Goal: Task Accomplishment & Management: Complete application form

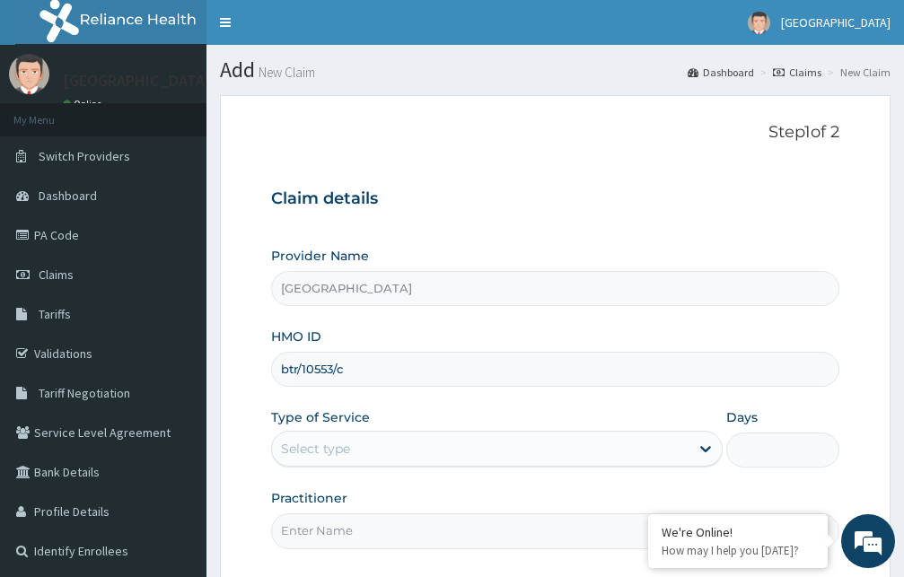
type input "btr/10553/c"
click at [514, 455] on div "Select type" at bounding box center [480, 448] width 417 height 29
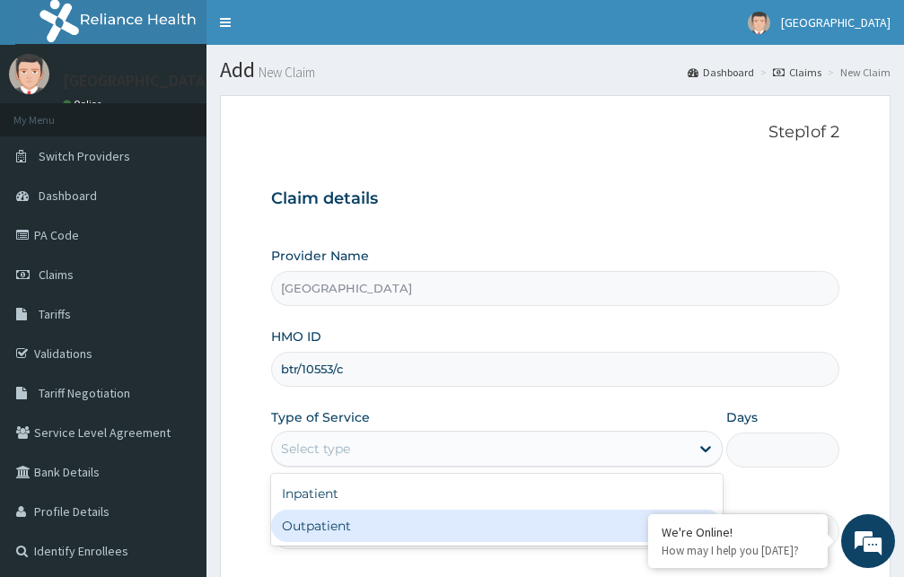
click at [436, 530] on div "Outpatient" at bounding box center [496, 526] width 451 height 32
type input "1"
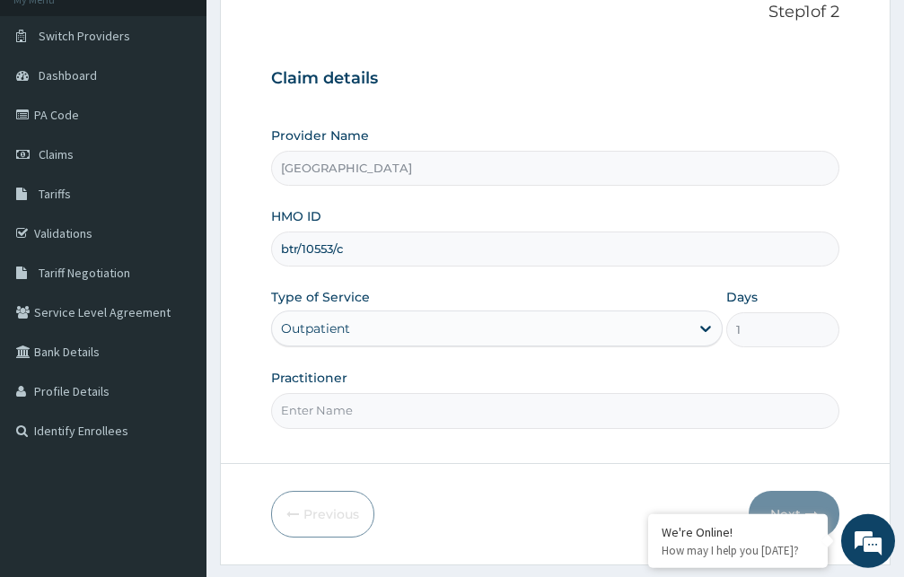
scroll to position [168, 0]
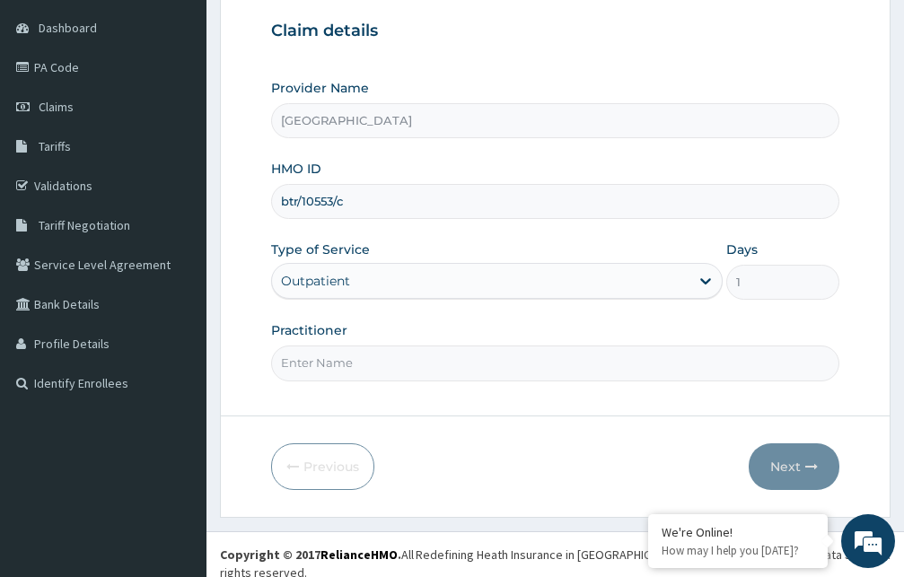
click at [494, 355] on input "Practitioner" at bounding box center [555, 363] width 568 height 35
type input "[PERSON_NAME]"
click at [793, 467] on button "Next" at bounding box center [793, 466] width 91 height 47
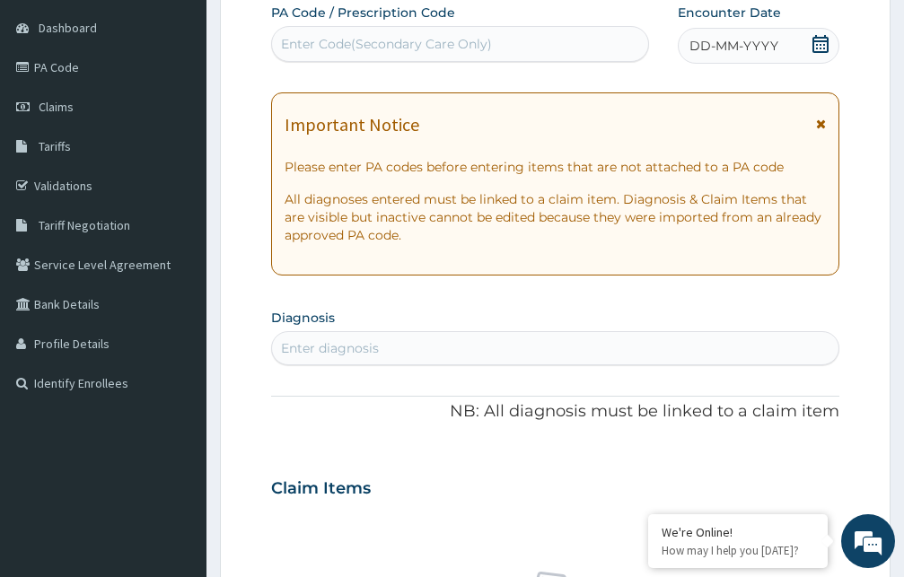
click at [823, 125] on icon at bounding box center [821, 124] width 10 height 13
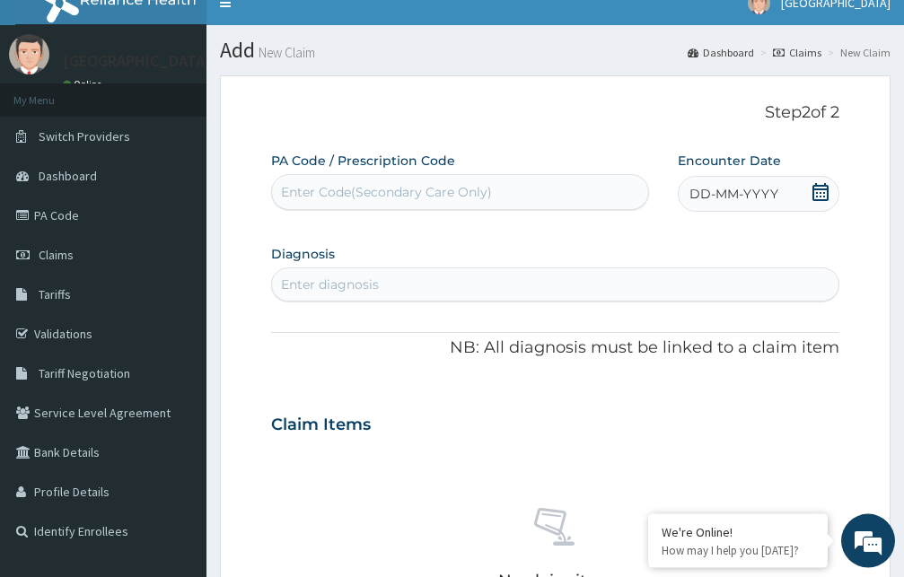
scroll to position [0, 0]
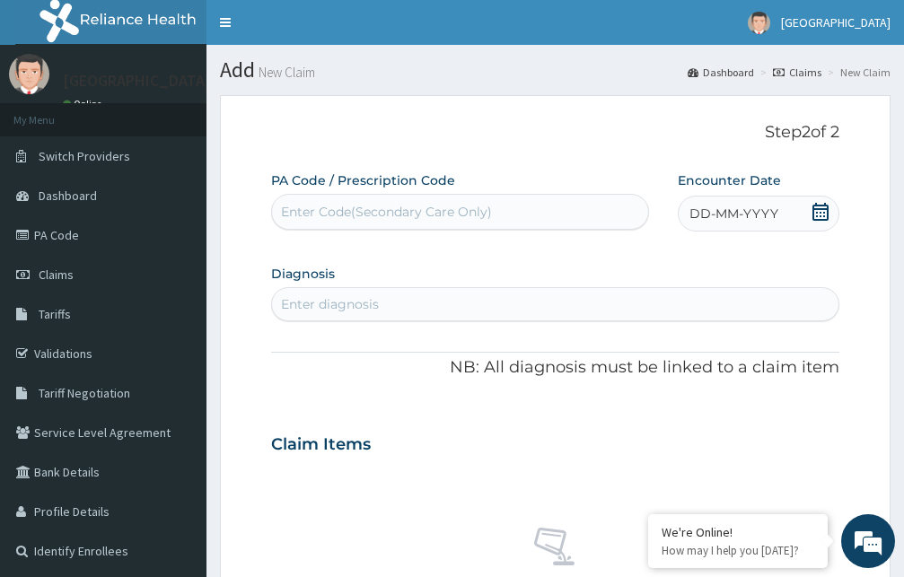
click at [820, 211] on icon at bounding box center [820, 212] width 18 height 18
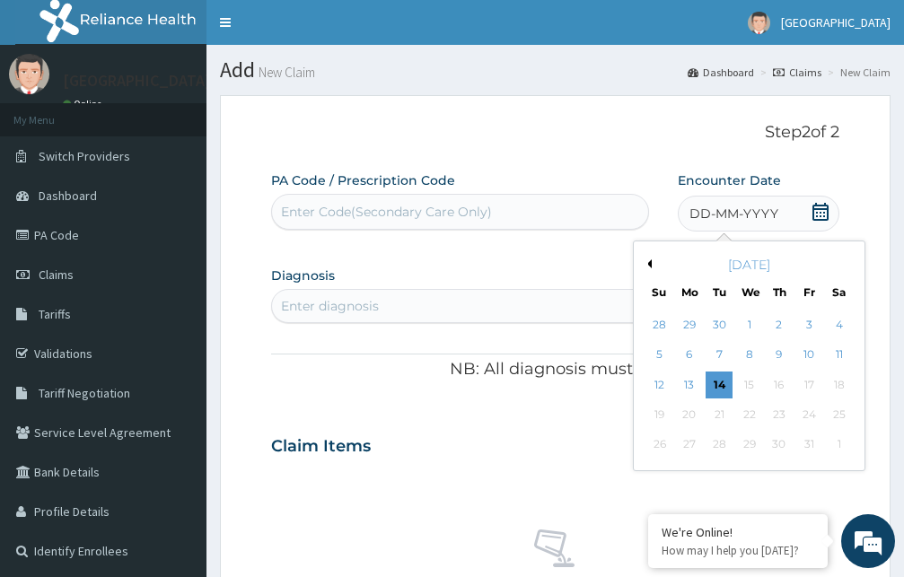
click at [651, 266] on button "Previous Month" at bounding box center [647, 263] width 9 height 9
click at [778, 322] on div "4" at bounding box center [779, 324] width 27 height 27
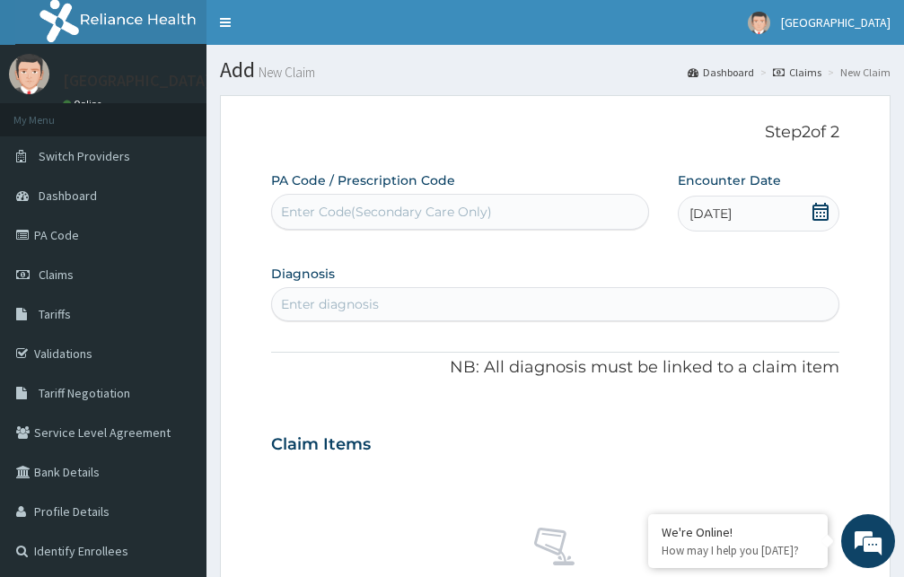
click at [494, 306] on div "Enter diagnosis" at bounding box center [555, 304] width 566 height 29
type input "tinea"
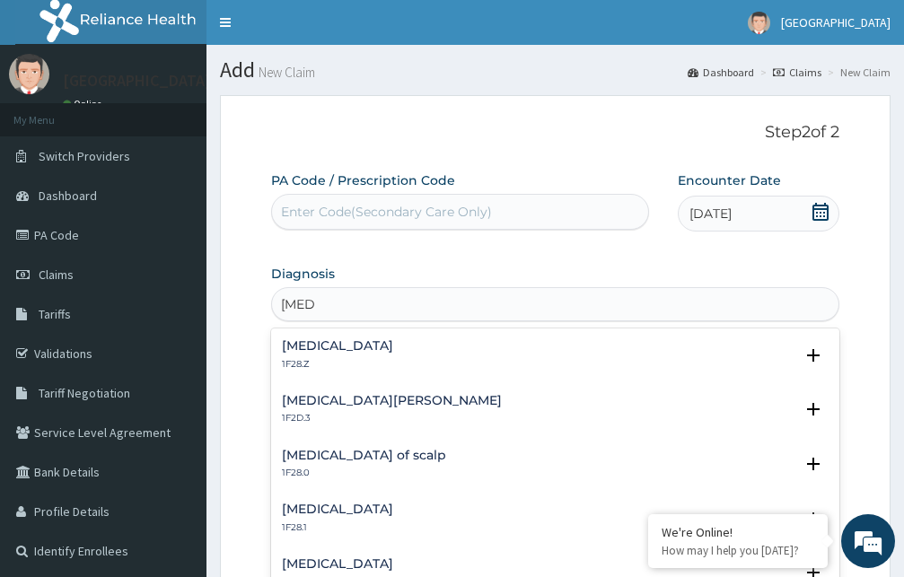
scroll to position [97, 0]
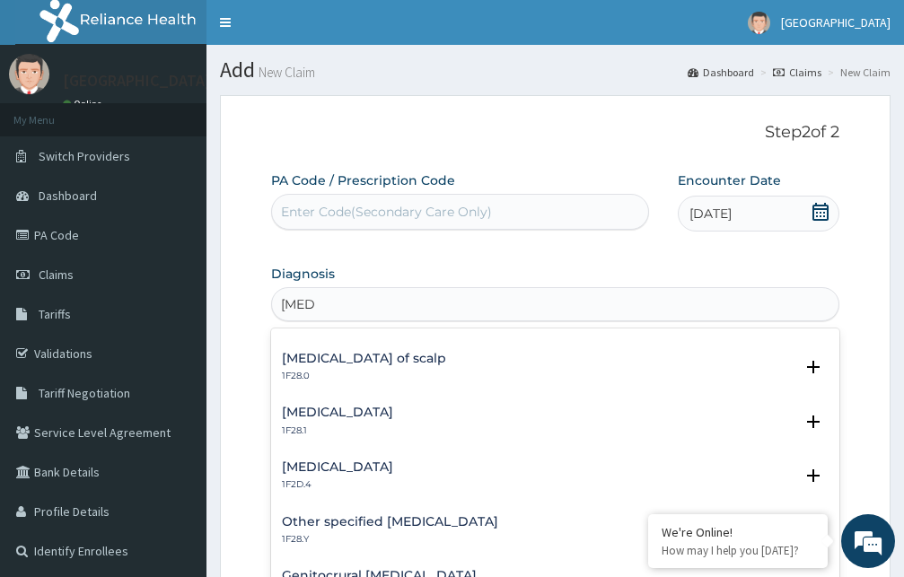
click at [330, 470] on h4 "Tinea nigra" at bounding box center [337, 466] width 111 height 13
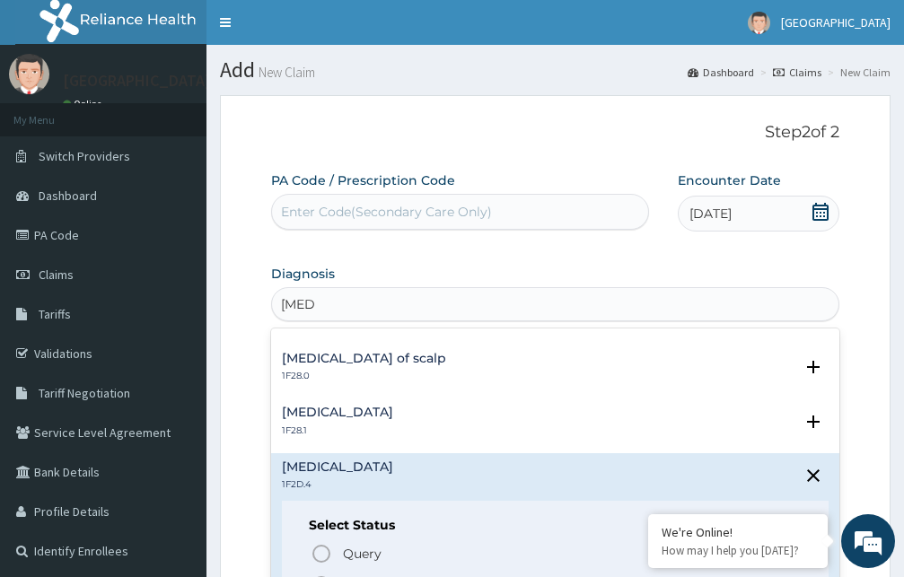
scroll to position [194, 0]
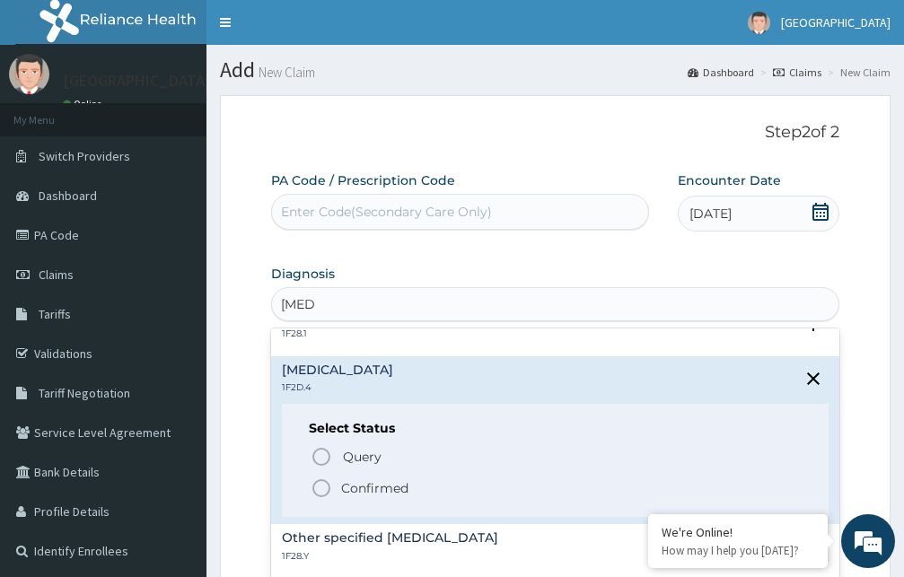
click at [320, 492] on icon "status option filled" at bounding box center [322, 488] width 22 height 22
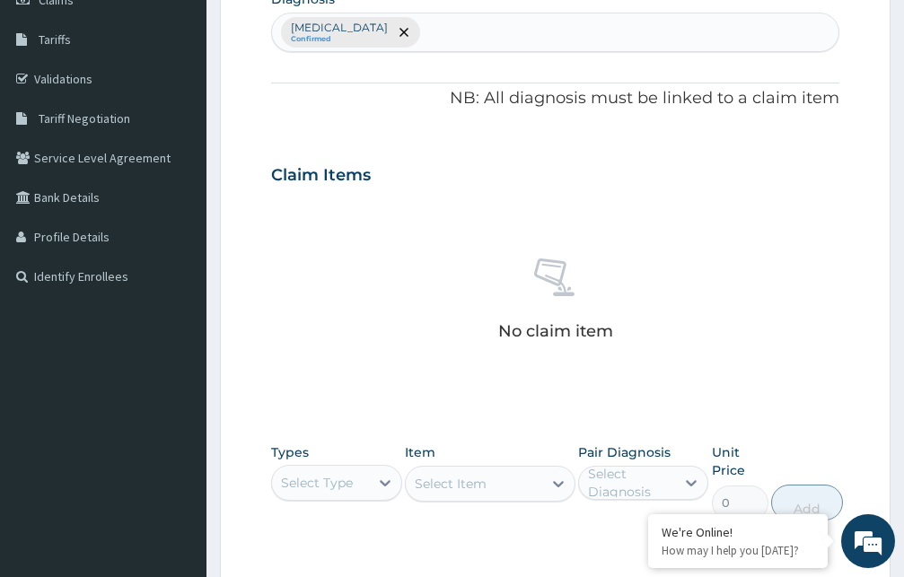
scroll to position [366, 0]
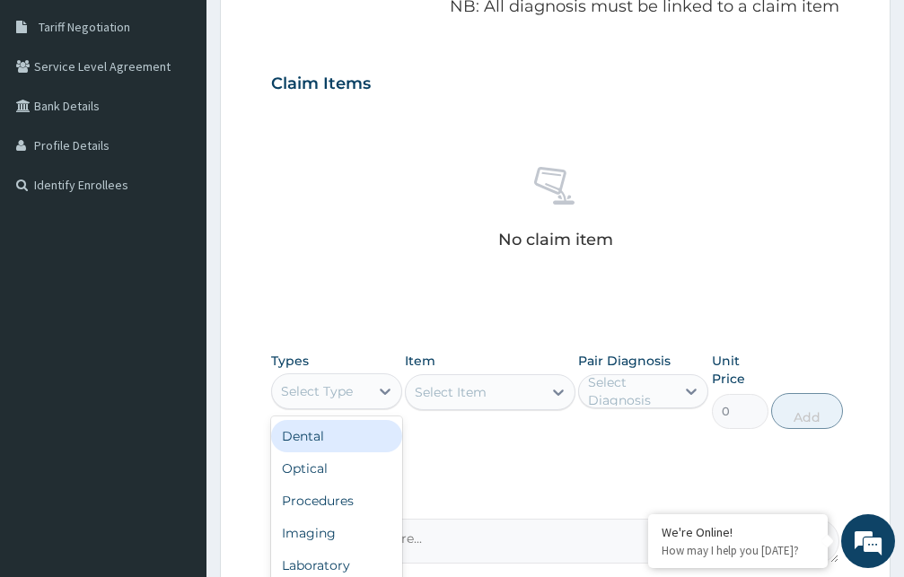
click at [347, 396] on div "Select Type" at bounding box center [317, 391] width 72 height 18
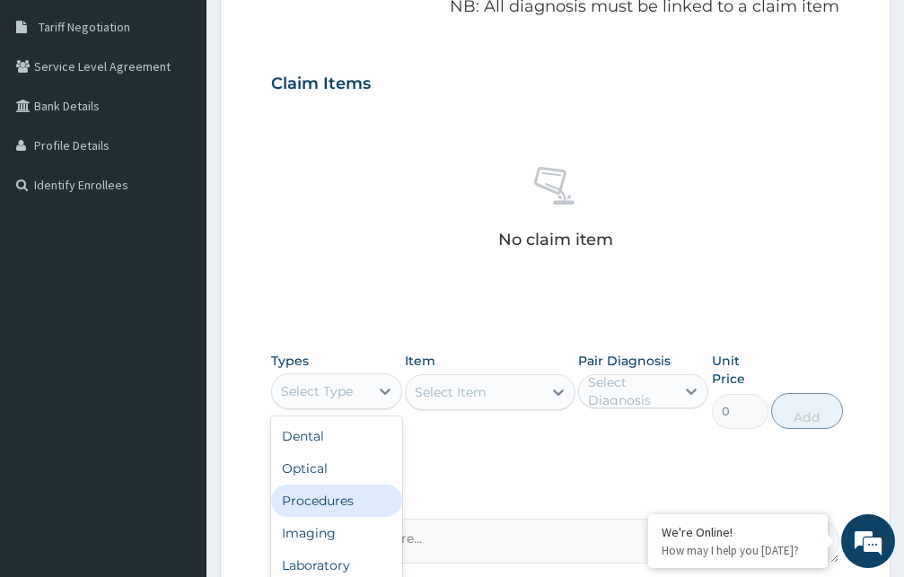
click at [317, 501] on div "Procedures" at bounding box center [336, 501] width 131 height 32
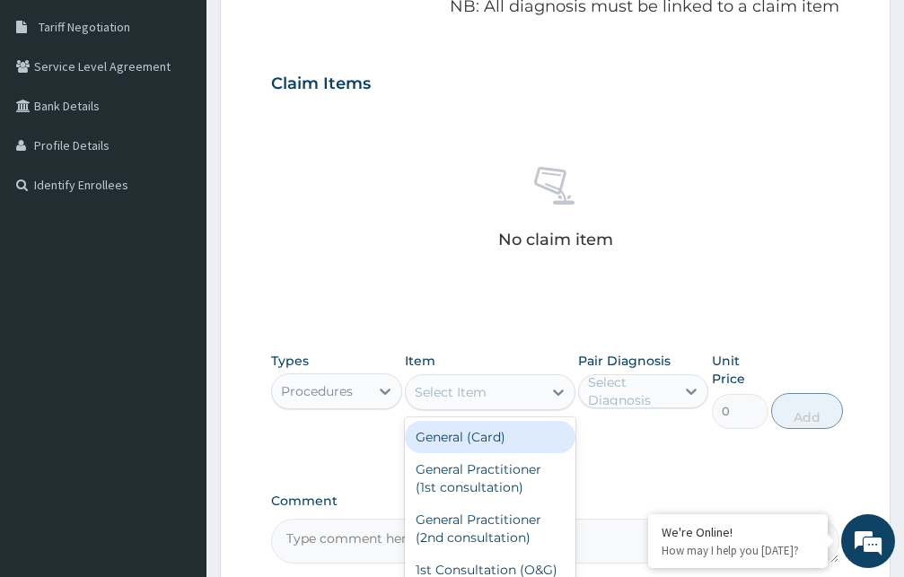
click at [466, 392] on div "Select Item" at bounding box center [451, 392] width 72 height 18
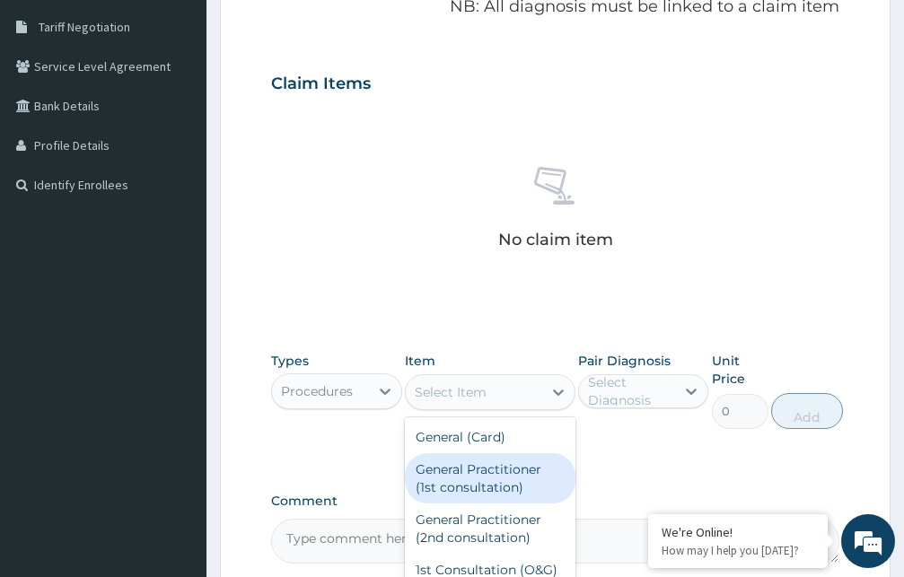
click at [473, 489] on div "General Practitioner (1st consultation)" at bounding box center [490, 478] width 171 height 50
type input "1500"
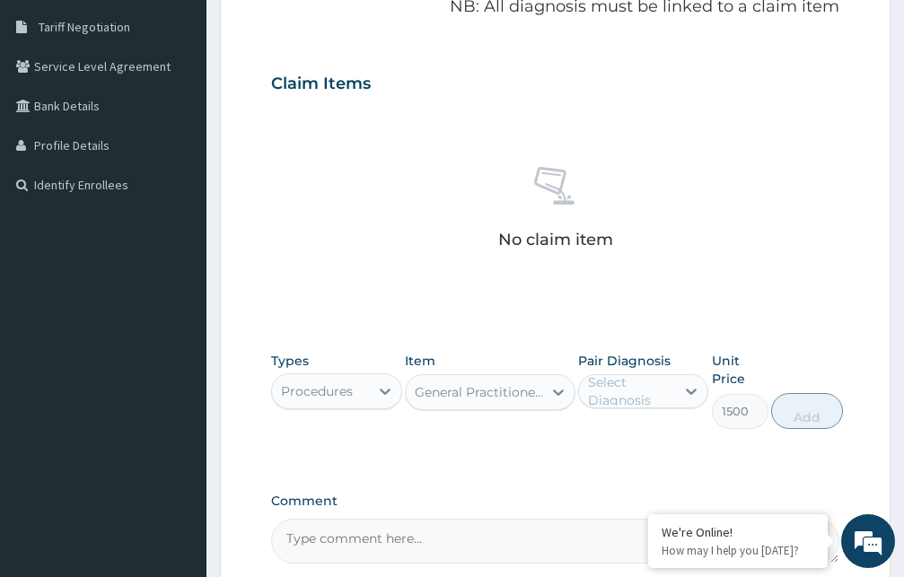
click at [622, 393] on div "Select Diagnosis" at bounding box center [631, 391] width 86 height 36
click at [602, 441] on div "Tinea nigra" at bounding box center [643, 437] width 131 height 37
checkbox input "true"
click at [810, 412] on button "Add" at bounding box center [807, 411] width 72 height 36
type input "0"
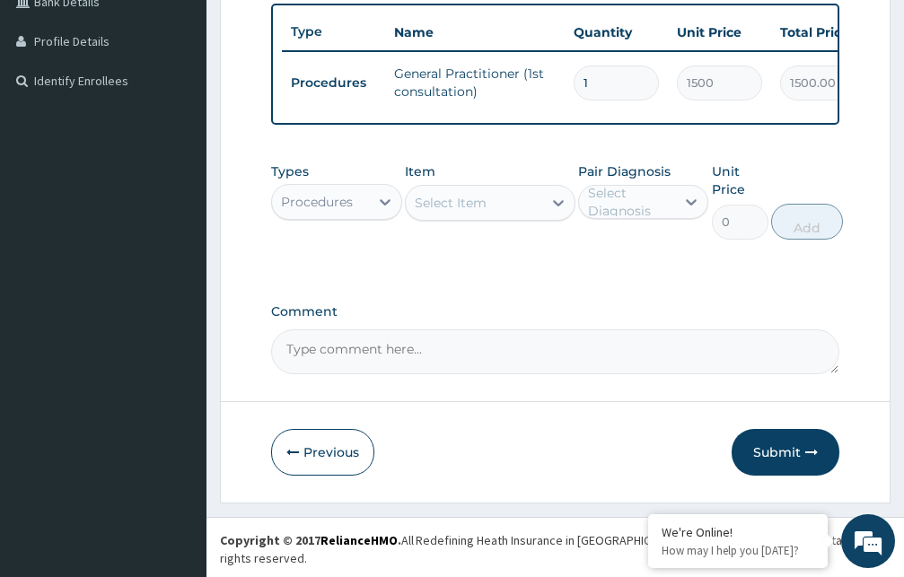
scroll to position [471, 0]
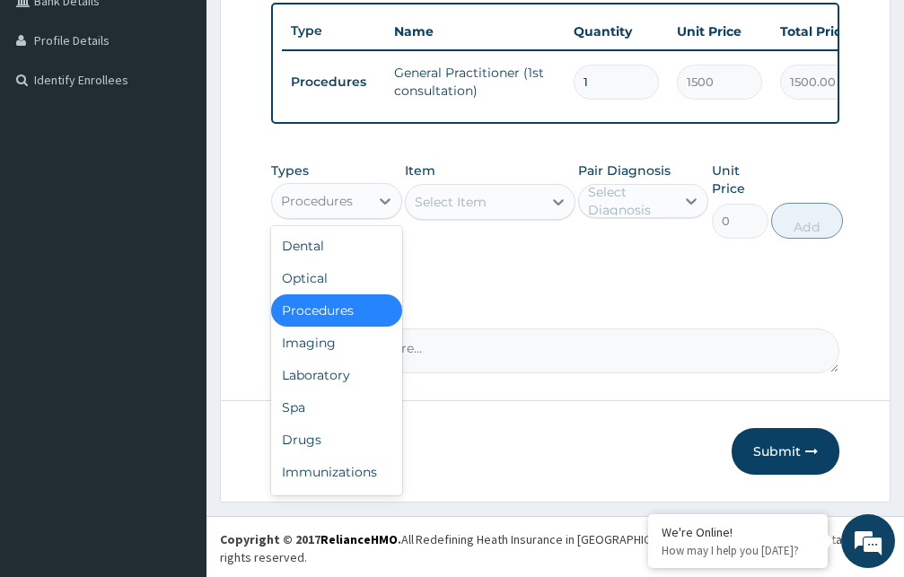
click at [349, 210] on div "Procedures" at bounding box center [317, 201] width 72 height 18
click at [301, 455] on div "Drugs" at bounding box center [336, 440] width 131 height 32
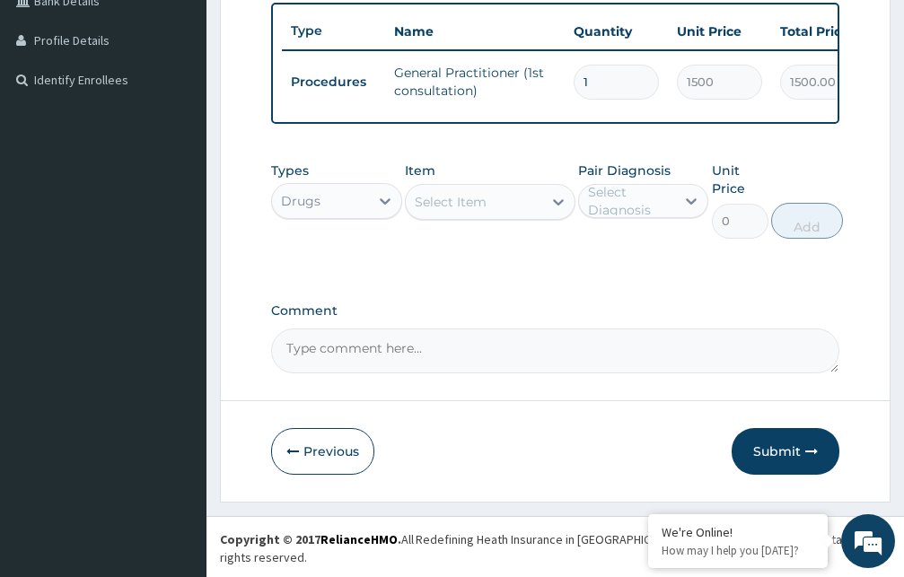
click at [510, 216] on div "Select Item" at bounding box center [474, 202] width 136 height 29
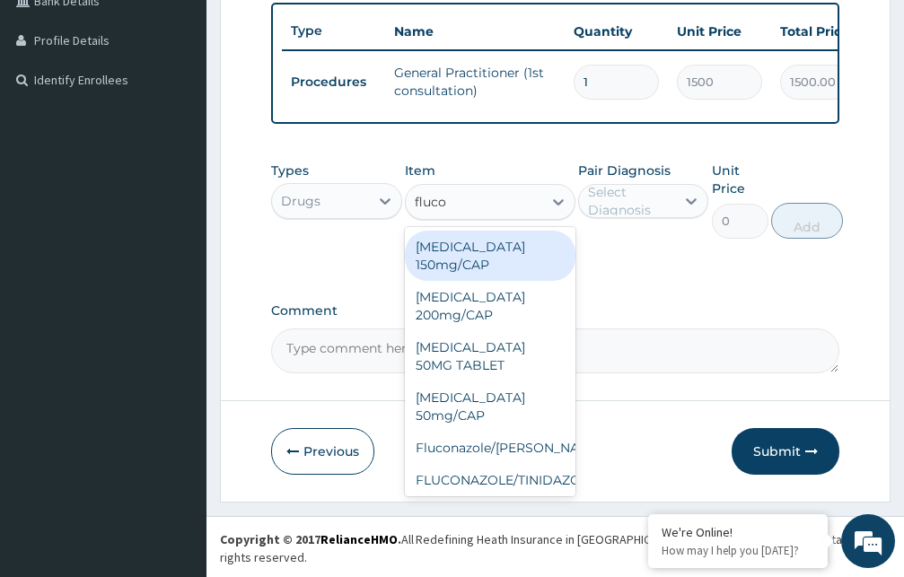
type input "flucon"
click at [466, 276] on div "[MEDICAL_DATA] 150mg/CAP" at bounding box center [490, 256] width 171 height 50
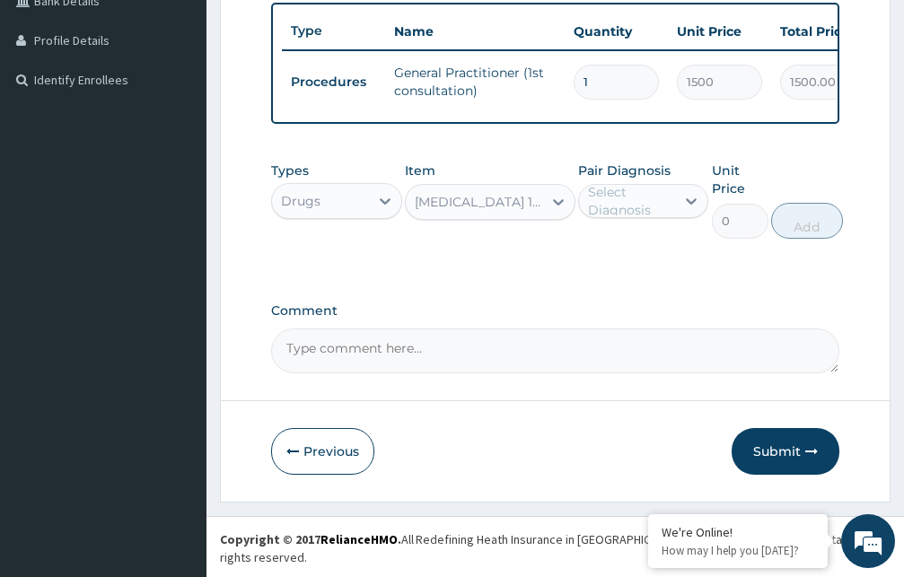
type input "105"
click at [618, 217] on div "Select Diagnosis" at bounding box center [631, 201] width 86 height 36
click at [604, 261] on div "Tinea nigra" at bounding box center [643, 247] width 131 height 37
checkbox input "true"
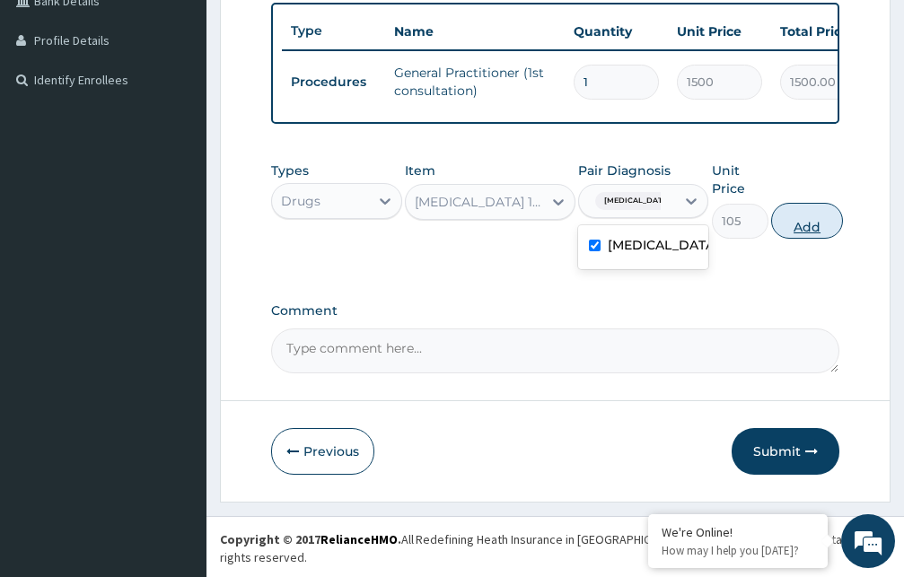
click at [814, 239] on button "Add" at bounding box center [807, 221] width 72 height 36
type input "0"
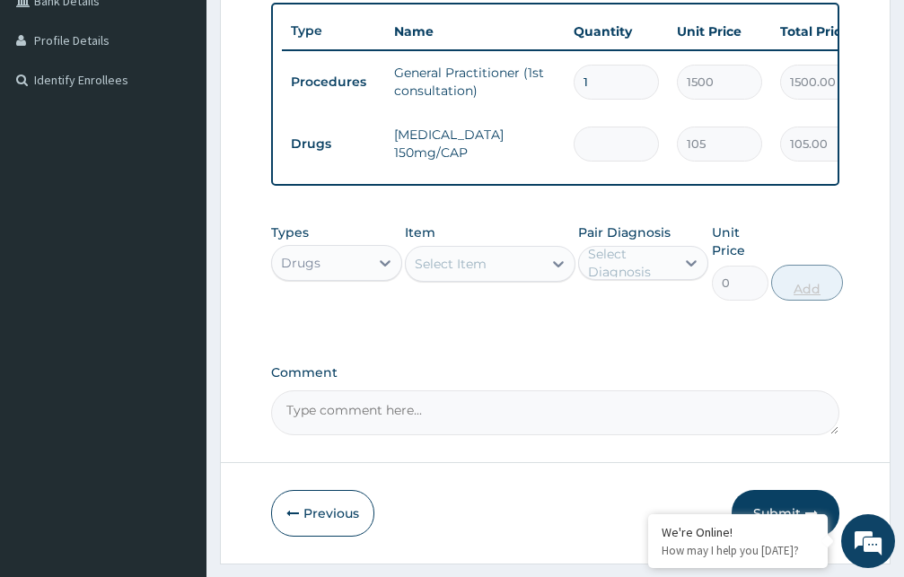
type input "0.00"
type input "5"
type input "525.00"
type input "5"
click at [489, 278] on div "Select Item" at bounding box center [474, 263] width 136 height 29
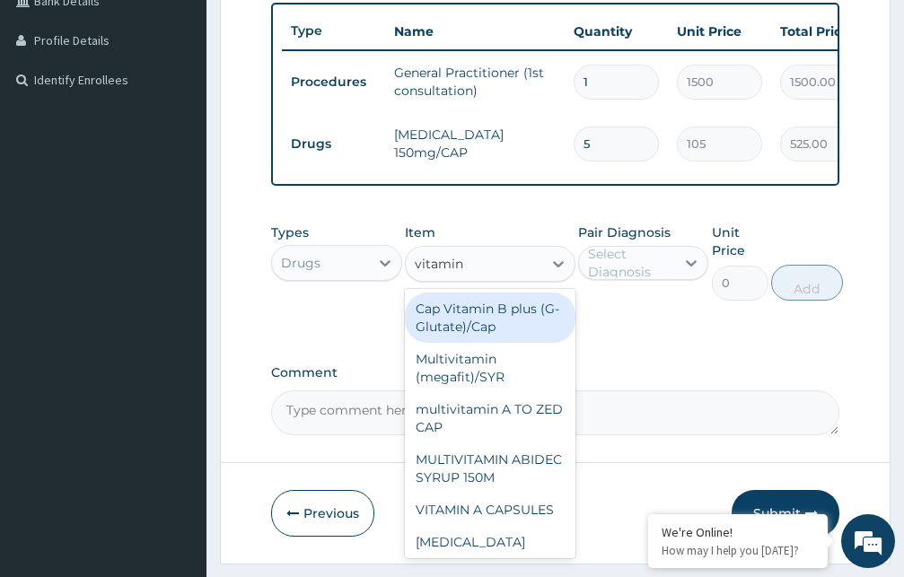
type input "vitamin c"
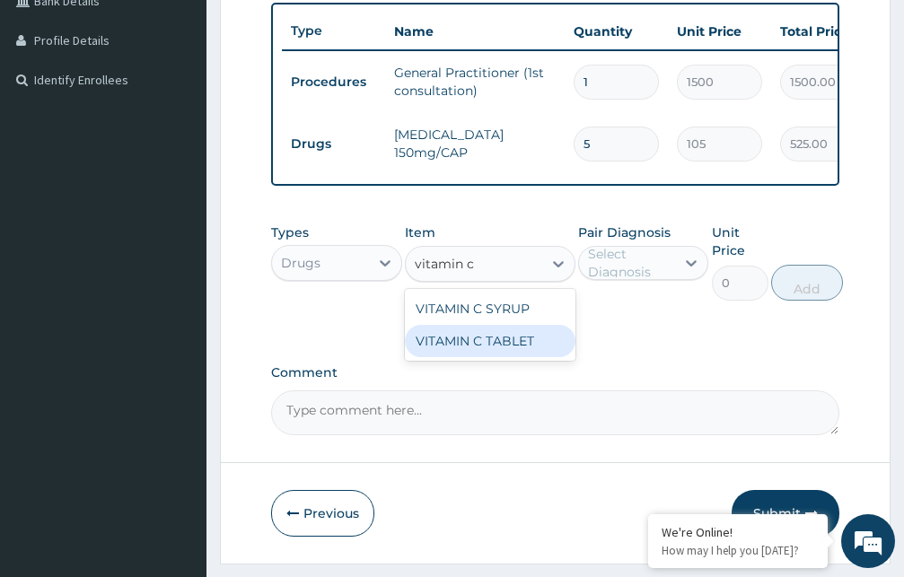
click at [481, 357] on div "VITAMIN C TABLET" at bounding box center [490, 341] width 171 height 32
type input "2.62"
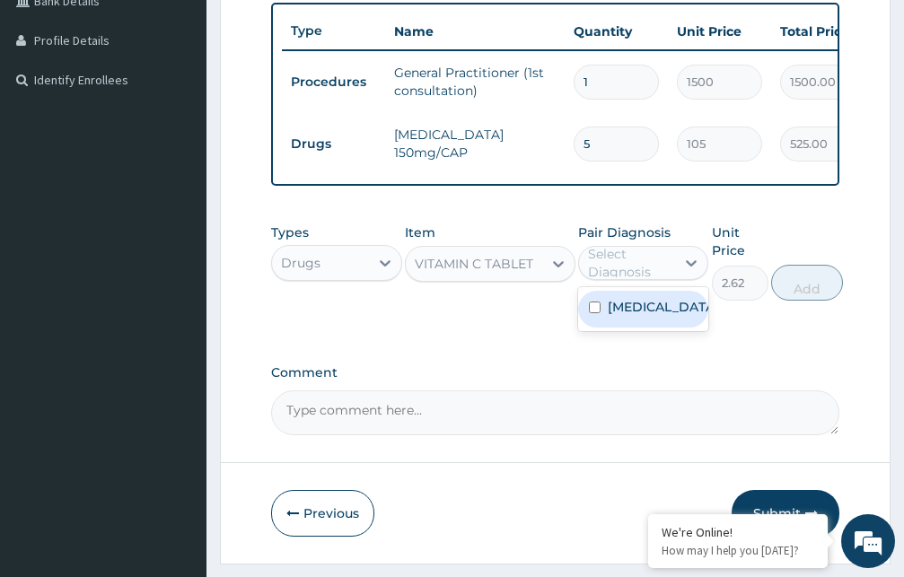
click at [632, 281] on div "Select Diagnosis" at bounding box center [631, 263] width 86 height 36
click at [626, 316] on label "Tinea nigra" at bounding box center [662, 307] width 109 height 18
checkbox input "true"
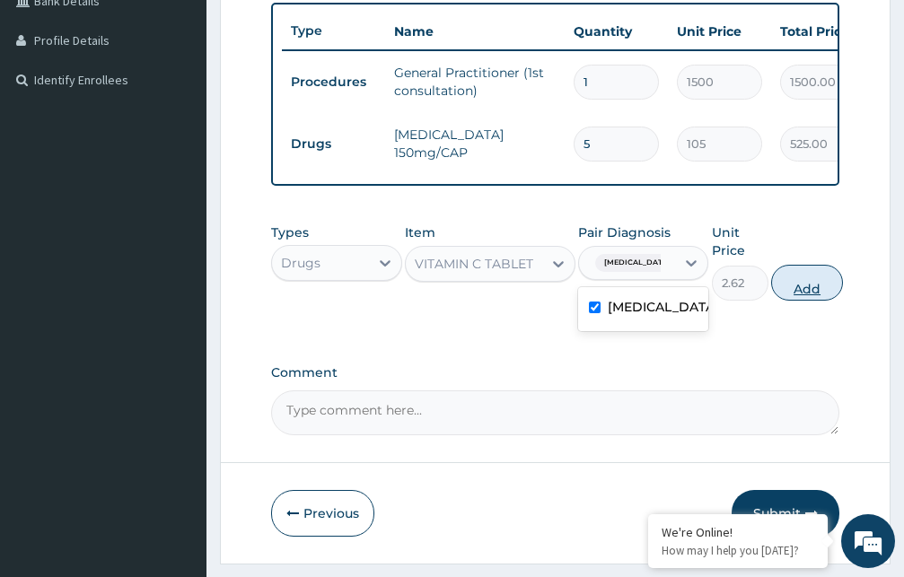
click at [808, 301] on button "Add" at bounding box center [807, 283] width 72 height 36
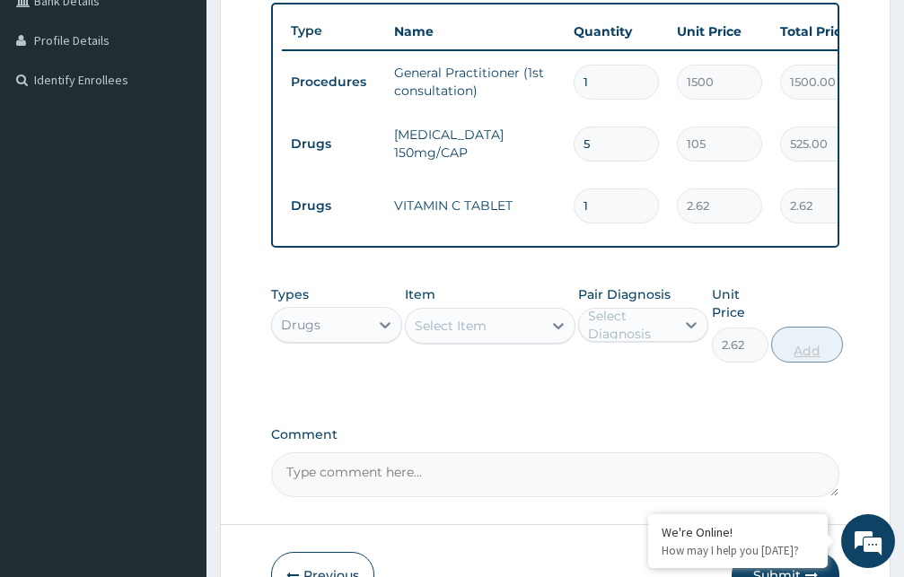
type input "0"
type input "12"
type input "31.44"
type input "12"
click at [445, 335] on div "Select Item" at bounding box center [451, 326] width 72 height 18
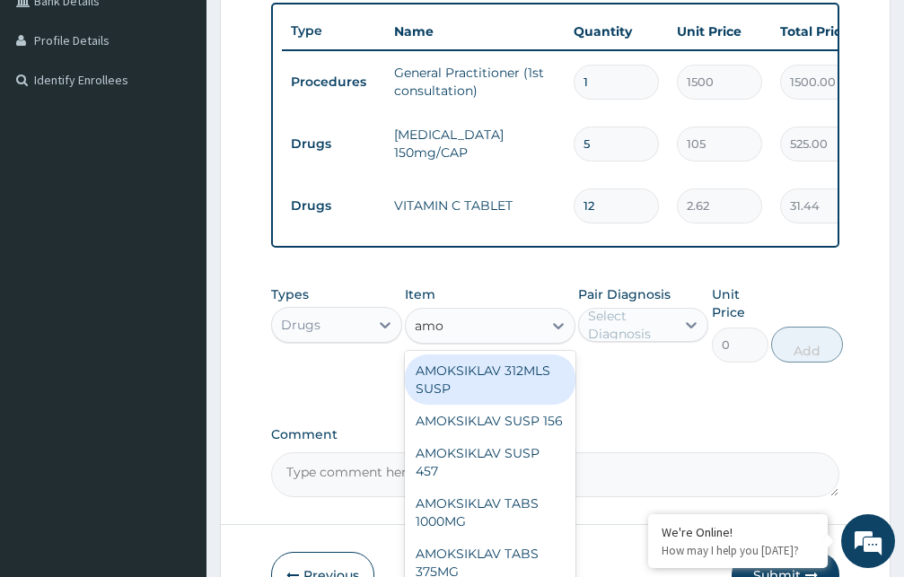
type input "amox"
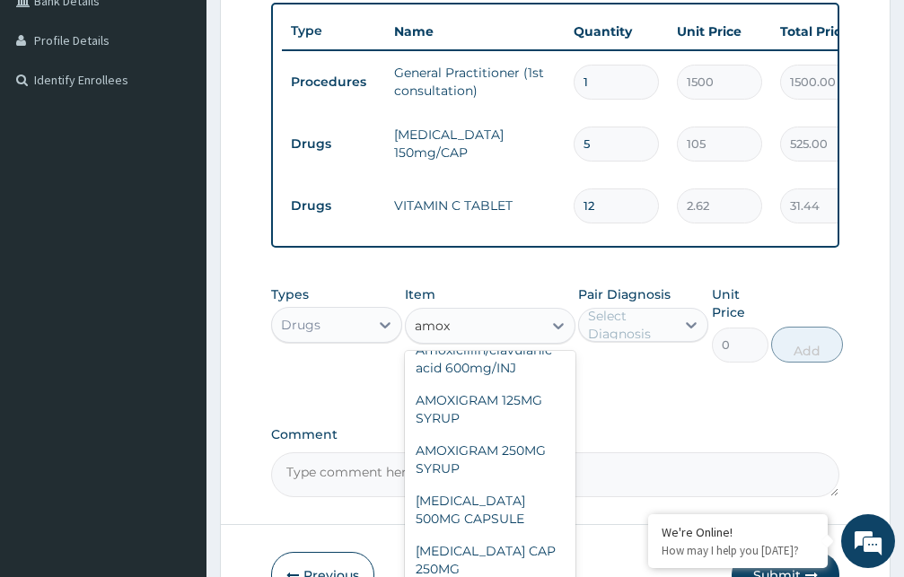
scroll to position [207, 0]
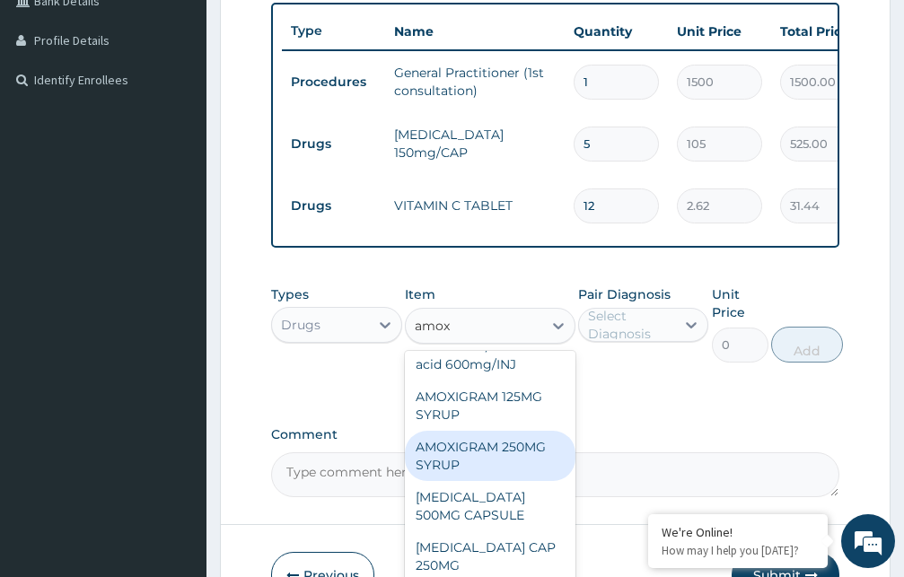
click at [486, 481] on div "AMOXIGRAM 250MG SYRUP" at bounding box center [490, 456] width 171 height 50
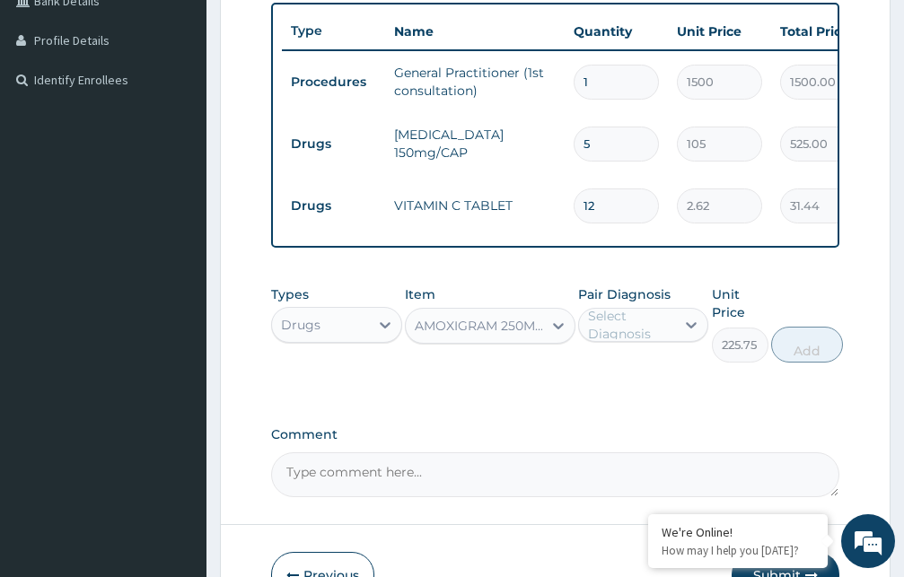
click at [493, 335] on div "AMOXIGRAM 250MG SYRUP" at bounding box center [479, 326] width 129 height 18
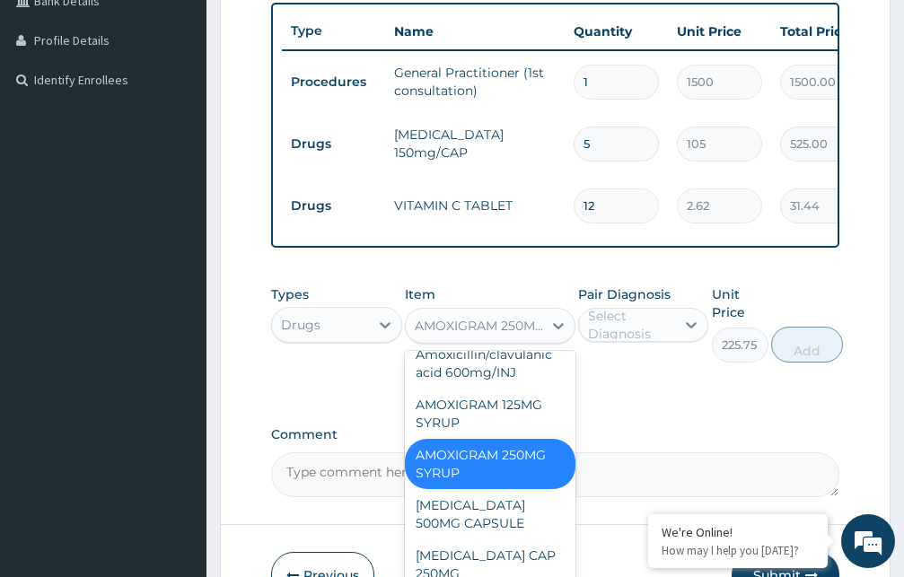
scroll to position [3574, 0]
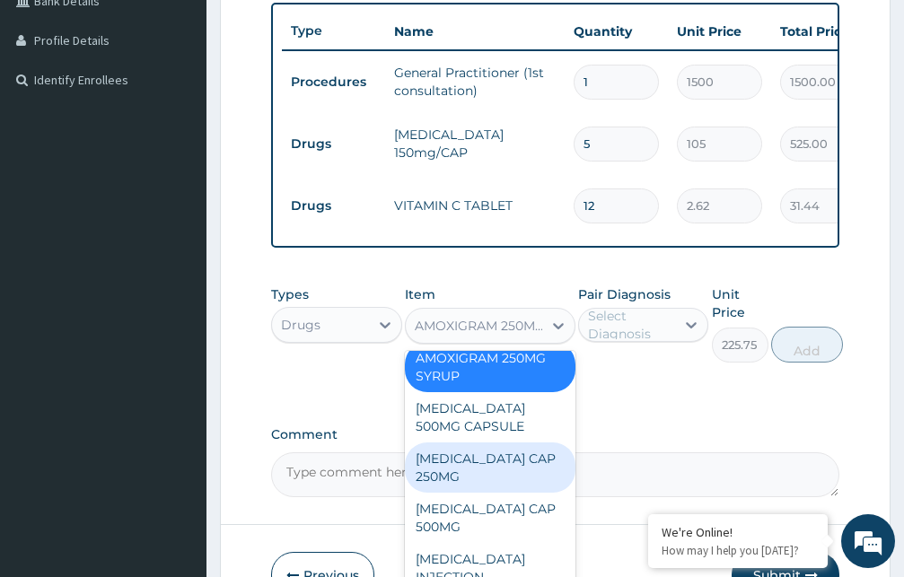
click at [512, 493] on div "[MEDICAL_DATA] CAP 250MG" at bounding box center [490, 467] width 171 height 50
type input "52.5"
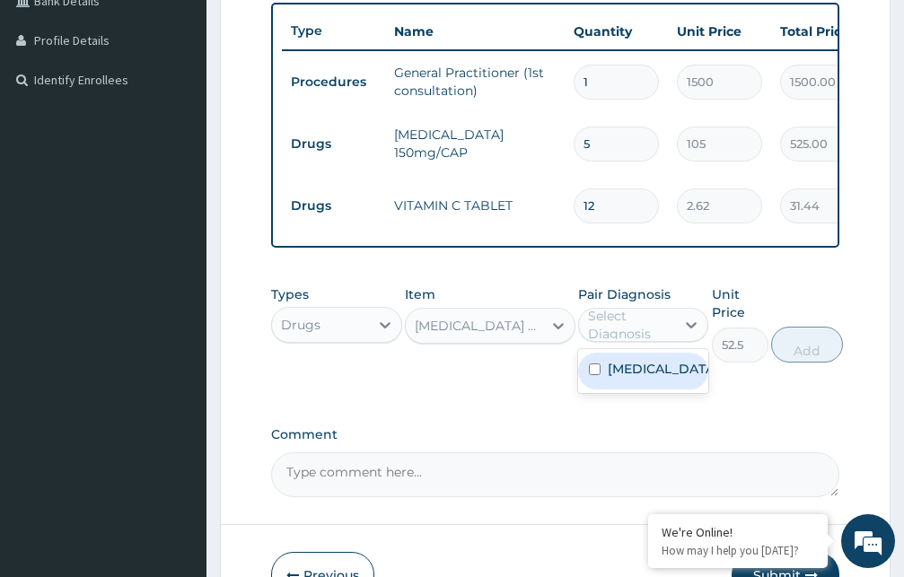
click at [637, 341] on div "Select Diagnosis" at bounding box center [631, 325] width 86 height 36
click at [626, 378] on label "Tinea nigra" at bounding box center [662, 369] width 109 height 18
checkbox input "true"
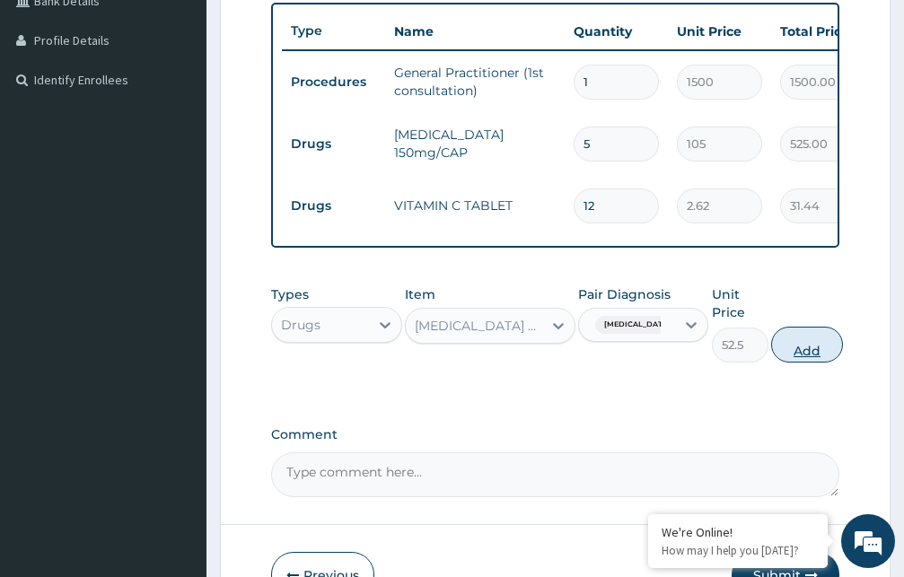
click at [800, 363] on button "Add" at bounding box center [807, 345] width 72 height 36
type input "0"
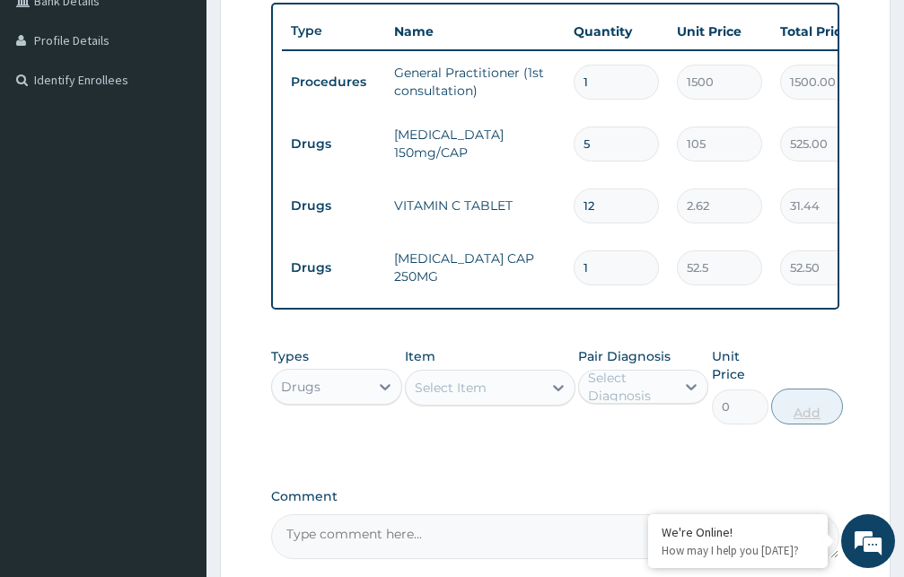
type input "0.00"
type input "9"
type input "472.50"
type input "9"
click at [459, 397] on div "Select Item" at bounding box center [451, 388] width 72 height 18
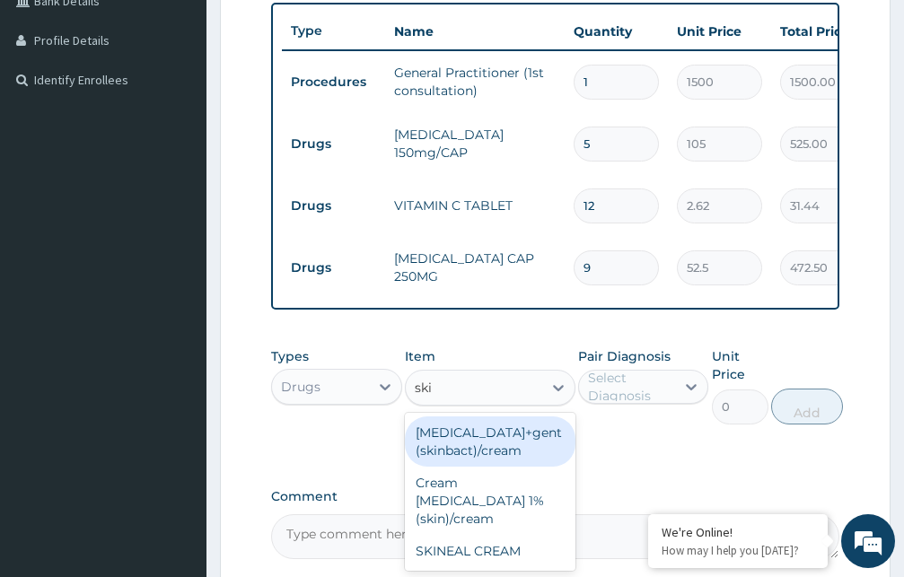
type input "skin"
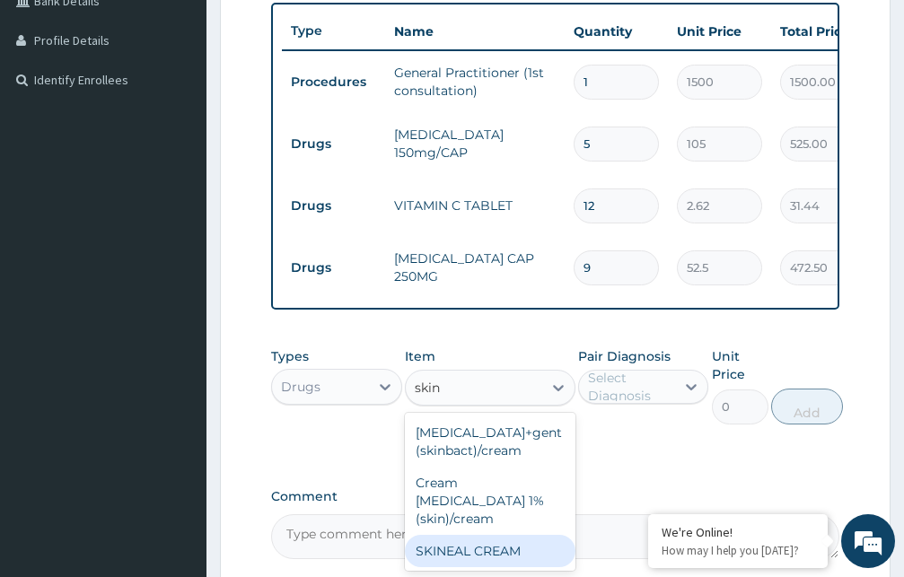
click at [474, 552] on div "SKINEAL CREAM" at bounding box center [490, 551] width 171 height 32
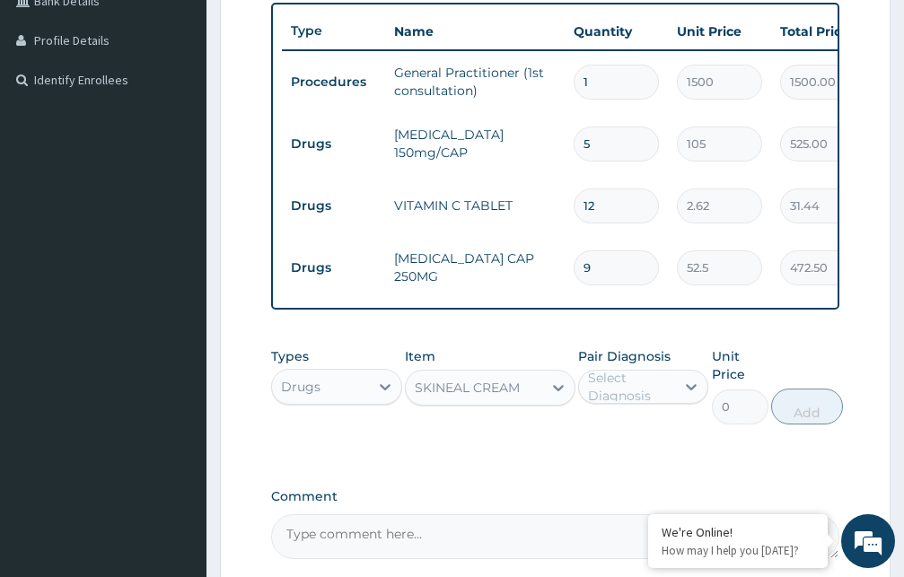
type input "367.5"
click at [647, 403] on div "Select Diagnosis" at bounding box center [631, 387] width 86 height 36
click at [630, 440] on label "Tinea nigra" at bounding box center [662, 431] width 109 height 18
checkbox input "true"
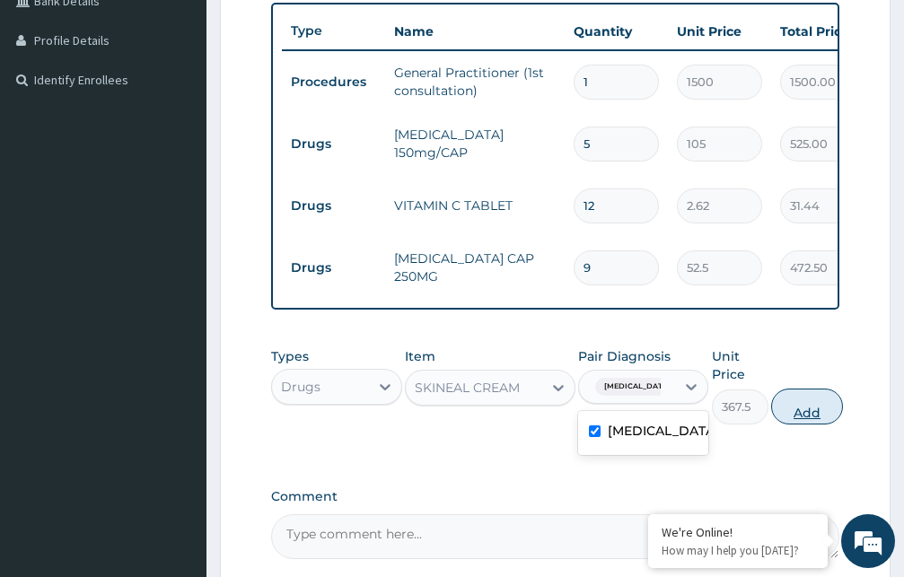
click at [801, 425] on button "Add" at bounding box center [807, 407] width 72 height 36
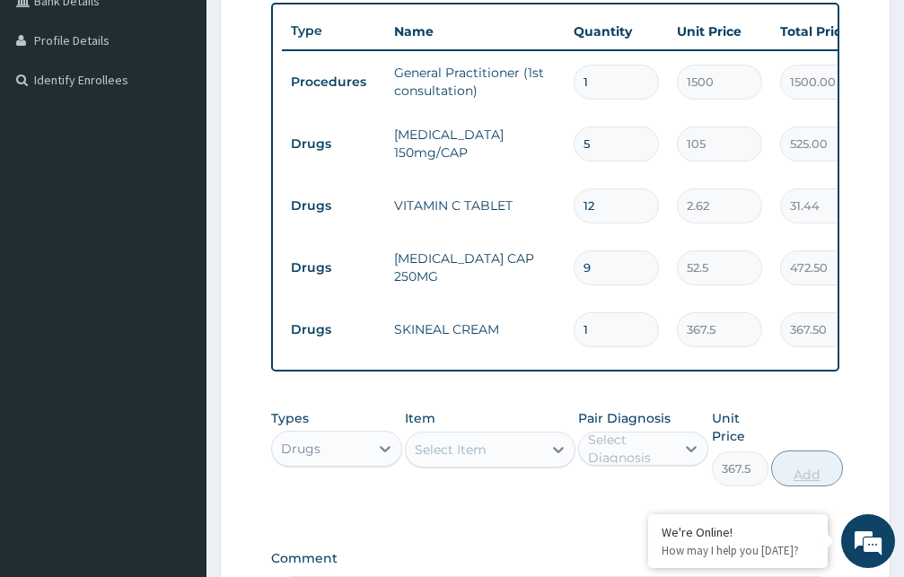
type input "0"
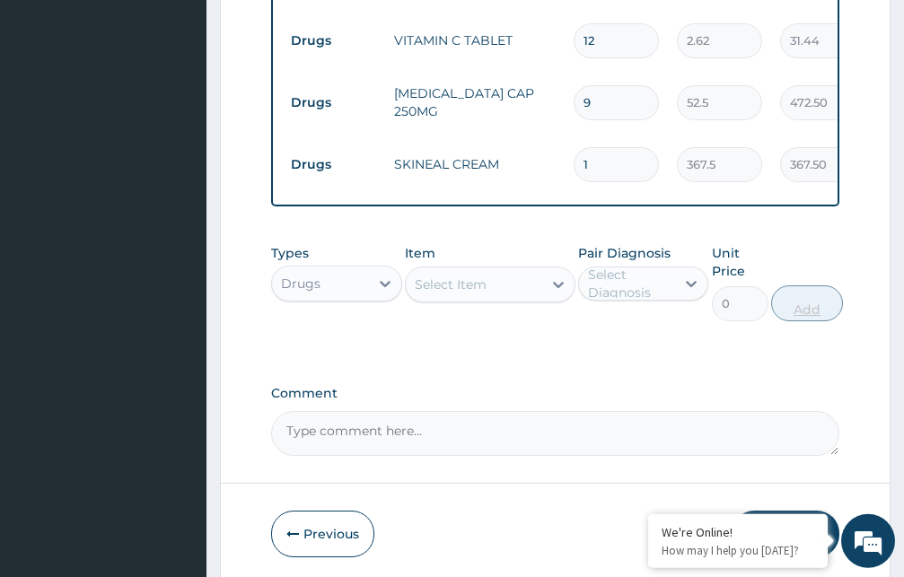
scroll to position [719, 0]
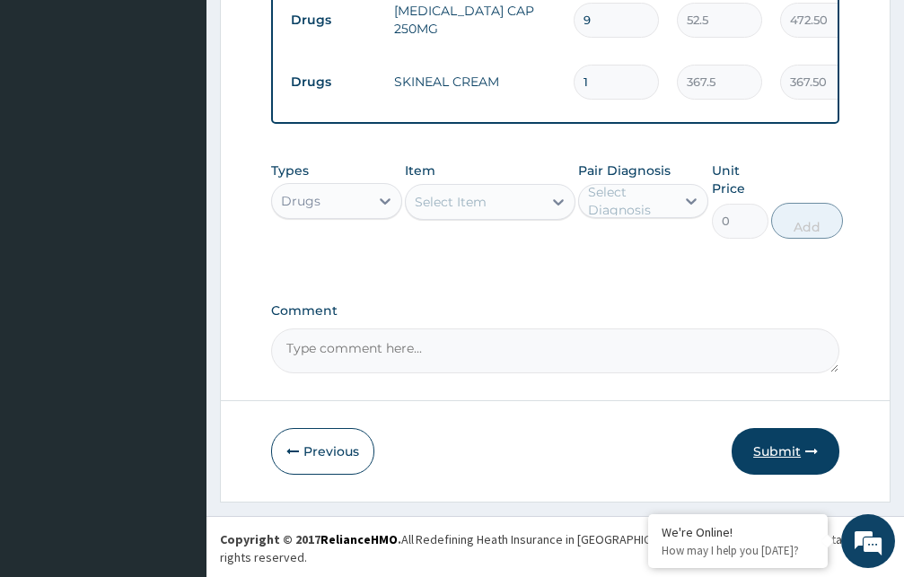
click at [774, 467] on button "Submit" at bounding box center [785, 451] width 108 height 47
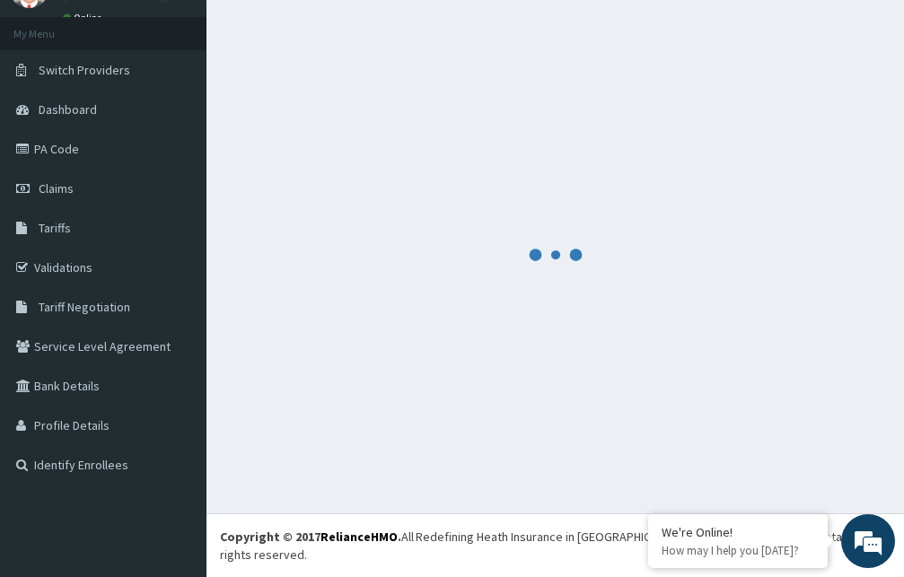
scroll to position [68, 0]
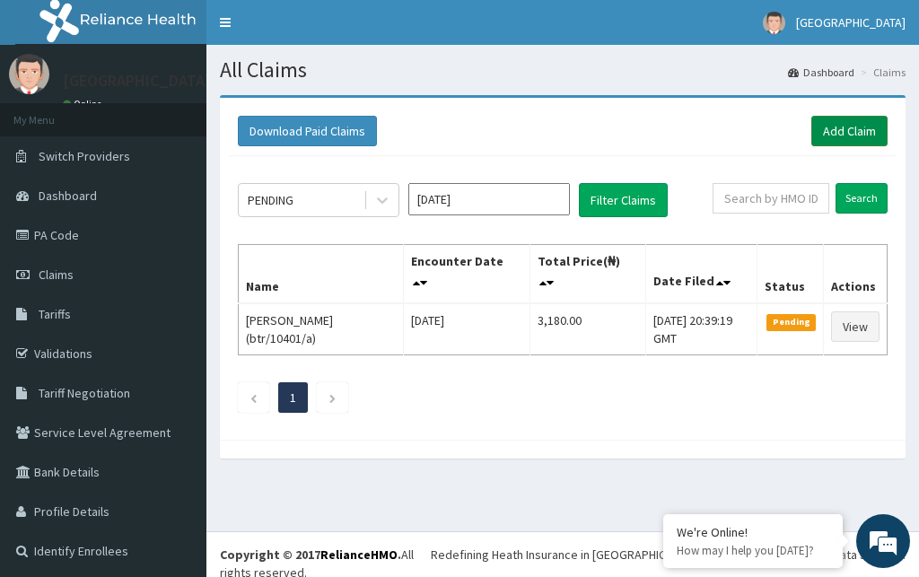
click at [819, 132] on link "Add Claim" at bounding box center [849, 131] width 76 height 31
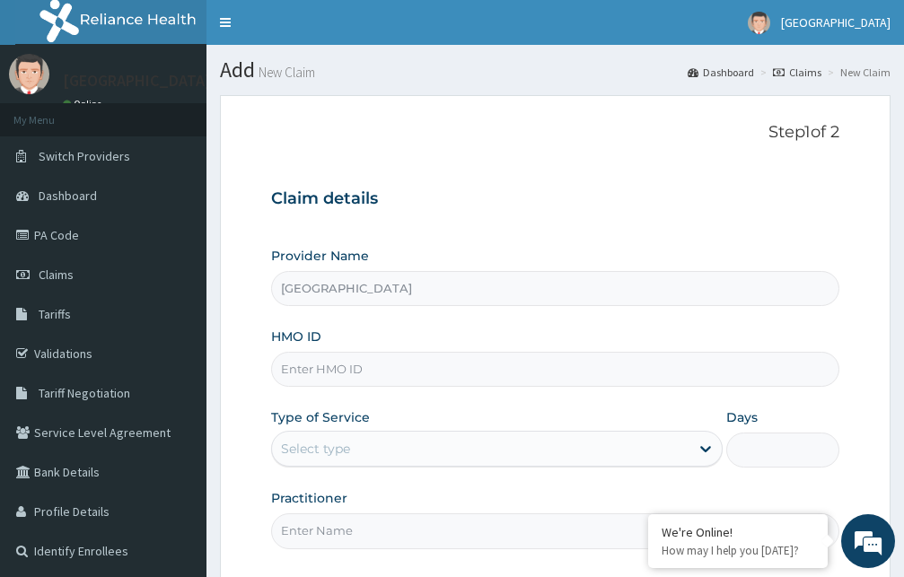
click at [385, 367] on input "HMO ID" at bounding box center [555, 369] width 568 height 35
type input "btr/10553/b"
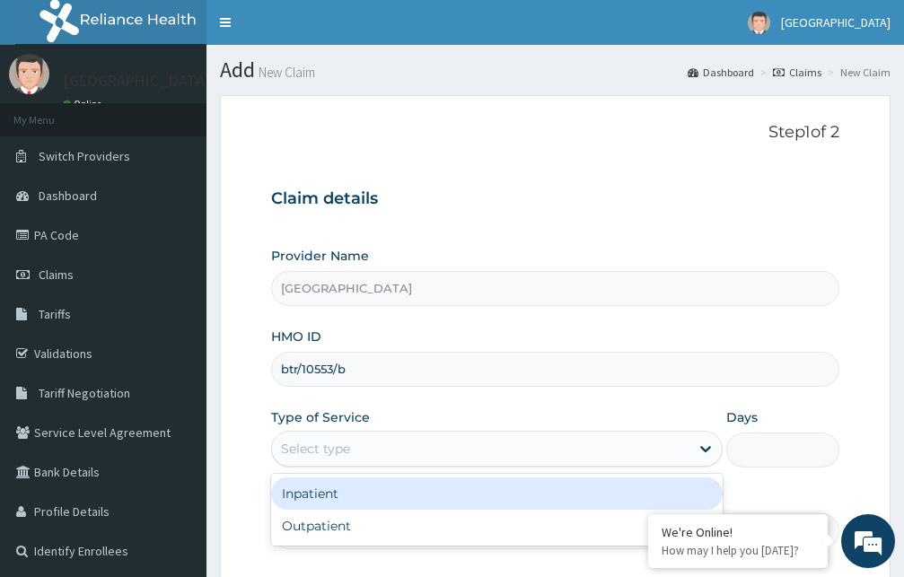
click at [464, 445] on div "Select type" at bounding box center [480, 448] width 417 height 29
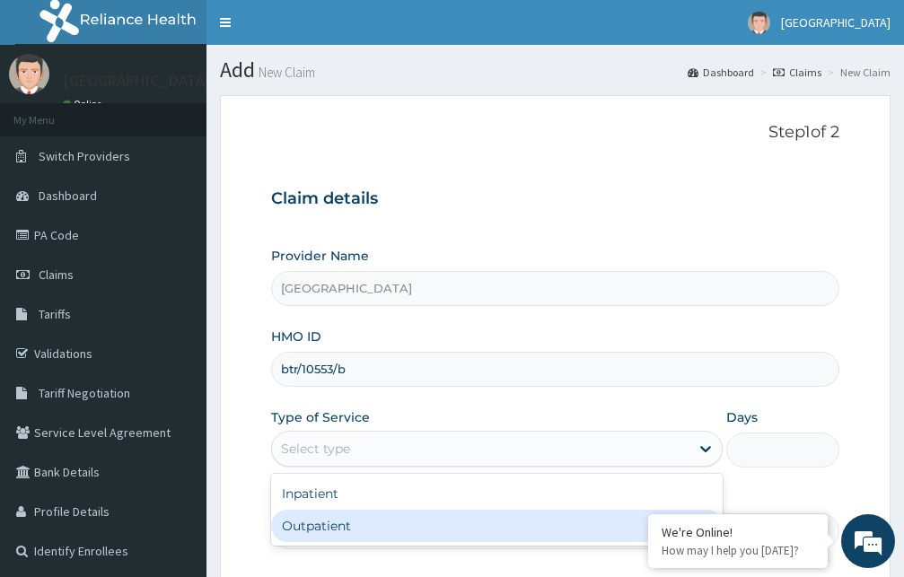
click at [407, 528] on div "Outpatient" at bounding box center [496, 526] width 451 height 32
type input "1"
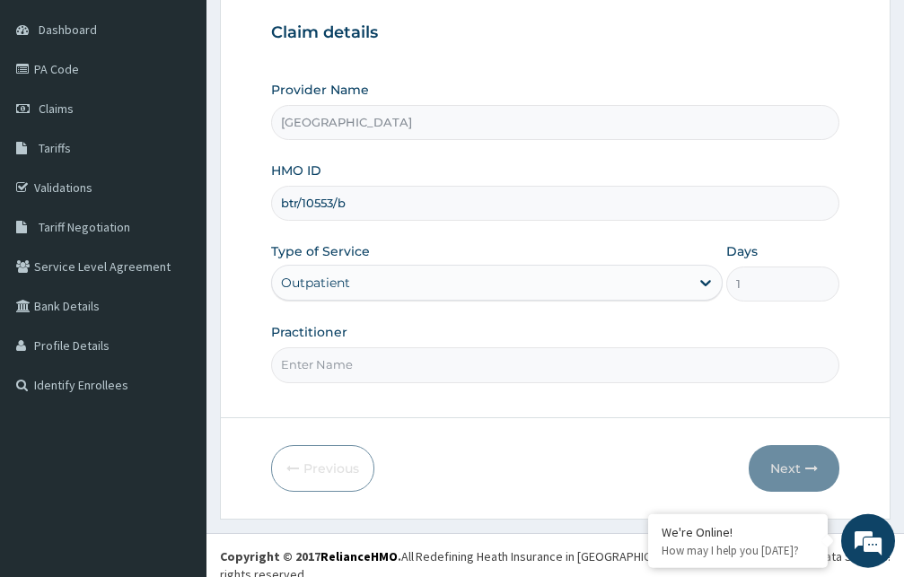
scroll to position [168, 0]
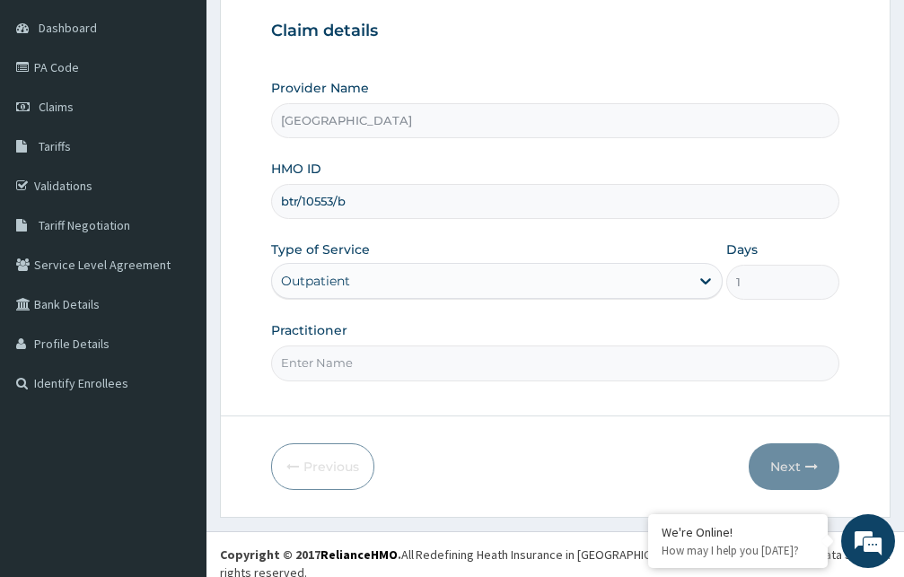
click at [529, 355] on input "Practitioner" at bounding box center [555, 363] width 568 height 35
type input "Dr. Hassan"
click at [791, 462] on button "Next" at bounding box center [793, 466] width 91 height 47
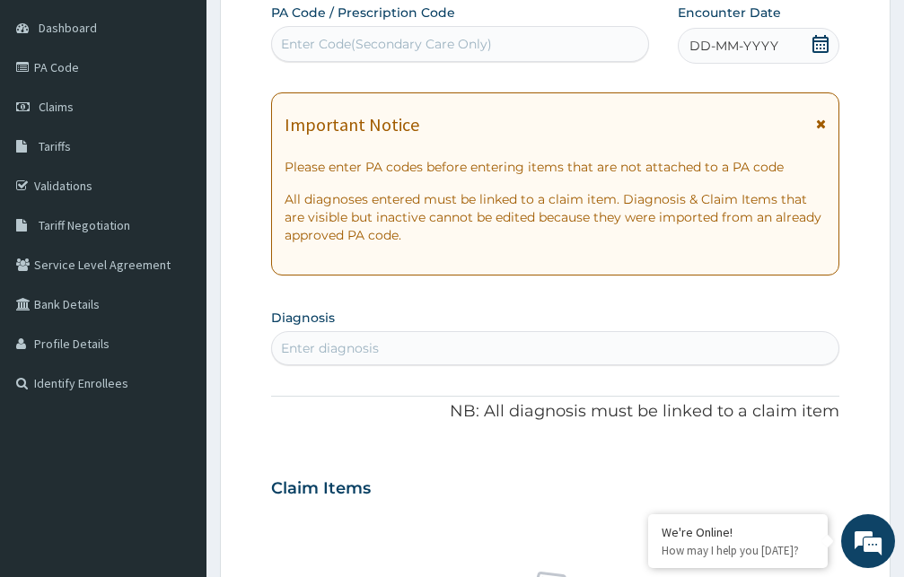
click at [818, 123] on icon at bounding box center [821, 124] width 10 height 13
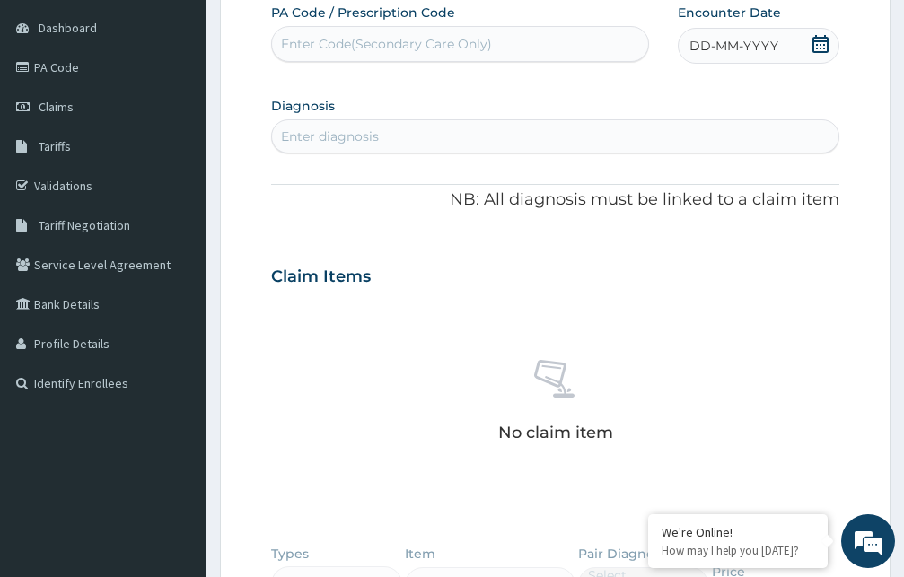
click at [820, 49] on icon at bounding box center [820, 44] width 16 height 18
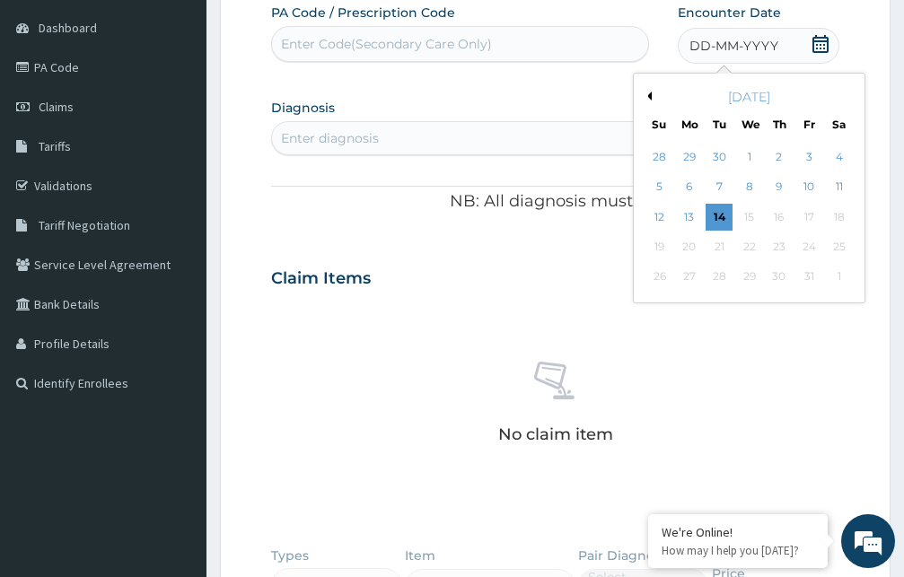
click at [652, 99] on div "[DATE]" at bounding box center [749, 97] width 216 height 18
click at [649, 94] on button "Previous Month" at bounding box center [647, 96] width 9 height 9
click at [780, 162] on div "4" at bounding box center [779, 157] width 27 height 27
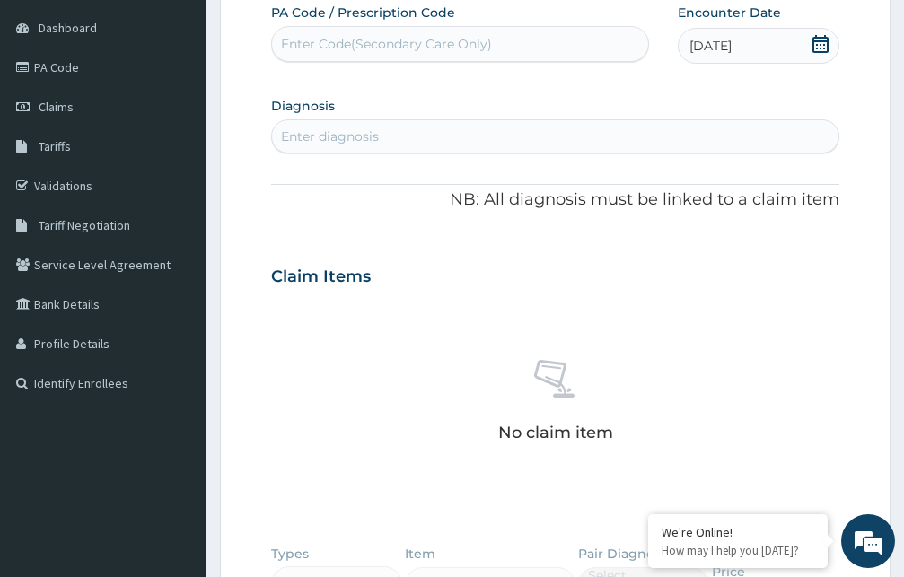
click at [440, 136] on div "Enter diagnosis" at bounding box center [555, 136] width 566 height 29
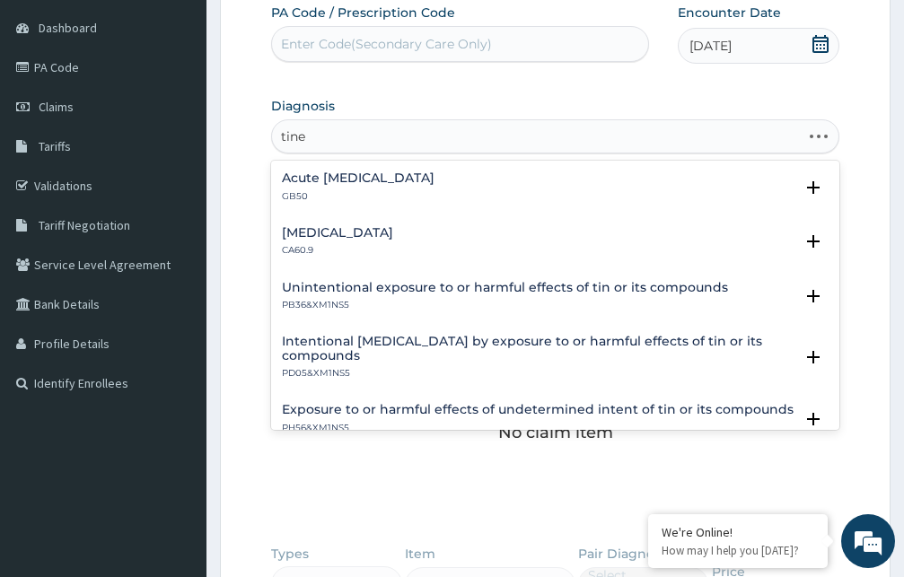
type input "tinea"
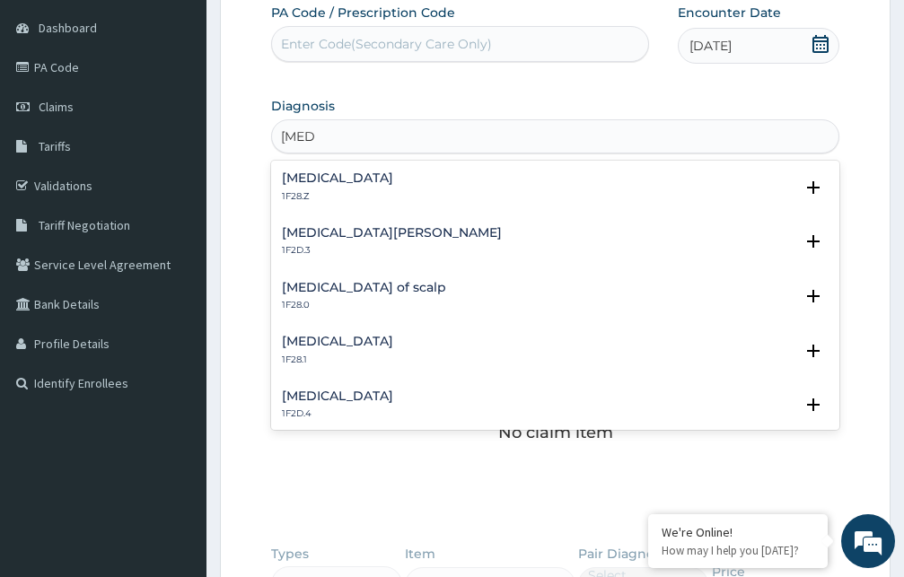
click at [326, 405] on div "Tinea nigra 1F2D.4" at bounding box center [337, 405] width 111 height 31
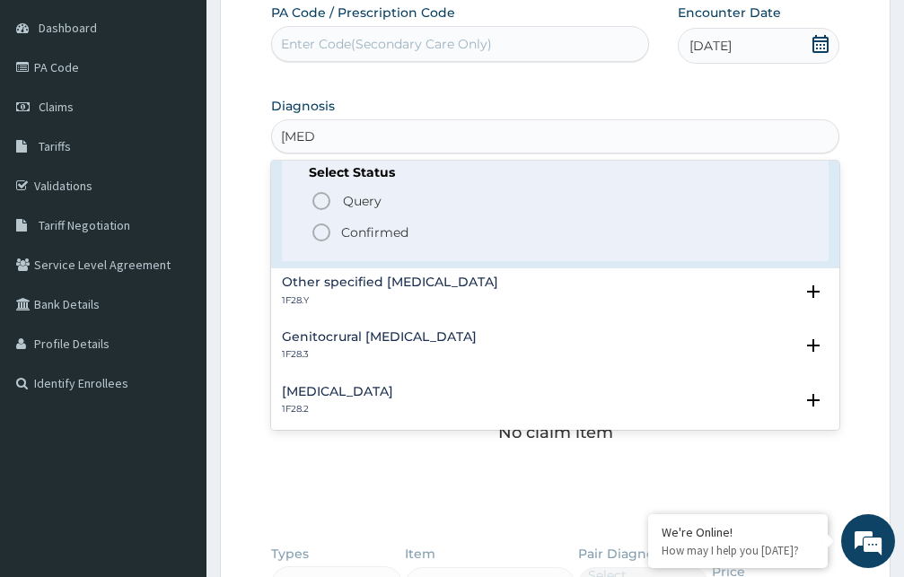
scroll to position [291, 0]
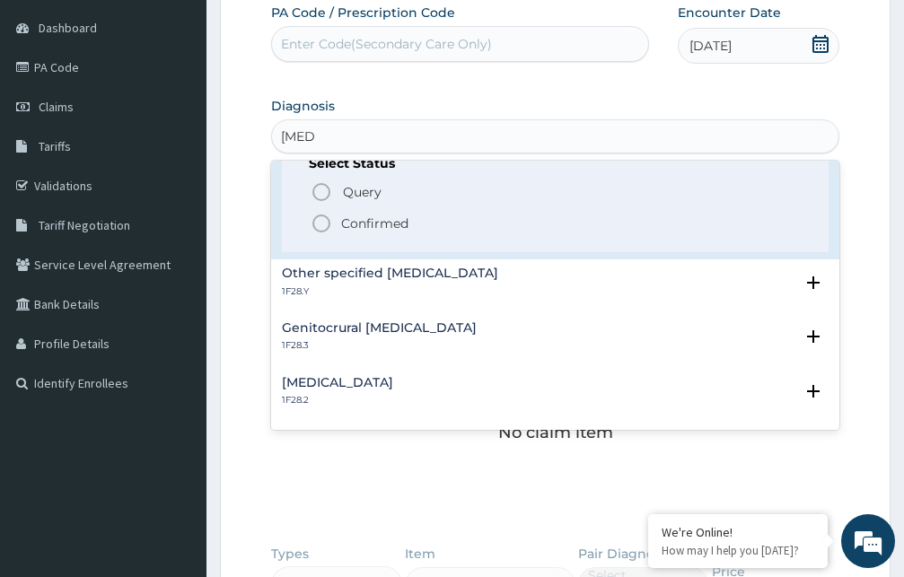
click at [320, 220] on icon "status option filled" at bounding box center [322, 224] width 22 height 22
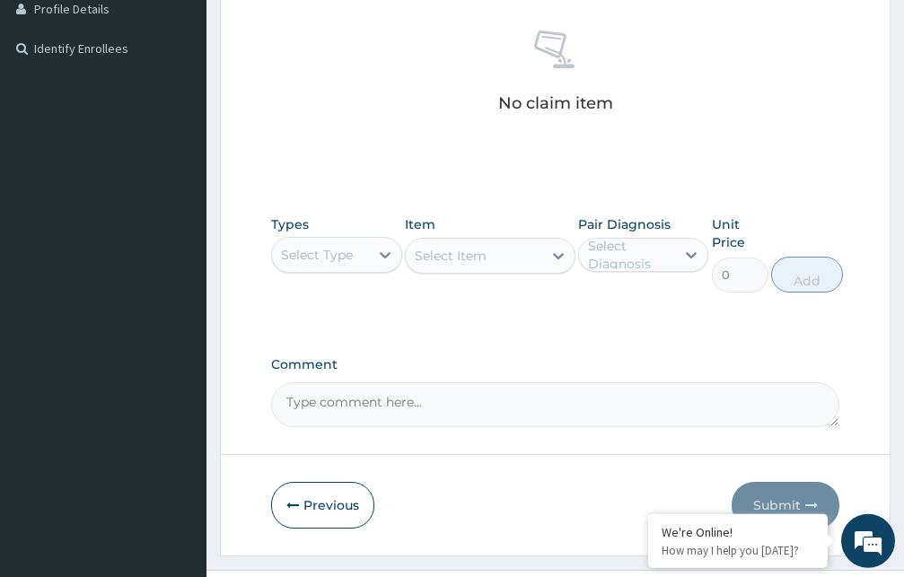
scroll to position [534, 0]
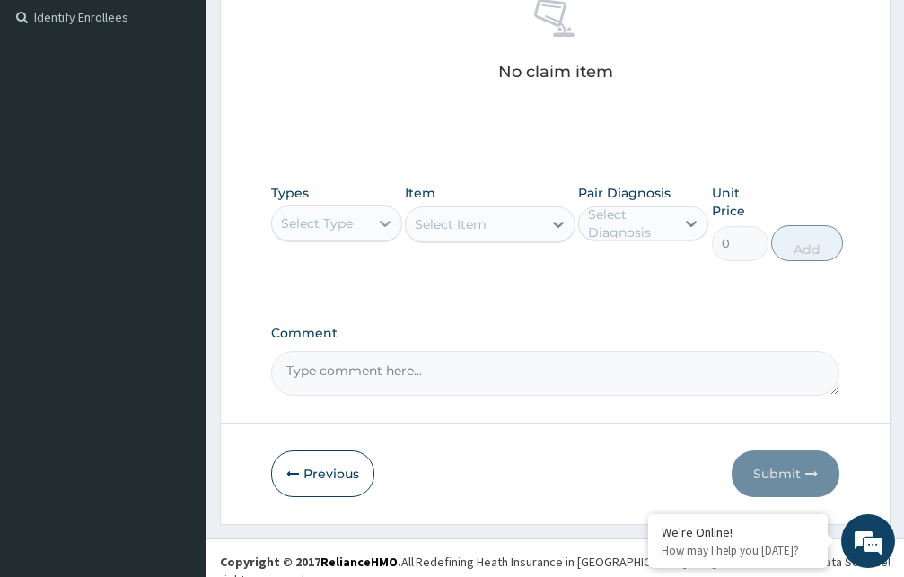
click at [372, 229] on div at bounding box center [385, 223] width 32 height 32
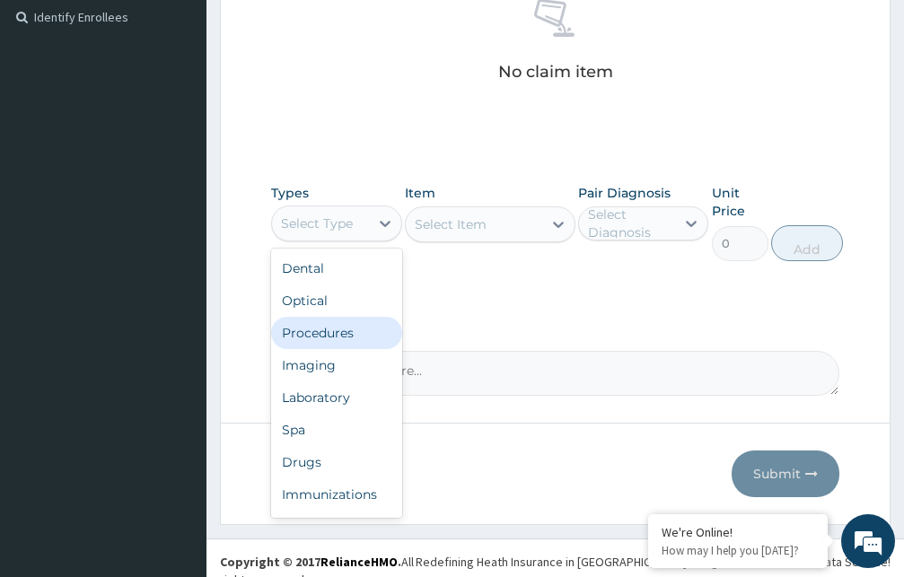
click at [342, 336] on div "Procedures" at bounding box center [336, 333] width 131 height 32
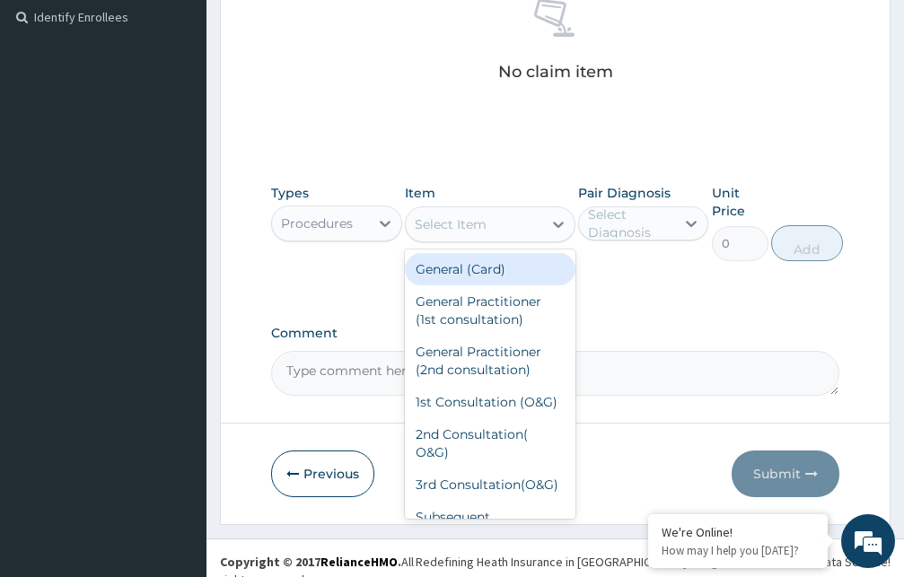
click at [485, 225] on div "Select Item" at bounding box center [451, 224] width 72 height 18
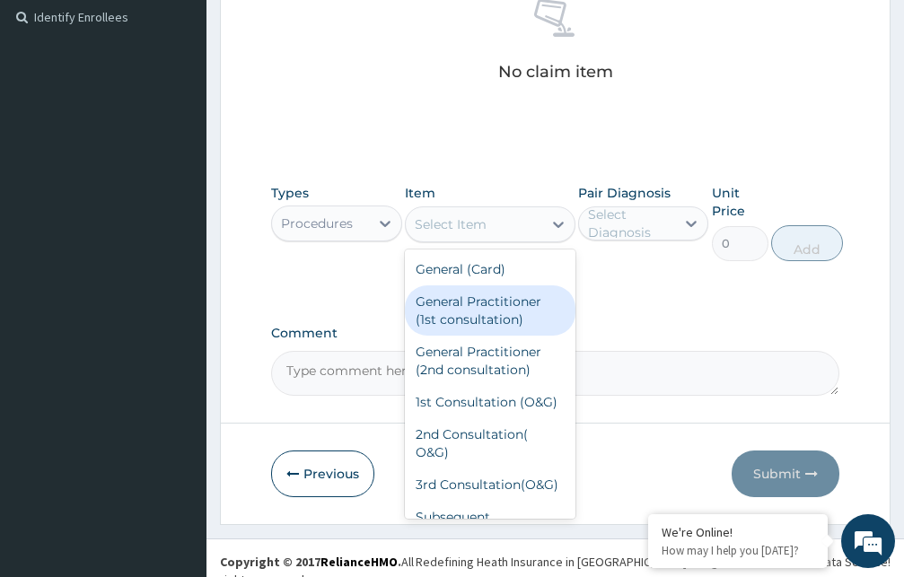
click at [485, 309] on div "General Practitioner (1st consultation)" at bounding box center [490, 310] width 171 height 50
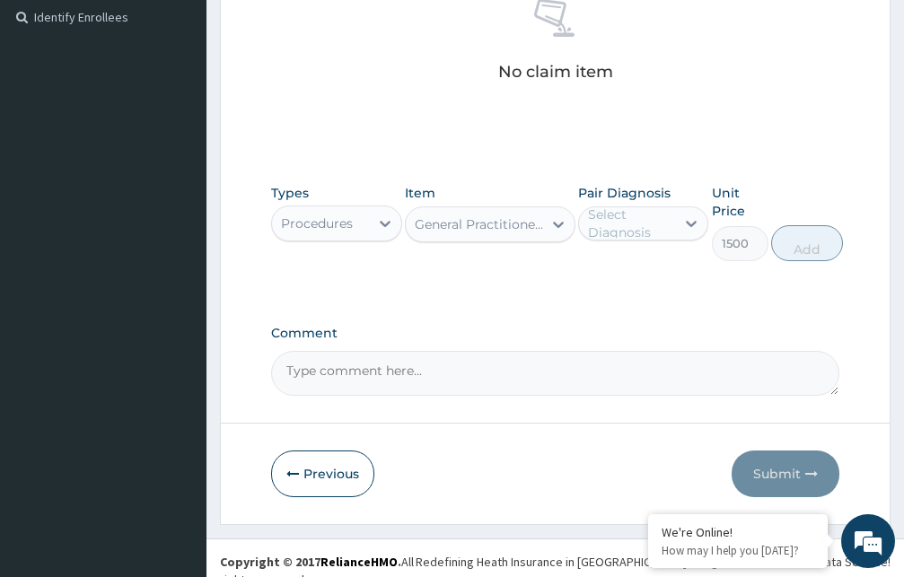
type input "1500"
click at [658, 224] on div "Select Diagnosis" at bounding box center [631, 224] width 86 height 36
click at [621, 271] on label "Tinea nigra" at bounding box center [662, 267] width 109 height 18
checkbox input "true"
click at [809, 250] on button "Add" at bounding box center [807, 243] width 72 height 36
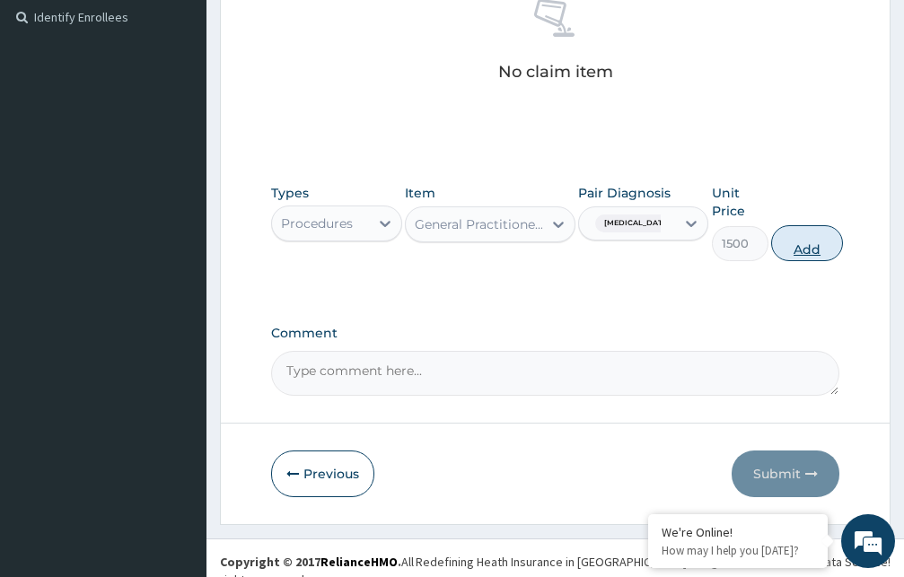
type input "0"
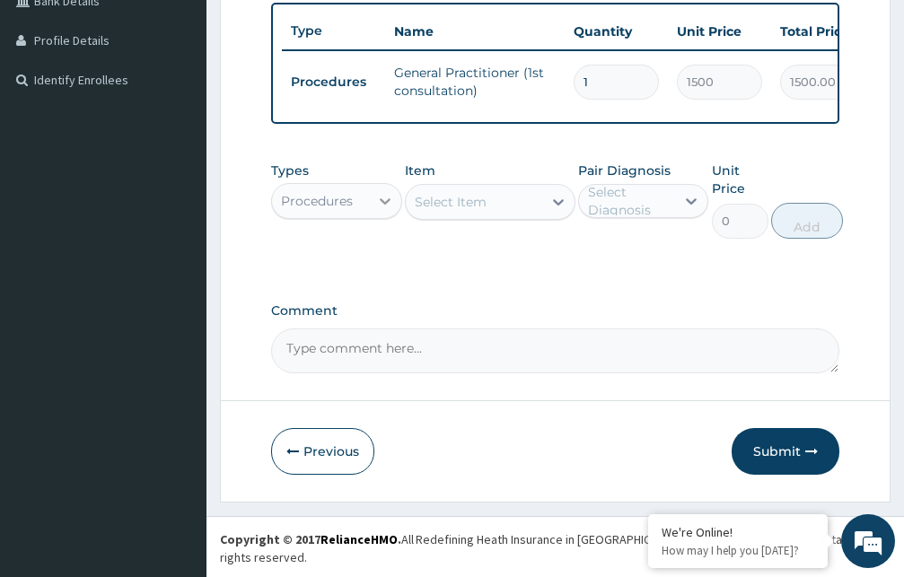
click at [372, 217] on div at bounding box center [385, 201] width 32 height 32
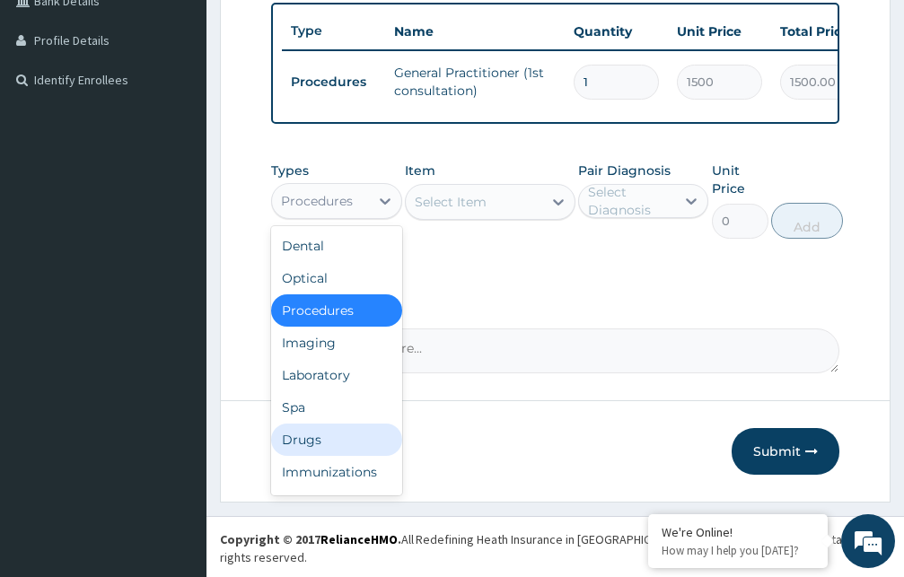
click at [324, 448] on div "Drugs" at bounding box center [336, 440] width 131 height 32
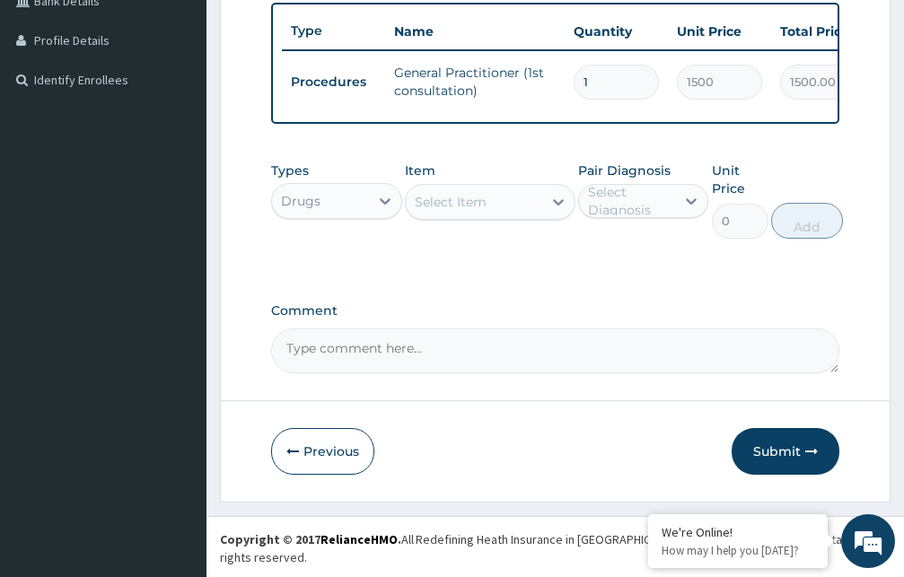
click at [448, 211] on div "Select Item" at bounding box center [451, 202] width 72 height 18
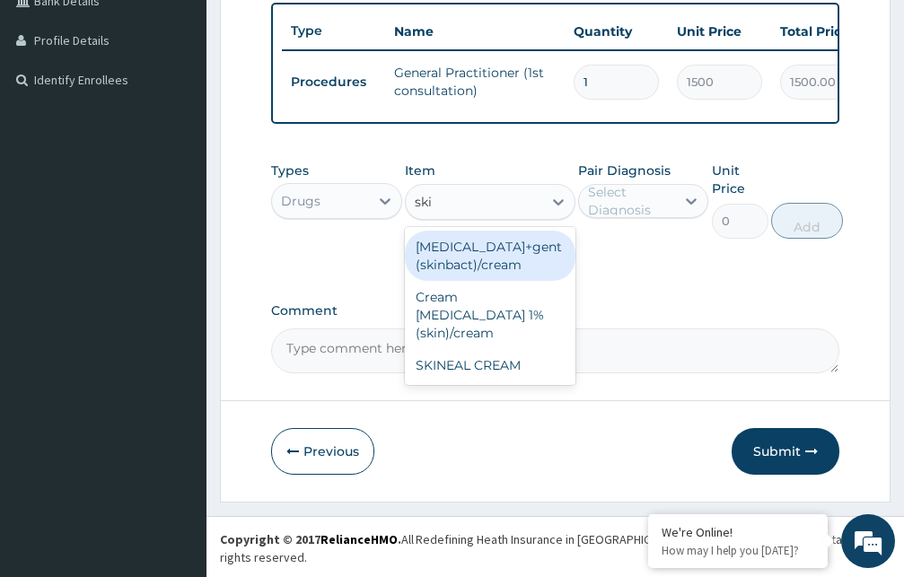
type input "skin"
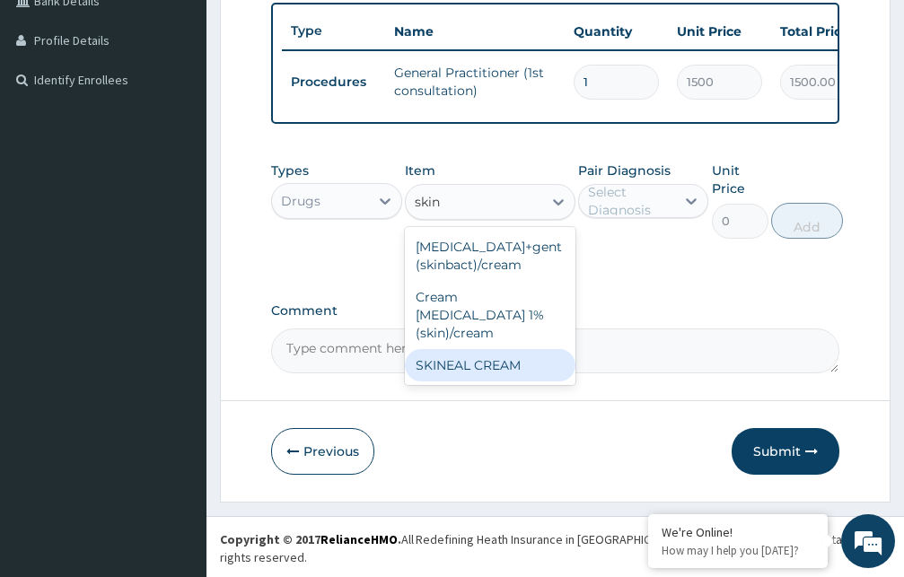
click at [481, 364] on div "SKINEAL CREAM" at bounding box center [490, 365] width 171 height 32
type input "367.5"
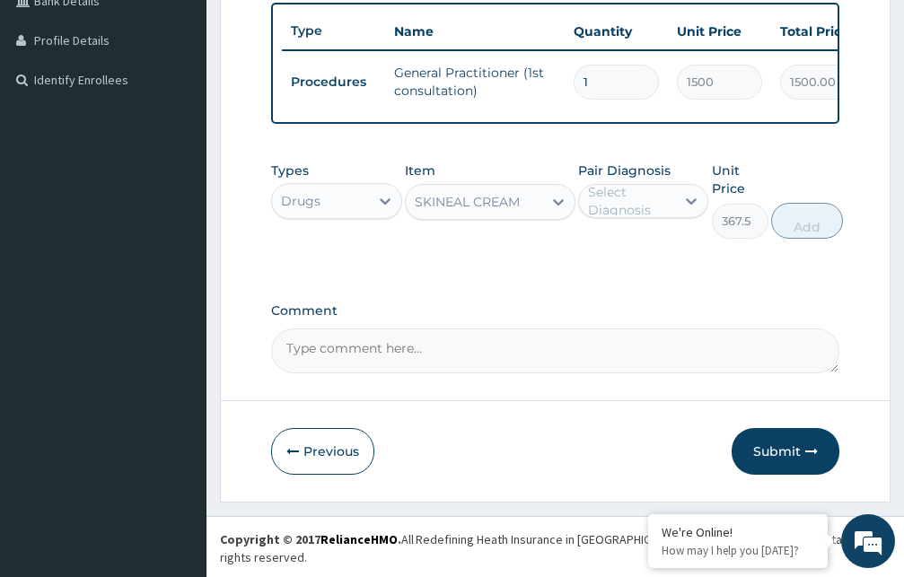
click at [614, 216] on div "Select Diagnosis" at bounding box center [631, 201] width 86 height 36
click at [619, 254] on label "Tinea nigra" at bounding box center [662, 245] width 109 height 18
checkbox input "true"
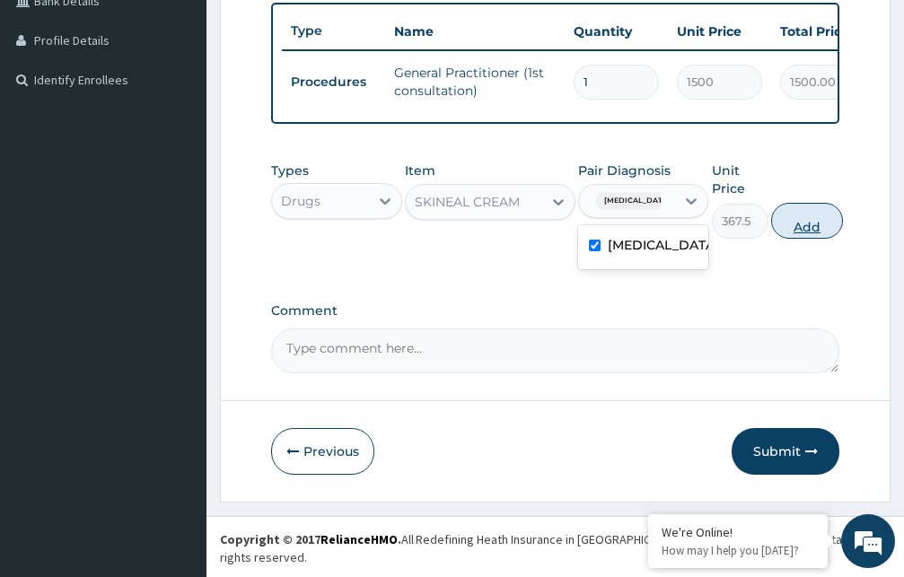
click at [818, 239] on button "Add" at bounding box center [807, 221] width 72 height 36
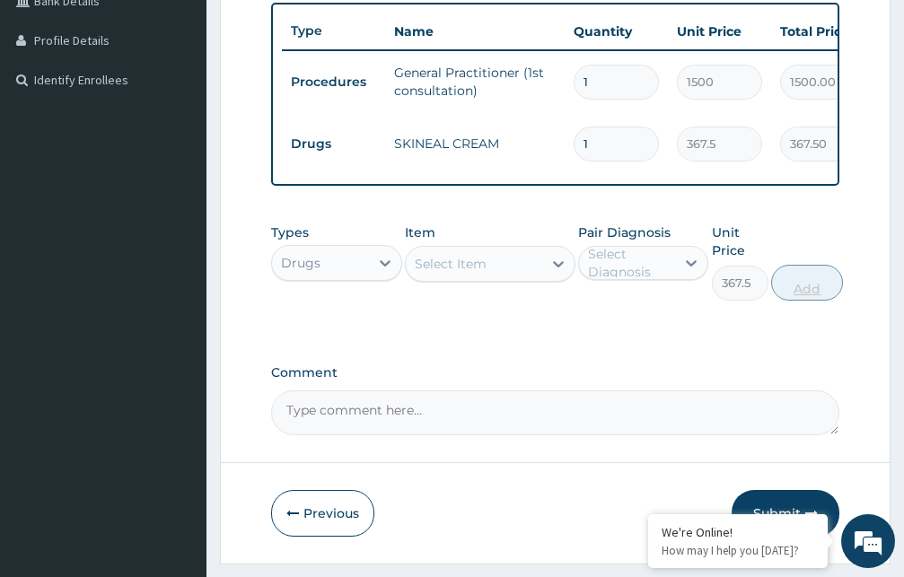
type input "0"
click at [488, 278] on div "Select Item" at bounding box center [474, 263] width 136 height 29
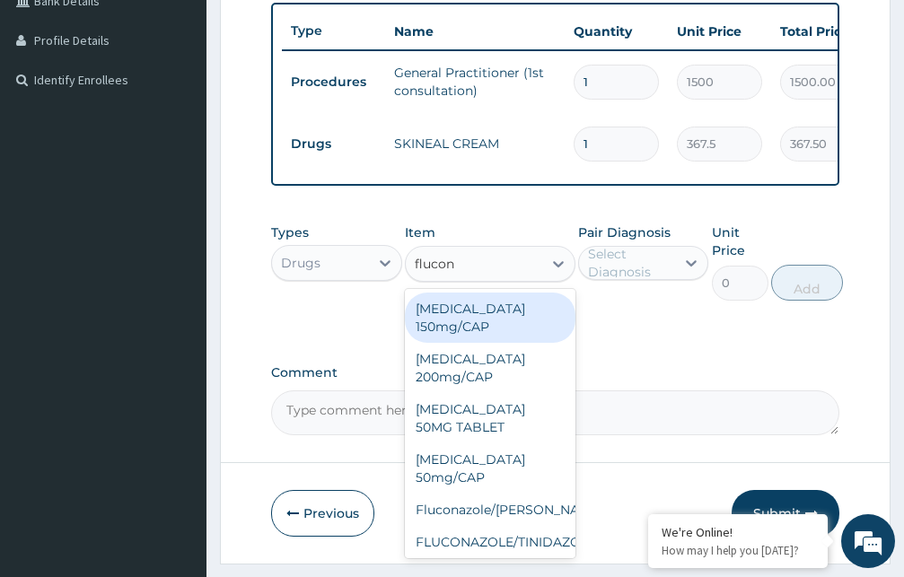
type input "flucona"
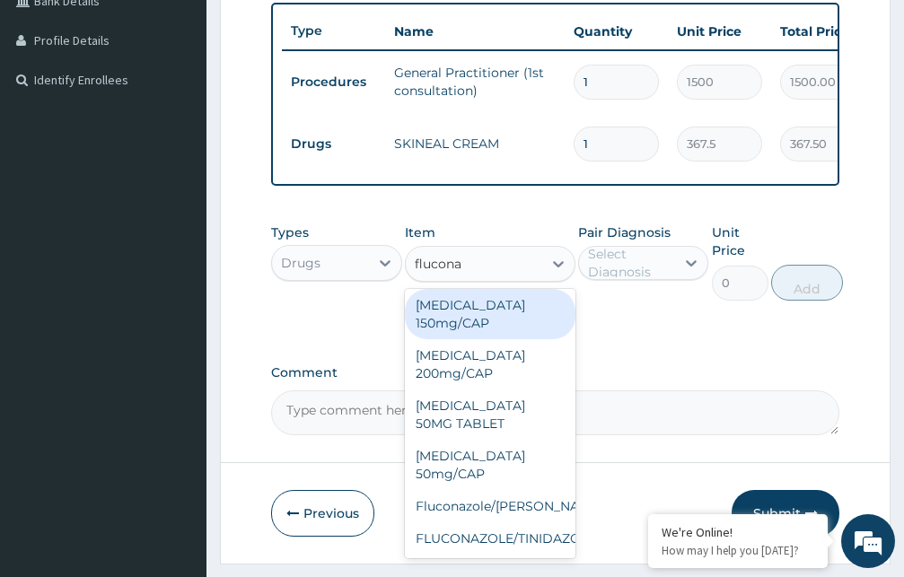
click at [480, 320] on div "Fluconazole 150mg/CAP" at bounding box center [490, 314] width 171 height 50
type input "105"
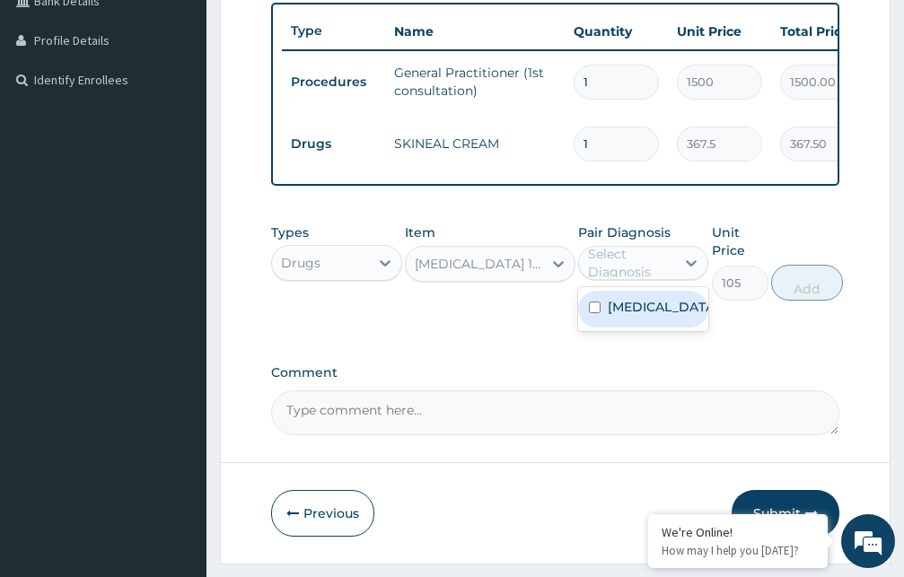
click at [629, 281] on div "Select Diagnosis" at bounding box center [631, 263] width 86 height 36
click at [616, 316] on label "Tinea nigra" at bounding box center [662, 307] width 109 height 18
checkbox input "true"
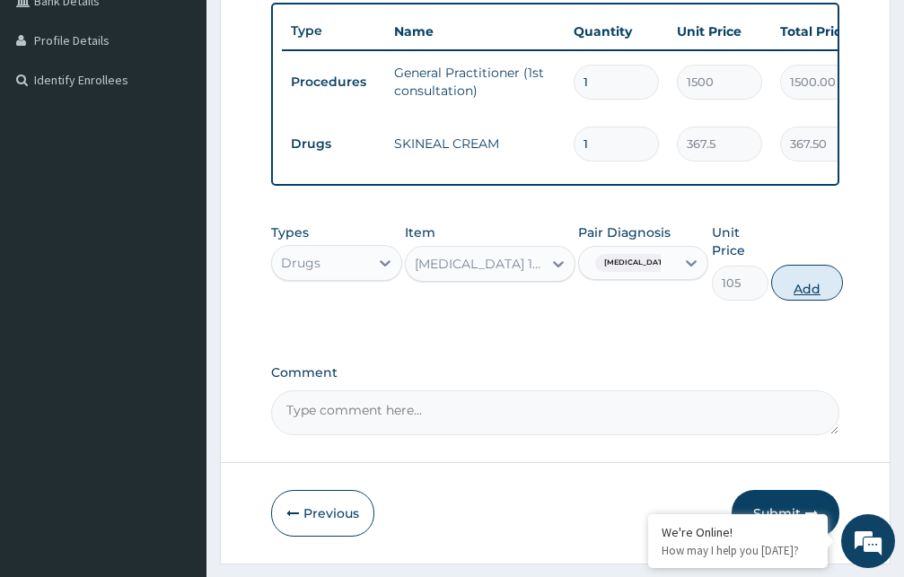
click at [796, 301] on button "Add" at bounding box center [807, 283] width 72 height 36
type input "0"
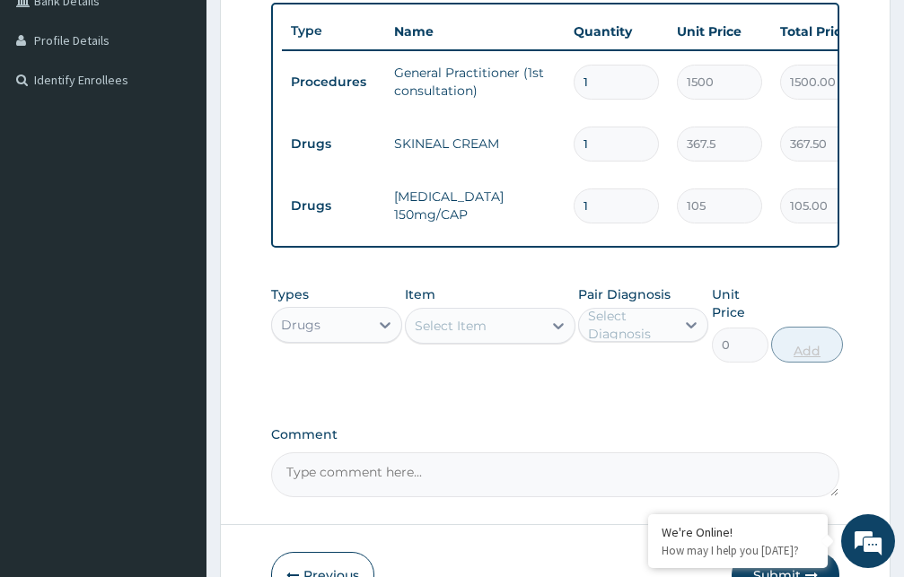
type input "10"
type input "1050.00"
type input "10"
click at [460, 335] on div "Select Item" at bounding box center [451, 326] width 72 height 18
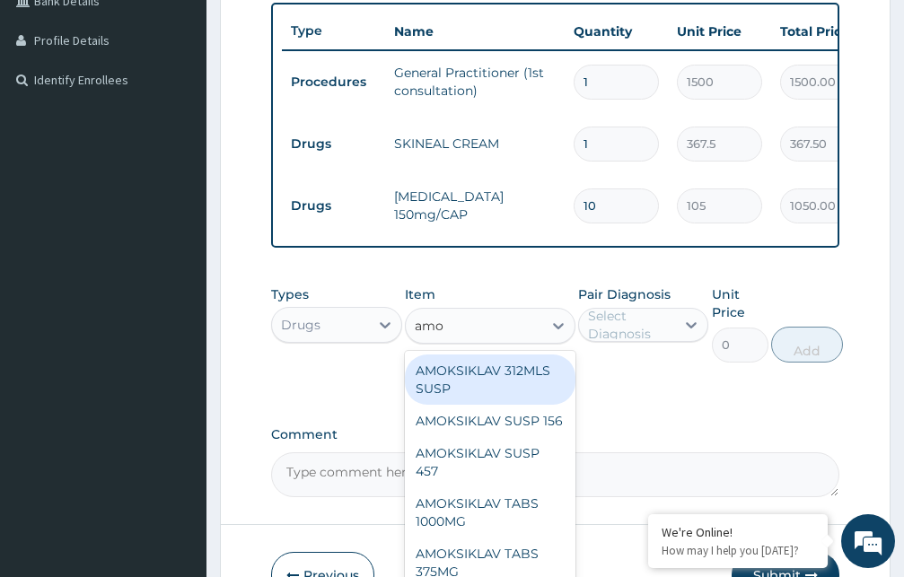
type input "amox"
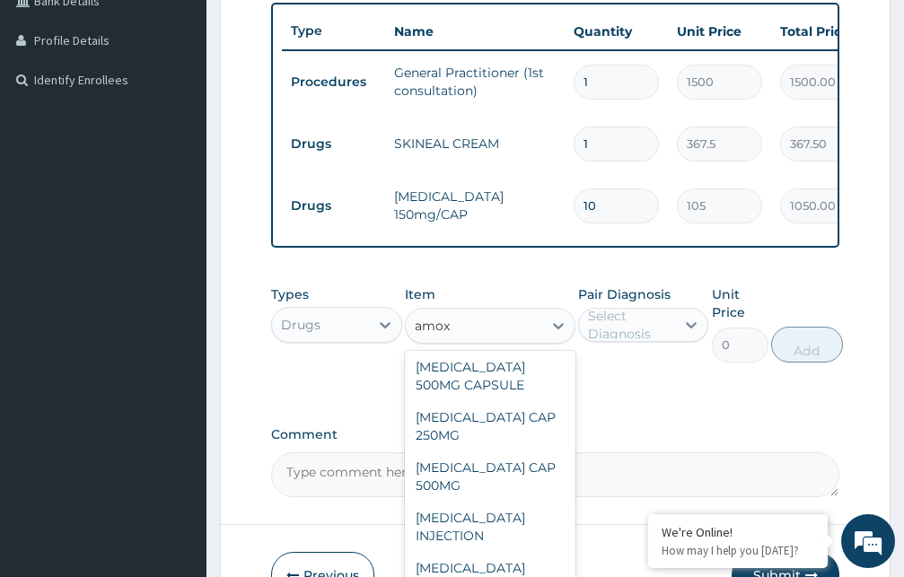
scroll to position [341, 0]
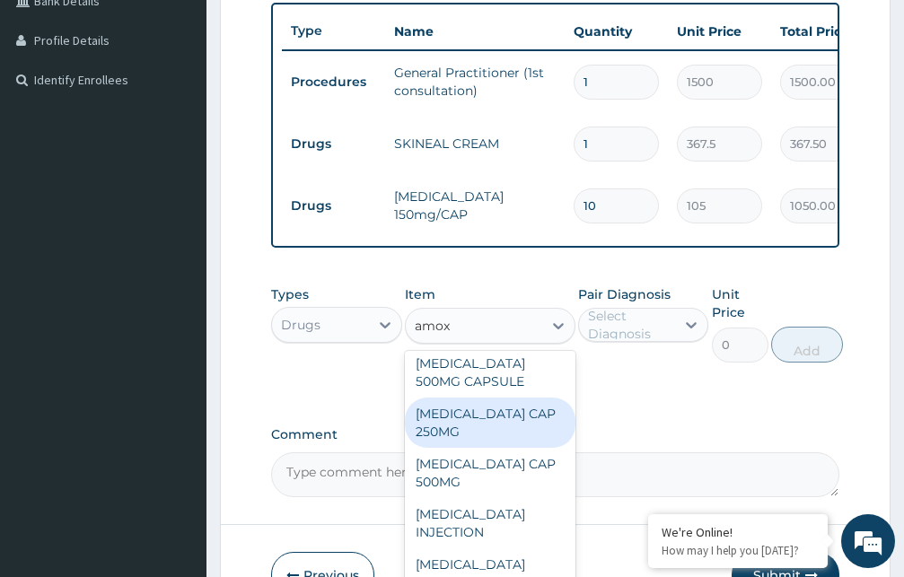
click at [513, 448] on div "AMOXIL CAP 250MG" at bounding box center [490, 423] width 171 height 50
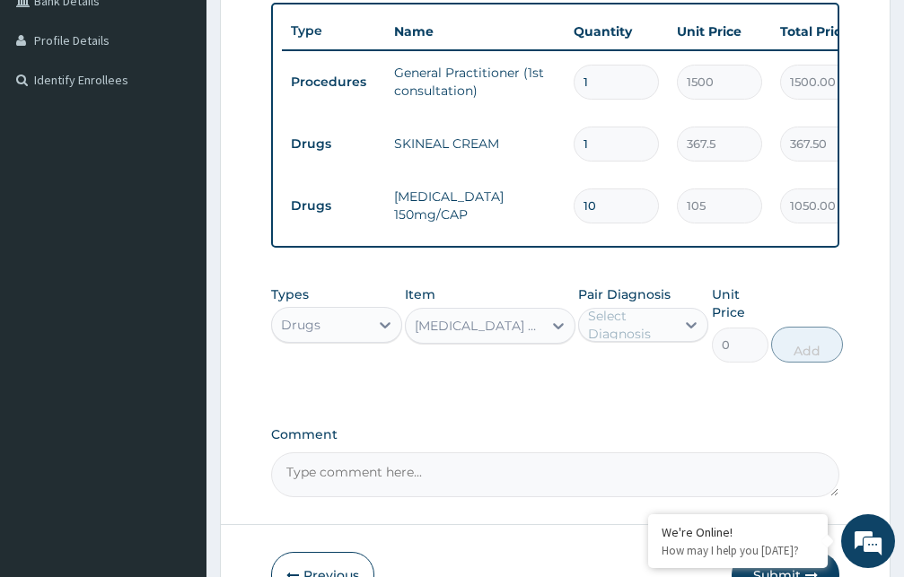
type input "52.5"
click at [620, 343] on div "Select Diagnosis" at bounding box center [631, 325] width 86 height 36
click at [614, 378] on label "Tinea nigra" at bounding box center [662, 369] width 109 height 18
checkbox input "true"
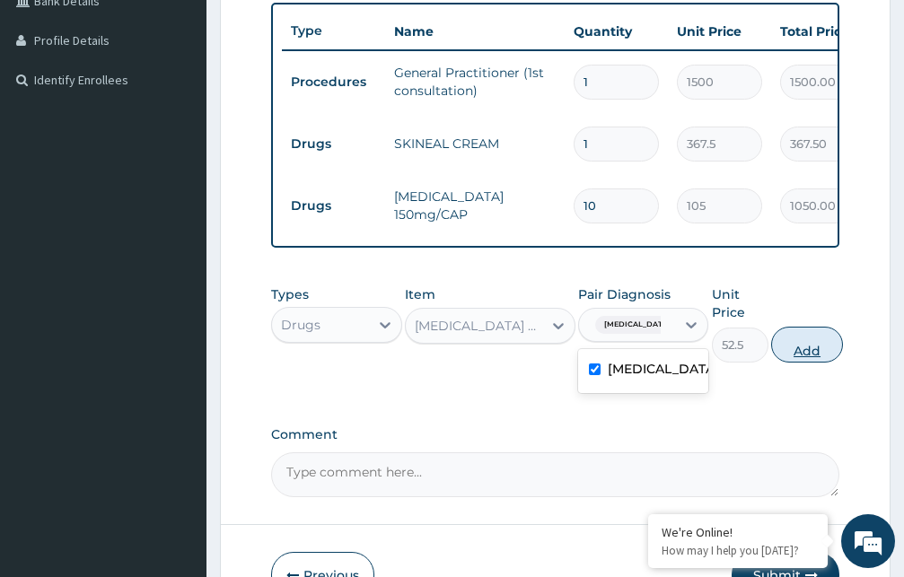
click at [799, 361] on button "Add" at bounding box center [807, 345] width 72 height 36
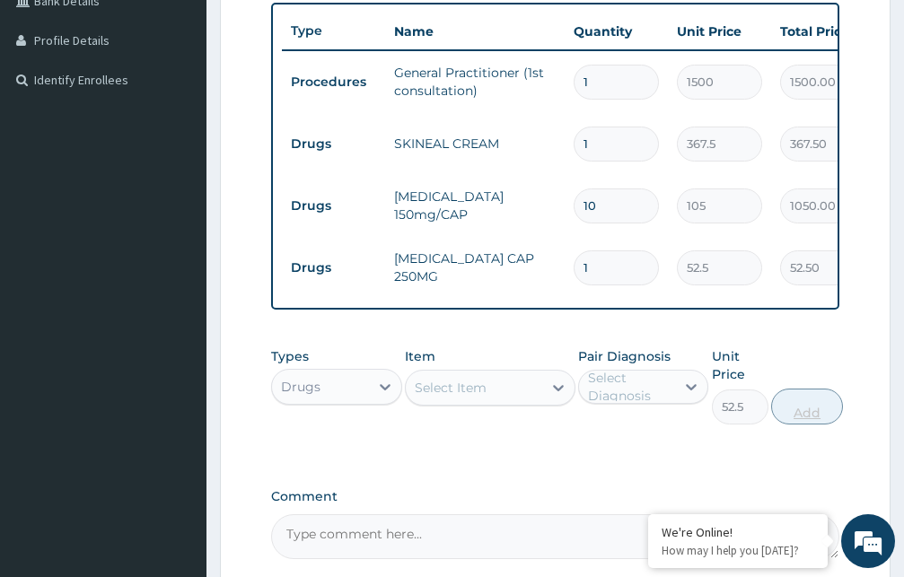
type input "0"
type input "0.00"
type input "9"
type input "472.50"
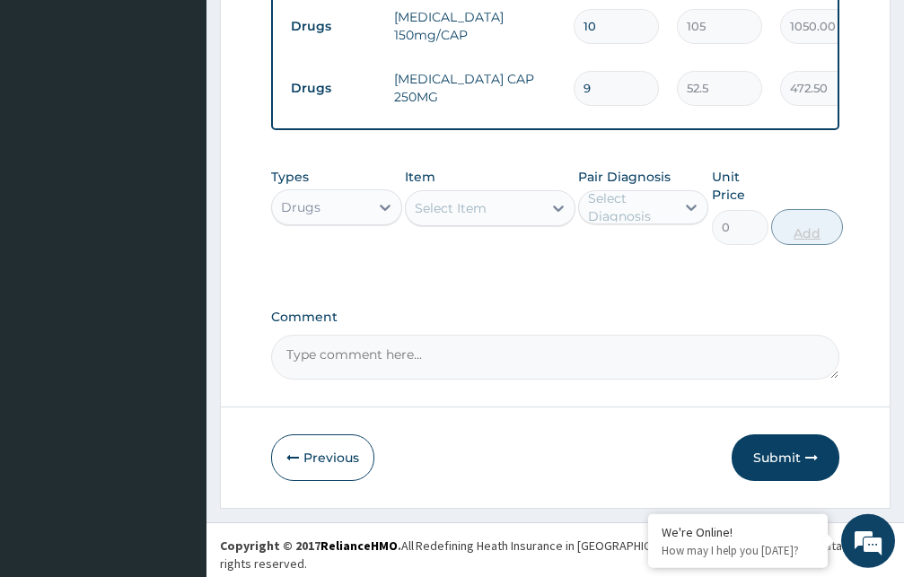
scroll to position [657, 0]
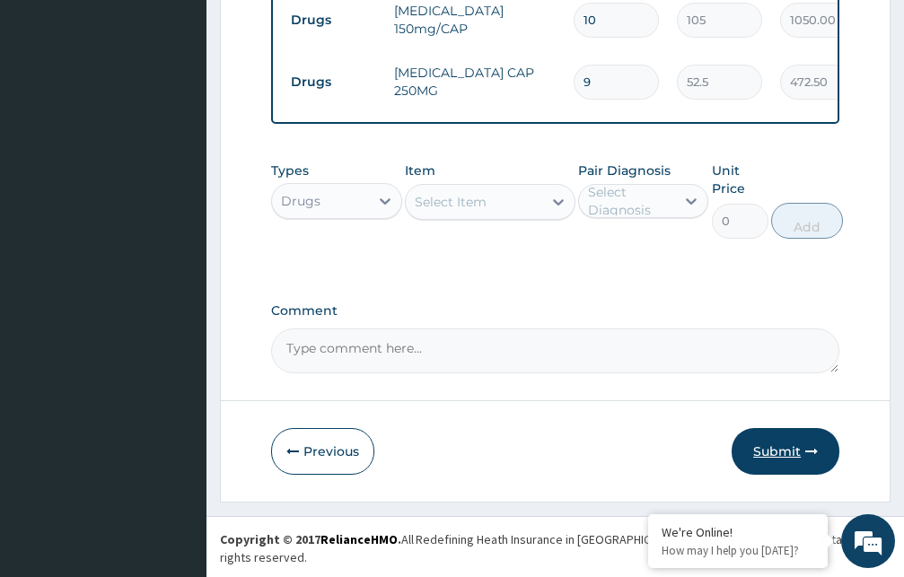
type input "9"
click at [783, 467] on button "Submit" at bounding box center [785, 451] width 108 height 47
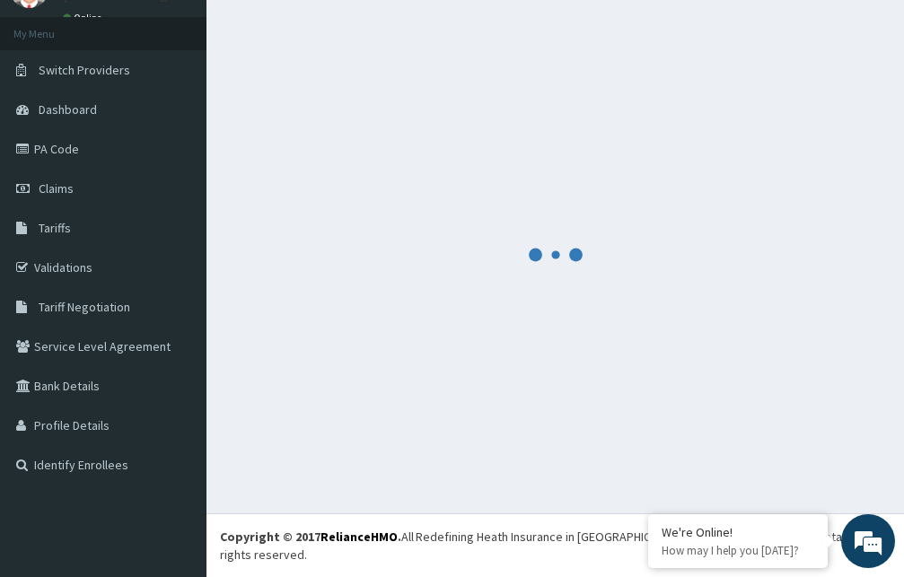
scroll to position [68, 0]
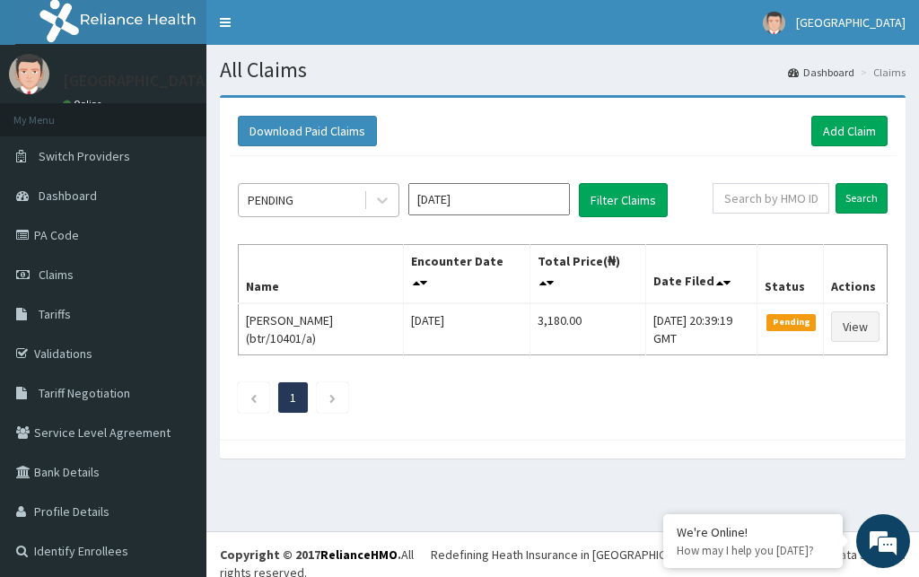
click at [325, 203] on div "PENDING" at bounding box center [301, 200] width 125 height 29
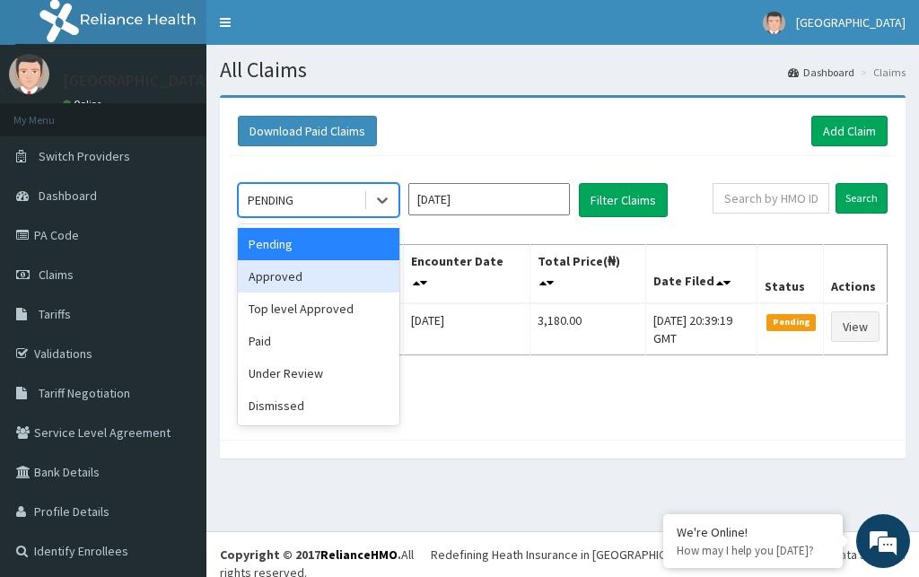
click at [290, 276] on div "Approved" at bounding box center [319, 276] width 162 height 32
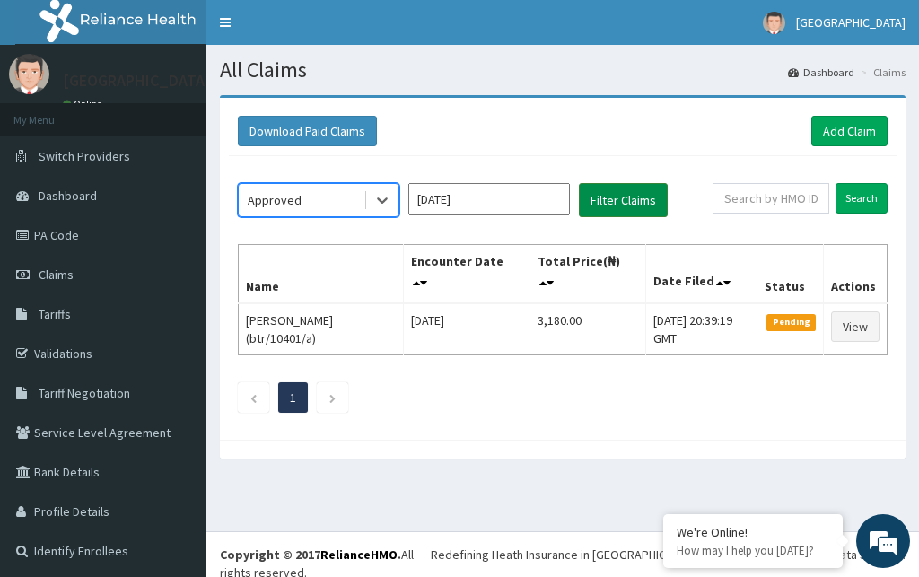
click at [596, 205] on button "Filter Claims" at bounding box center [623, 200] width 89 height 34
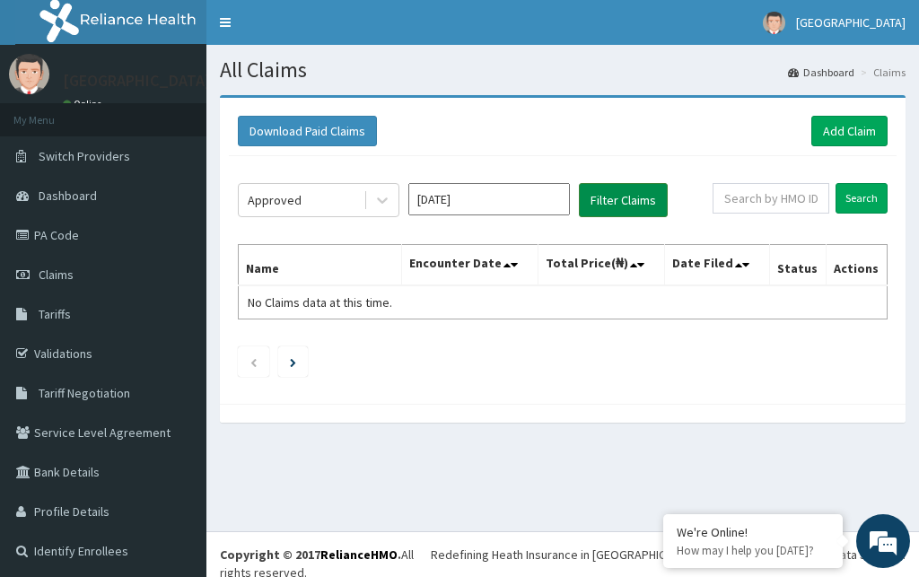
click at [624, 197] on button "Filter Claims" at bounding box center [623, 200] width 89 height 34
click at [473, 204] on input "Oct 2025" at bounding box center [489, 199] width 162 height 32
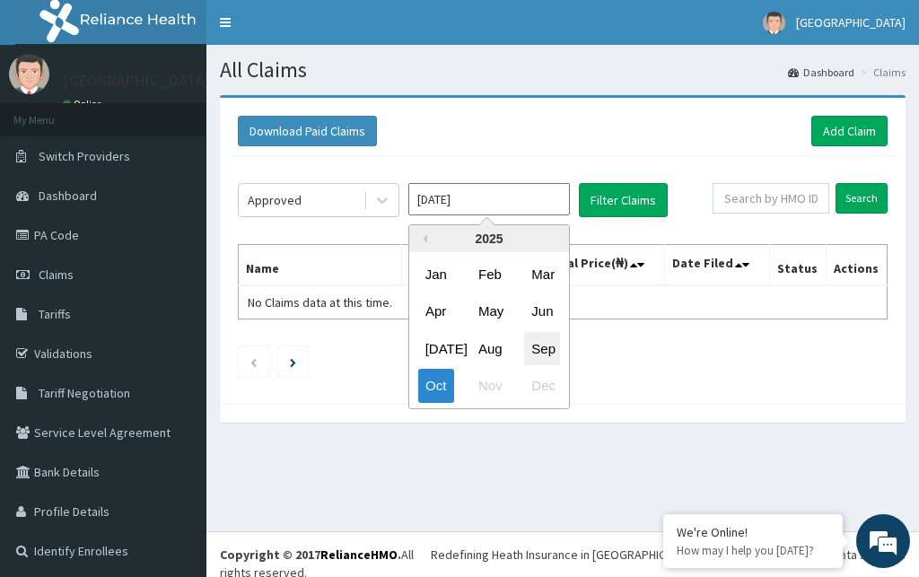
click at [538, 352] on div "Sep" at bounding box center [542, 348] width 36 height 33
type input "Sep 2025"
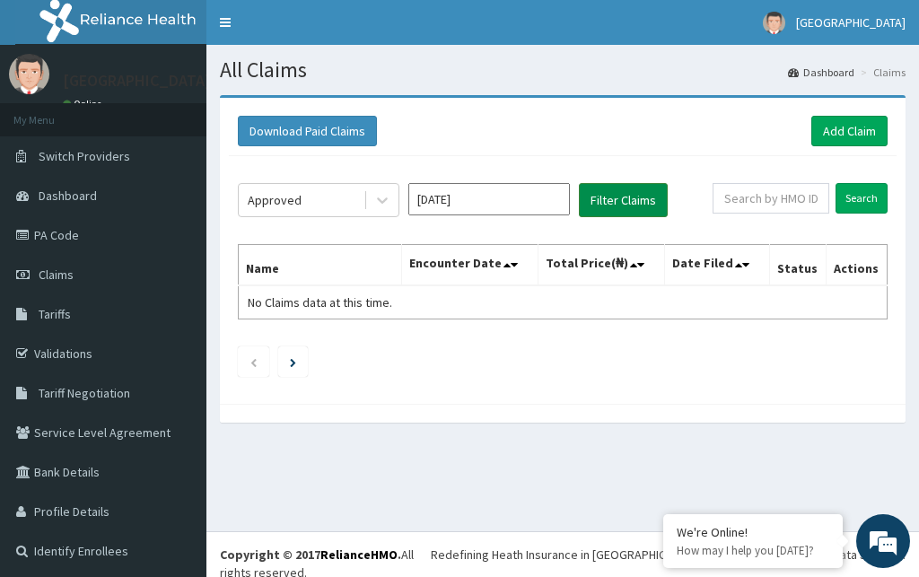
click at [607, 200] on button "Filter Claims" at bounding box center [623, 200] width 89 height 34
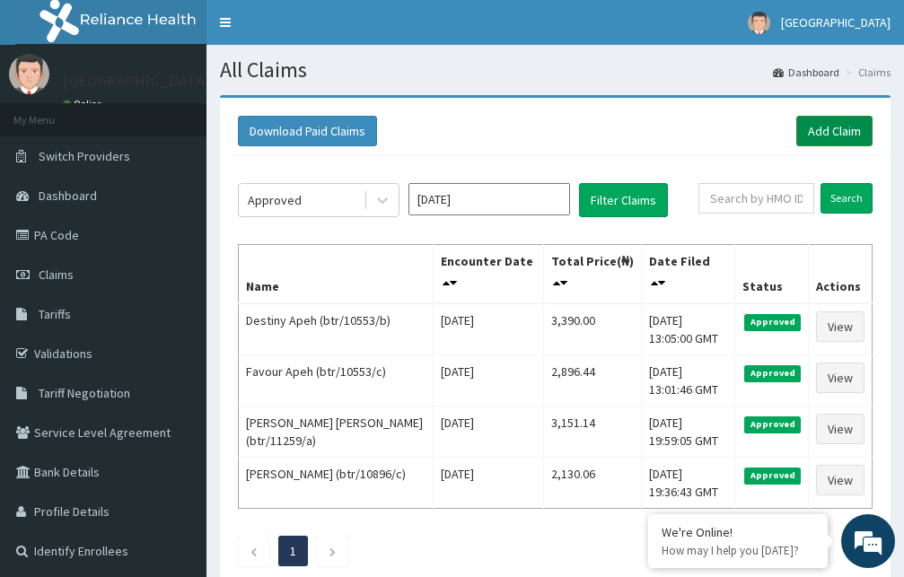
click at [819, 128] on link "Add Claim" at bounding box center [834, 131] width 76 height 31
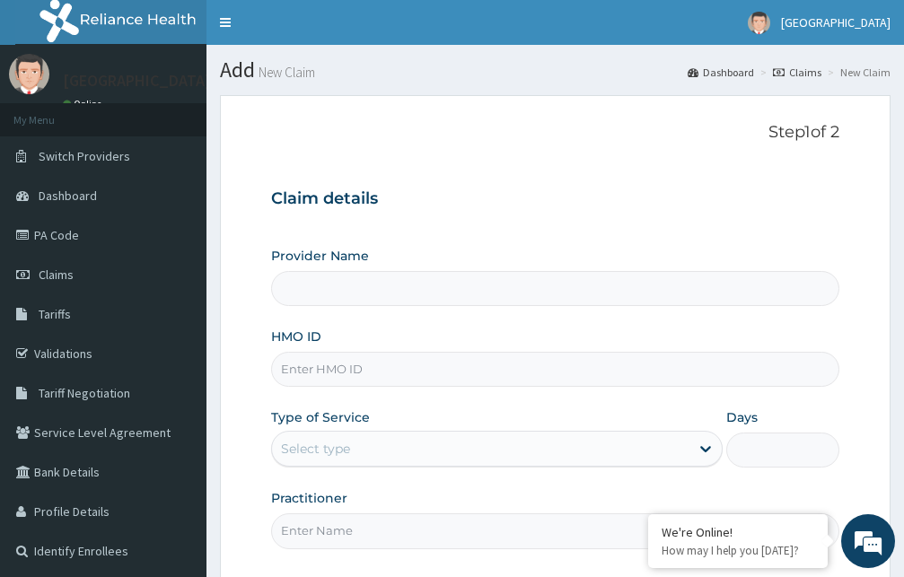
type input "[GEOGRAPHIC_DATA]"
type input "fet/10136/a"
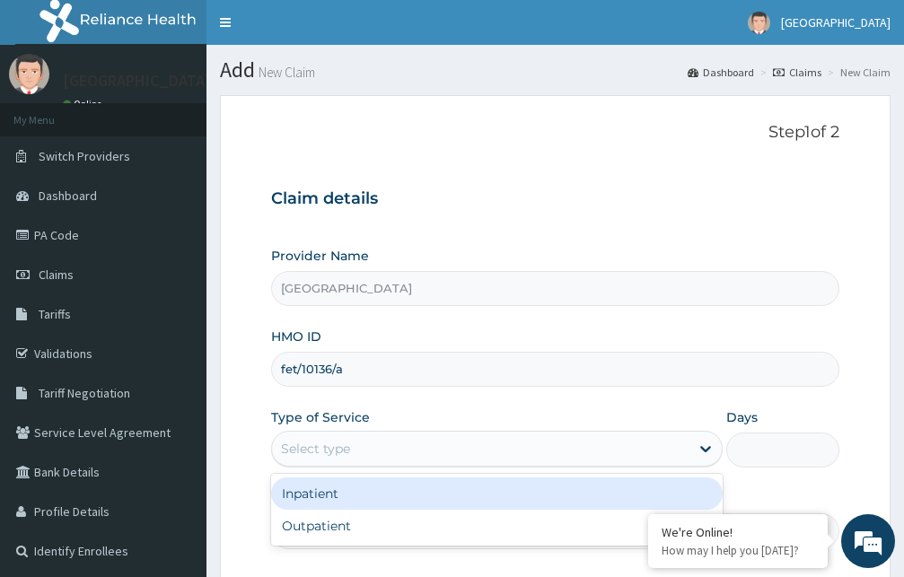
click at [443, 444] on div "Select type" at bounding box center [480, 448] width 417 height 29
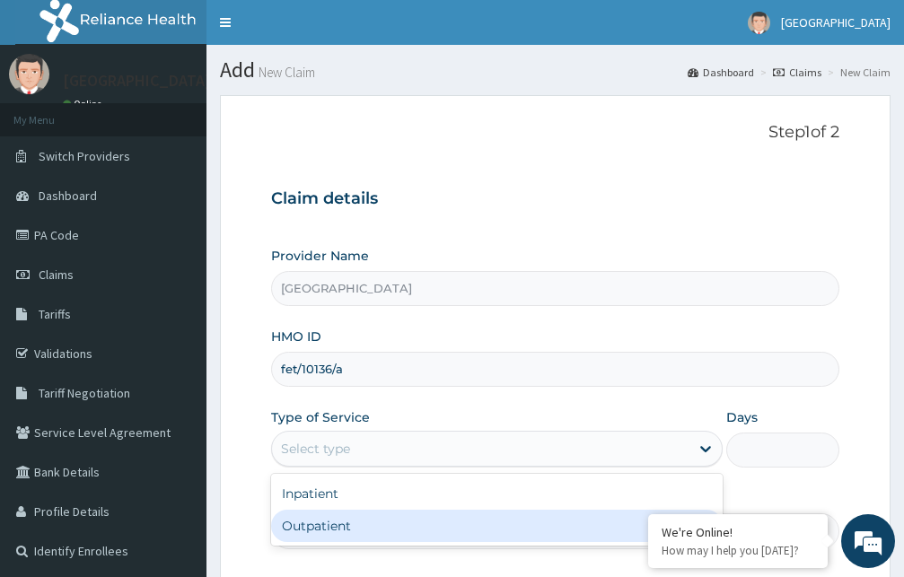
click at [412, 525] on div "Outpatient" at bounding box center [496, 526] width 451 height 32
type input "1"
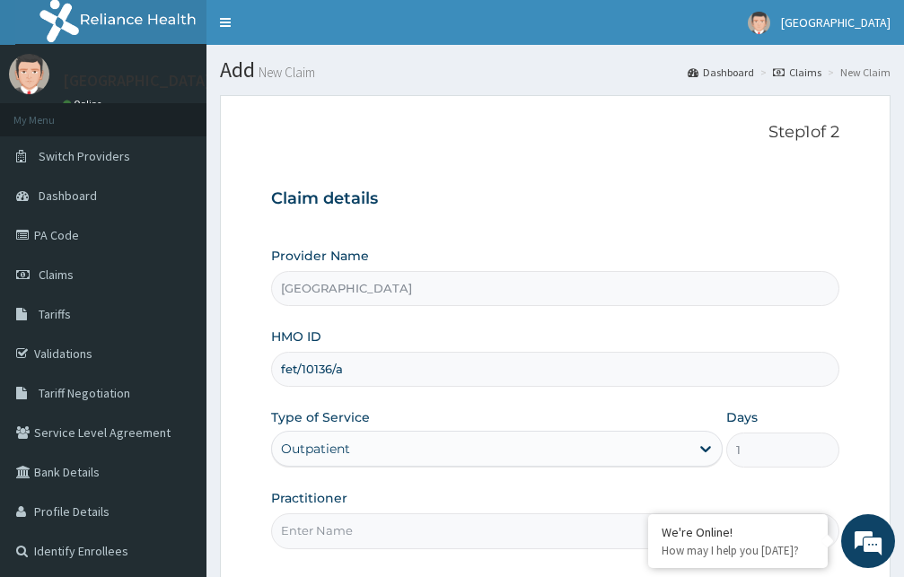
scroll to position [168, 0]
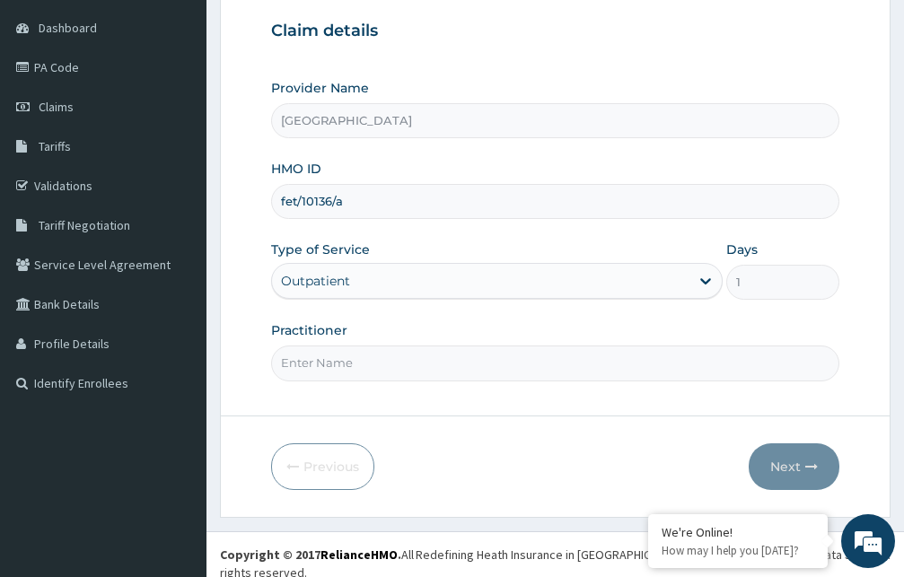
click at [434, 374] on input "Practitioner" at bounding box center [555, 363] width 568 height 35
type input "[PERSON_NAME]"
click at [800, 460] on button "Next" at bounding box center [793, 466] width 91 height 47
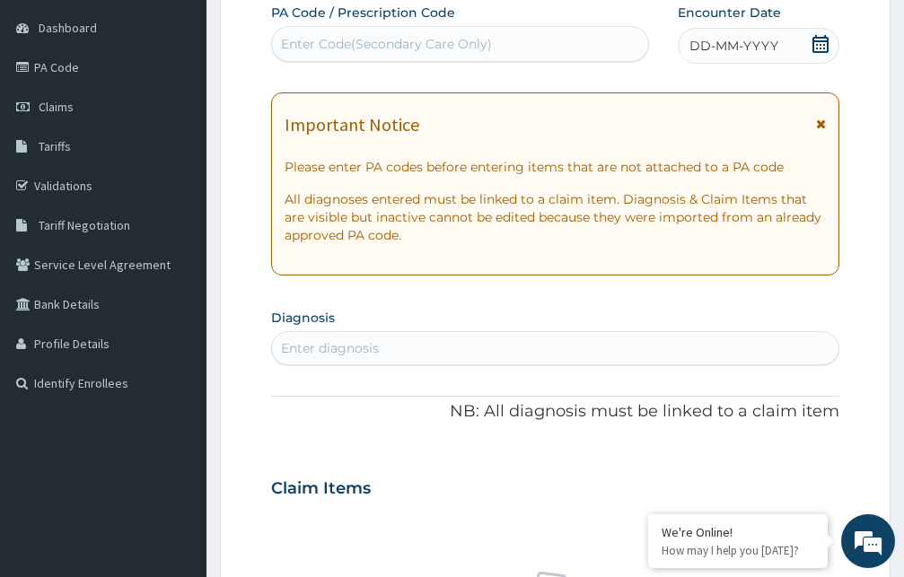
click at [817, 121] on icon at bounding box center [821, 124] width 10 height 13
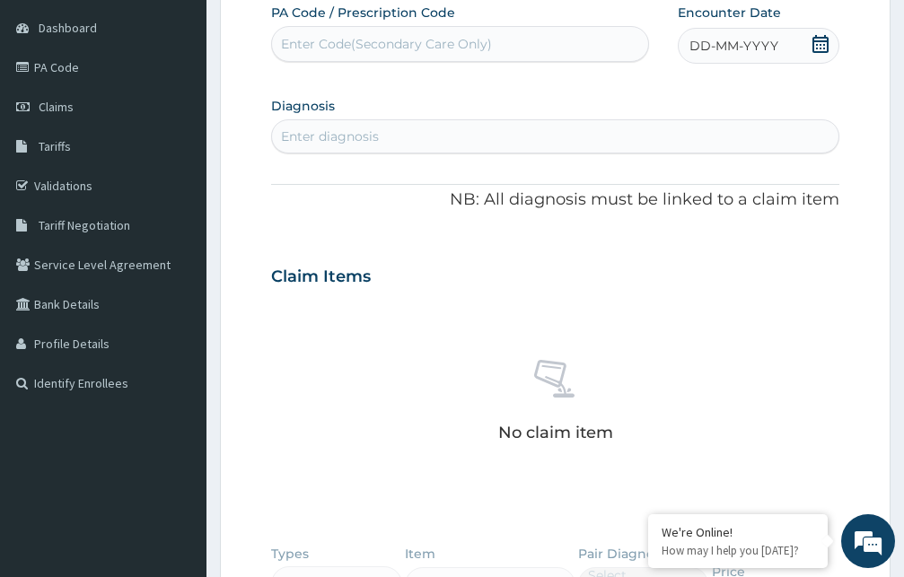
click at [814, 45] on icon at bounding box center [820, 44] width 16 height 18
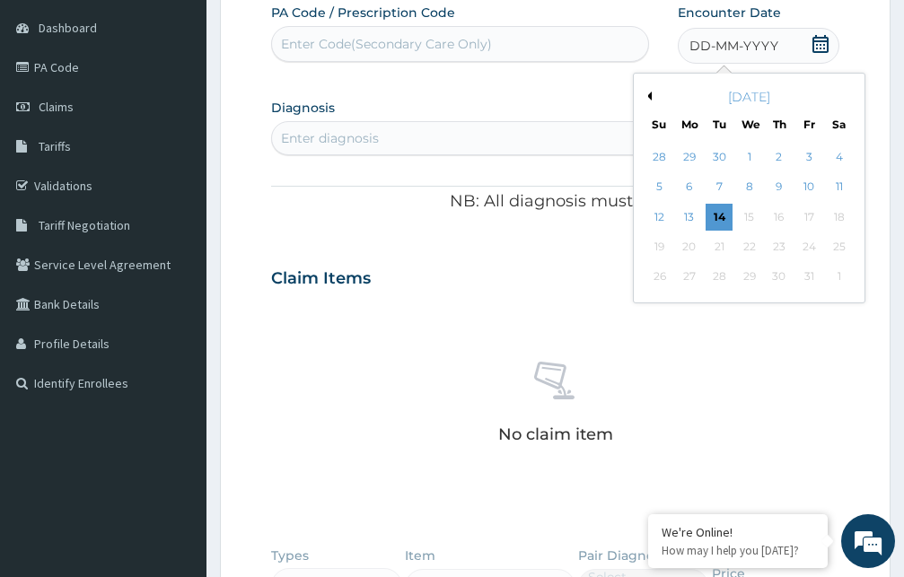
click at [650, 94] on button "Previous Month" at bounding box center [647, 96] width 9 height 9
click at [686, 156] on div "1" at bounding box center [689, 157] width 27 height 27
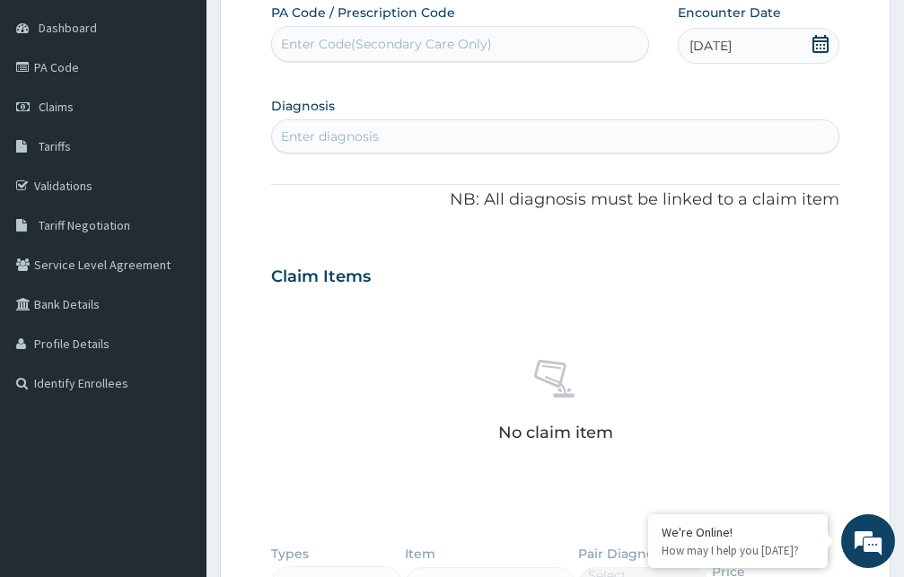
click at [506, 133] on div "Enter diagnosis" at bounding box center [555, 136] width 566 height 29
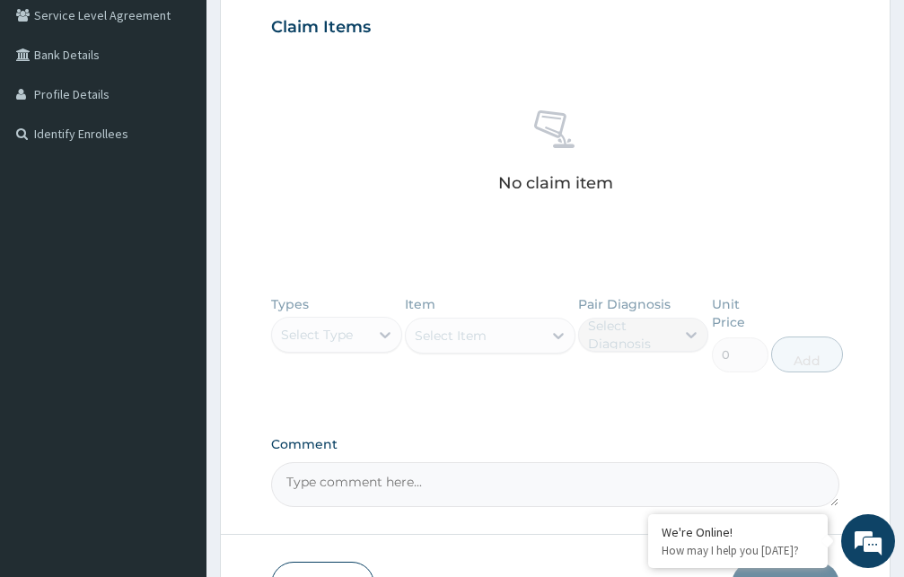
scroll to position [442, 0]
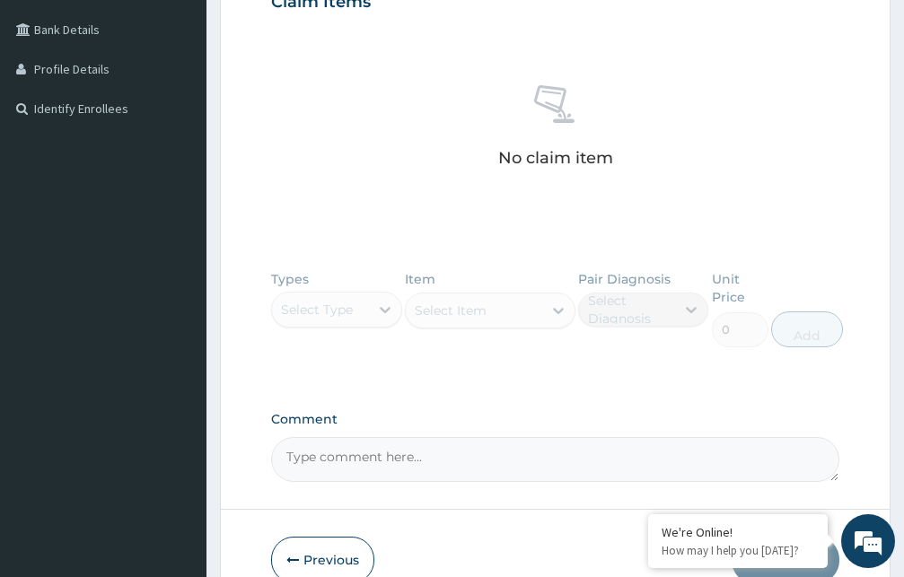
click at [352, 313] on div "Types Select Type Item Select Item Pair Diagnosis Select Diagnosis Unit Price 0…" at bounding box center [555, 322] width 568 height 122
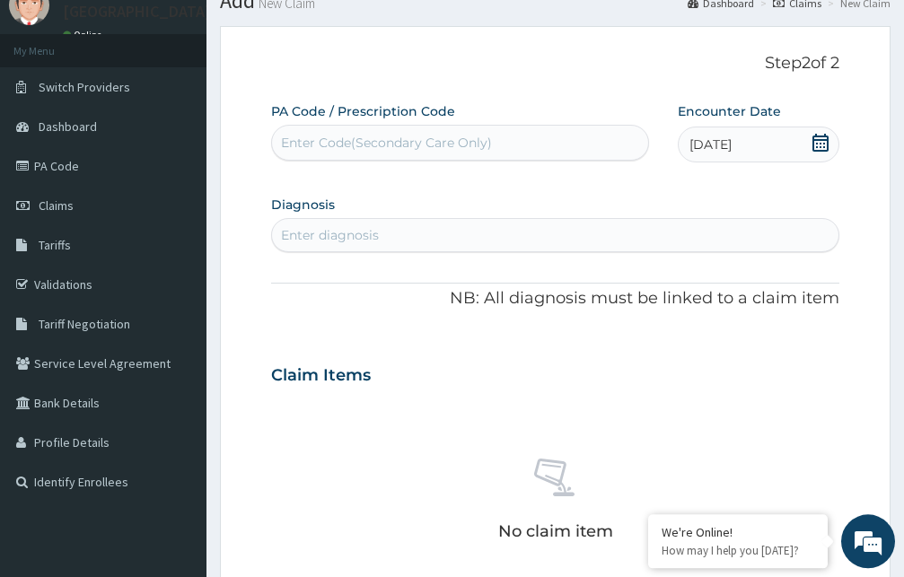
scroll to position [0, 0]
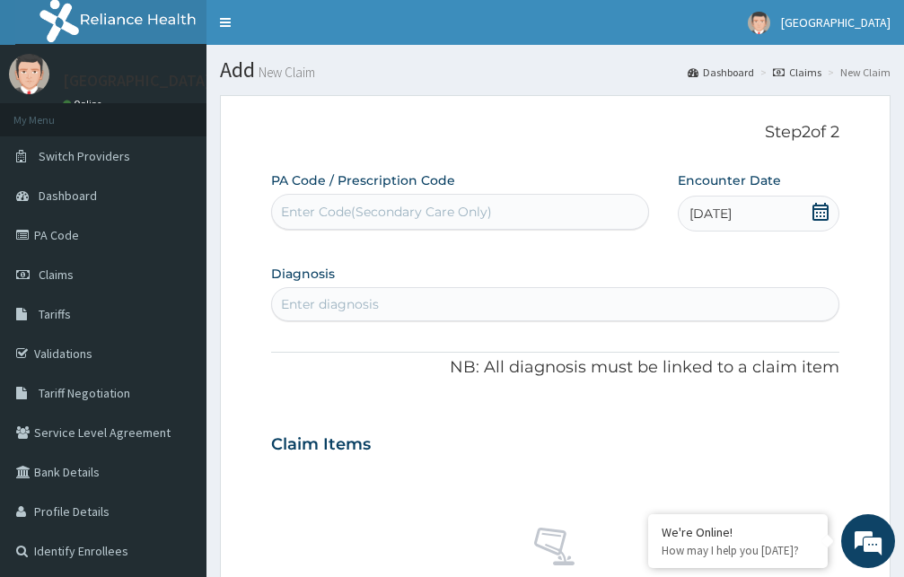
click at [449, 302] on div "Enter diagnosis" at bounding box center [555, 304] width 566 height 29
type input "r"
type input "lumb"
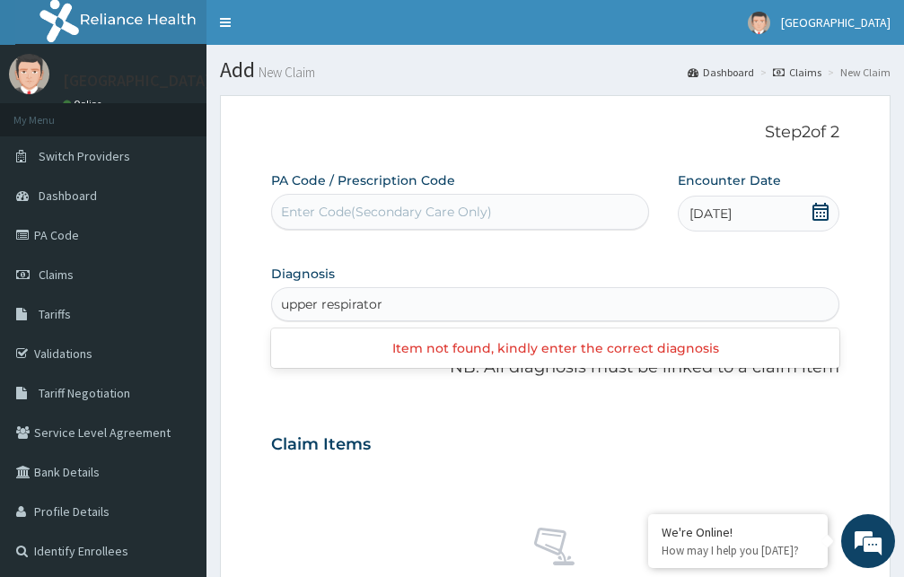
type input "upper respiratory"
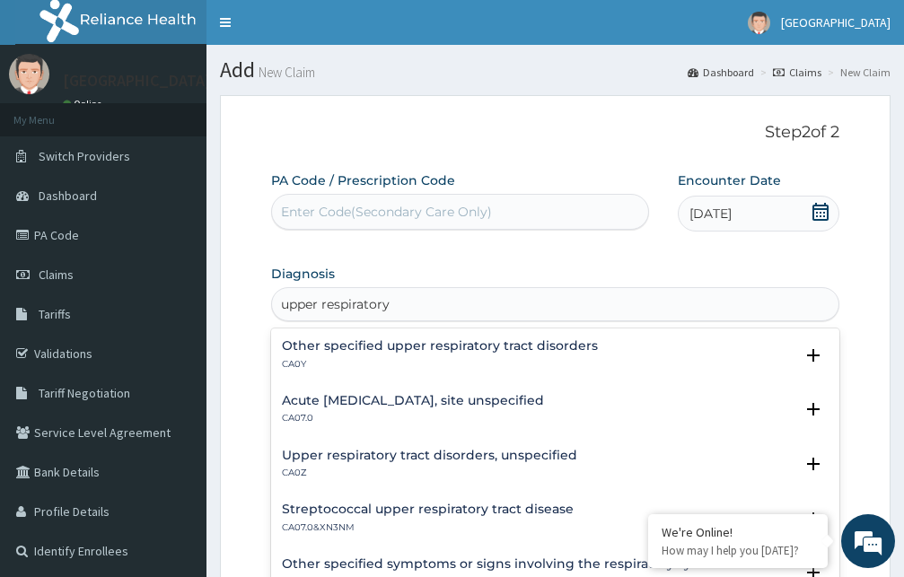
click at [433, 456] on h4 "Upper respiratory tract disorders, unspecified" at bounding box center [429, 455] width 295 height 13
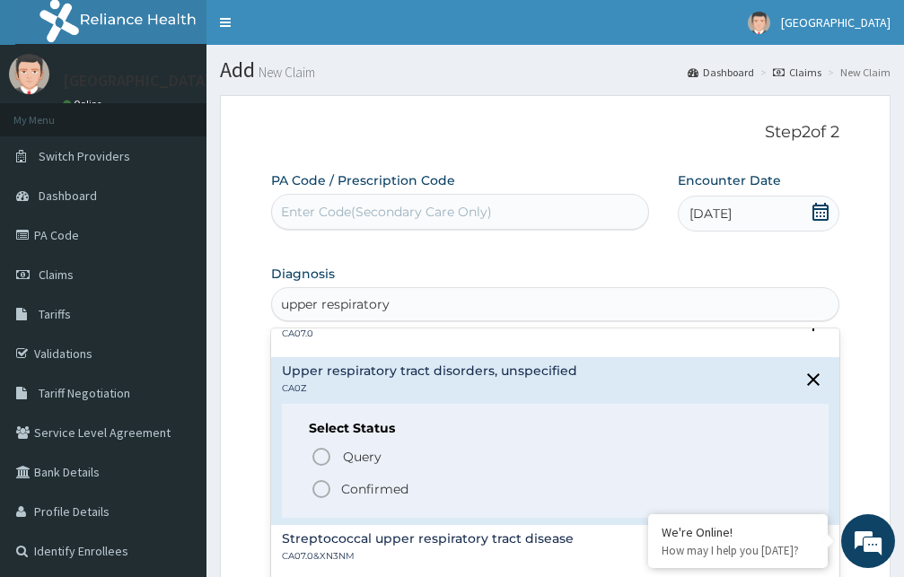
scroll to position [97, 0]
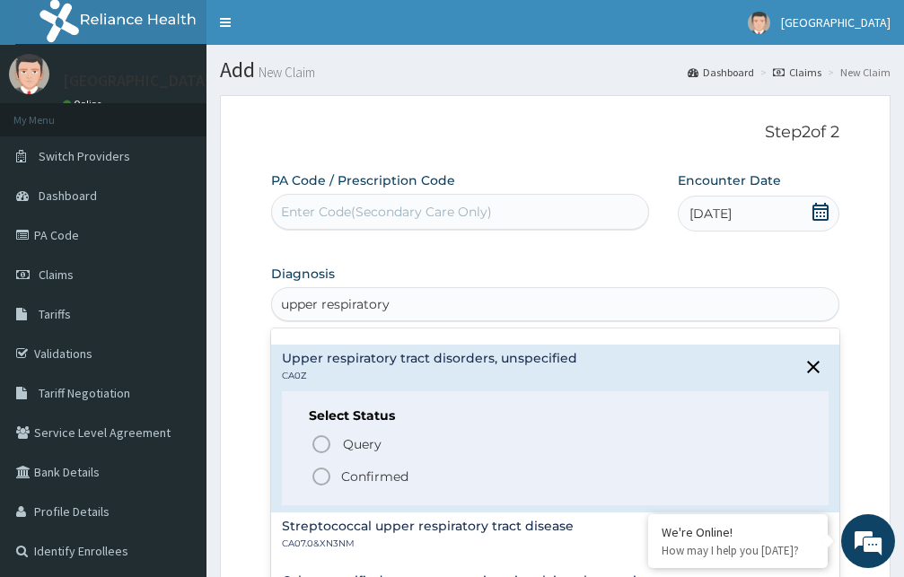
click at [322, 474] on icon "status option filled" at bounding box center [322, 477] width 22 height 22
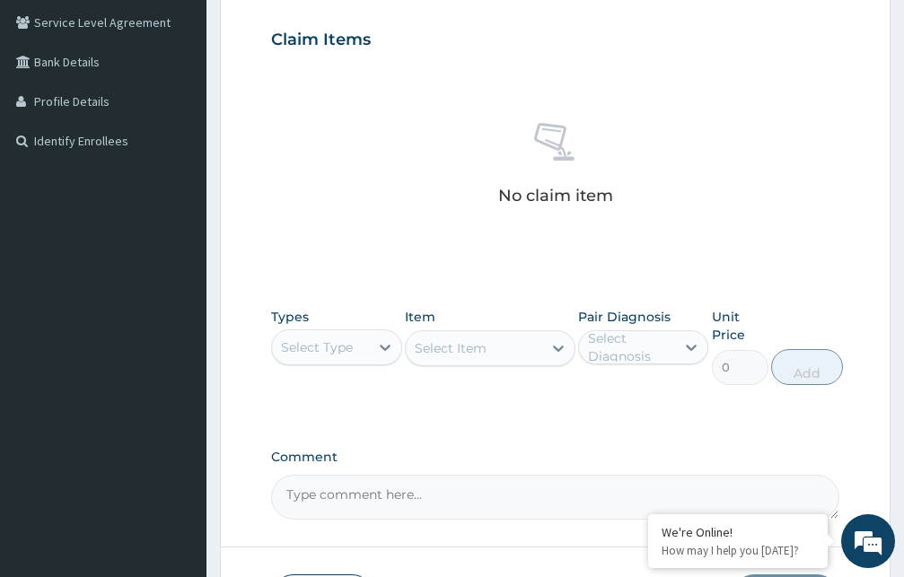
scroll to position [458, 0]
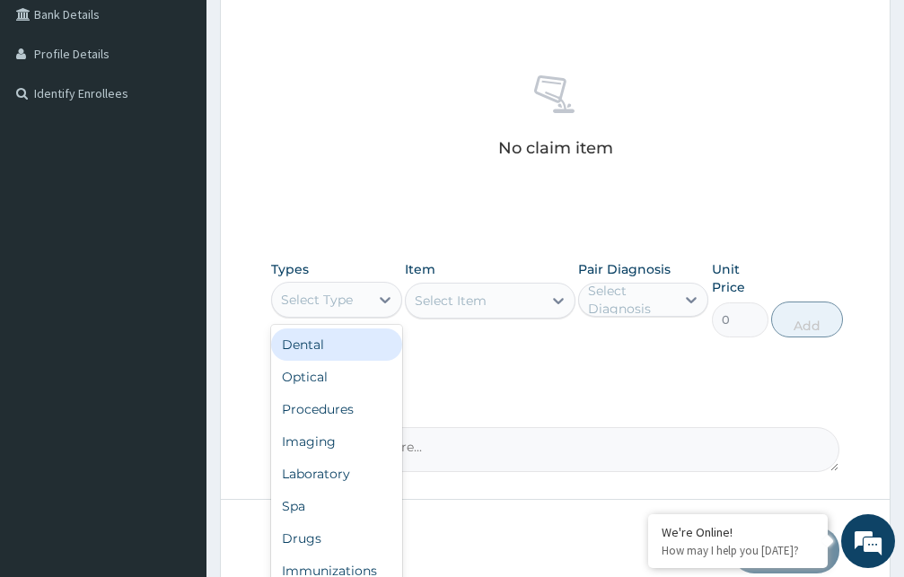
click at [355, 302] on div "Select Type" at bounding box center [320, 299] width 97 height 29
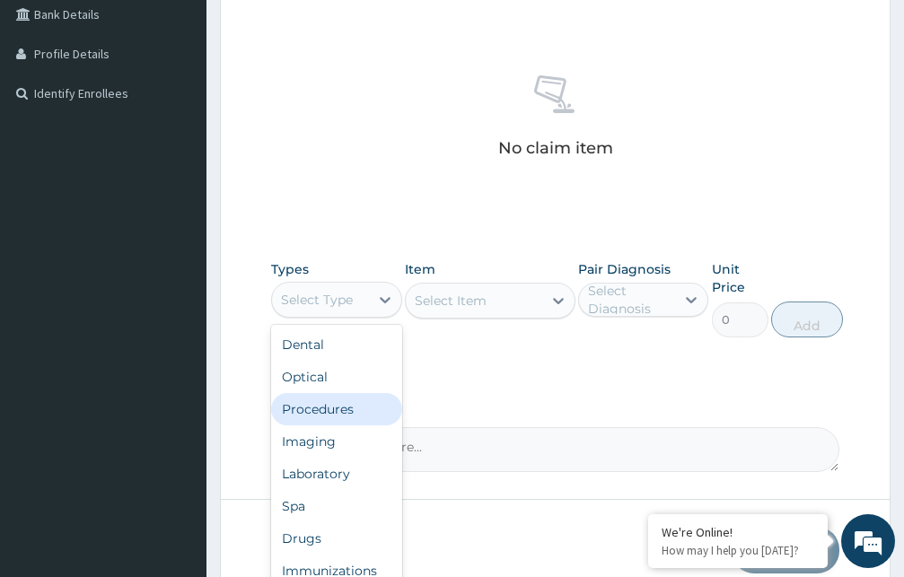
click at [322, 408] on div "Procedures" at bounding box center [336, 409] width 131 height 32
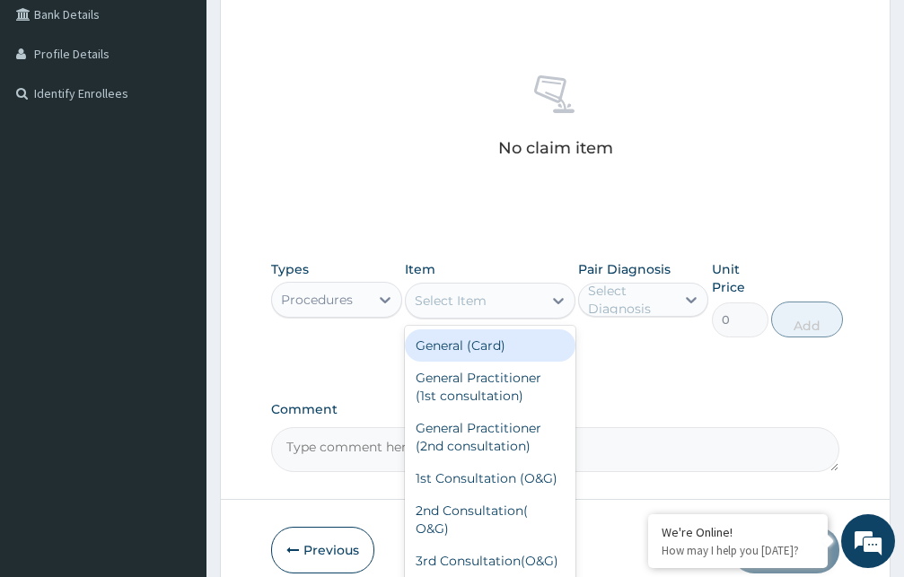
click at [485, 303] on div "Select Item" at bounding box center [451, 301] width 72 height 18
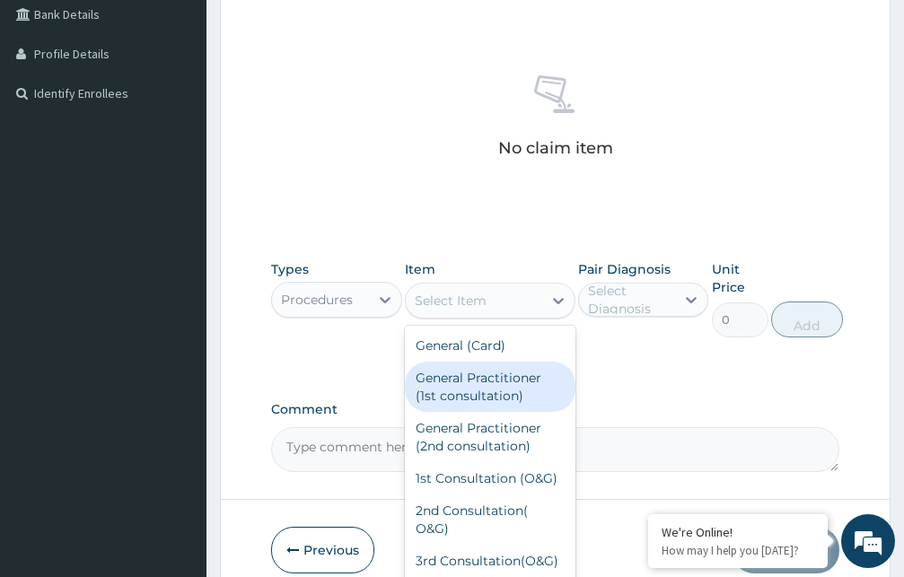
click at [480, 382] on div "General Practitioner (1st consultation)" at bounding box center [490, 387] width 171 height 50
type input "1500"
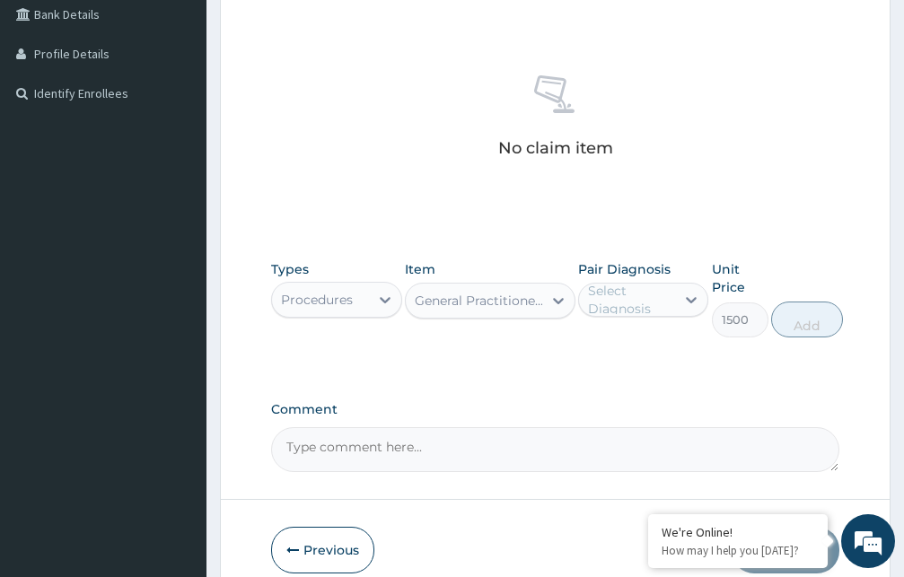
click at [636, 302] on div "Select Diagnosis" at bounding box center [631, 300] width 86 height 36
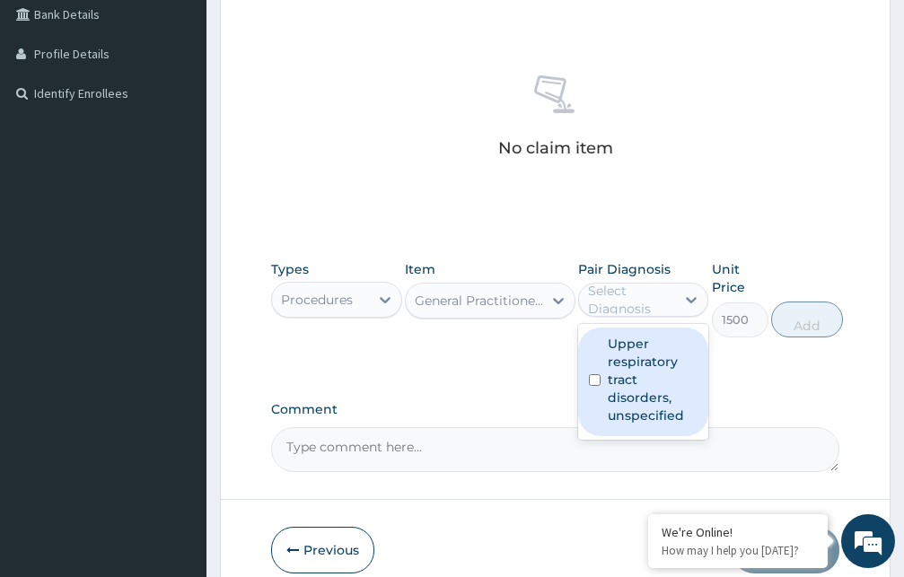
click at [630, 380] on label "Upper respiratory tract disorders, unspecified" at bounding box center [653, 380] width 91 height 90
checkbox input "true"
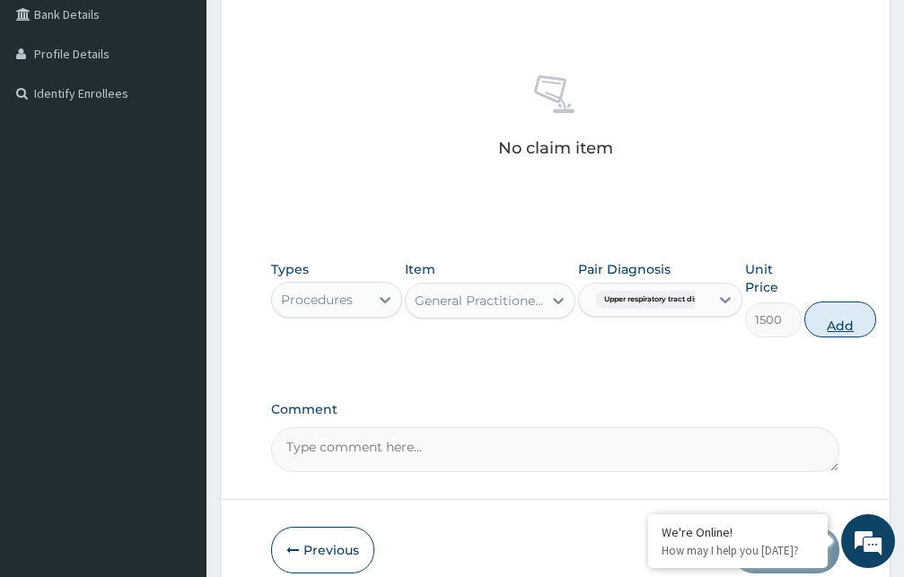
click at [836, 321] on button "Add" at bounding box center [840, 320] width 72 height 36
type input "0"
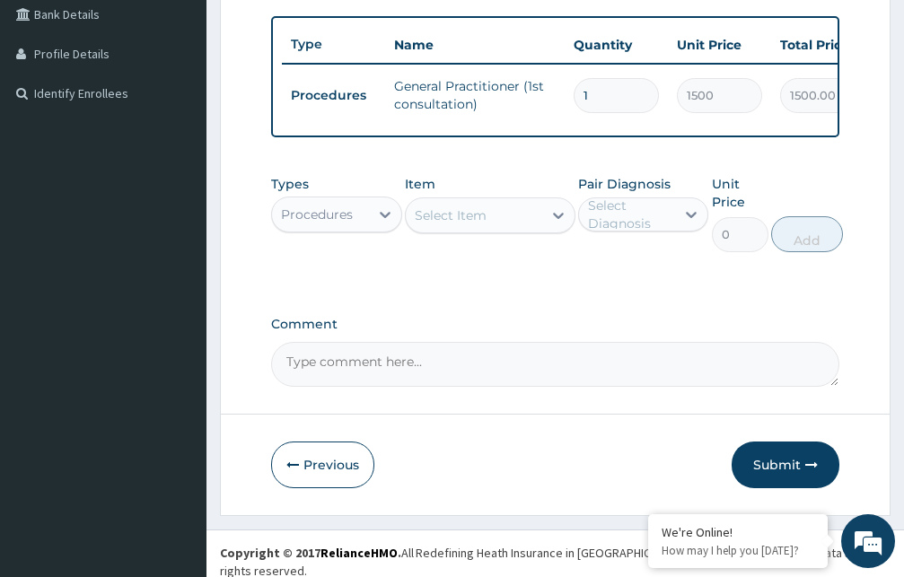
click at [355, 225] on div "Procedures" at bounding box center [320, 214] width 97 height 29
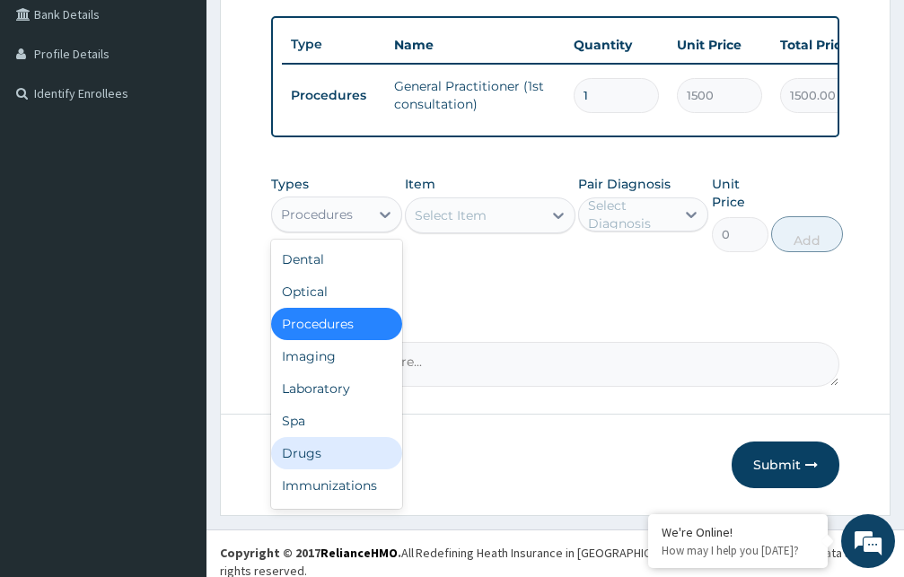
click at [304, 462] on div "Drugs" at bounding box center [336, 453] width 131 height 32
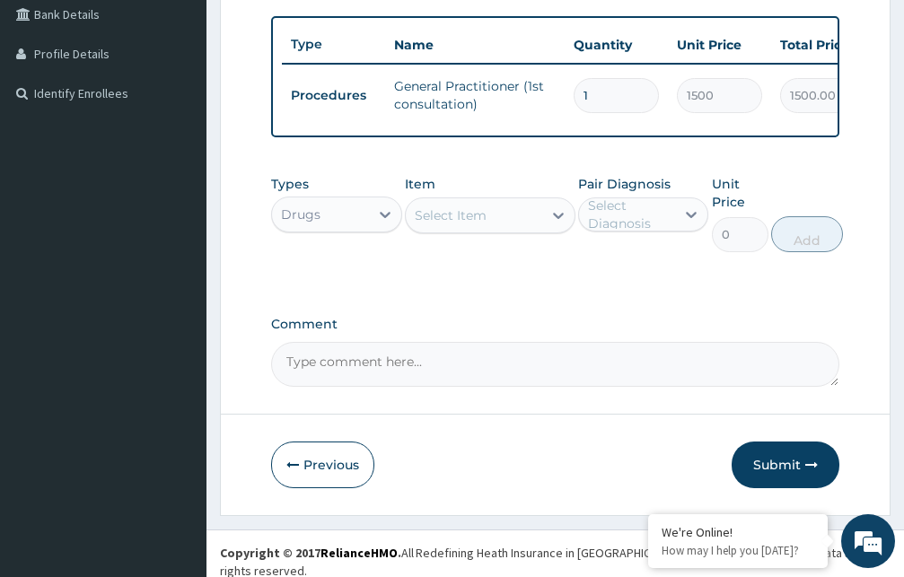
click at [458, 224] on div "Select Item" at bounding box center [451, 215] width 72 height 18
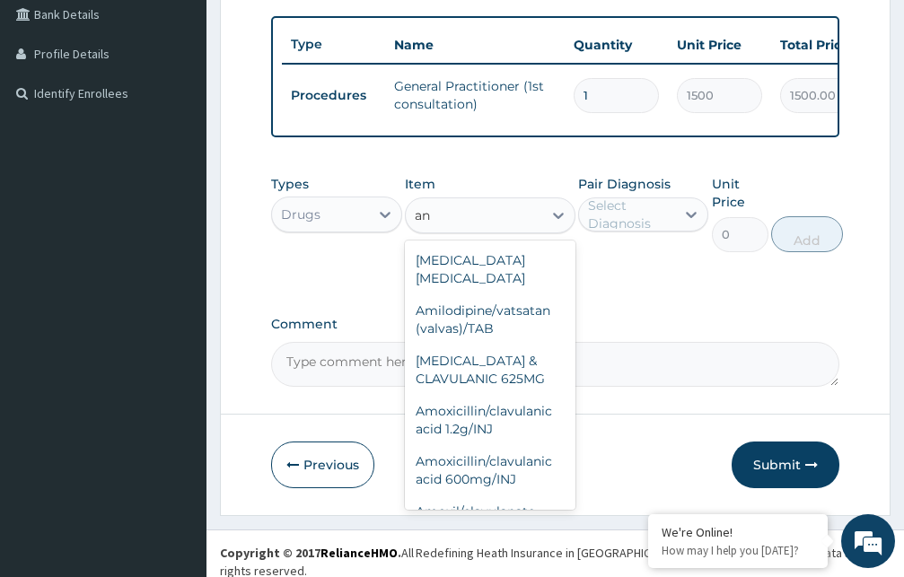
type input "a"
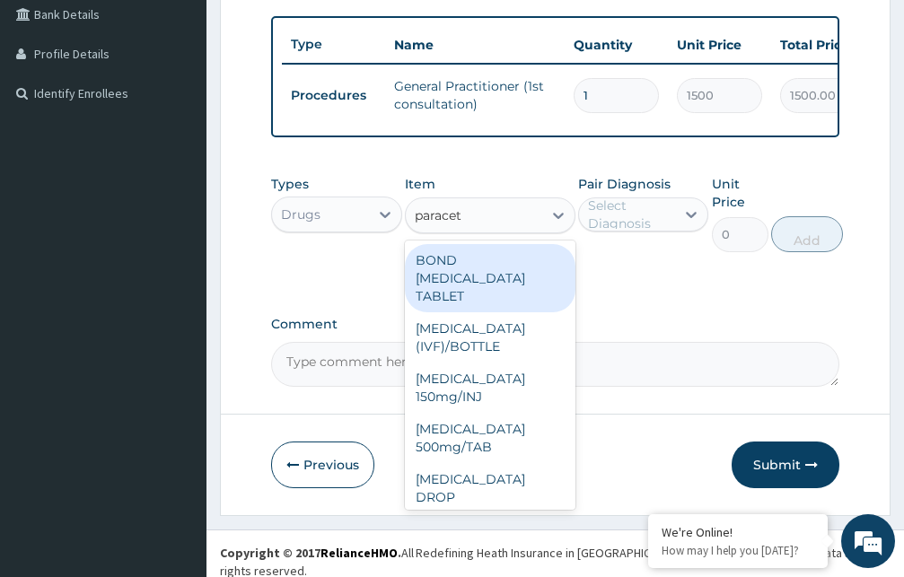
type input "paraceta"
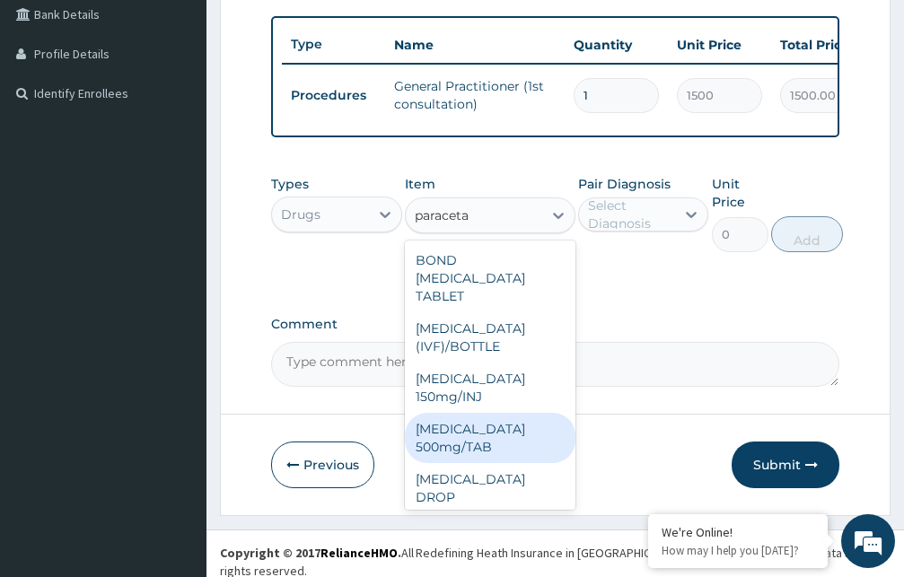
click at [471, 463] on div "[MEDICAL_DATA] 500mg/TAB" at bounding box center [490, 438] width 171 height 50
type input "5.25"
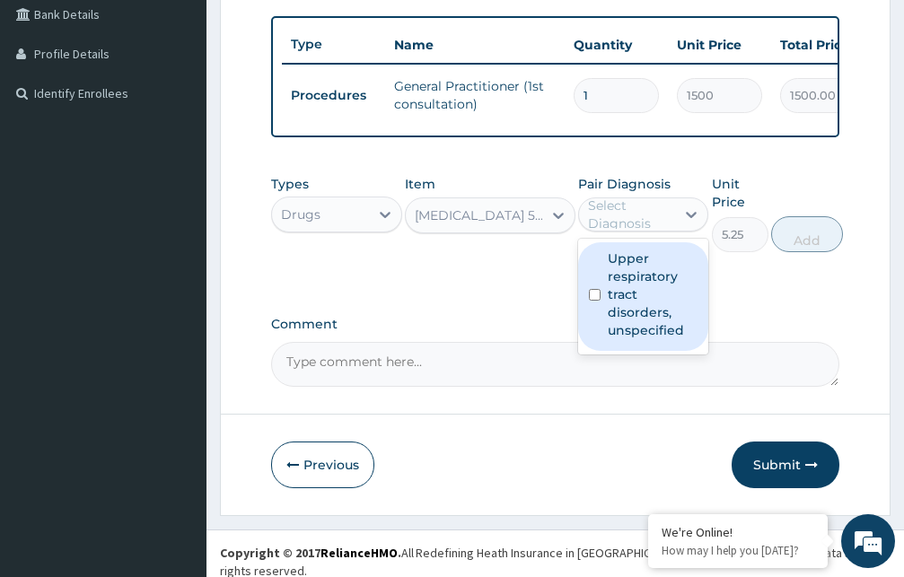
click at [623, 225] on div "Select Diagnosis" at bounding box center [631, 215] width 86 height 36
click at [622, 309] on label "Upper respiratory tract disorders, unspecified" at bounding box center [653, 294] width 91 height 90
checkbox input "true"
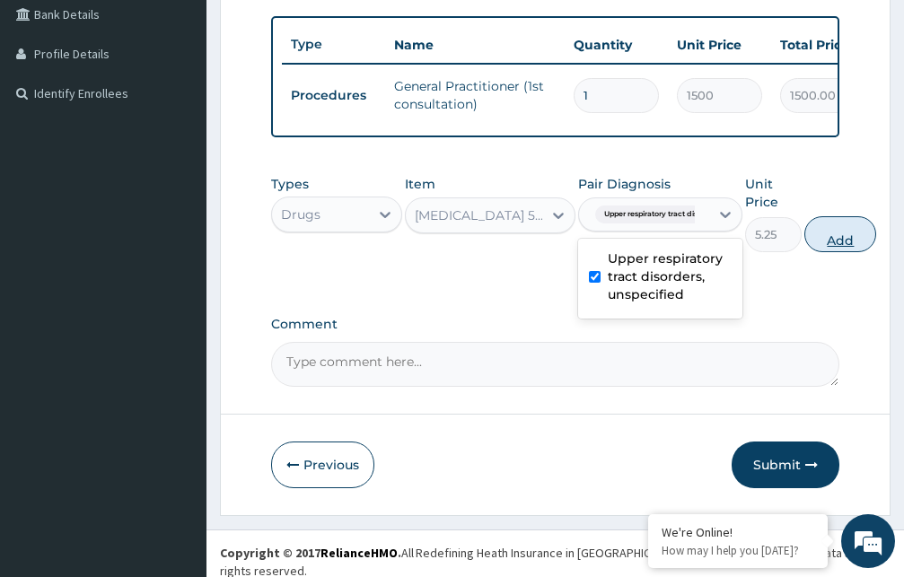
click at [838, 250] on button "Add" at bounding box center [840, 234] width 72 height 36
type input "0"
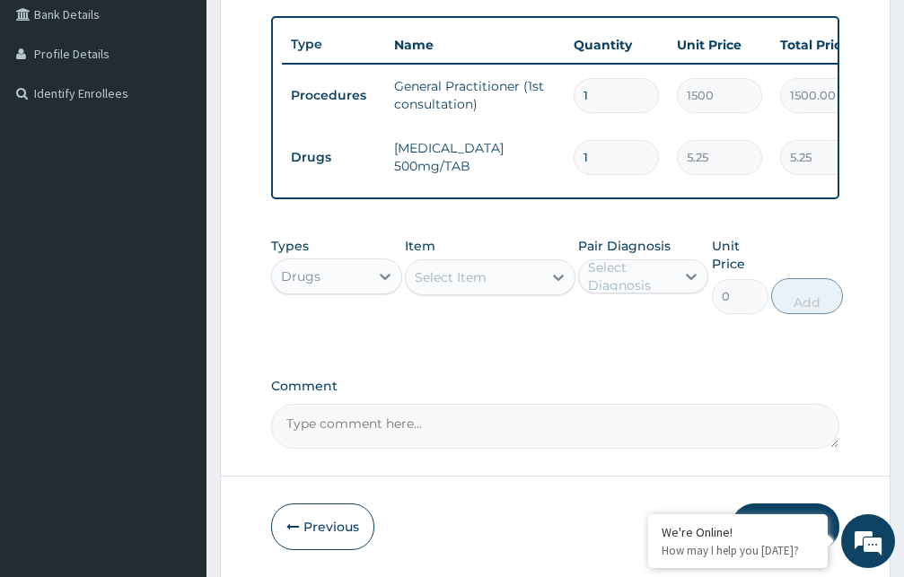
type input "18"
type input "94.50"
type input "18"
click at [492, 292] on div "Select Item" at bounding box center [474, 277] width 136 height 29
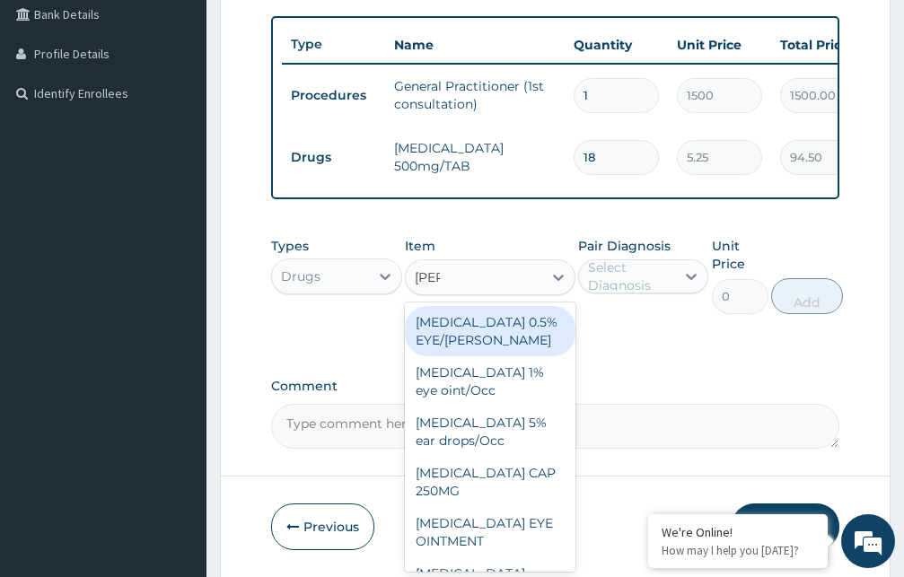
type input "lorat"
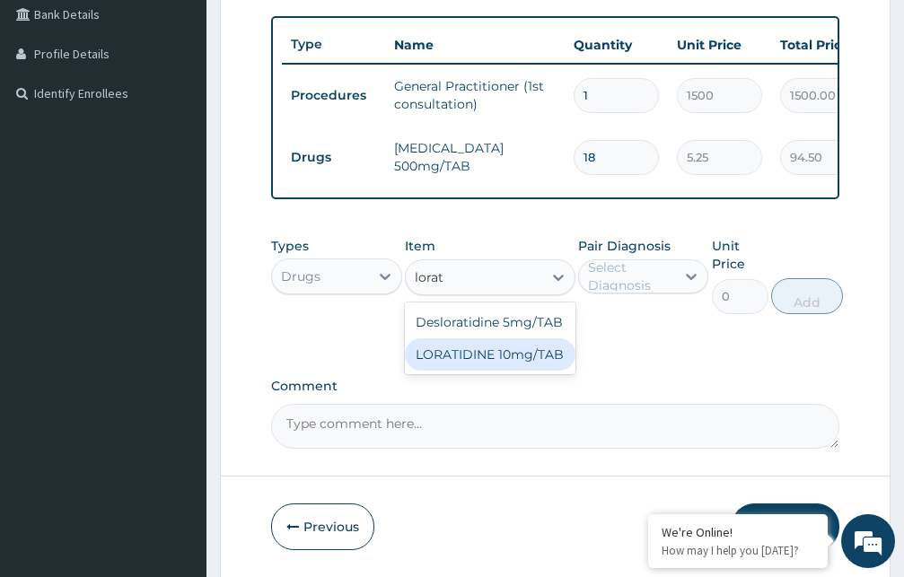
click at [514, 371] on div "LORATIDINE 10mg/TAB" at bounding box center [490, 354] width 171 height 32
type input "11.55"
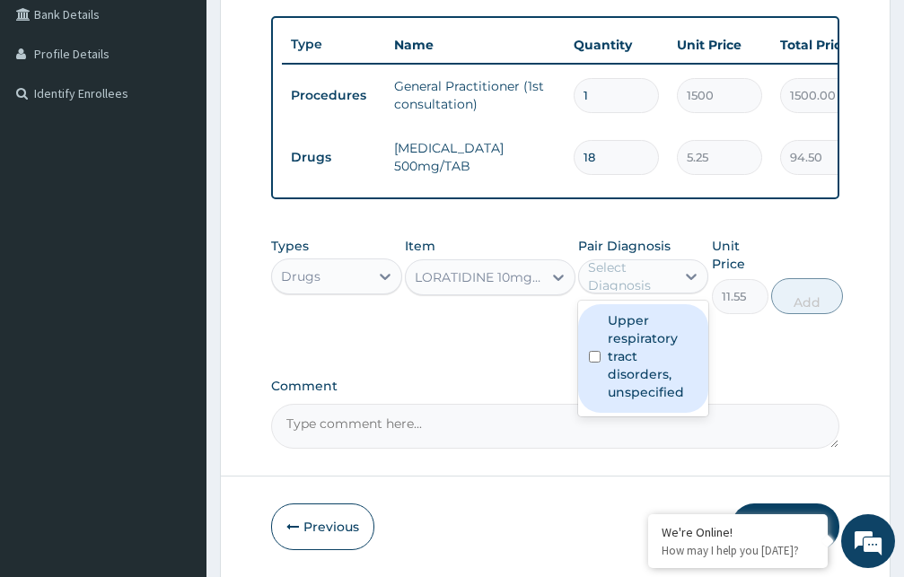
click at [631, 294] on div "Select Diagnosis" at bounding box center [631, 276] width 86 height 36
click at [627, 381] on label "Upper respiratory tract disorders, unspecified" at bounding box center [653, 356] width 91 height 90
checkbox input "true"
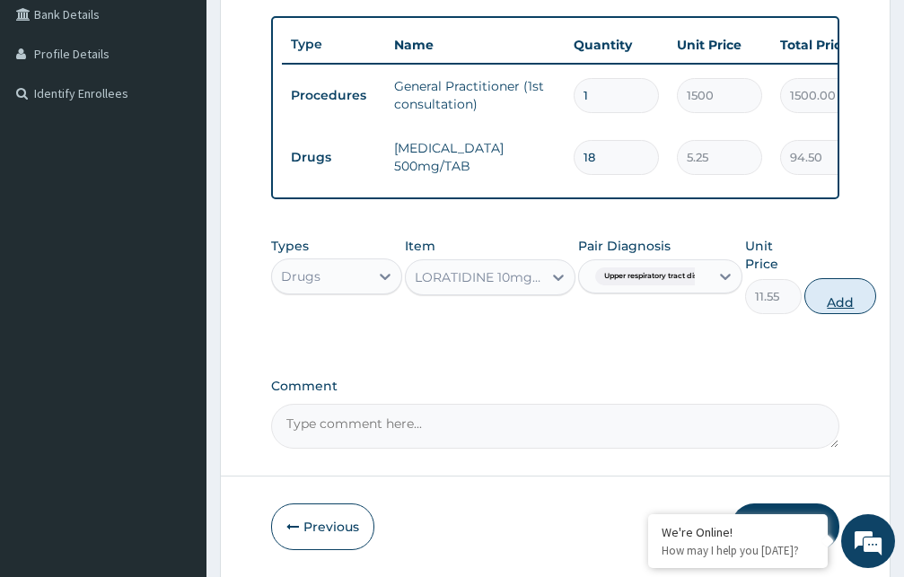
click at [841, 314] on button "Add" at bounding box center [840, 296] width 72 height 36
type input "0"
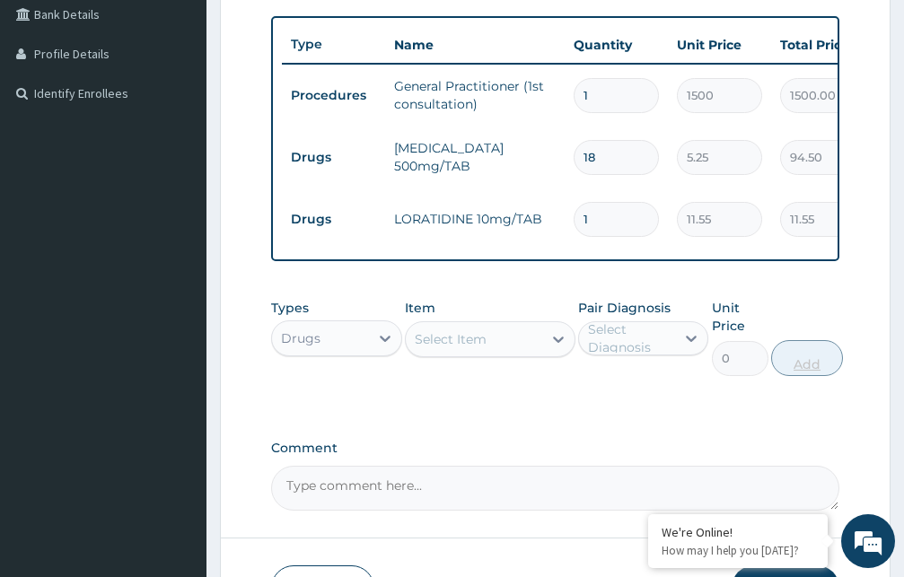
type input "0.00"
type input "5"
type input "57.75"
type input "5"
click at [493, 354] on div "Select Item" at bounding box center [474, 339] width 136 height 29
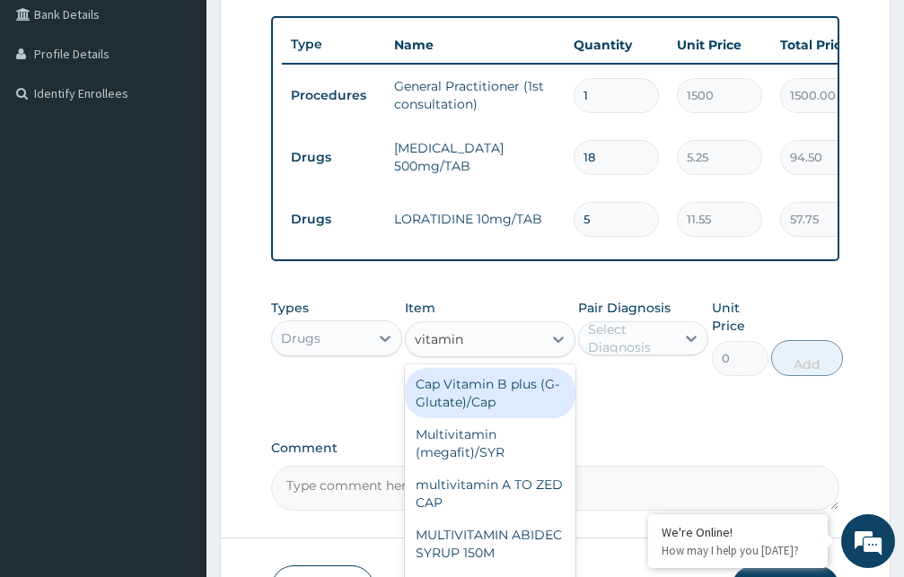
type input "vitamin c"
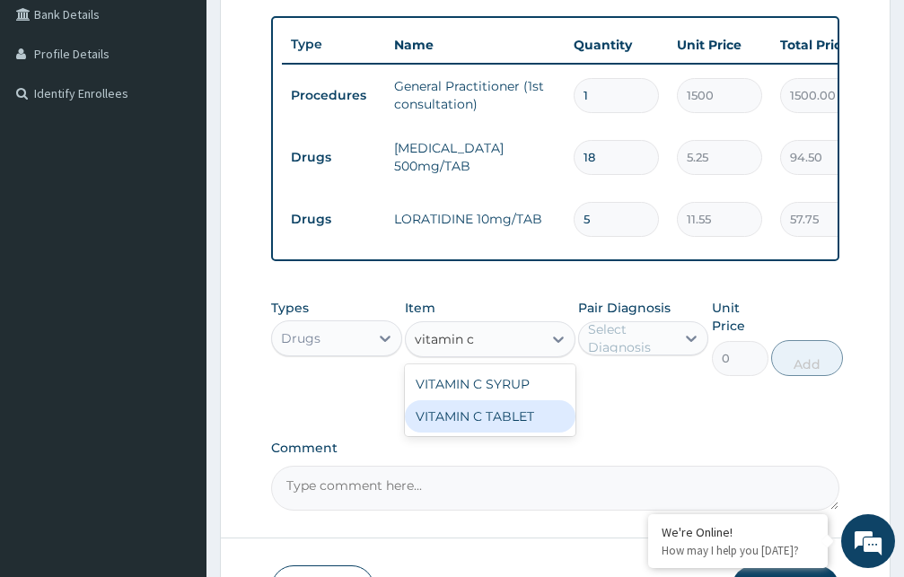
click at [481, 433] on div "VITAMIN C TABLET" at bounding box center [490, 416] width 171 height 32
type input "2.62"
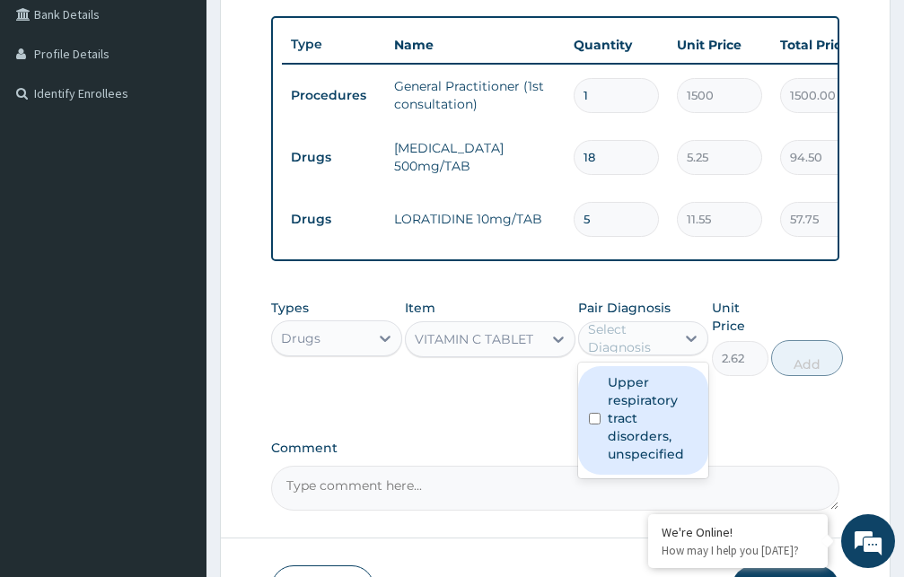
click at [623, 355] on div "Select Diagnosis" at bounding box center [631, 338] width 86 height 36
click at [617, 427] on label "Upper respiratory tract disorders, unspecified" at bounding box center [653, 418] width 91 height 90
checkbox input "true"
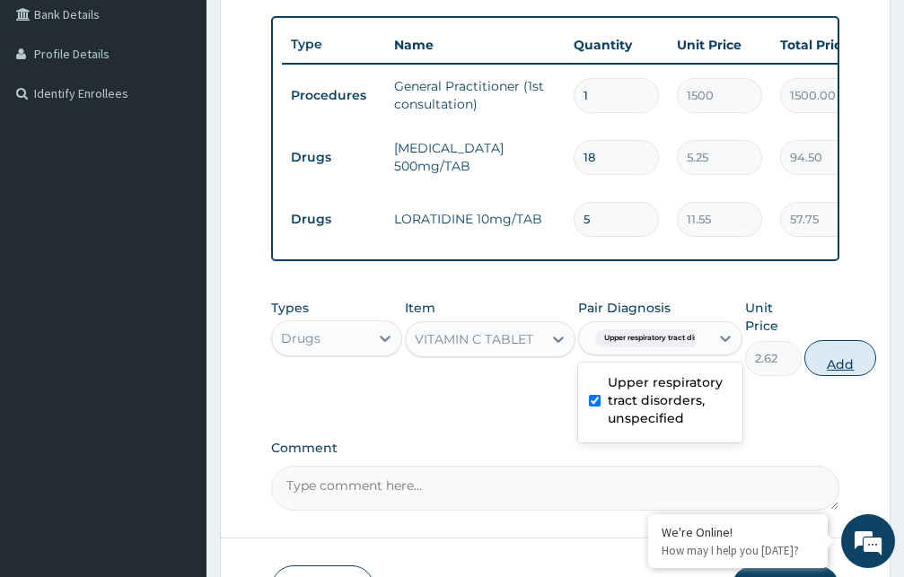
click at [828, 376] on button "Add" at bounding box center [840, 358] width 72 height 36
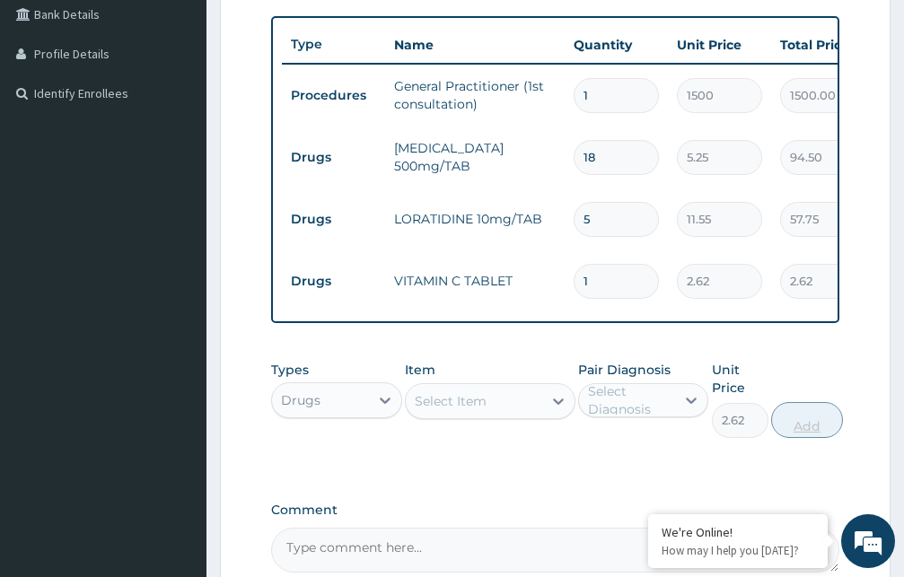
type input "0"
type input "18"
type input "47.16"
type input "18"
click at [479, 410] on div "Select Item" at bounding box center [451, 401] width 72 height 18
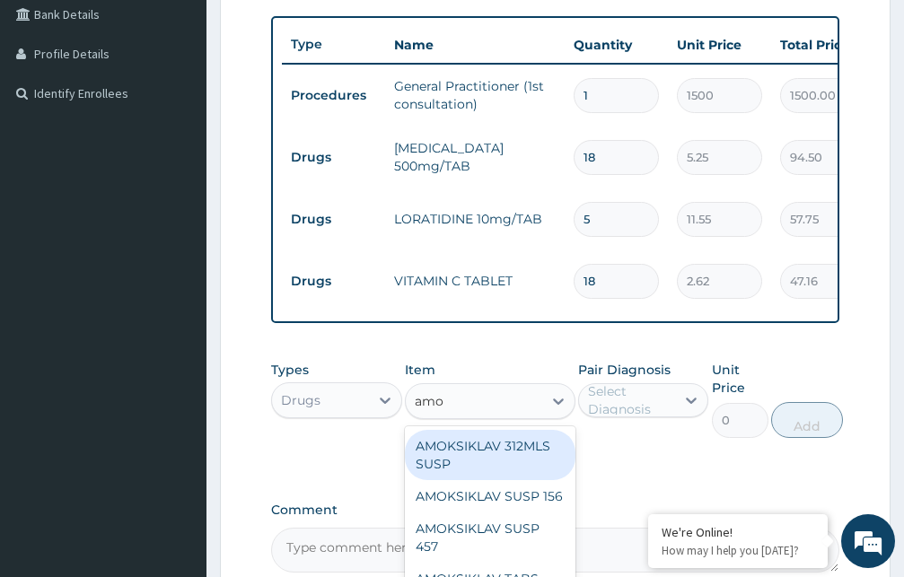
type input "amox"
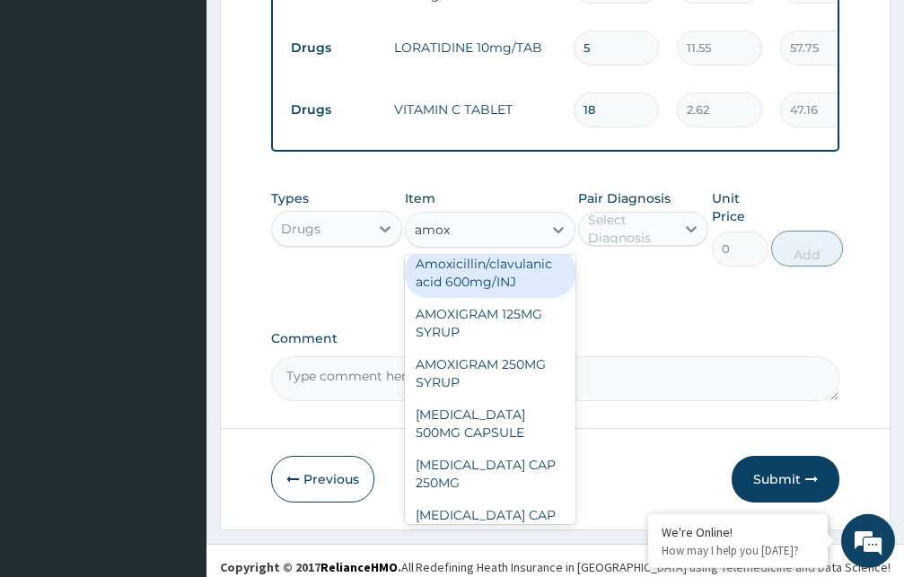
scroll to position [657, 0]
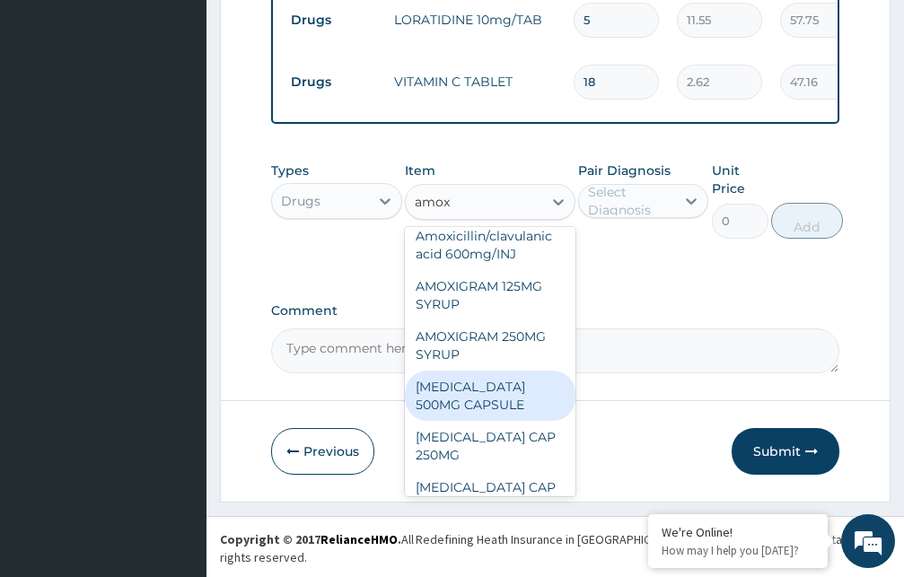
click at [484, 421] on div "[MEDICAL_DATA] 500MG CAPSULE" at bounding box center [490, 396] width 171 height 50
type input "63"
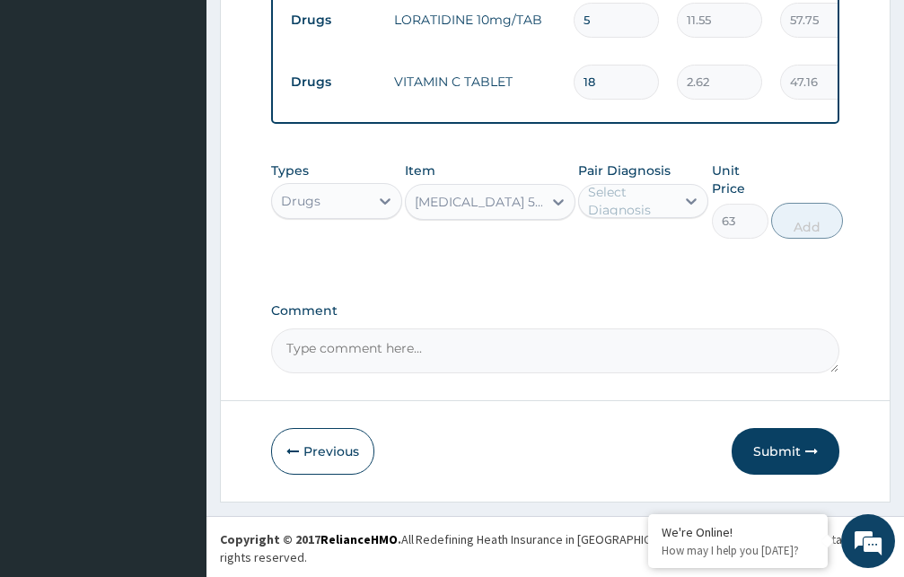
click at [626, 215] on div "Select Diagnosis" at bounding box center [631, 201] width 86 height 36
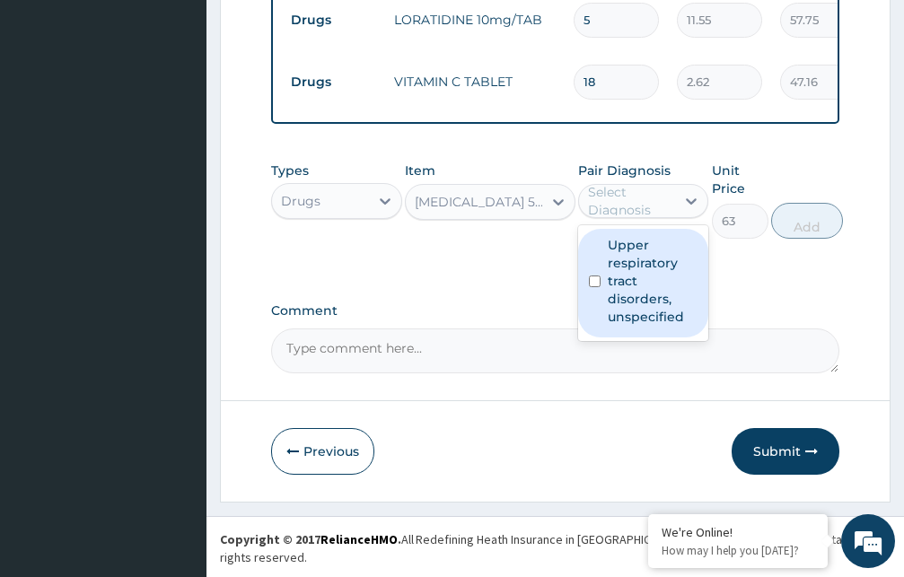
click at [614, 305] on label "Upper respiratory tract disorders, unspecified" at bounding box center [653, 281] width 91 height 90
checkbox input "true"
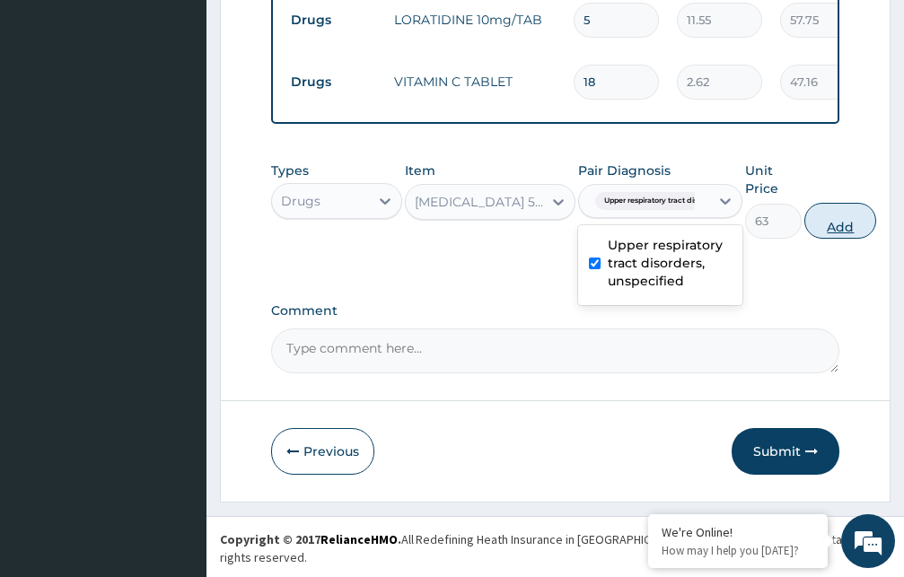
click at [836, 238] on button "Add" at bounding box center [840, 221] width 72 height 36
type input "0"
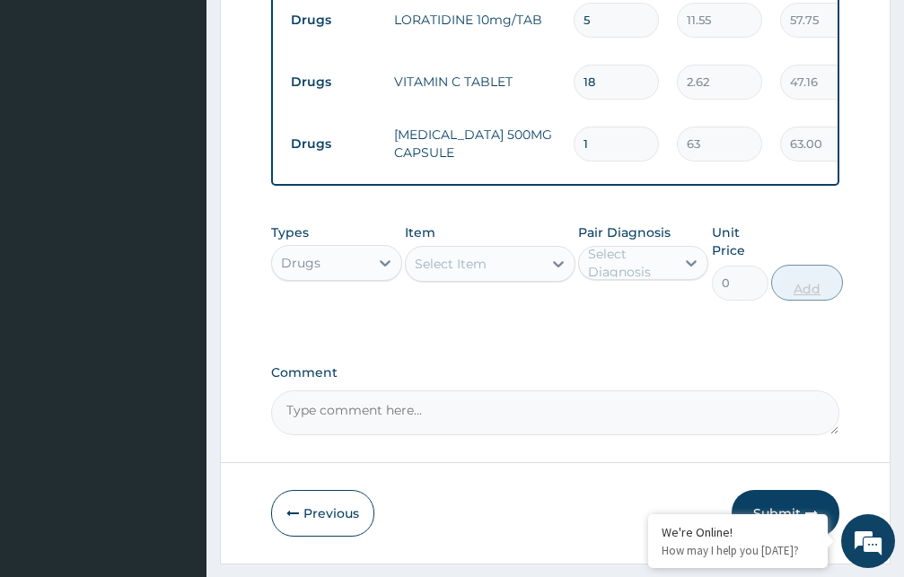
type input "15"
type input "945.00"
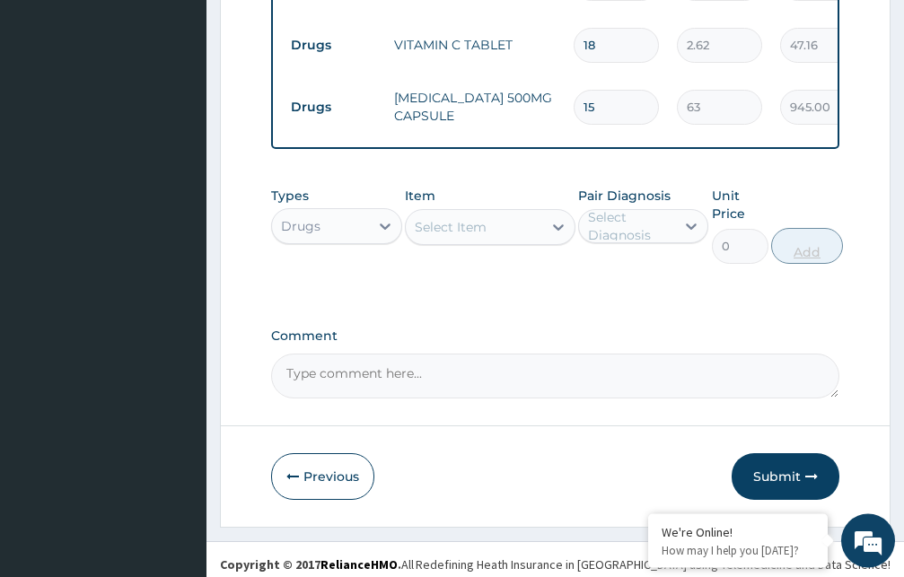
scroll to position [719, 0]
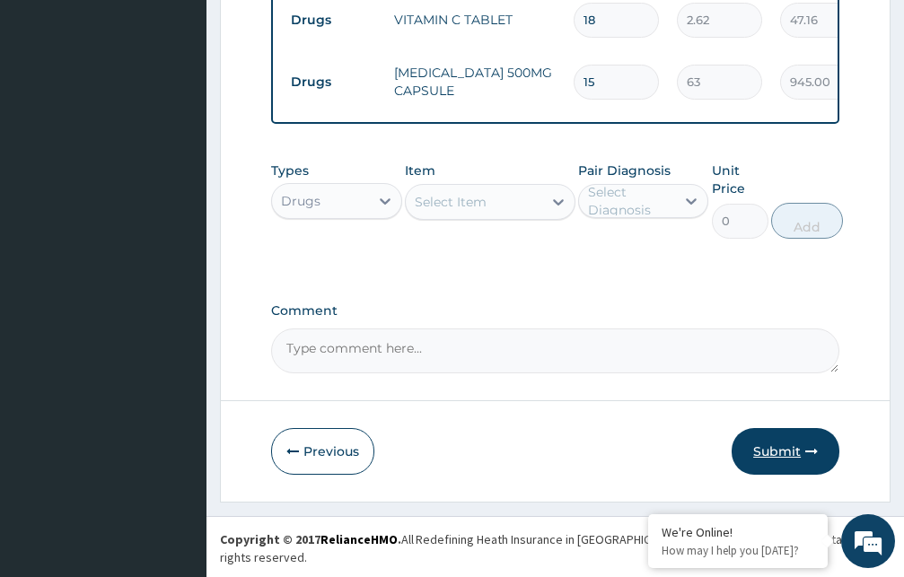
type input "15"
click at [787, 468] on button "Submit" at bounding box center [785, 451] width 108 height 47
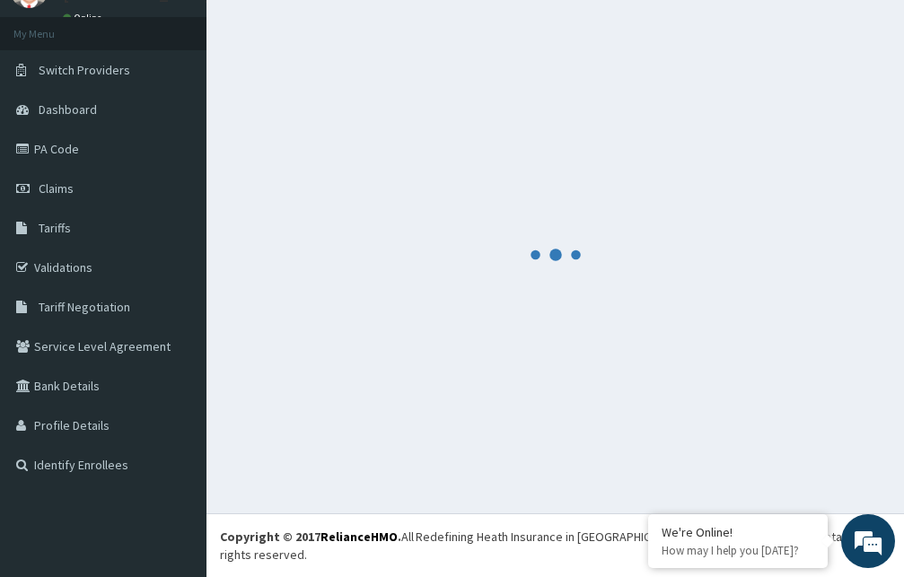
scroll to position [68, 0]
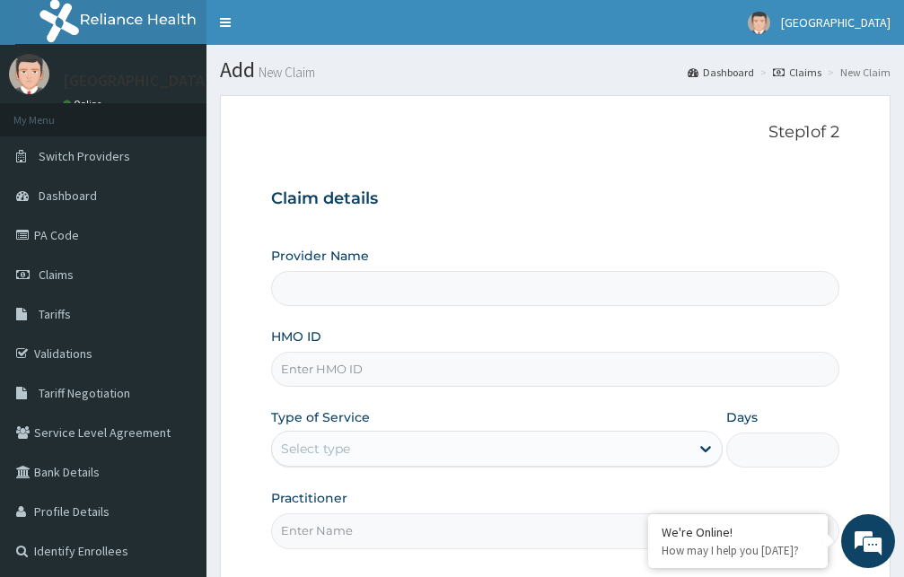
type input "[GEOGRAPHIC_DATA]"
type input "btr/10401/a"
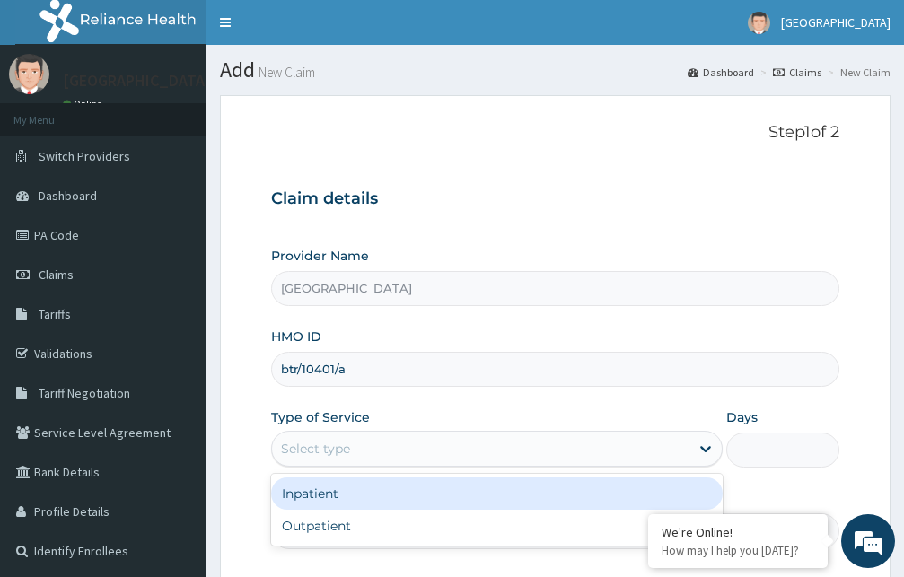
click at [521, 453] on div "Select type" at bounding box center [480, 448] width 417 height 29
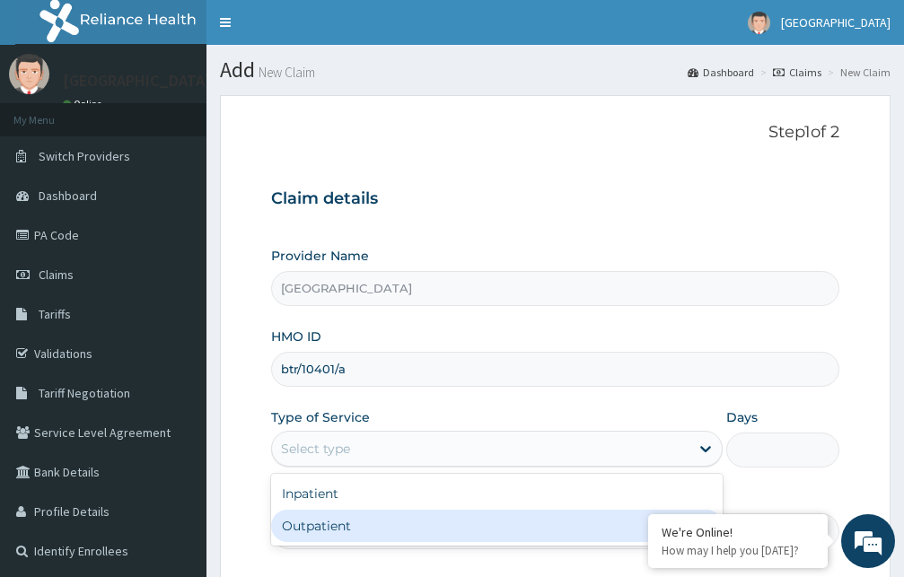
click at [439, 528] on div "Outpatient" at bounding box center [496, 526] width 451 height 32
type input "1"
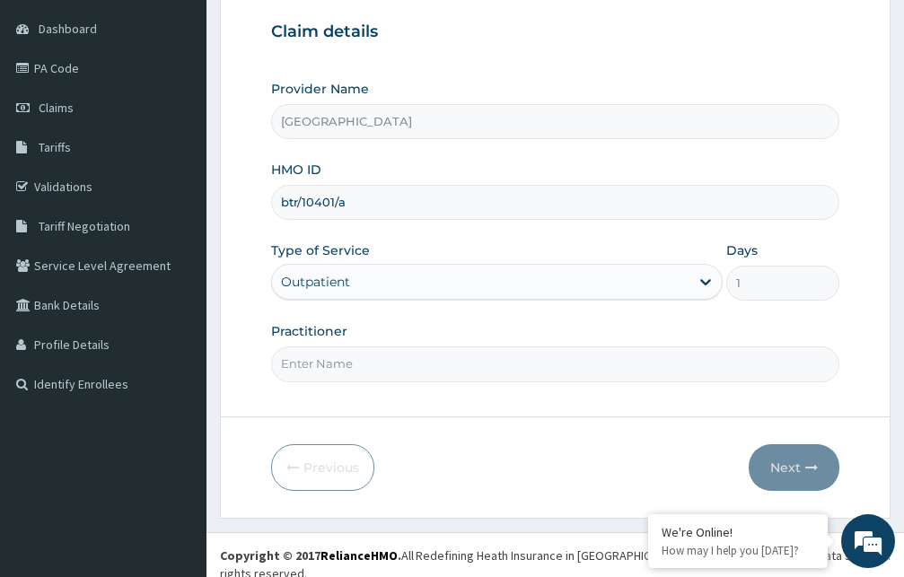
scroll to position [168, 0]
click at [538, 363] on input "Practitioner" at bounding box center [555, 363] width 568 height 35
type input "[PERSON_NAME]"
click at [784, 471] on button "Next" at bounding box center [793, 466] width 91 height 47
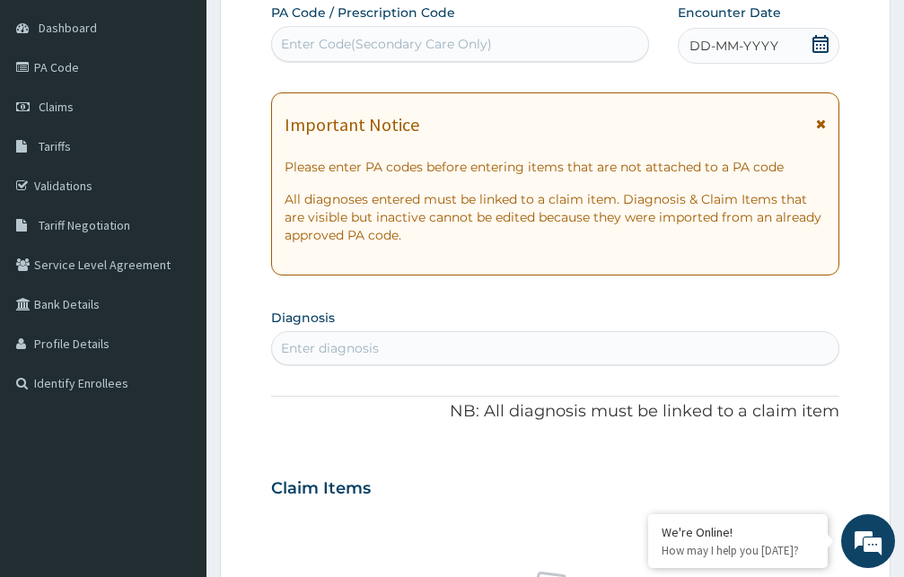
click at [817, 123] on icon at bounding box center [821, 124] width 10 height 13
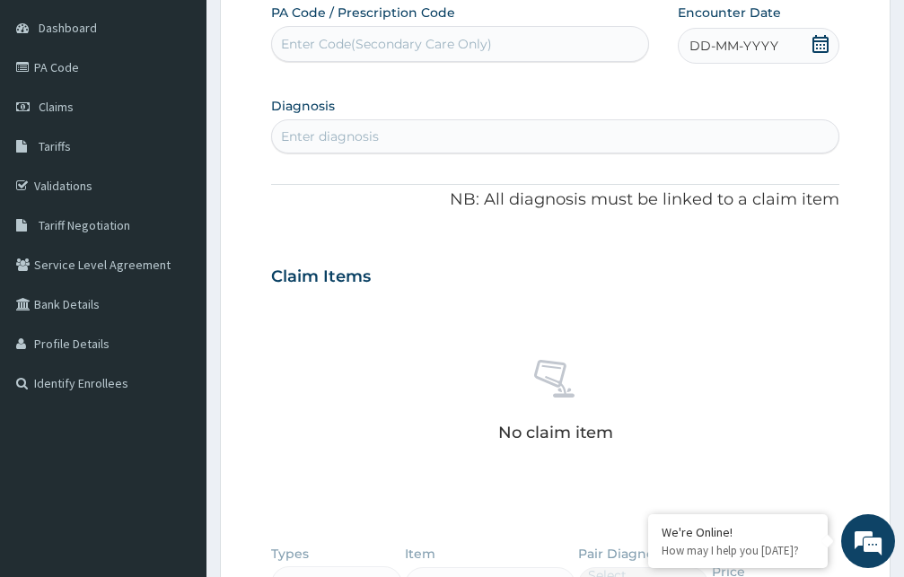
click at [817, 45] on icon at bounding box center [820, 44] width 16 height 18
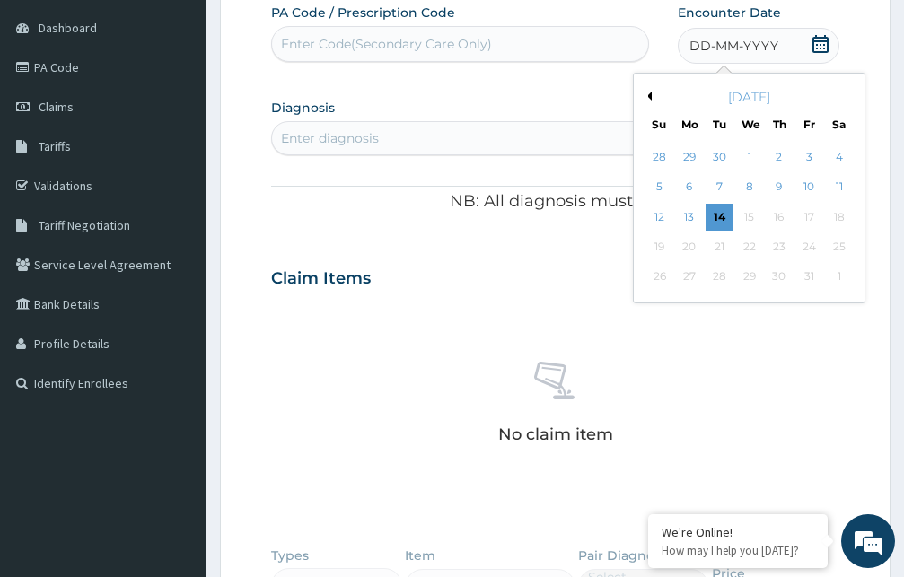
click at [649, 95] on button "Previous Month" at bounding box center [647, 96] width 9 height 9
click at [687, 157] on div "1" at bounding box center [689, 157] width 27 height 27
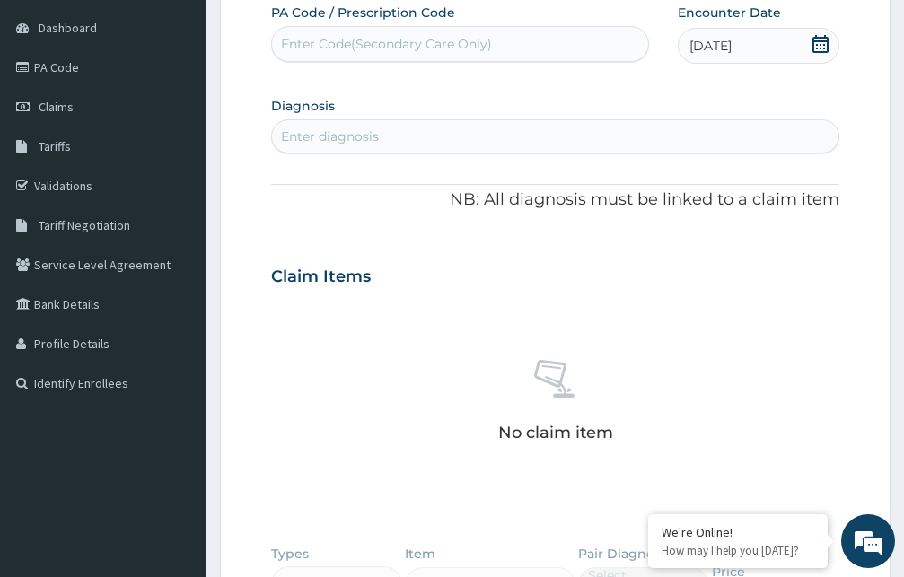
click at [817, 44] on icon at bounding box center [820, 44] width 16 height 18
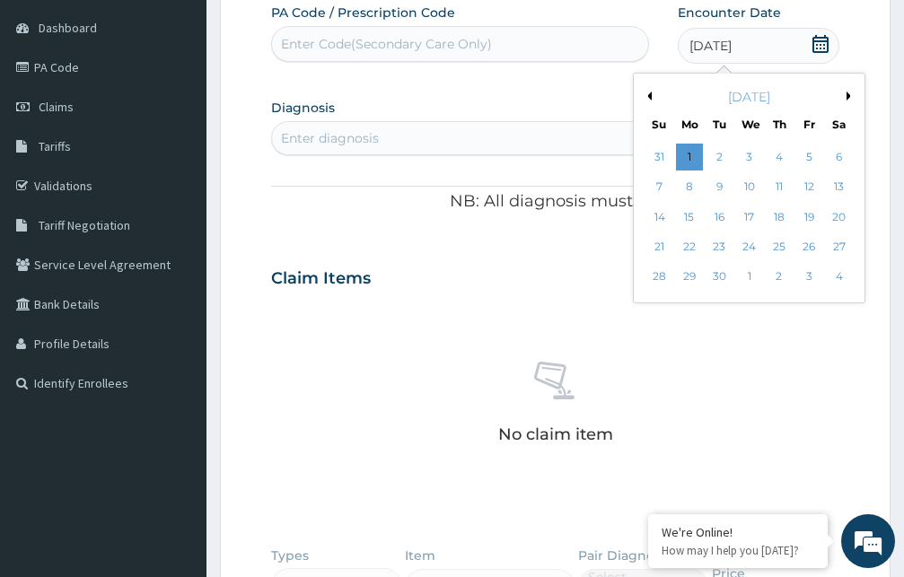
click at [477, 287] on div "Claim Items" at bounding box center [555, 274] width 568 height 47
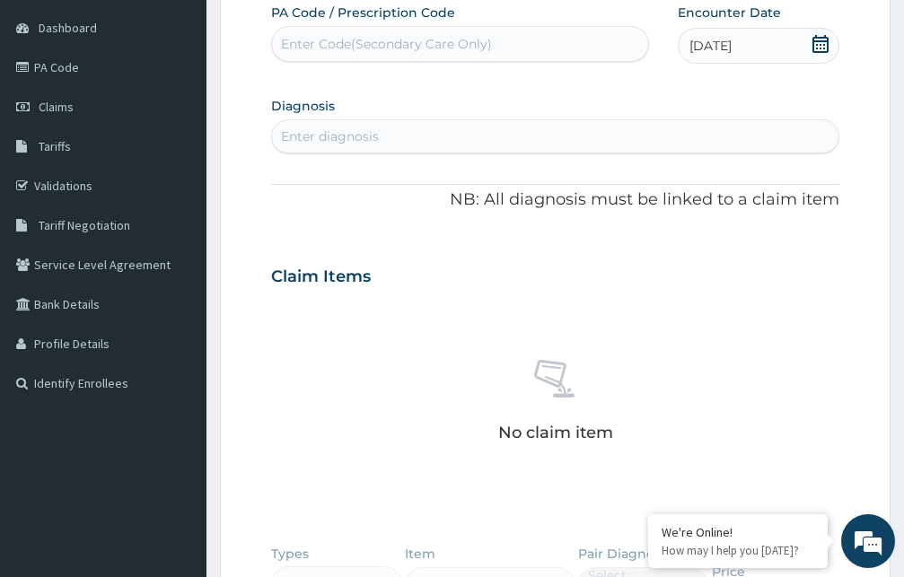
click at [387, 135] on div "Enter diagnosis" at bounding box center [555, 136] width 566 height 29
type input "p"
type input "[MEDICAL_DATA]"
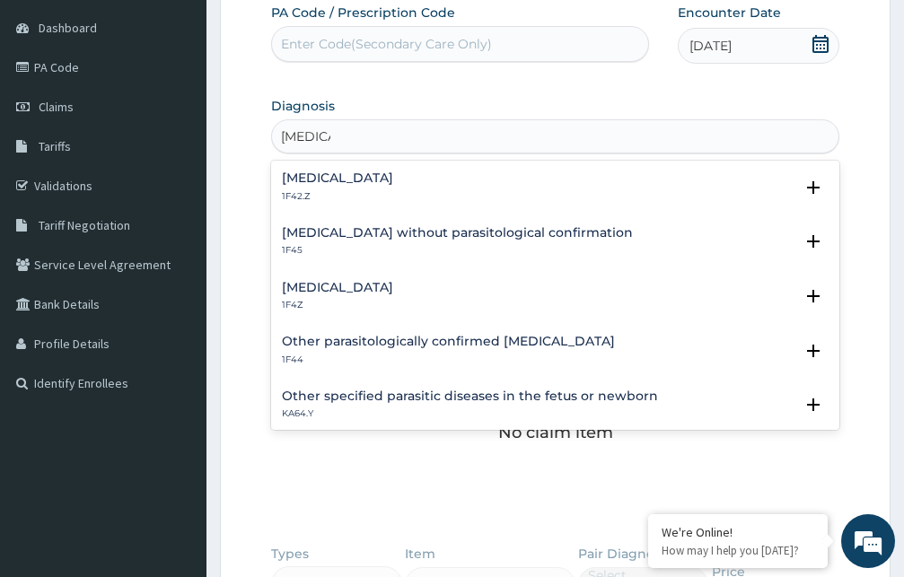
click at [355, 286] on h4 "[MEDICAL_DATA]" at bounding box center [337, 287] width 111 height 13
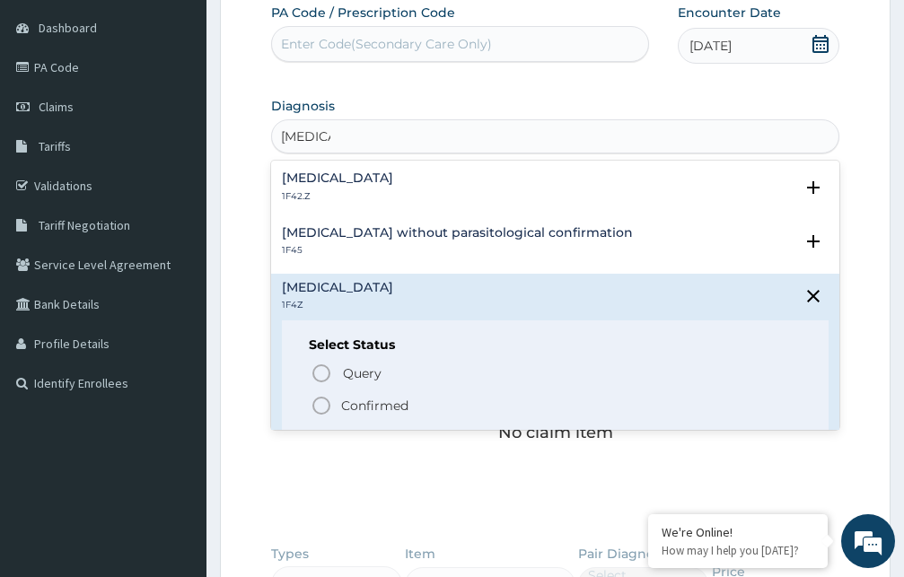
click at [325, 405] on icon "status option filled" at bounding box center [322, 406] width 22 height 22
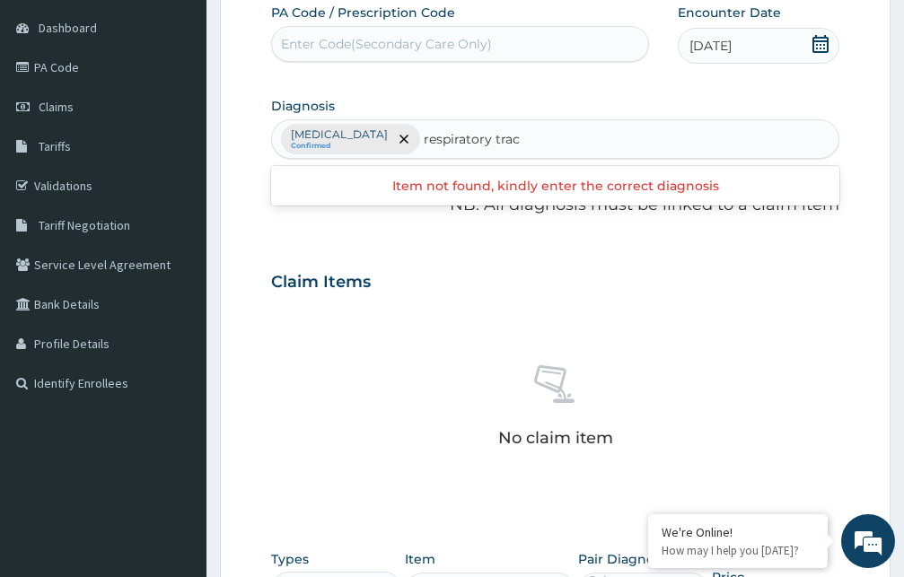
type input "respiratory tract"
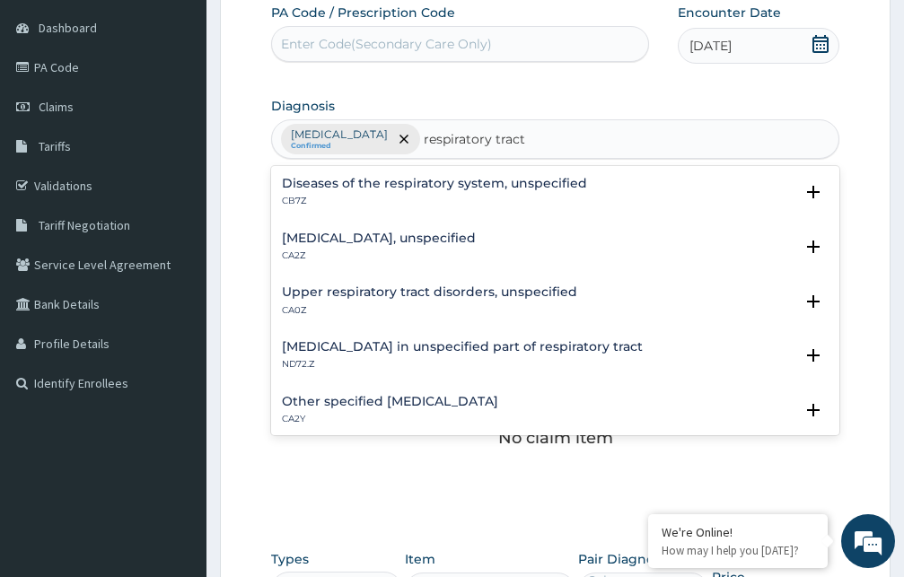
click at [441, 293] on h4 "Upper respiratory tract disorders, unspecified" at bounding box center [429, 291] width 295 height 13
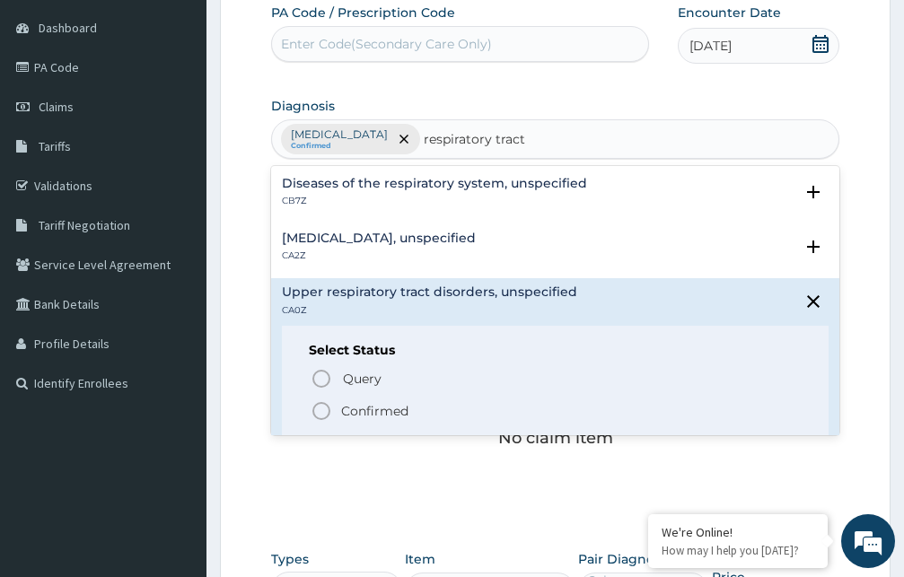
click at [324, 416] on icon "status option filled" at bounding box center [322, 411] width 22 height 22
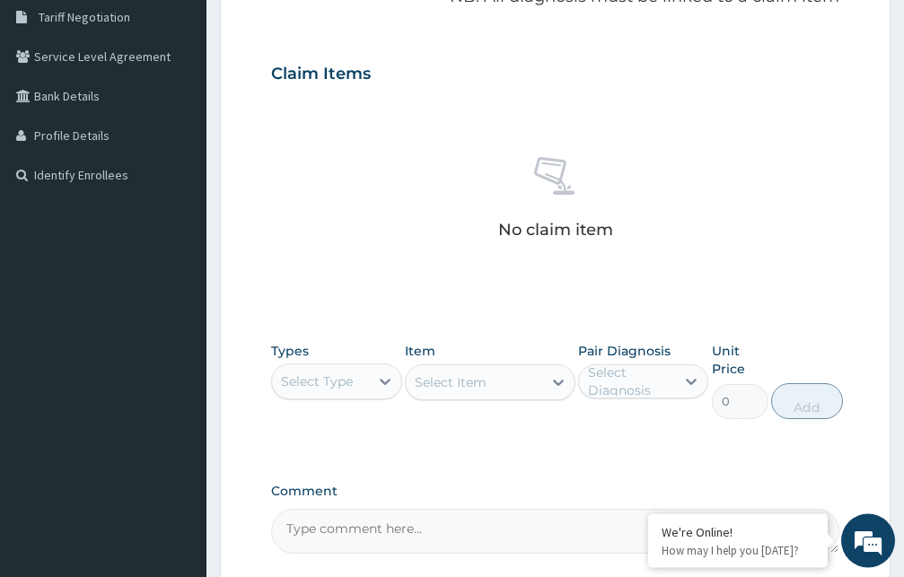
scroll to position [442, 0]
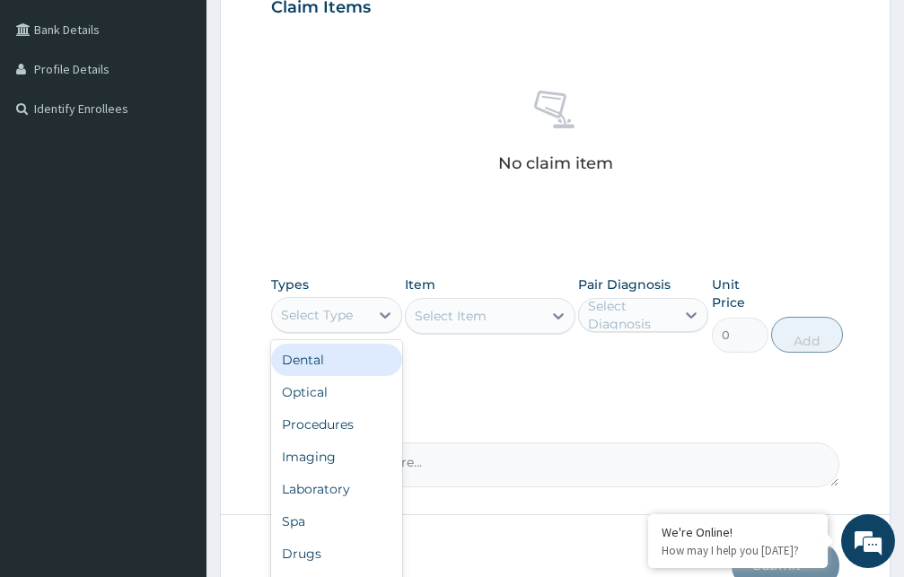
click at [359, 315] on div "Select Type" at bounding box center [320, 315] width 97 height 29
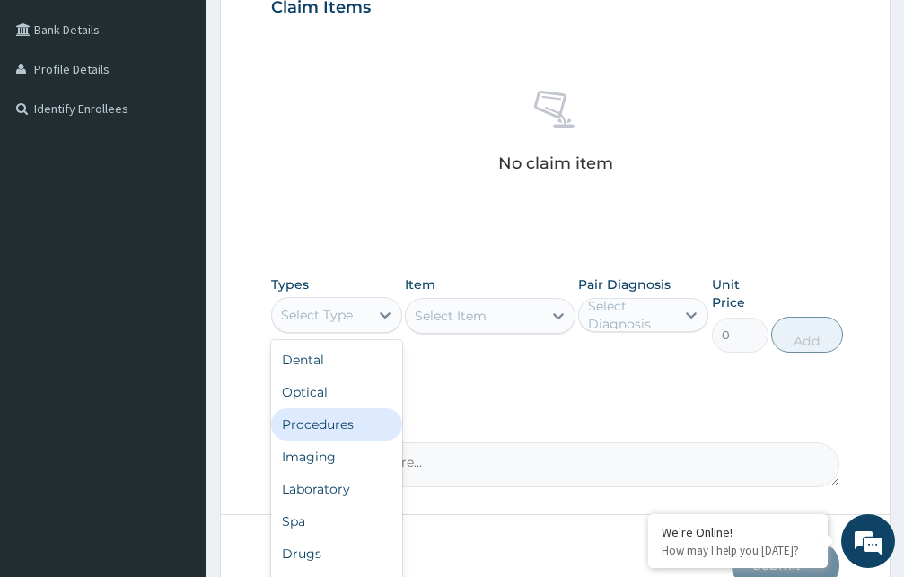
click at [326, 426] on div "Procedures" at bounding box center [336, 424] width 131 height 32
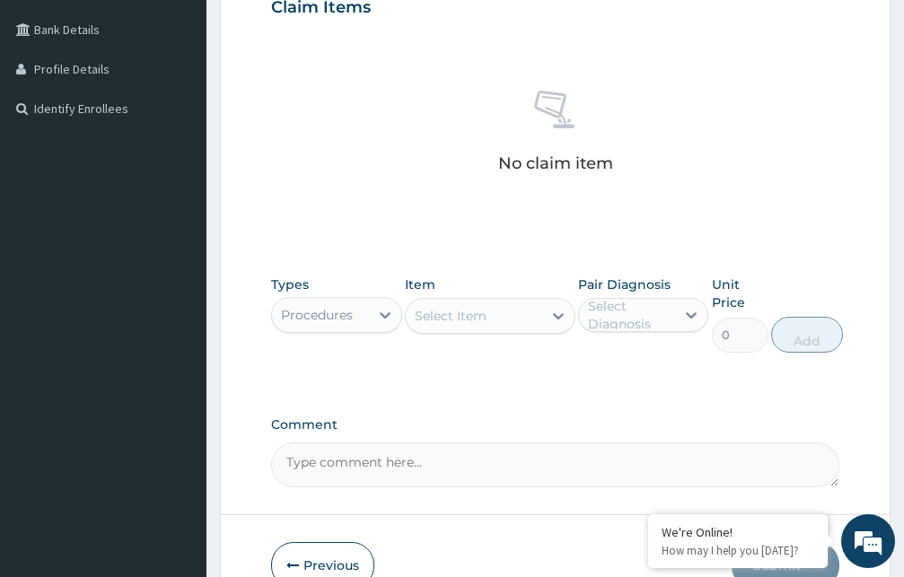
click at [481, 322] on div "Select Item" at bounding box center [451, 316] width 72 height 18
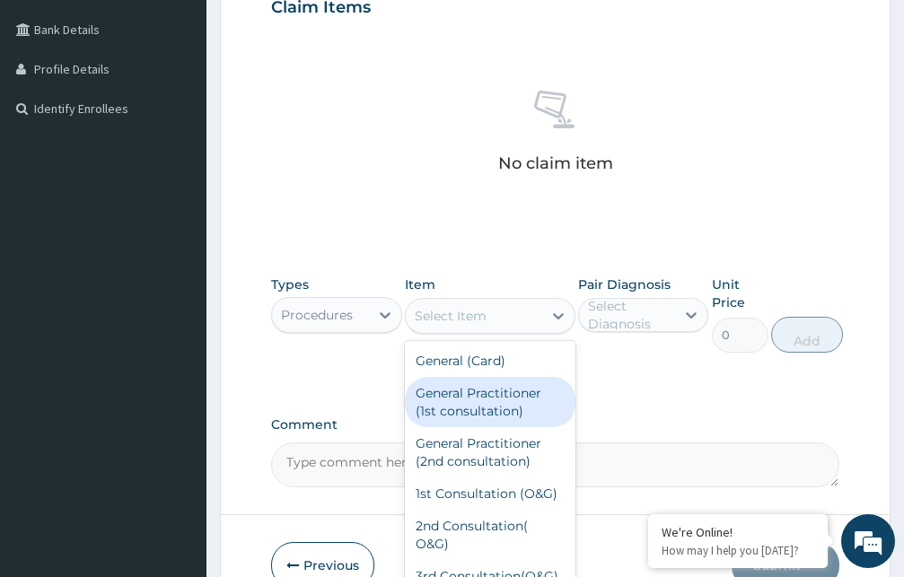
click at [477, 402] on div "General Practitioner (1st consultation)" at bounding box center [490, 402] width 171 height 50
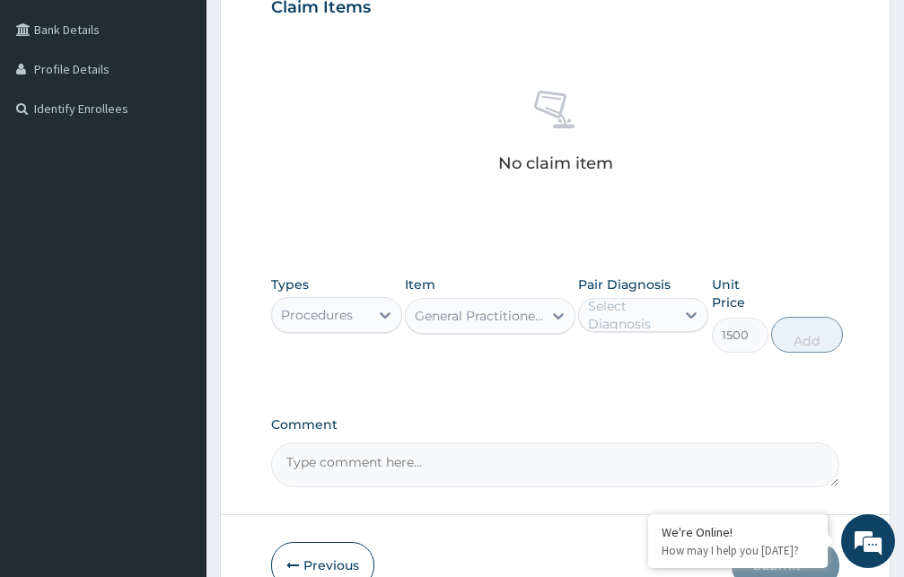
type input "1500"
click at [626, 318] on div "Select Diagnosis" at bounding box center [631, 315] width 86 height 36
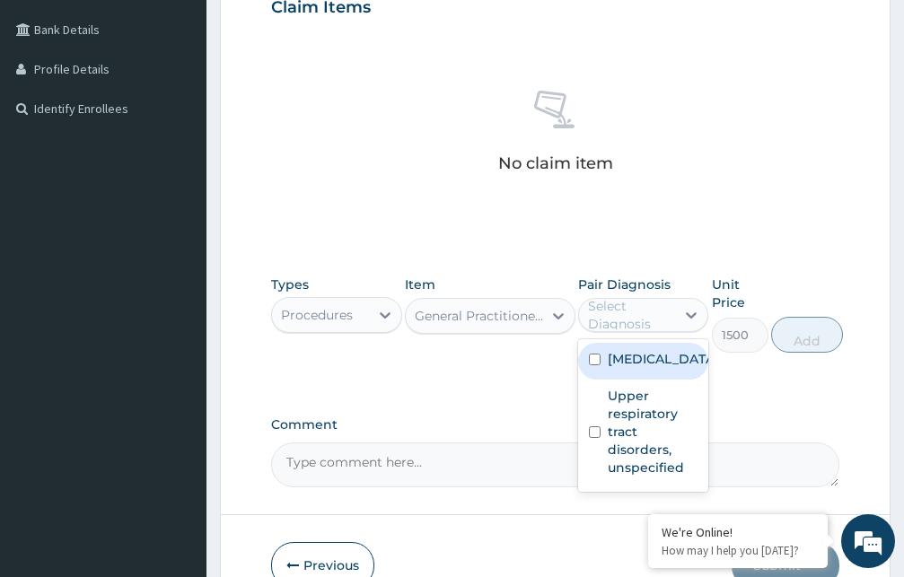
click at [609, 368] on label "[MEDICAL_DATA]" at bounding box center [662, 359] width 109 height 18
checkbox input "true"
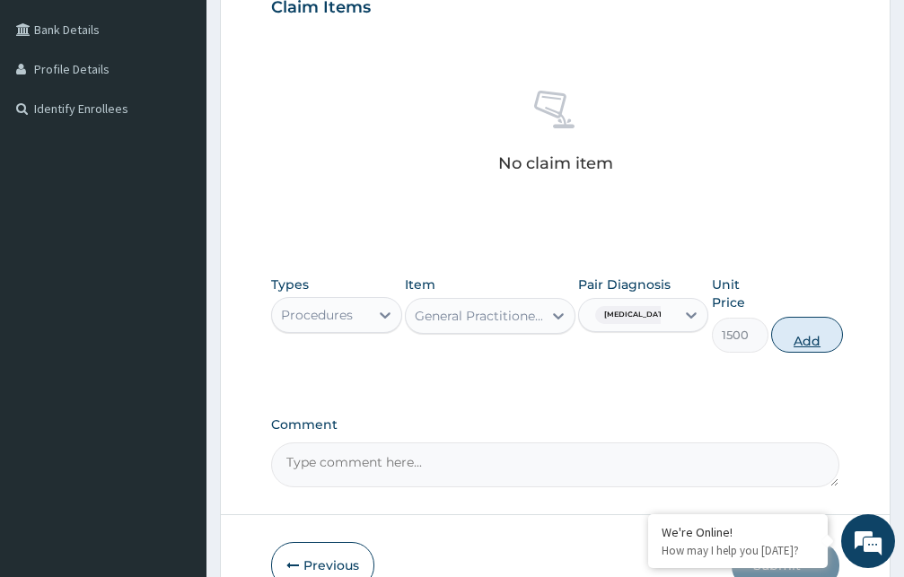
click at [815, 337] on button "Add" at bounding box center [807, 335] width 72 height 36
type input "0"
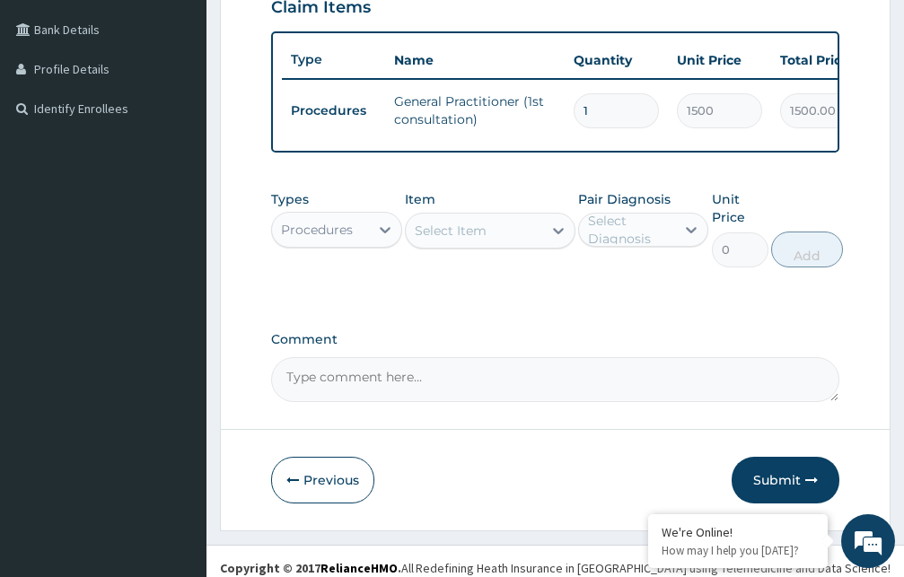
click at [359, 243] on div "Procedures" at bounding box center [320, 229] width 97 height 29
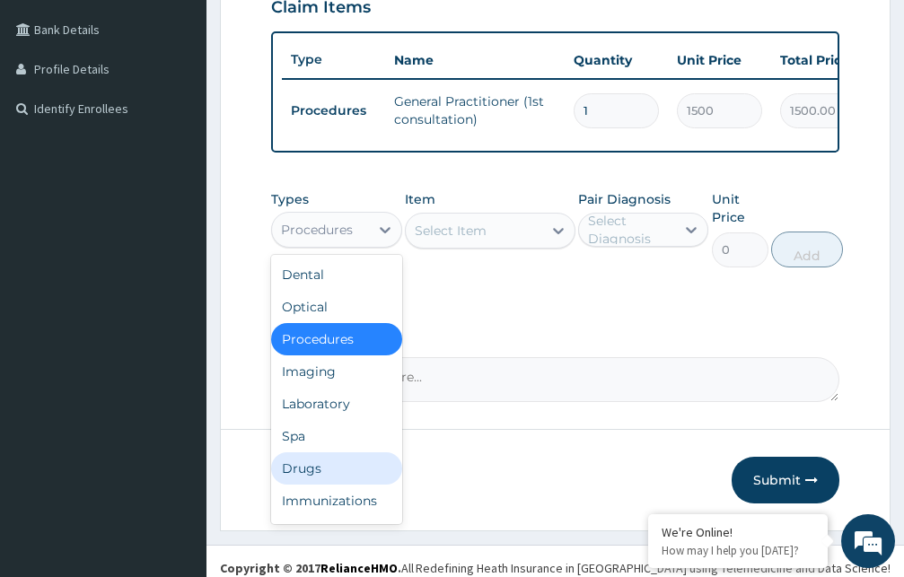
click at [305, 481] on div "Drugs" at bounding box center [336, 468] width 131 height 32
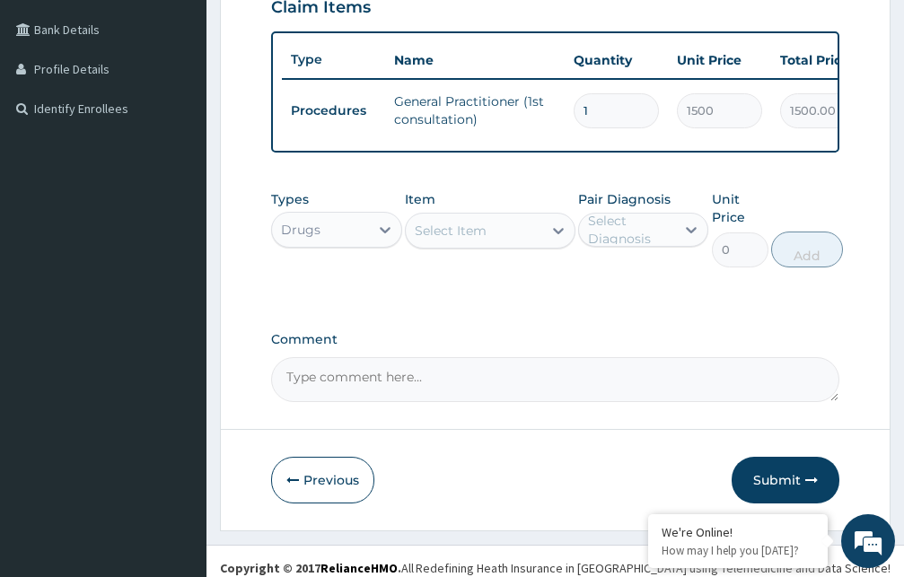
click at [474, 240] on div "Select Item" at bounding box center [451, 231] width 72 height 18
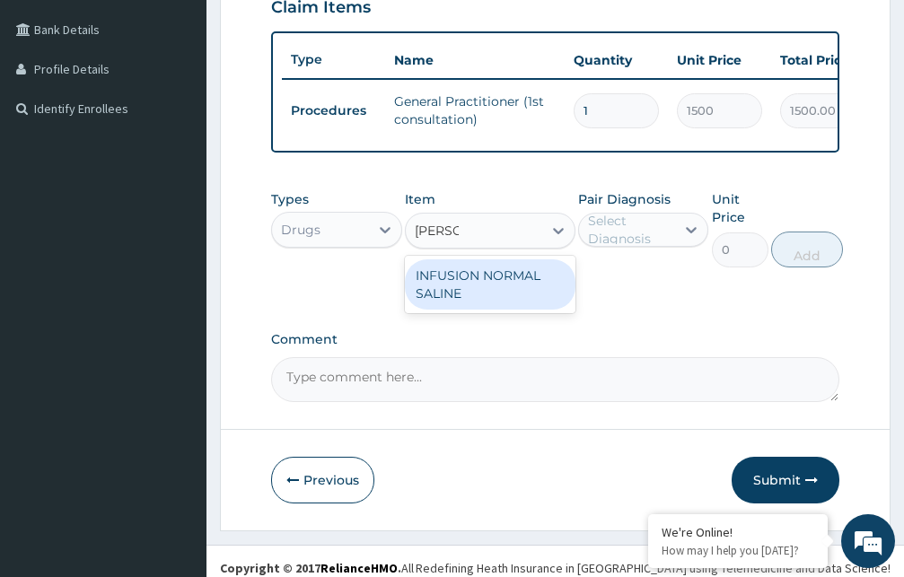
type input "normal"
click at [472, 308] on div "INFUSION NORMAL SALINE" at bounding box center [490, 284] width 171 height 50
type input "262.5"
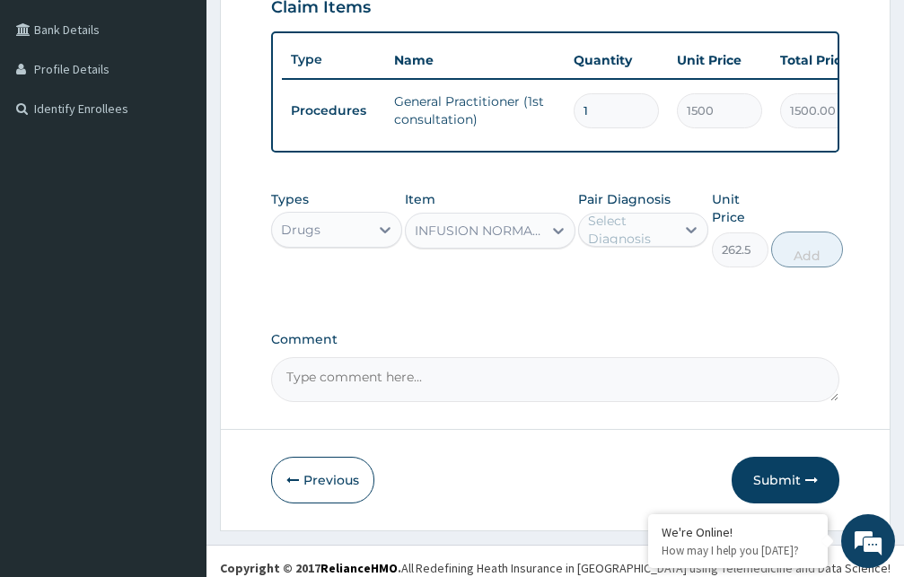
click at [642, 238] on div "Select Diagnosis" at bounding box center [631, 230] width 86 height 36
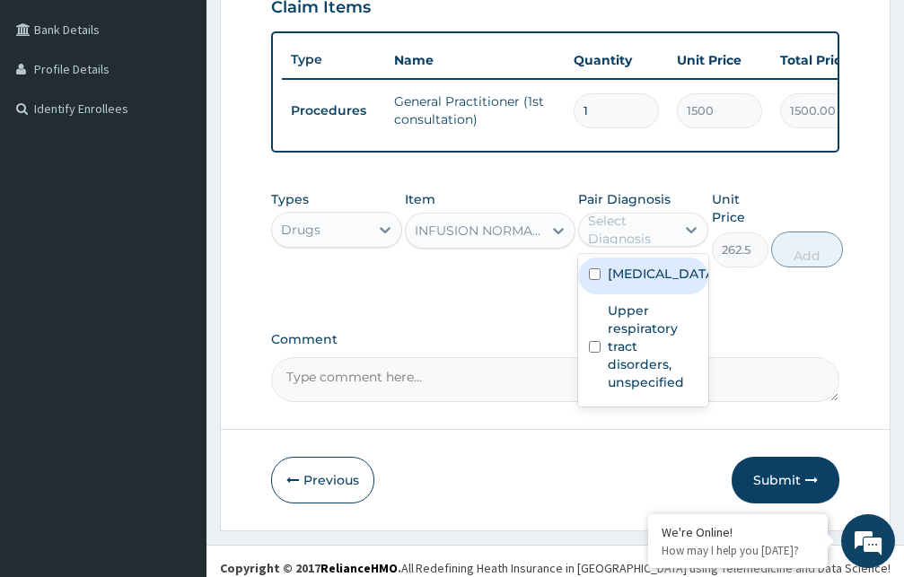
click at [636, 283] on label "[MEDICAL_DATA]" at bounding box center [662, 274] width 109 height 18
checkbox input "true"
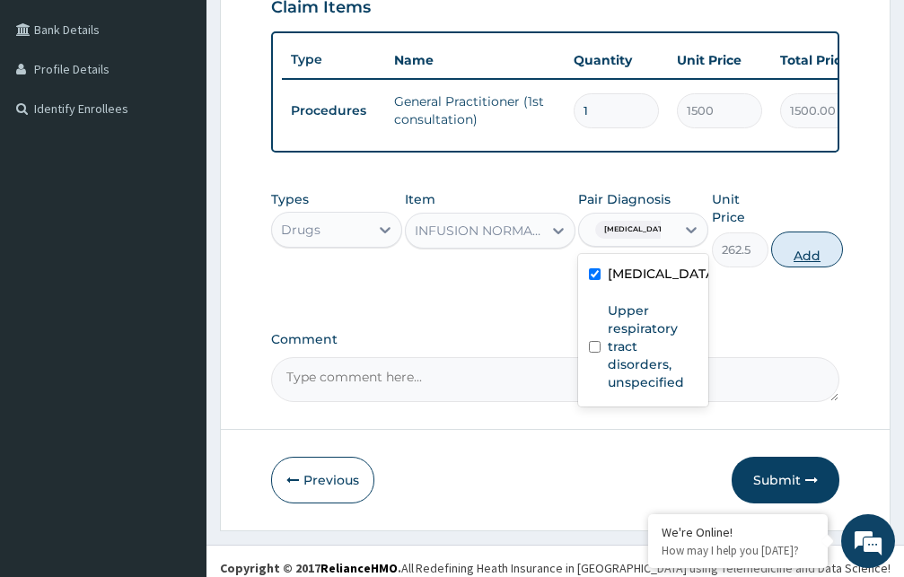
click at [812, 266] on button "Add" at bounding box center [807, 250] width 72 height 36
type input "0"
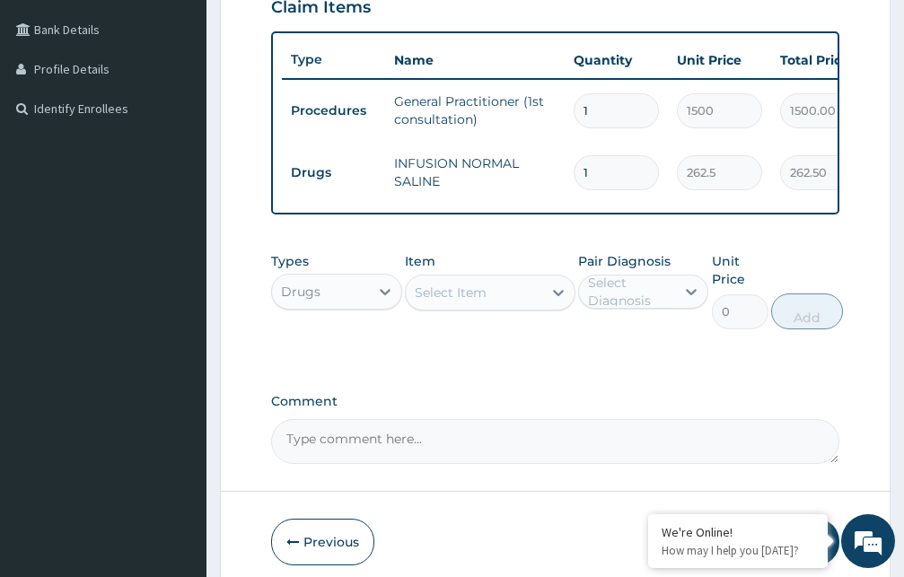
click at [457, 302] on div "Select Item" at bounding box center [451, 293] width 72 height 18
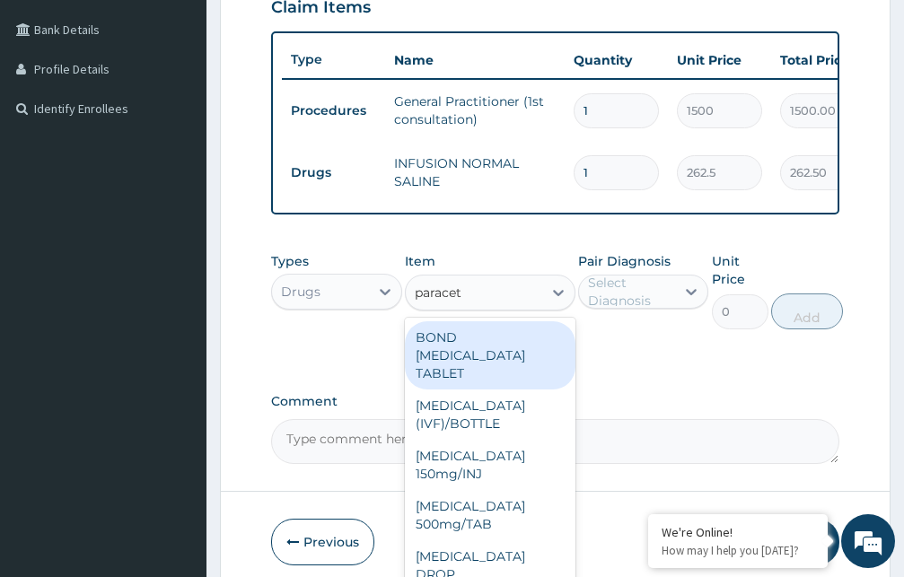
type input "paraceta"
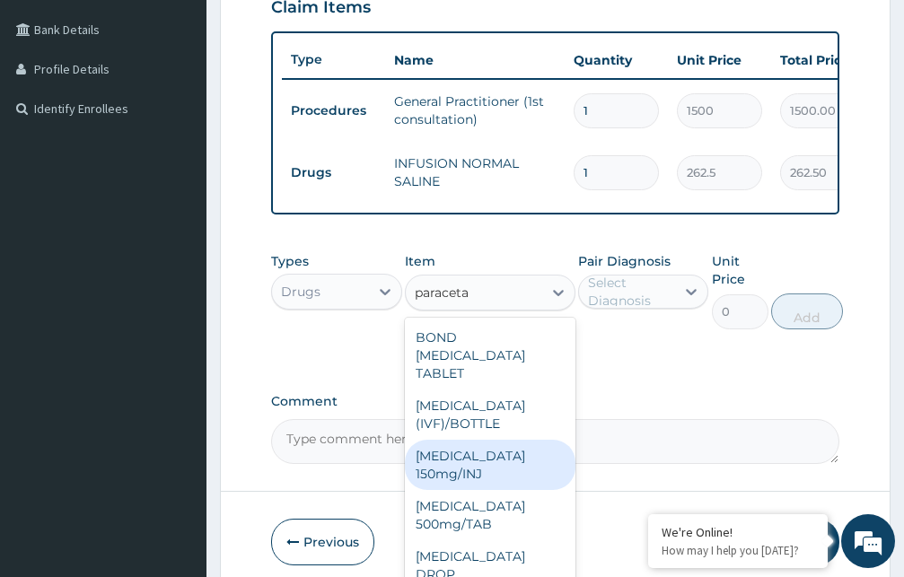
click at [446, 477] on div "[MEDICAL_DATA] 150mg/INJ" at bounding box center [490, 465] width 171 height 50
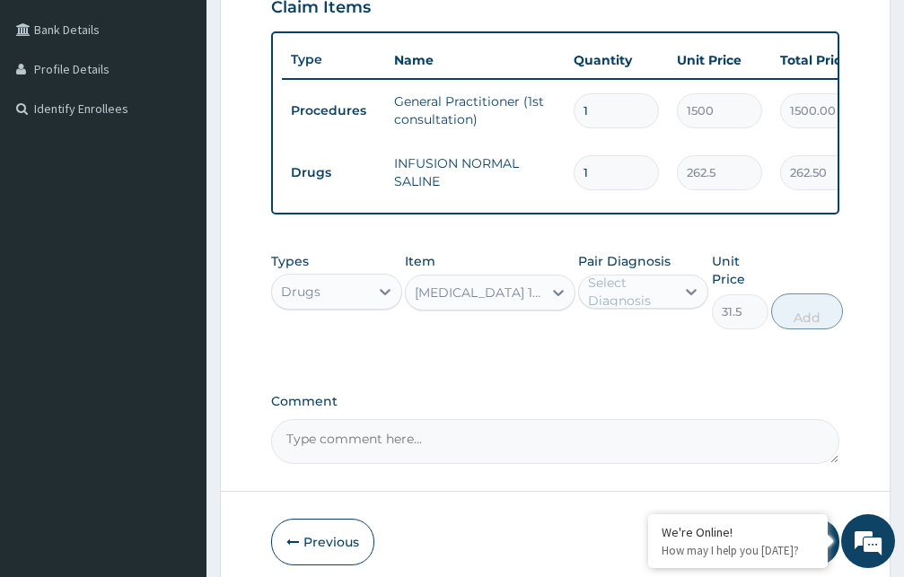
click at [502, 302] on div "[MEDICAL_DATA] 150mg/INJ" at bounding box center [479, 293] width 129 height 18
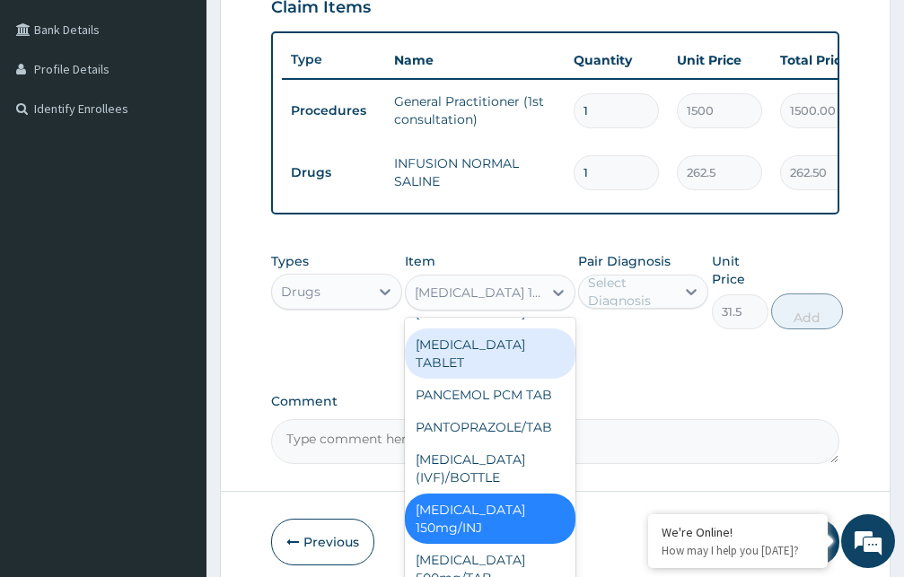
scroll to position [40963, 0]
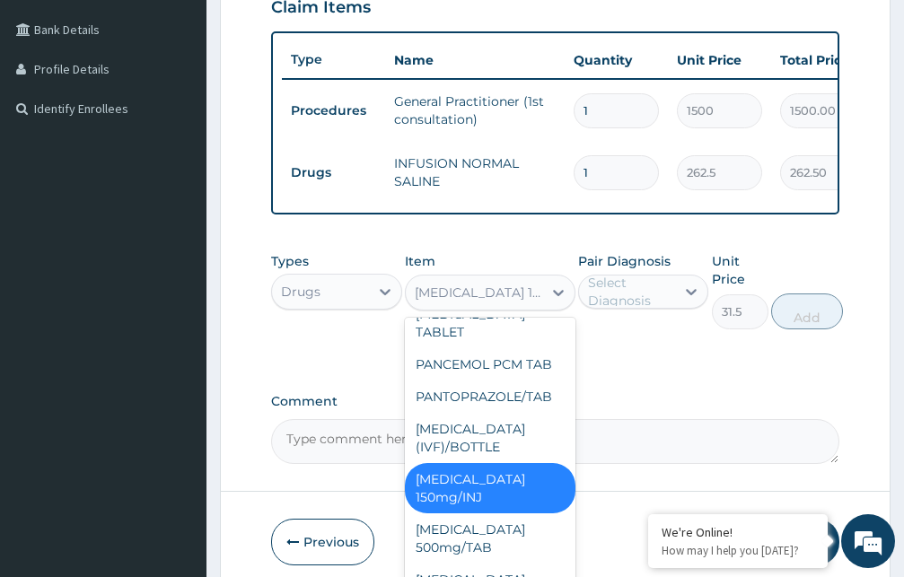
type input "183.75"
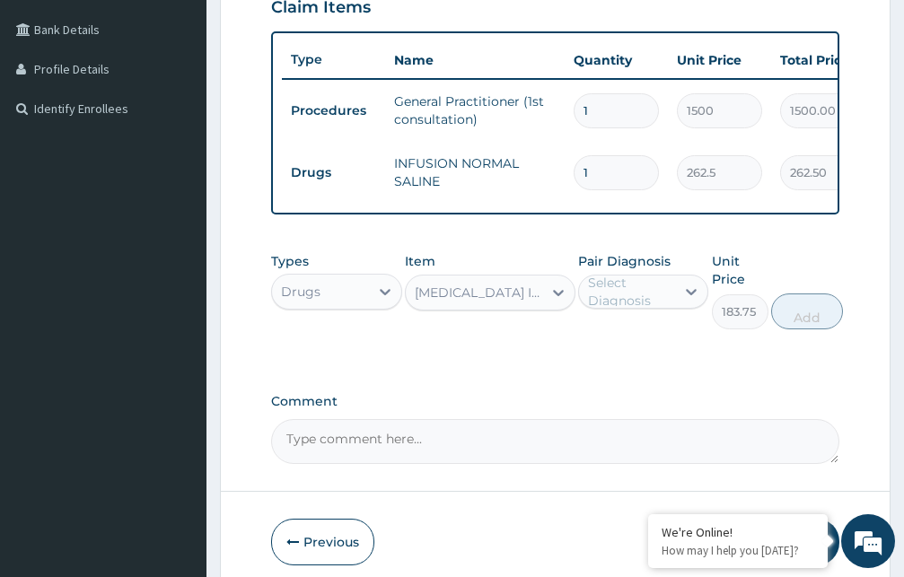
click at [642, 310] on div "Select Diagnosis" at bounding box center [631, 292] width 86 height 36
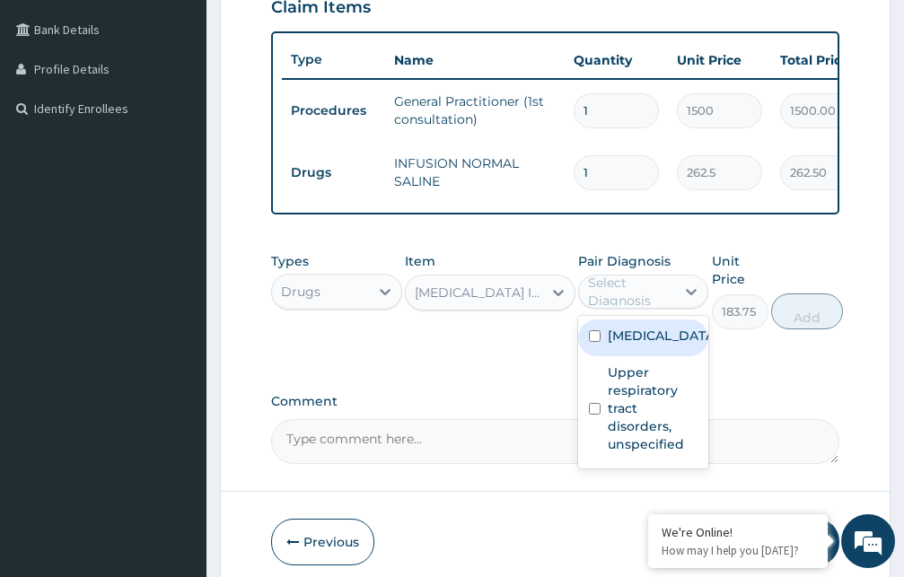
click at [636, 345] on label "[MEDICAL_DATA]" at bounding box center [662, 336] width 109 height 18
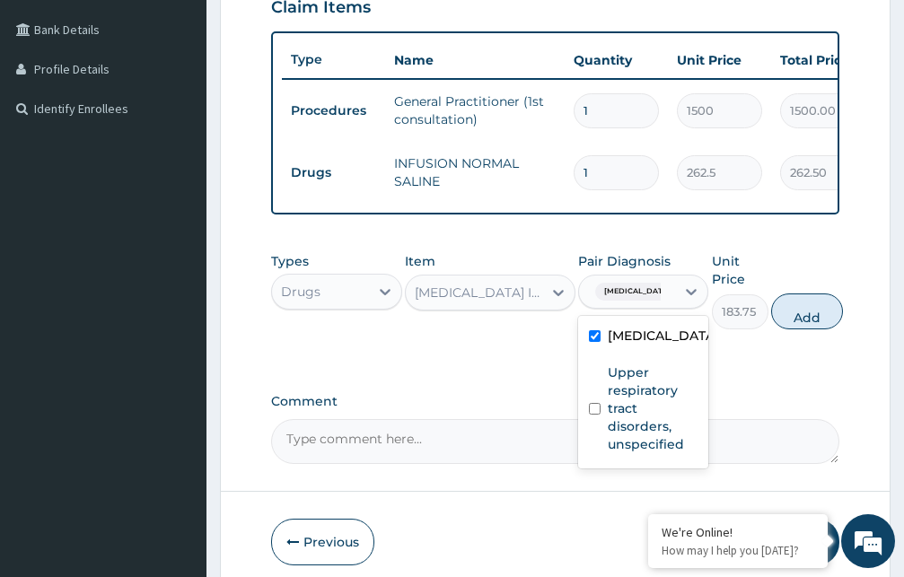
checkbox input "true"
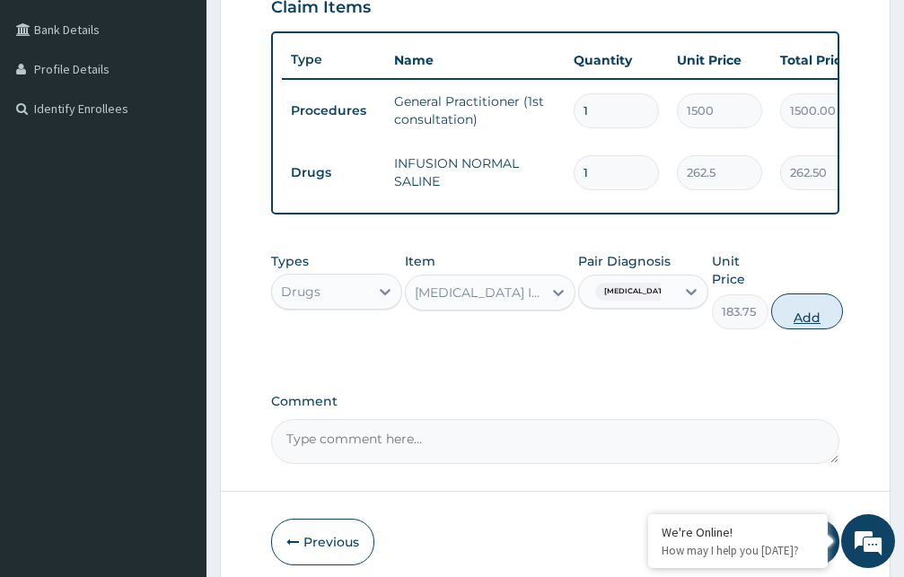
click at [795, 329] on button "Add" at bounding box center [807, 311] width 72 height 36
type input "0"
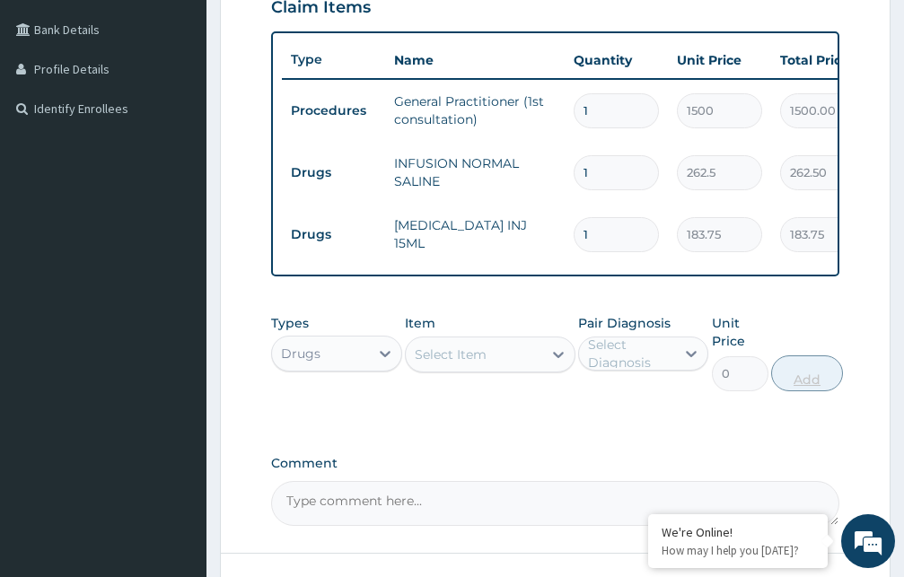
type input "0.00"
type input "2"
type input "367.50"
type input "2"
click at [524, 369] on div "Select Item" at bounding box center [474, 354] width 136 height 29
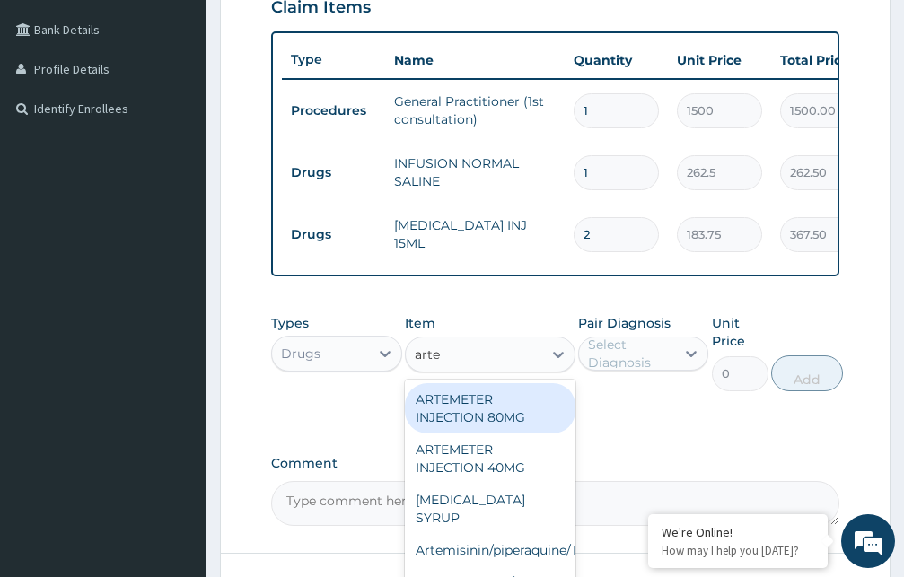
type input "artem"
click at [495, 425] on div "ARTEMETER INJECTION 80MG" at bounding box center [490, 408] width 171 height 50
type input "210"
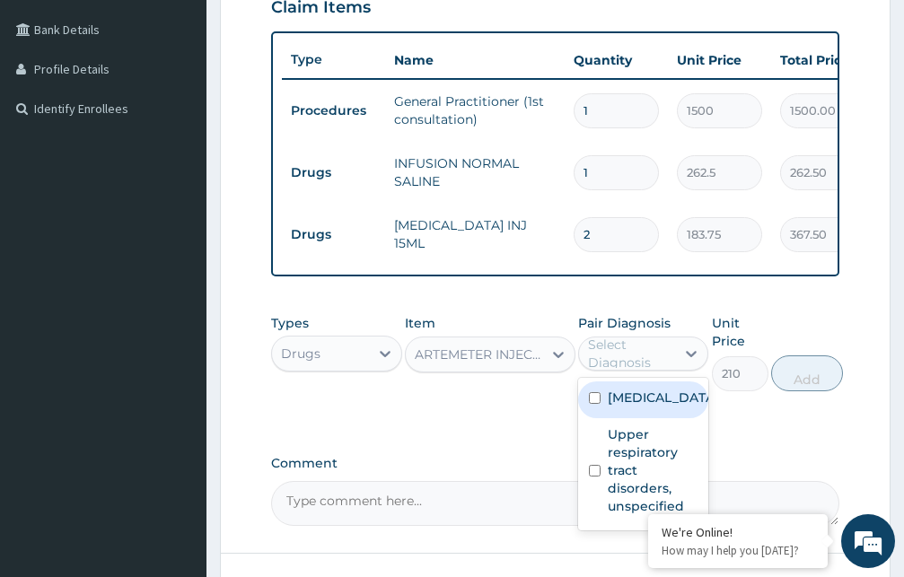
click at [638, 363] on div "Select Diagnosis" at bounding box center [631, 354] width 86 height 36
click at [627, 407] on label "[MEDICAL_DATA]" at bounding box center [662, 398] width 109 height 18
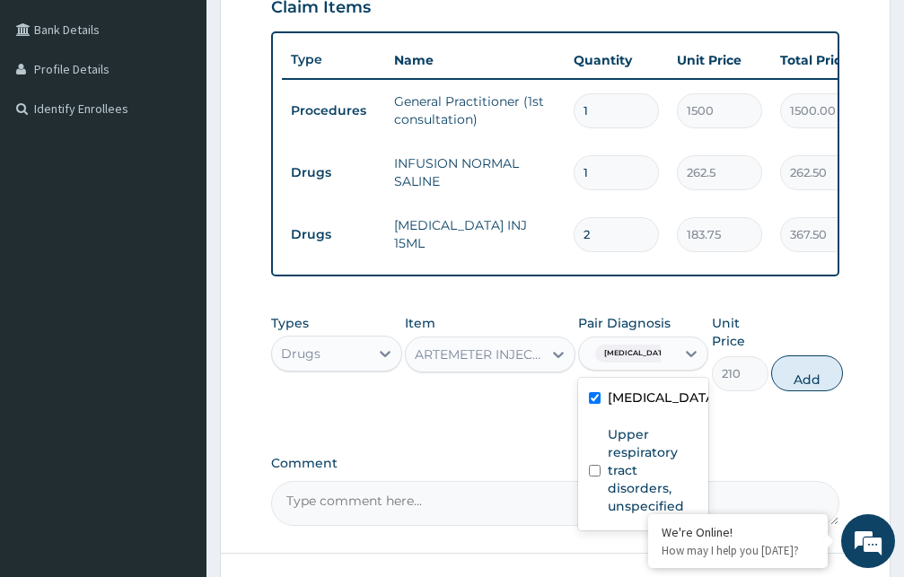
checkbox input "true"
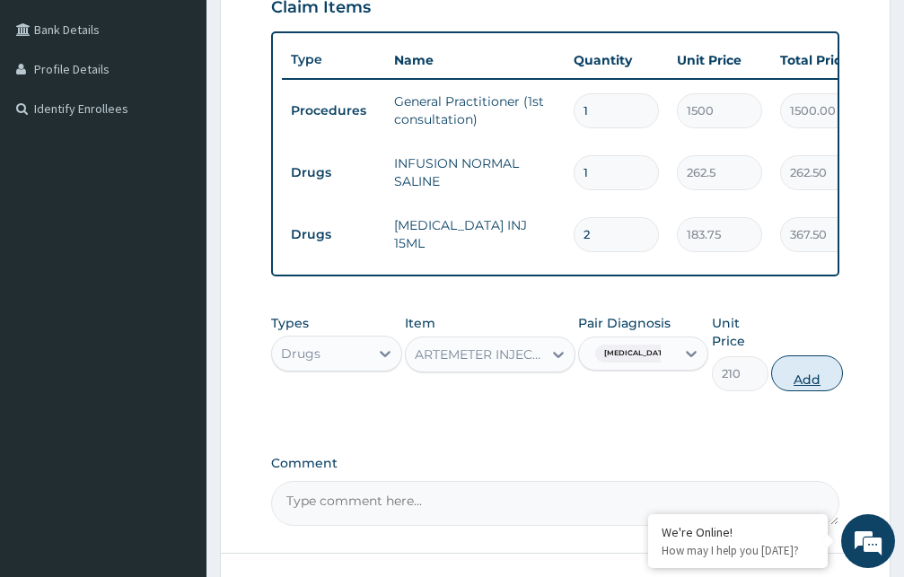
click at [811, 391] on button "Add" at bounding box center [807, 373] width 72 height 36
type input "0"
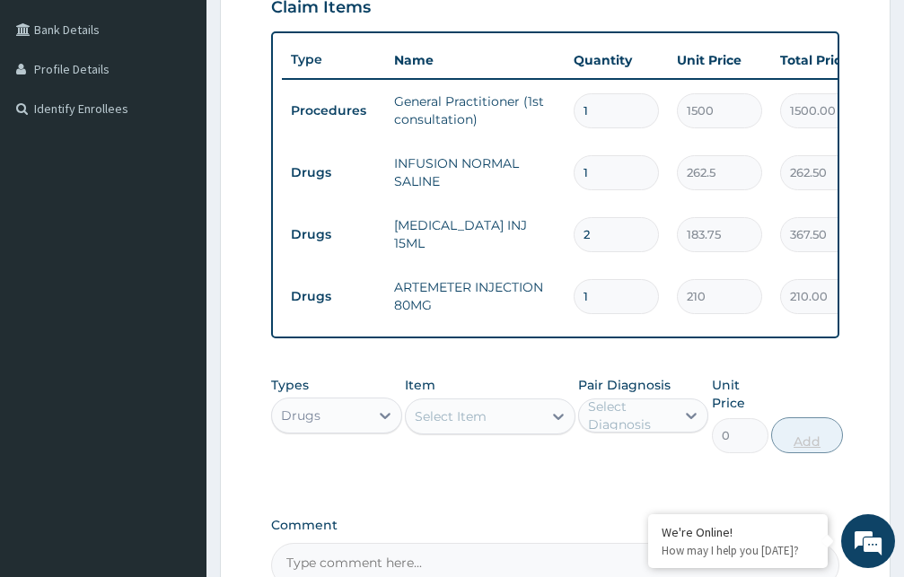
type input "0.00"
type input "6"
type input "1260.00"
type input "6"
click at [469, 425] on div "Select Item" at bounding box center [451, 416] width 72 height 18
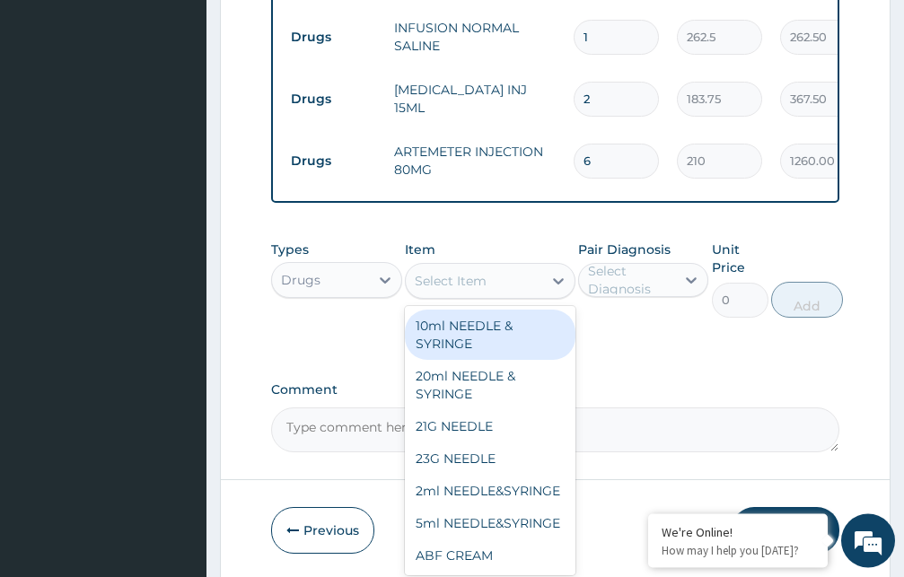
scroll to position [626, 0]
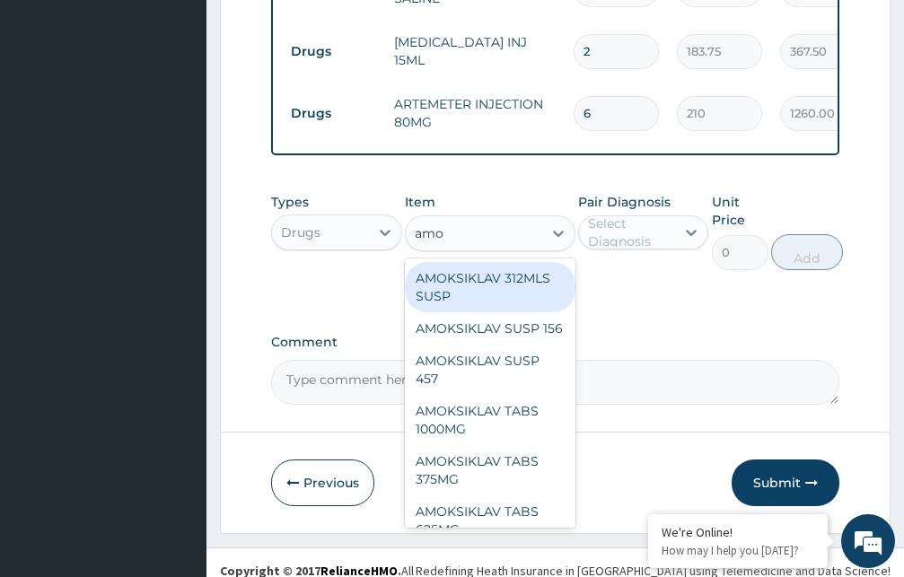
type input "amox"
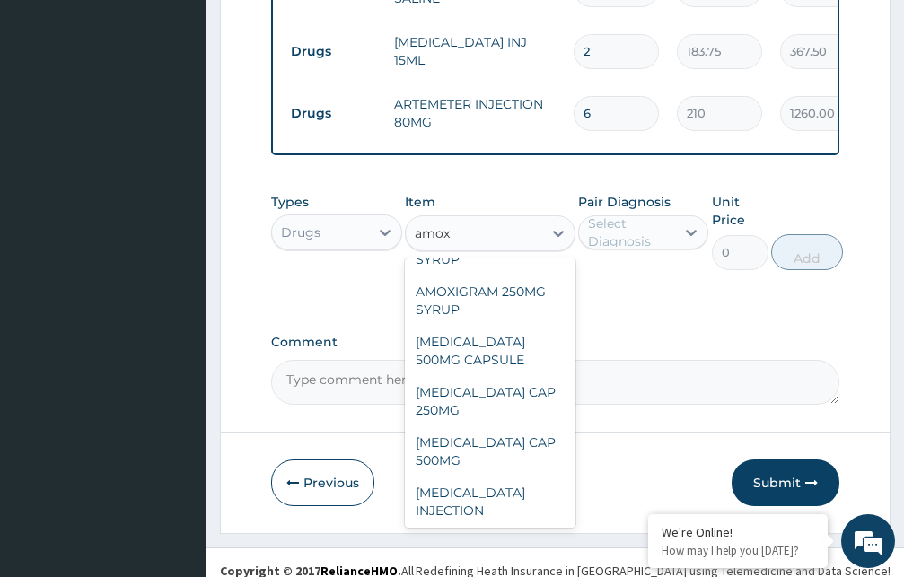
scroll to position [282, 0]
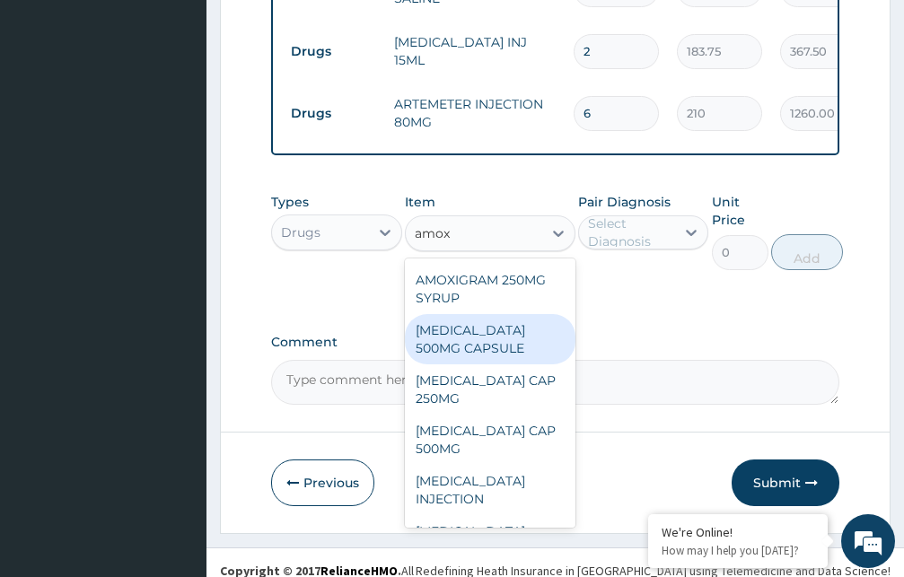
click at [478, 364] on div "AMOXIL 500MG CAPSULE" at bounding box center [490, 339] width 171 height 50
type input "63"
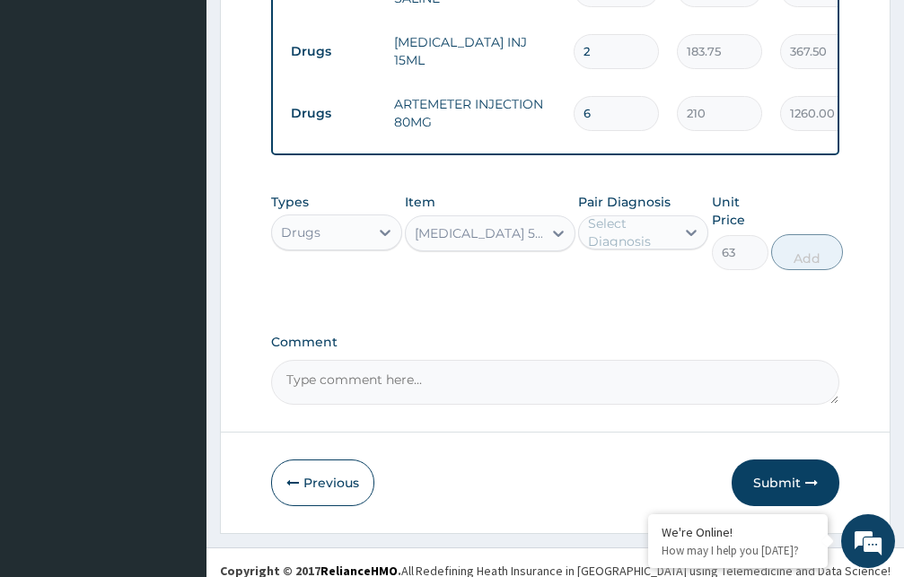
click at [634, 250] on div "Select Diagnosis" at bounding box center [631, 232] width 86 height 36
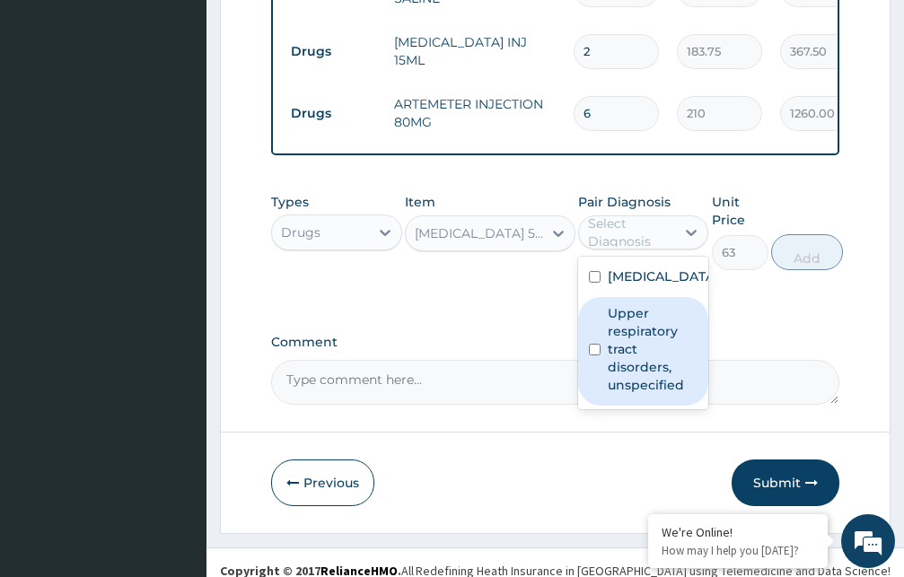
click at [632, 385] on label "Upper respiratory tract disorders, unspecified" at bounding box center [653, 349] width 91 height 90
checkbox input "true"
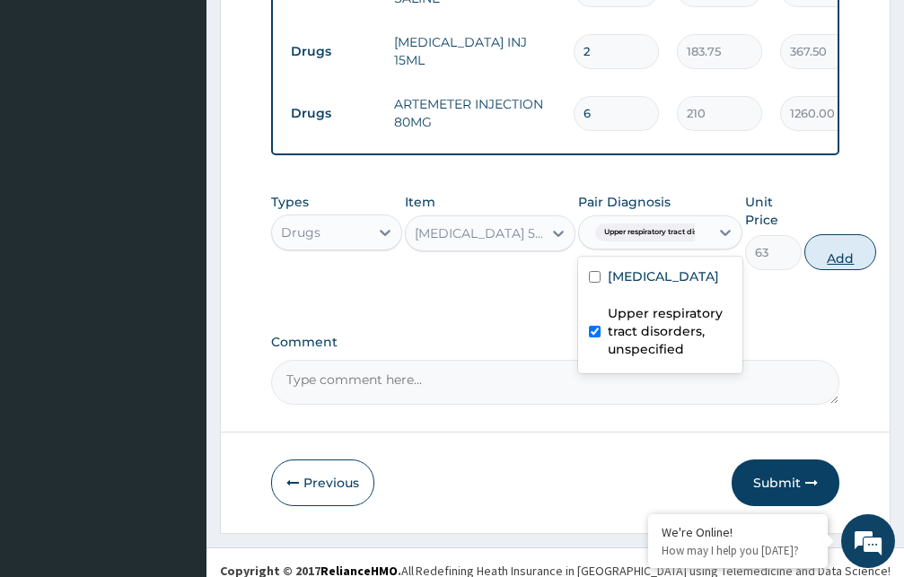
click at [832, 270] on button "Add" at bounding box center [840, 252] width 72 height 36
type input "0"
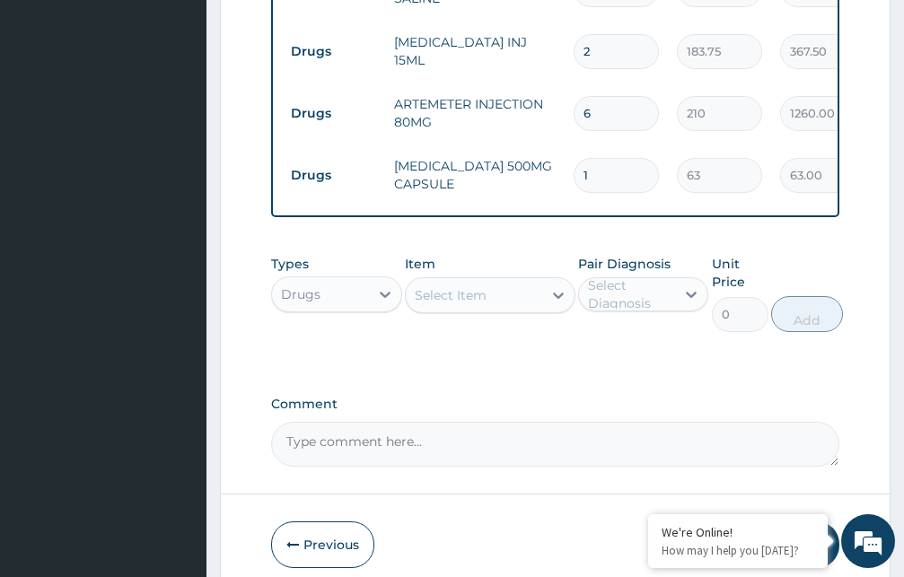
type input "0.00"
type input "9"
type input "567.00"
type input "9"
click at [462, 304] on div "Select Item" at bounding box center [451, 295] width 72 height 18
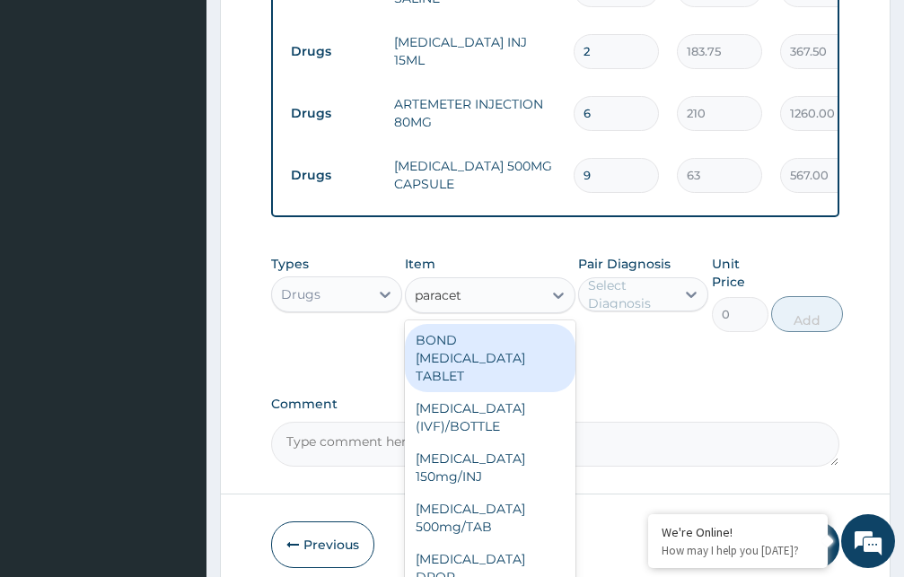
type input "paraceta"
click at [478, 384] on div "BOND PARACETAMOL TABLET" at bounding box center [490, 358] width 171 height 68
type input "1.05"
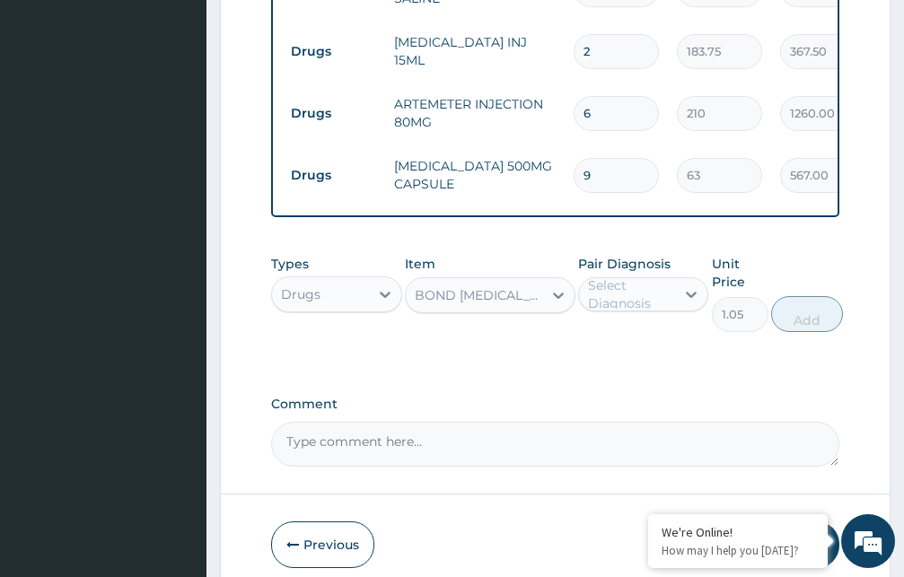
click at [508, 304] on div "BOND PARACETAMOL TABLET" at bounding box center [479, 295] width 129 height 18
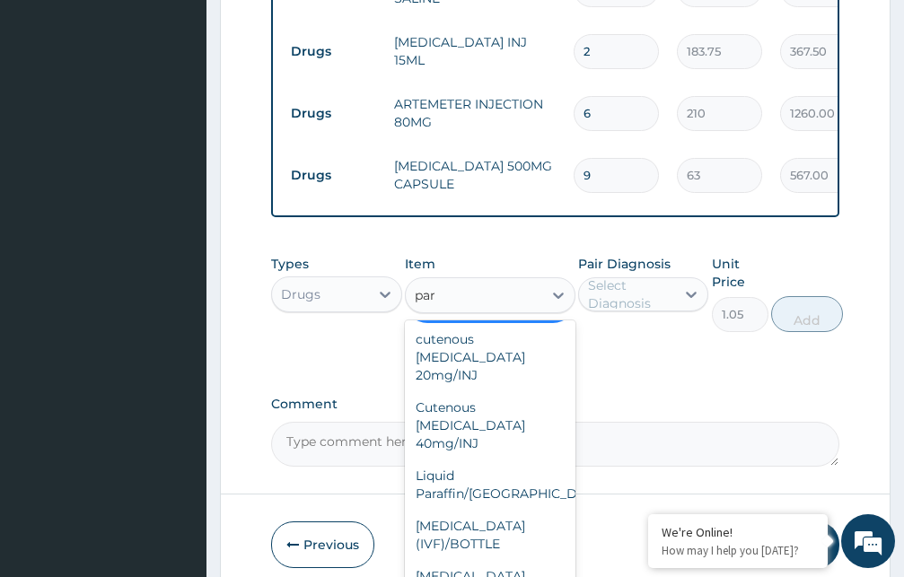
scroll to position [19, 0]
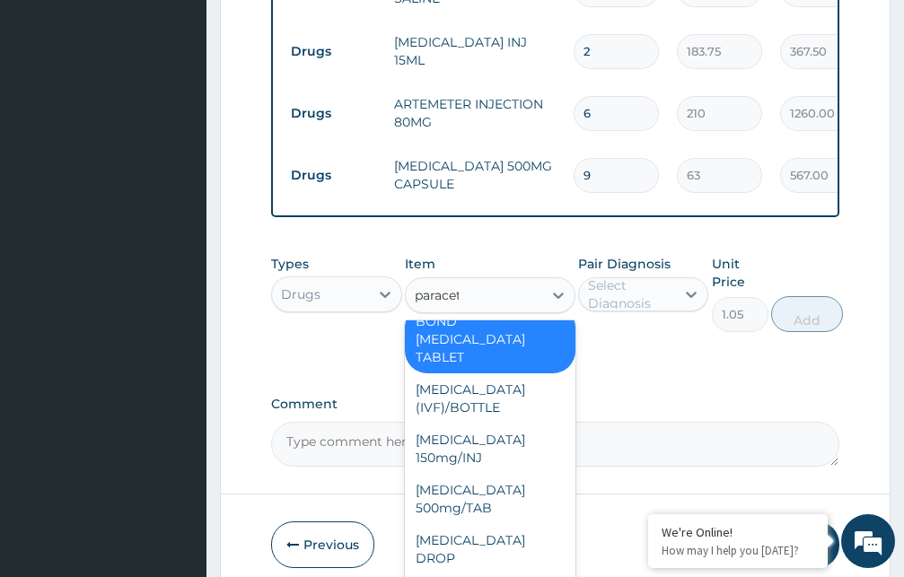
type input "paraceta"
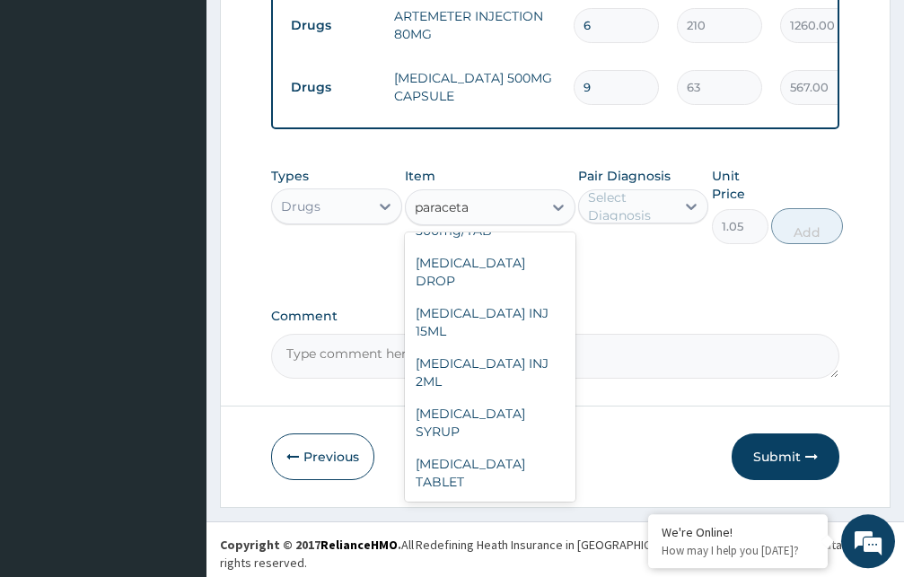
scroll to position [719, 0]
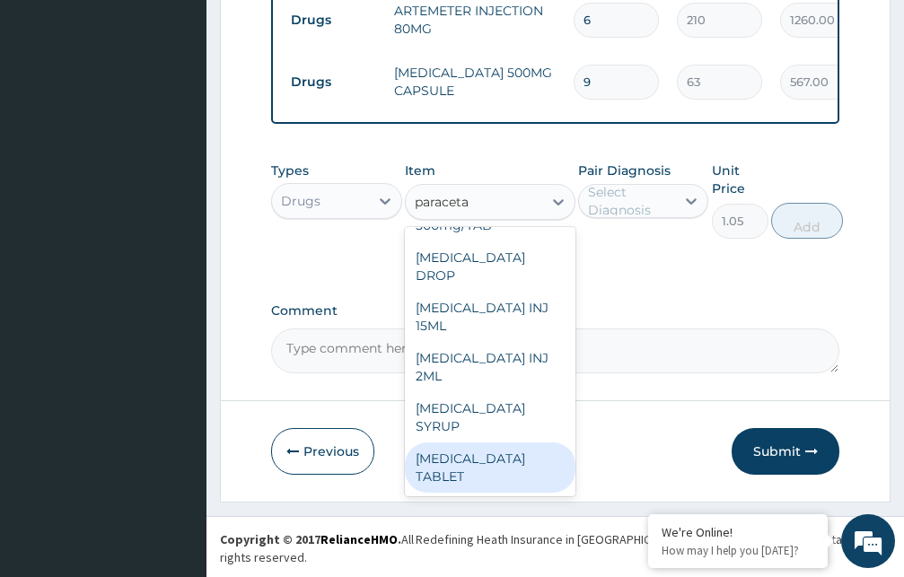
click at [479, 483] on div "PARACETAMOL TABLET" at bounding box center [490, 467] width 171 height 50
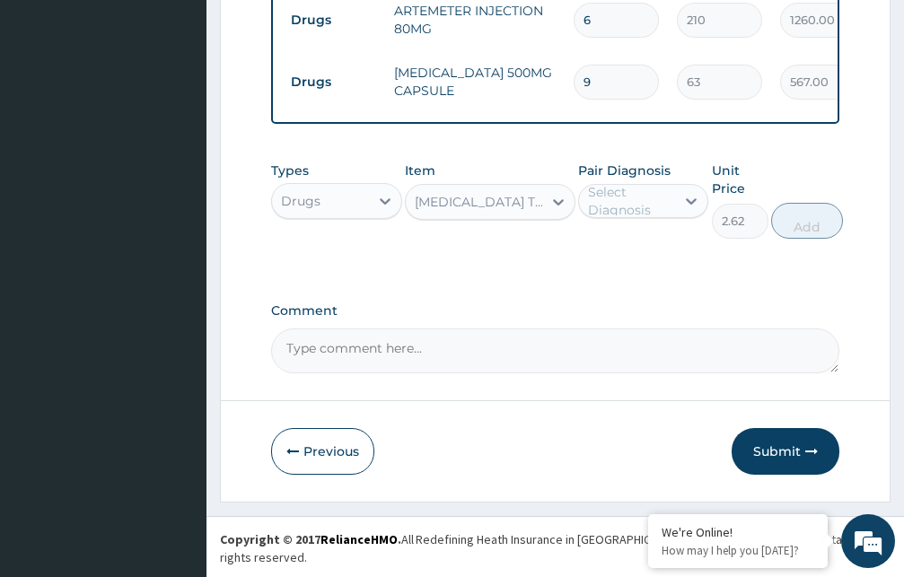
click at [520, 211] on div "PARACETAMOL TABLET" at bounding box center [479, 202] width 129 height 18
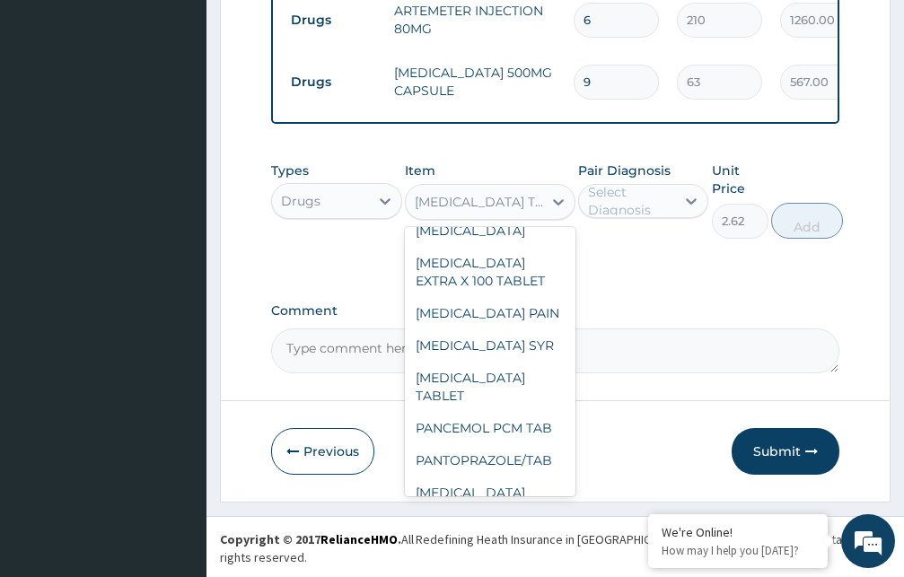
scroll to position [40780, 0]
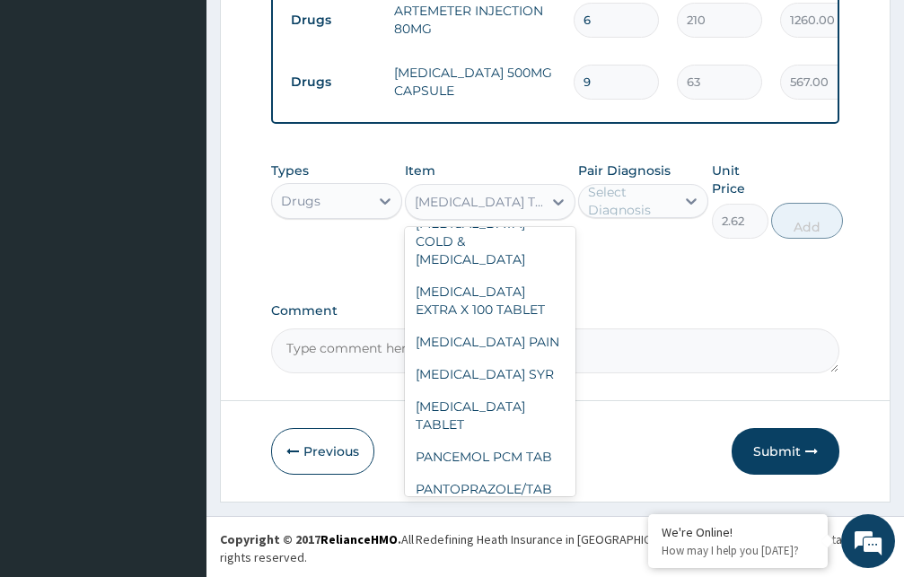
type input "5.25"
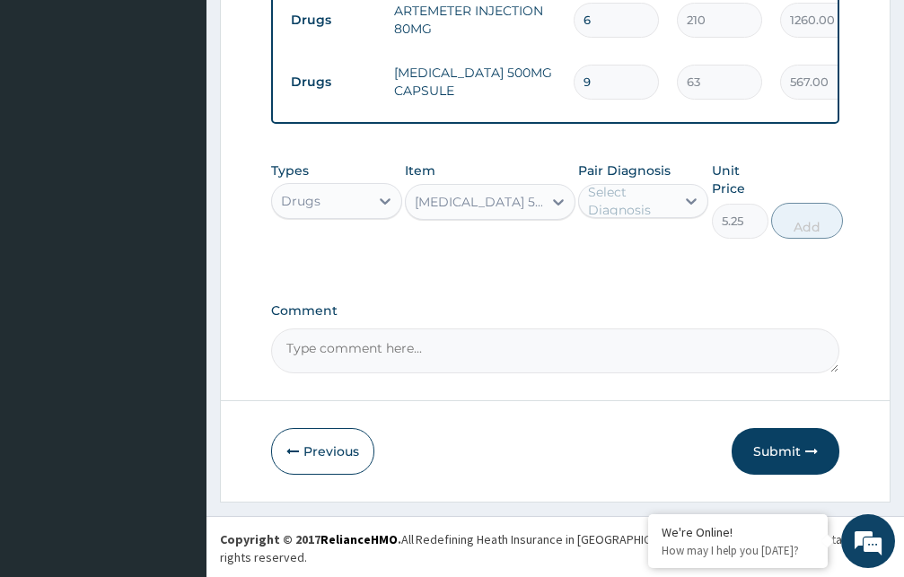
click at [643, 217] on div "Select Diagnosis" at bounding box center [631, 201] width 86 height 36
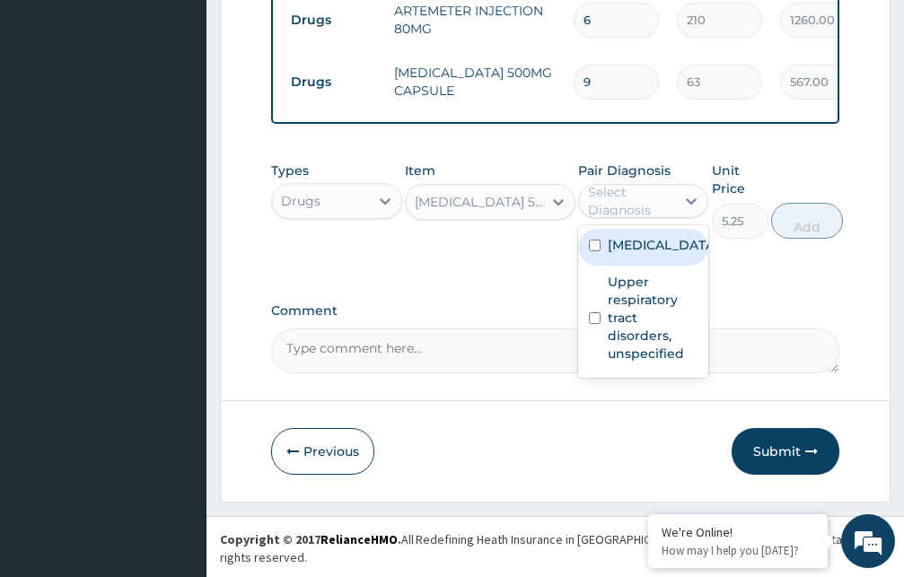
click at [636, 254] on label "Malaria, unspecified" at bounding box center [662, 245] width 109 height 18
checkbox input "true"
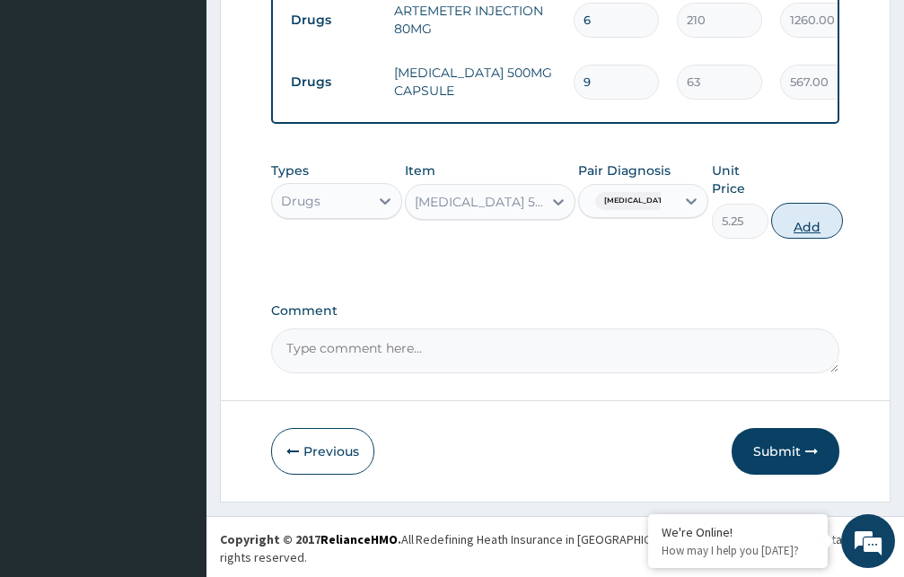
click at [793, 236] on button "Add" at bounding box center [807, 221] width 72 height 36
type input "0"
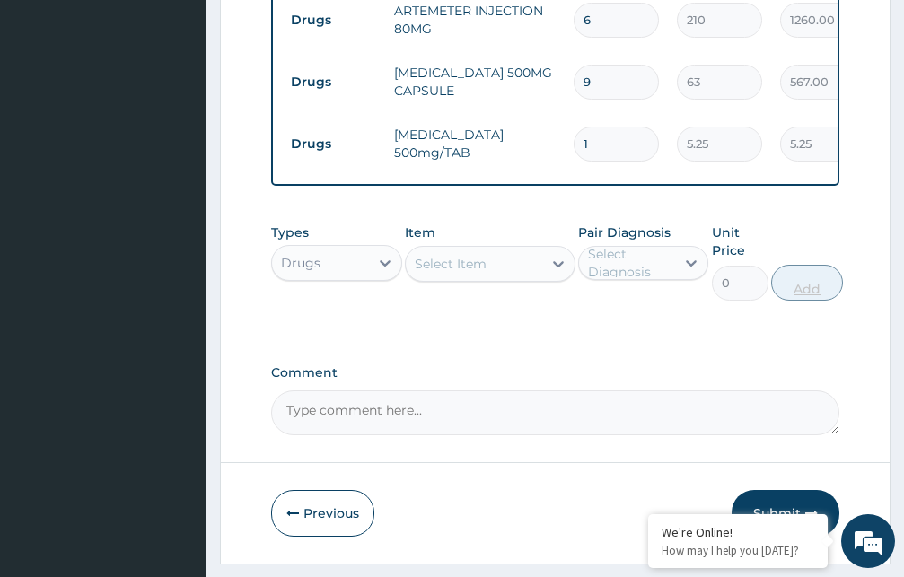
type input "18"
type input "94.50"
type input "18"
click at [465, 273] on div "Select Item" at bounding box center [451, 264] width 72 height 18
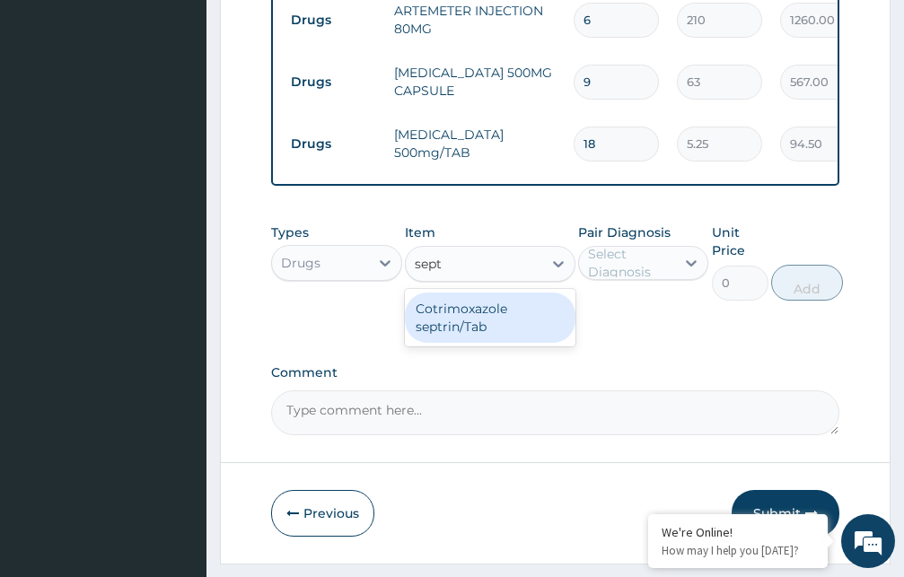
type input "septr"
click at [469, 334] on div "Cotrimoxazole septrin/Tab" at bounding box center [490, 318] width 171 height 50
type input "34.12"
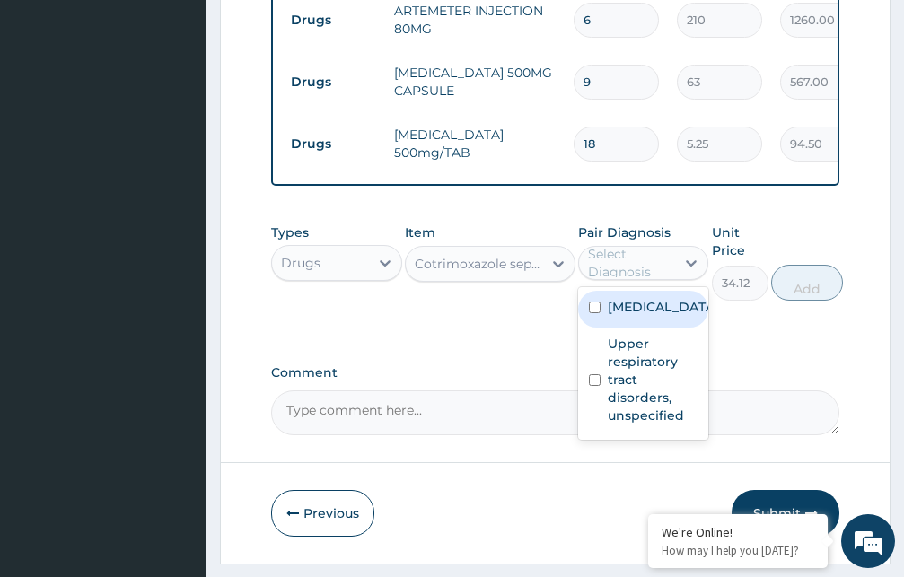
click at [617, 281] on div "Select Diagnosis" at bounding box center [631, 263] width 86 height 36
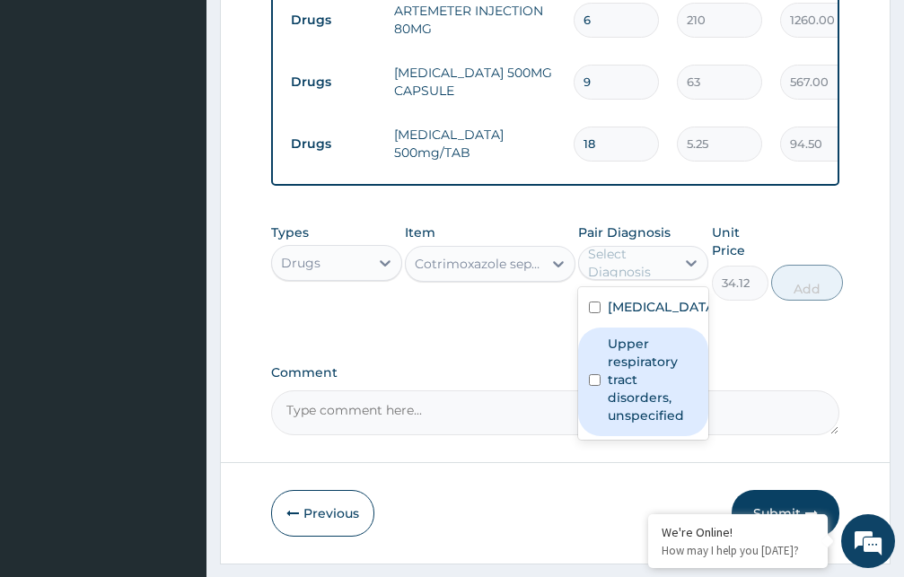
click at [626, 425] on label "Upper respiratory tract disorders, unspecified" at bounding box center [653, 380] width 91 height 90
checkbox input "true"
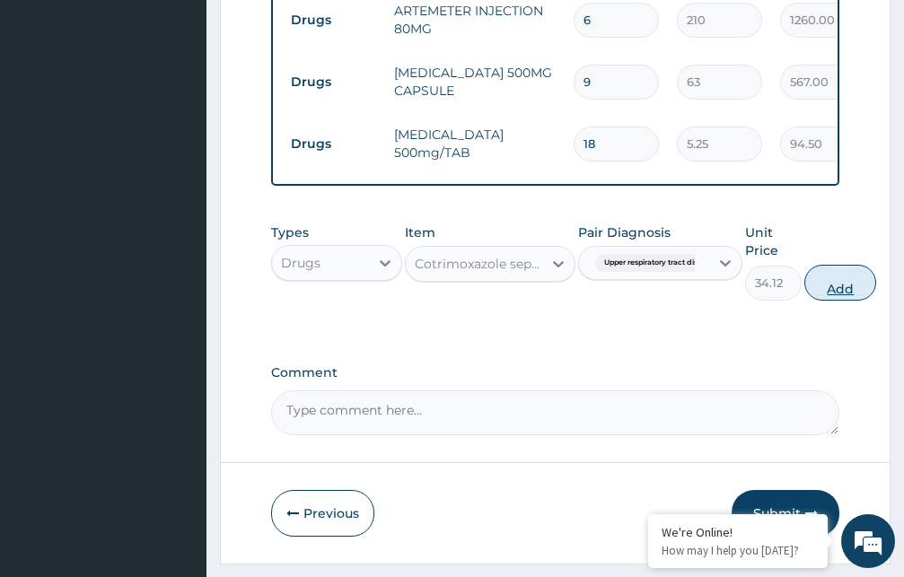
click at [831, 300] on button "Add" at bounding box center [840, 283] width 72 height 36
type input "0"
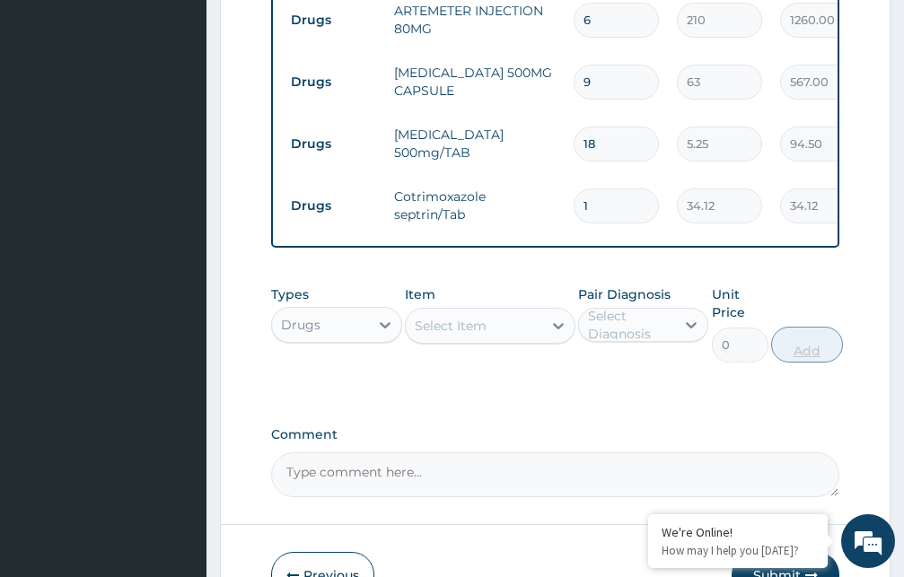
type input "12"
type input "409.44"
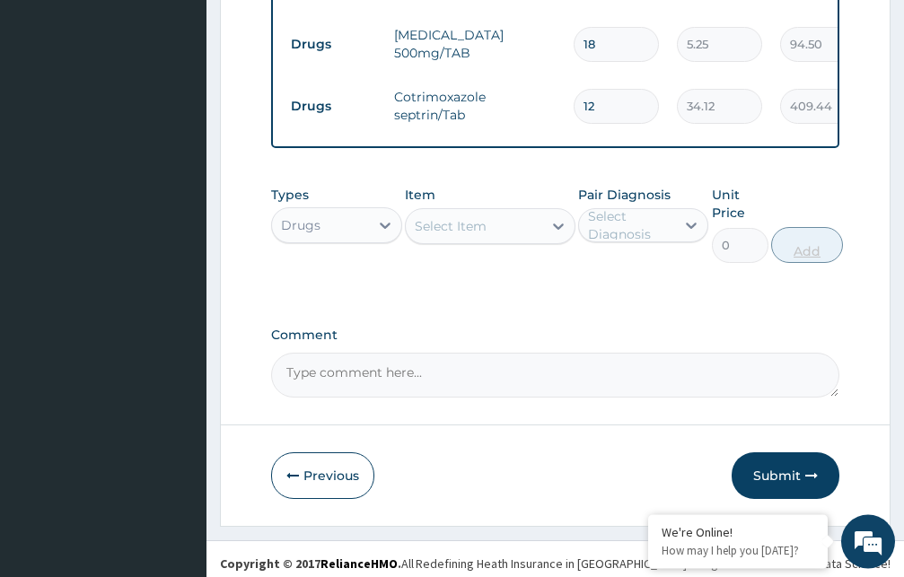
scroll to position [843, 0]
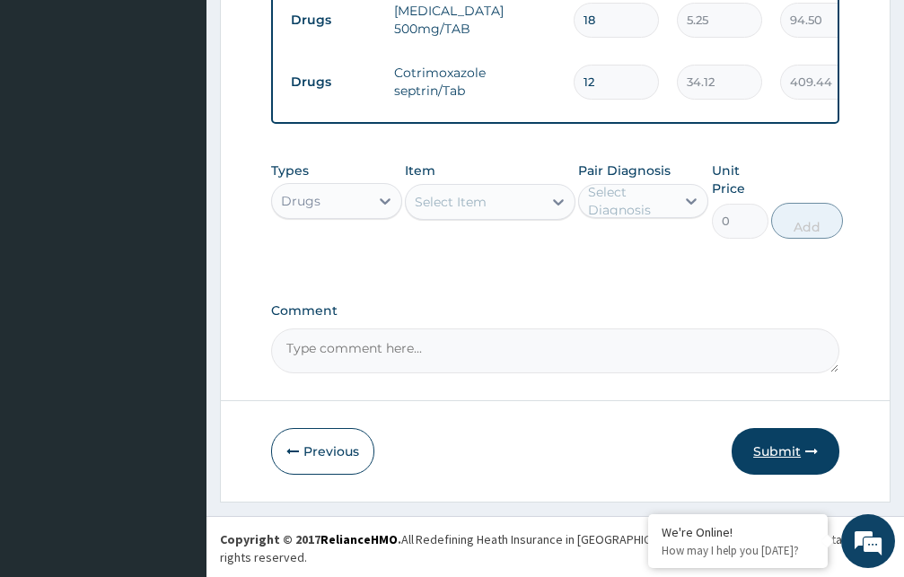
type input "12"
click at [781, 461] on button "Submit" at bounding box center [785, 451] width 108 height 47
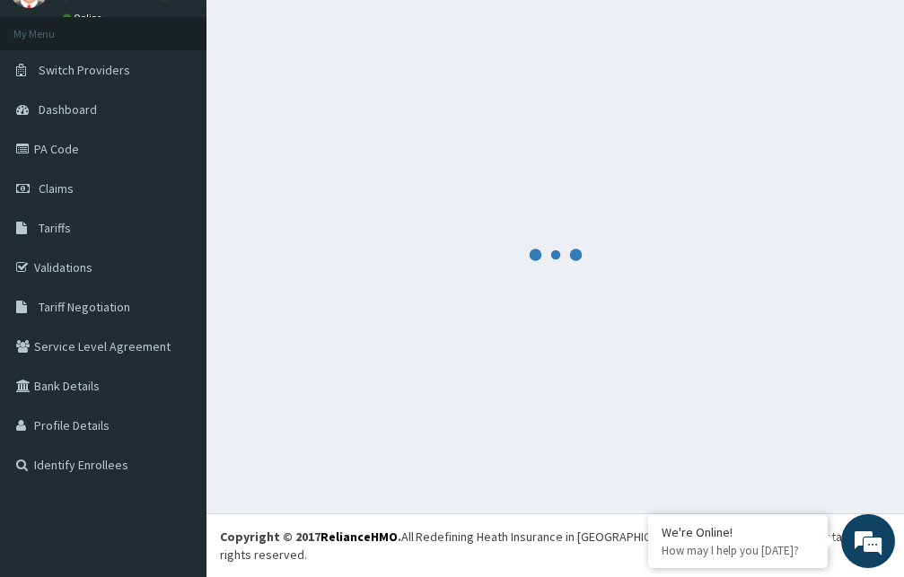
scroll to position [68, 0]
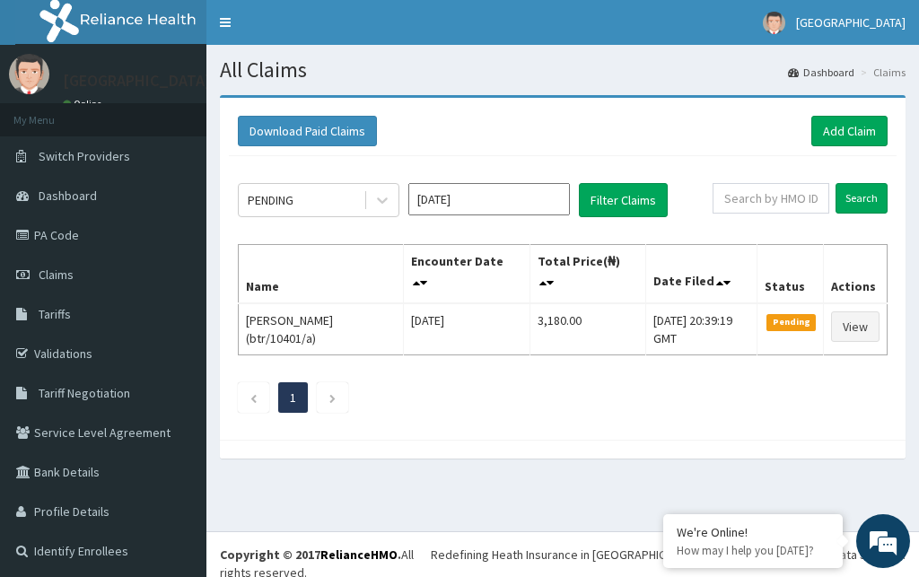
click at [460, 205] on input "[DATE]" at bounding box center [489, 199] width 162 height 32
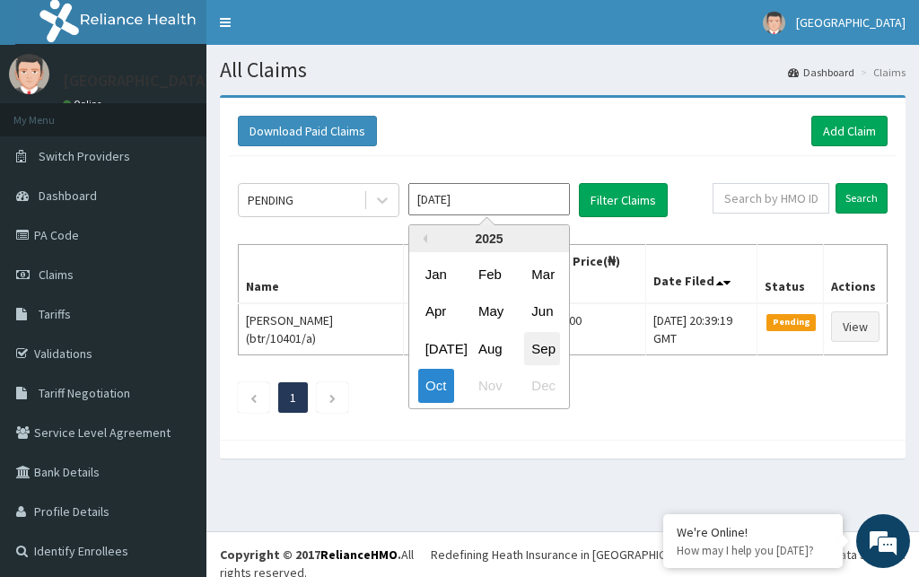
click at [550, 351] on div "Sep" at bounding box center [542, 348] width 36 height 33
type input "[DATE]"
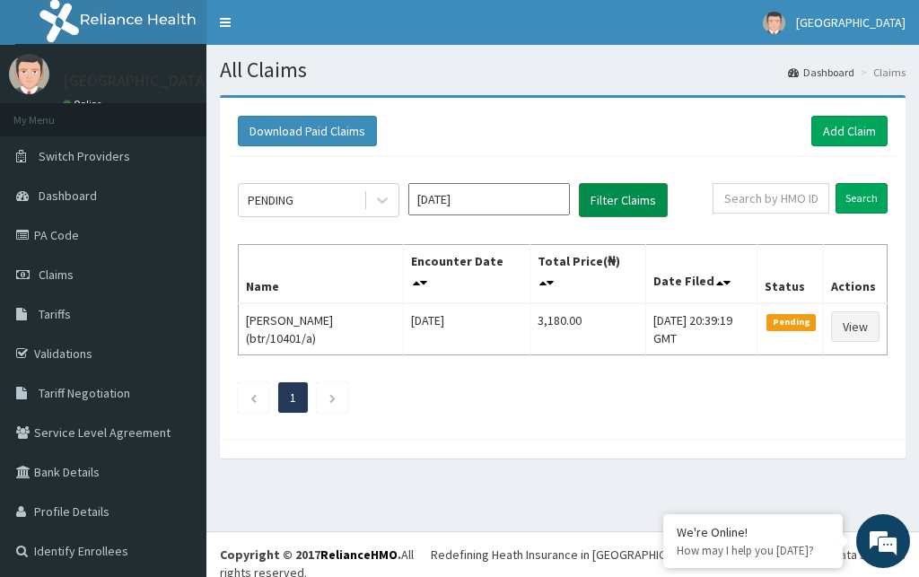
click at [618, 200] on button "Filter Claims" at bounding box center [623, 200] width 89 height 34
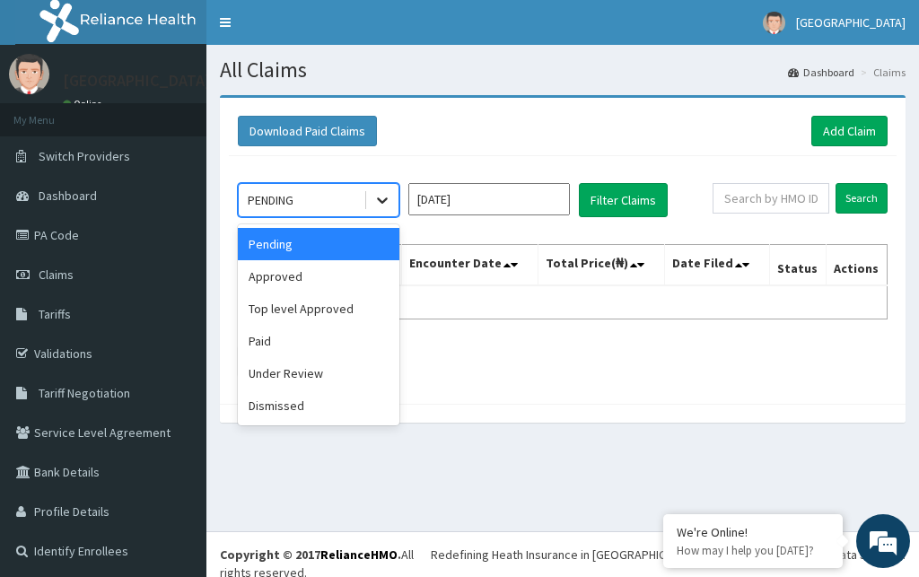
click at [381, 200] on icon at bounding box center [382, 200] width 18 height 18
click at [309, 276] on div "Approved" at bounding box center [319, 276] width 162 height 32
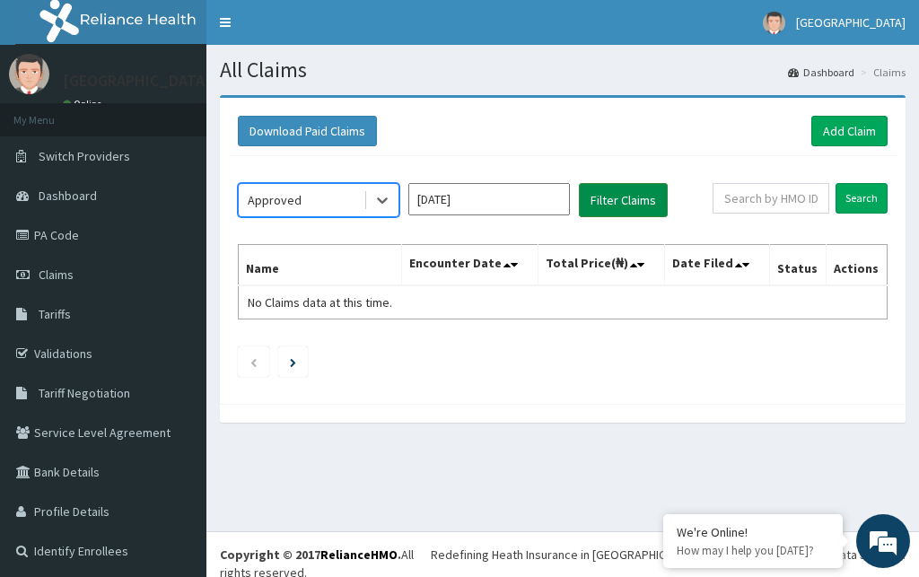
click at [604, 197] on button "Filter Claims" at bounding box center [623, 200] width 89 height 34
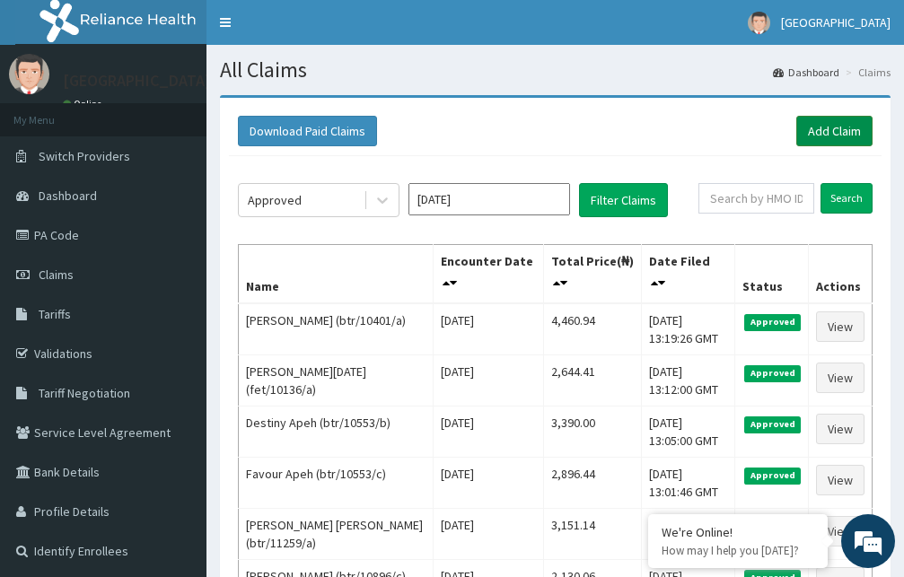
click at [813, 127] on link "Add Claim" at bounding box center [834, 131] width 76 height 31
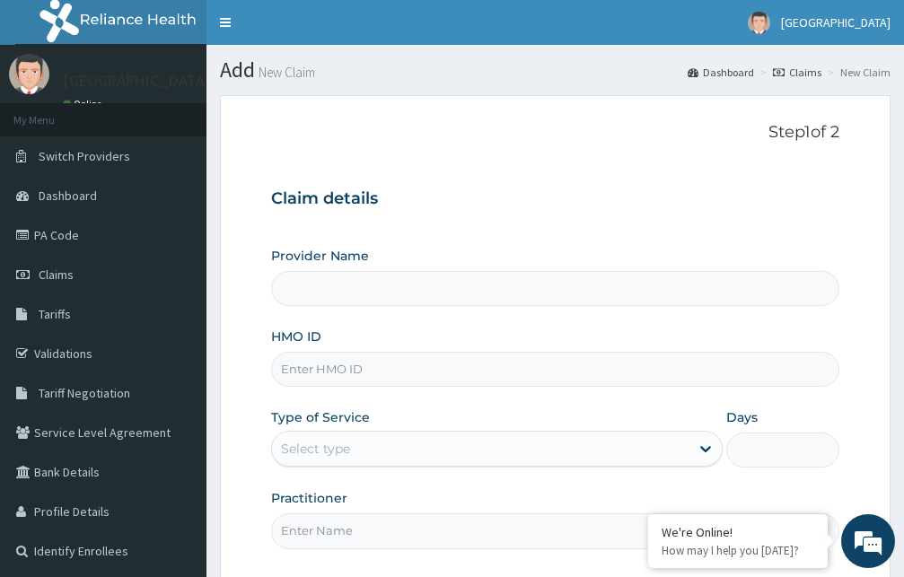
type input "[GEOGRAPHIC_DATA]"
type input "snc/10045/a"
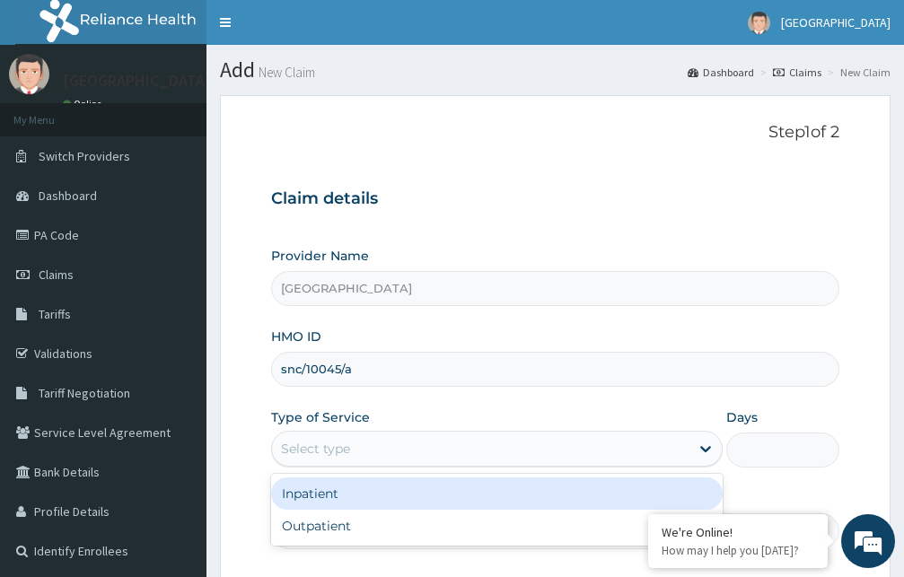
click at [571, 450] on div "Select type" at bounding box center [480, 448] width 417 height 29
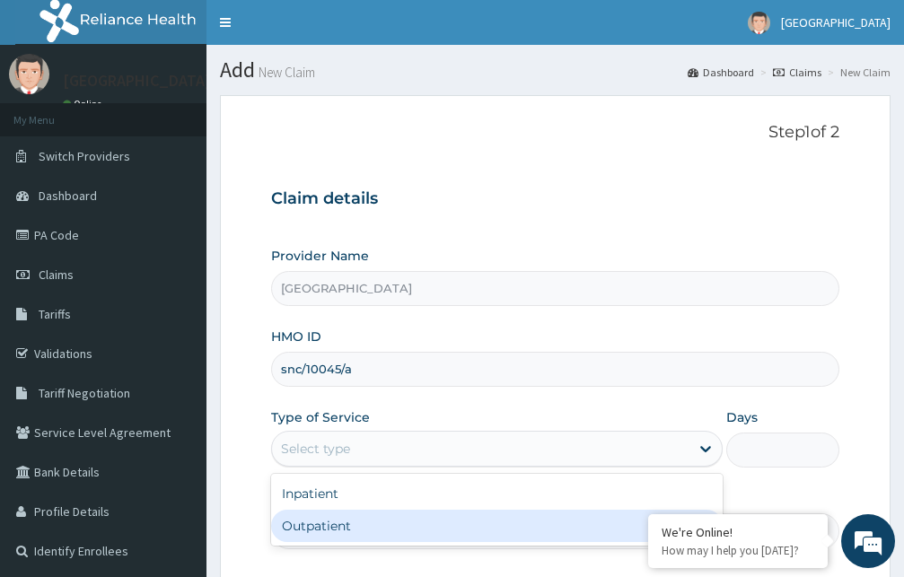
click at [517, 514] on div "Outpatient" at bounding box center [496, 526] width 451 height 32
type input "1"
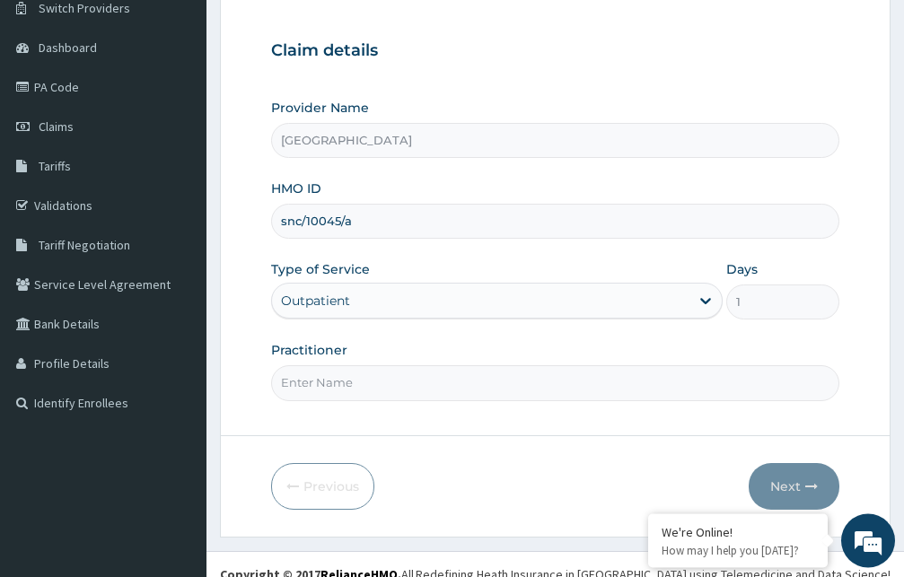
scroll to position [168, 0]
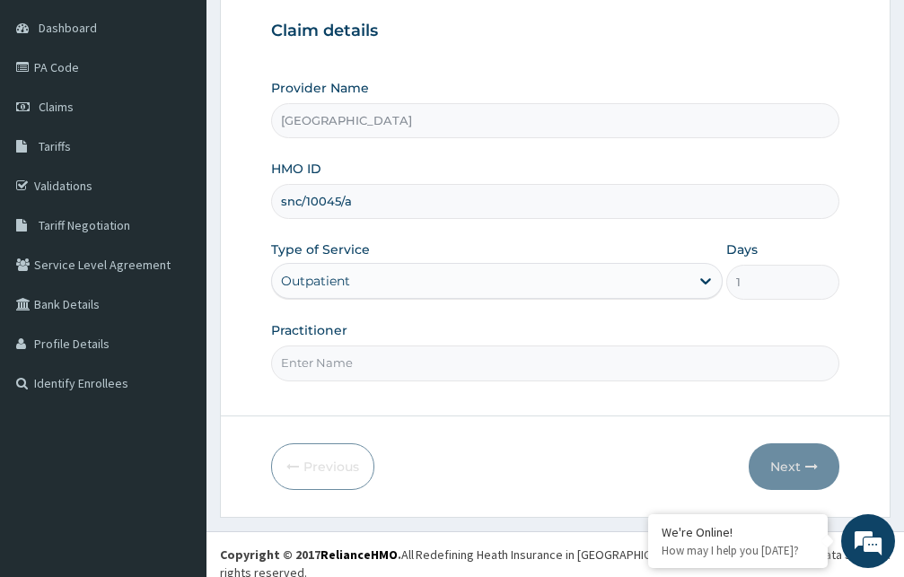
click at [565, 367] on input "Practitioner" at bounding box center [555, 363] width 568 height 35
type input "Dr. Abdul"
click at [789, 462] on button "Next" at bounding box center [793, 466] width 91 height 47
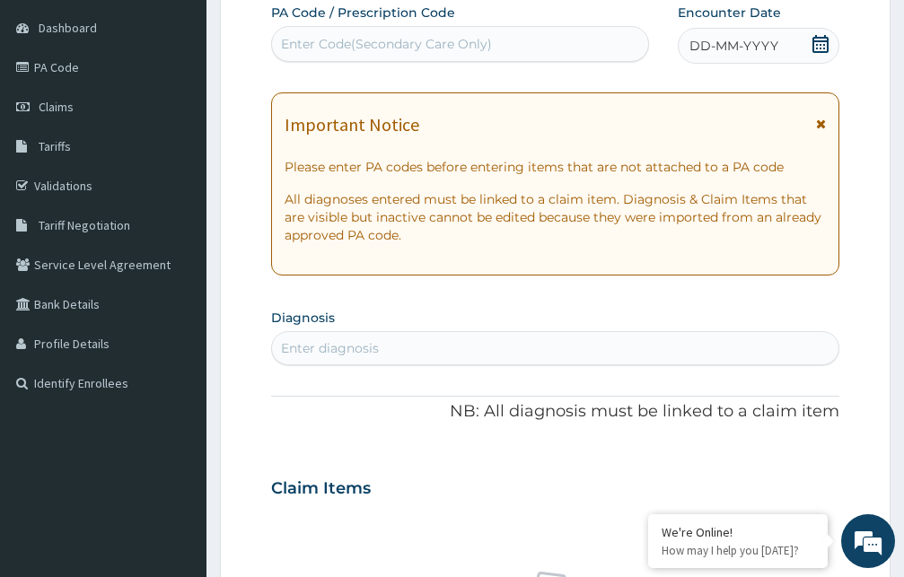
click at [819, 125] on icon at bounding box center [821, 124] width 10 height 13
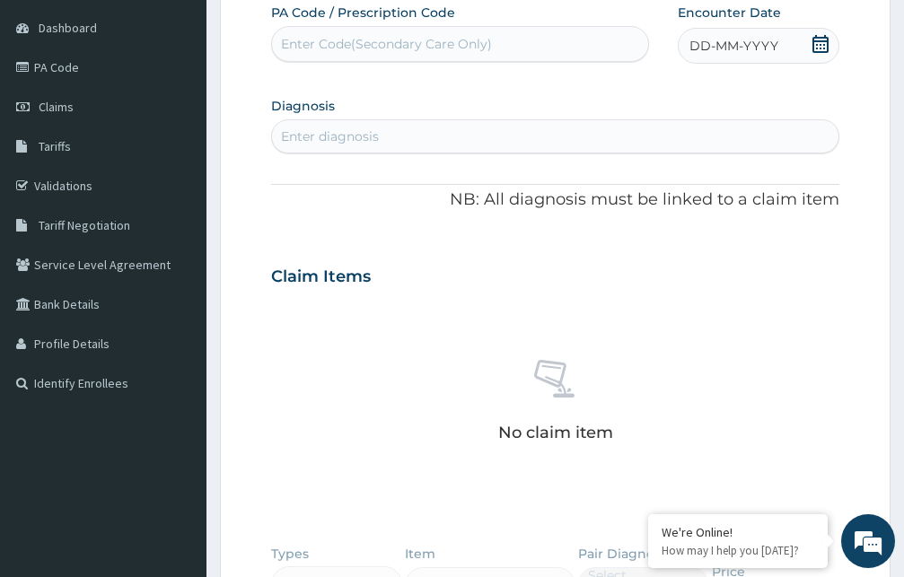
click at [816, 41] on icon at bounding box center [820, 44] width 16 height 18
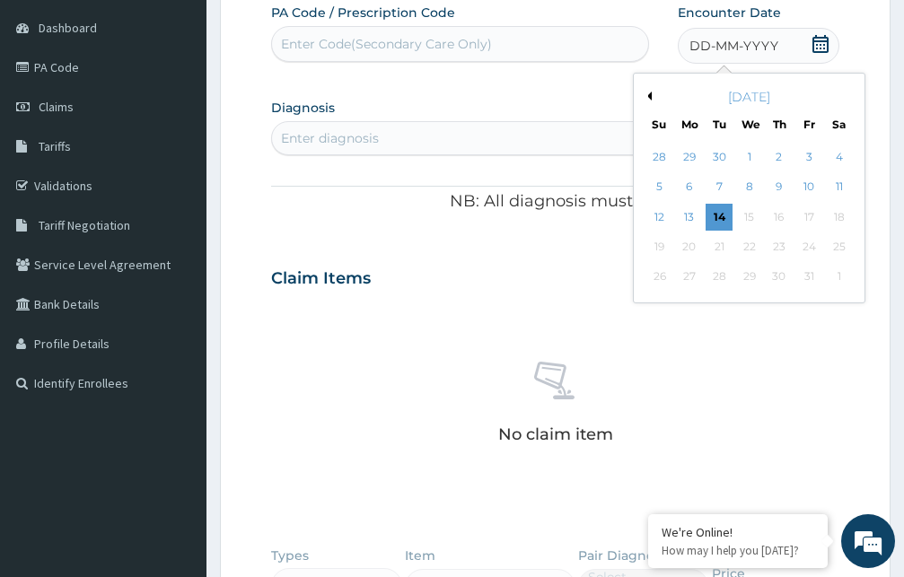
click at [651, 93] on button "Previous Month" at bounding box center [647, 96] width 9 height 9
click at [756, 276] on div "27" at bounding box center [748, 277] width 27 height 27
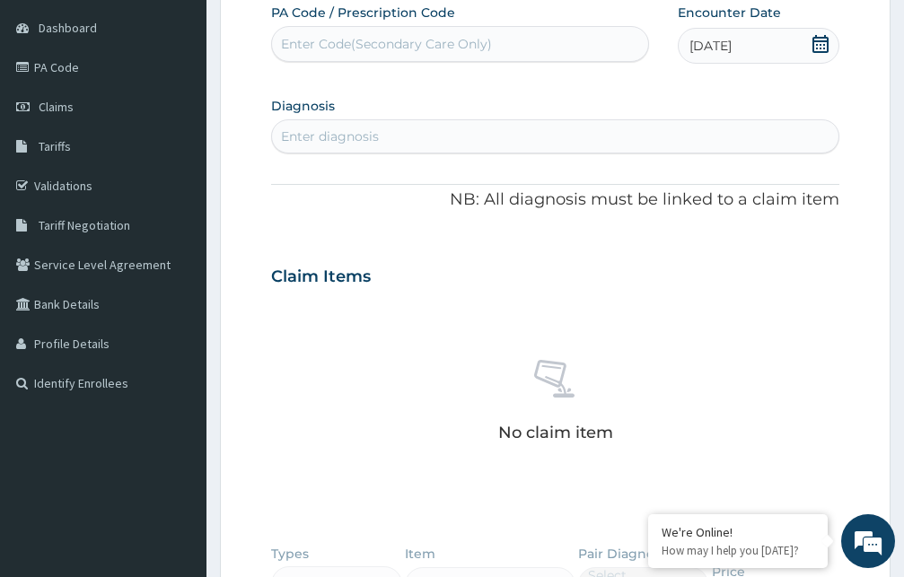
click at [449, 139] on div "Enter diagnosis" at bounding box center [555, 136] width 566 height 29
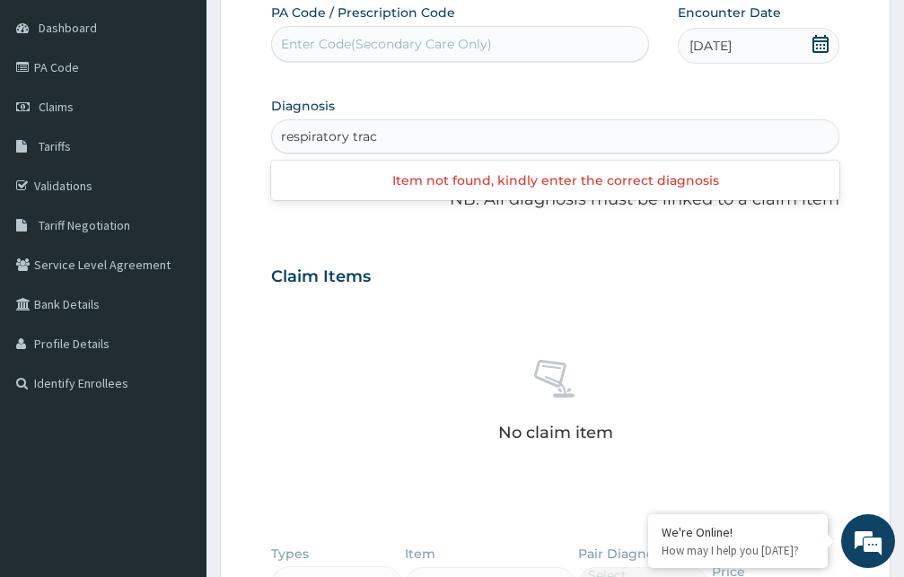
type input "respiratory tract"
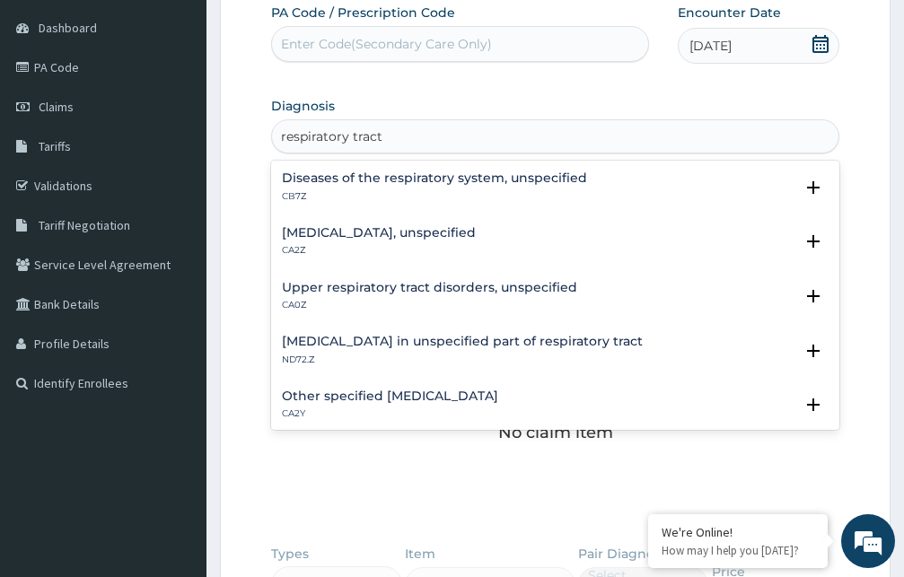
click at [446, 182] on h4 "Diseases of the respiratory system, unspecified" at bounding box center [434, 177] width 305 height 13
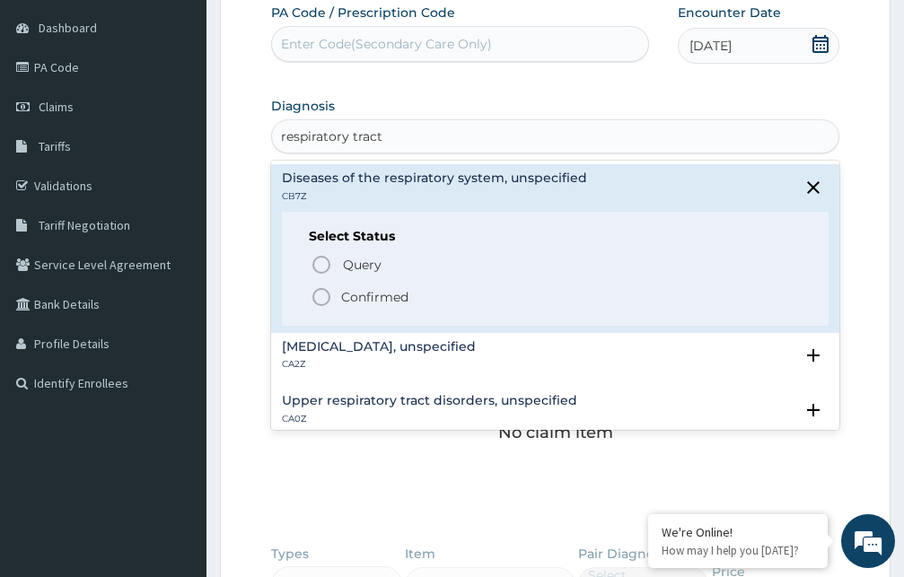
click at [319, 296] on icon "status option filled" at bounding box center [322, 297] width 22 height 22
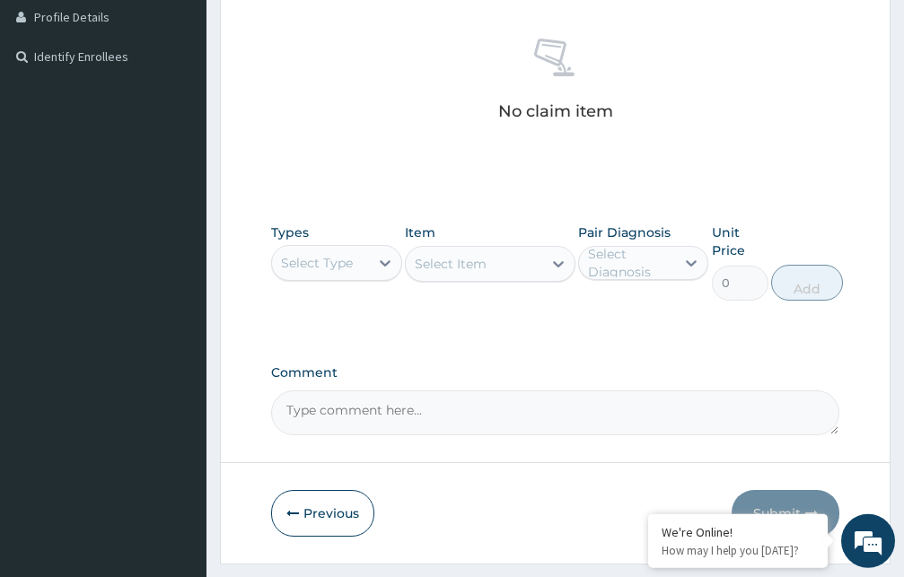
scroll to position [534, 0]
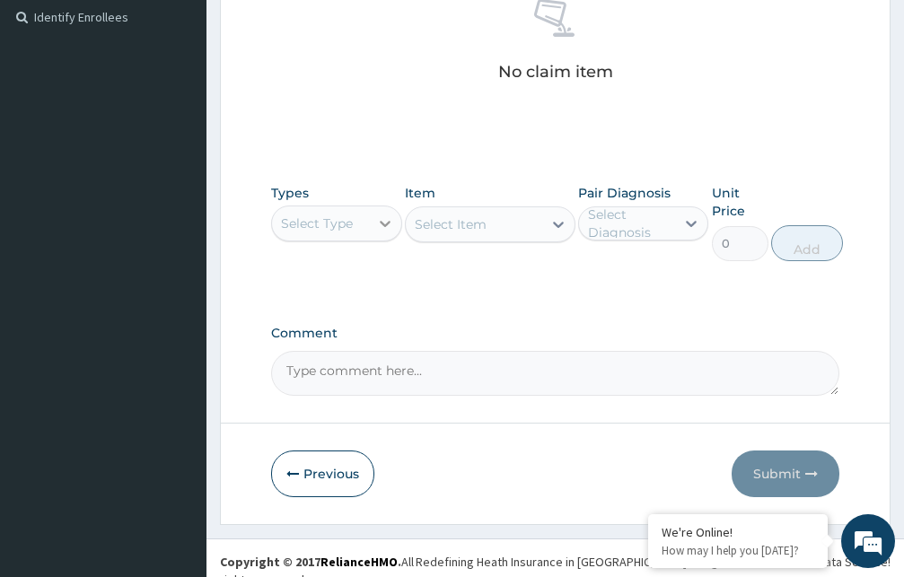
click at [378, 231] on icon at bounding box center [385, 223] width 18 height 18
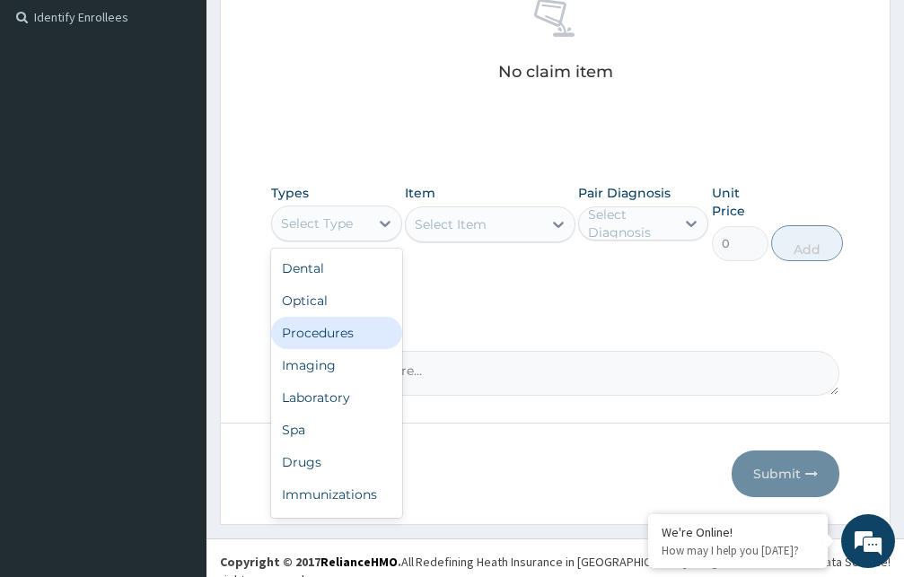
click at [345, 332] on div "Procedures" at bounding box center [336, 333] width 131 height 32
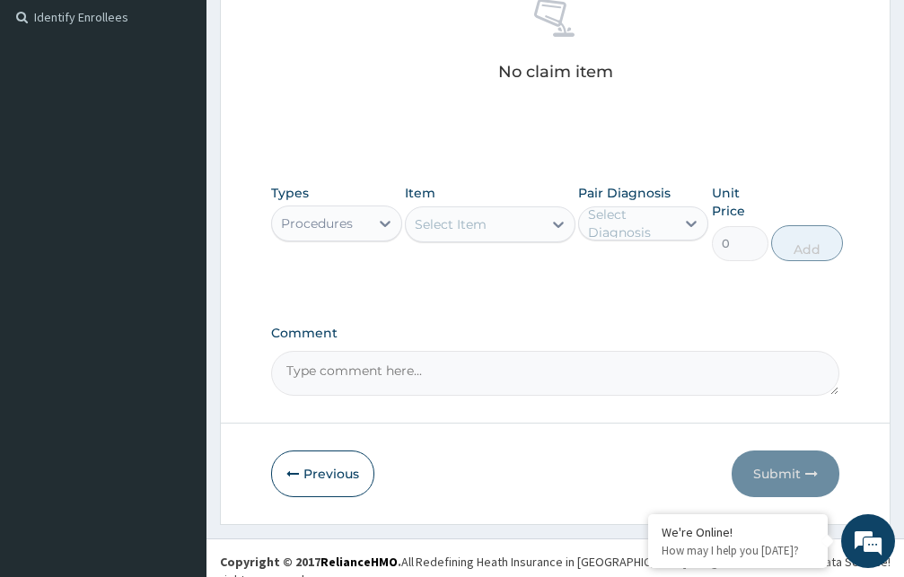
click at [505, 225] on div "Select Item" at bounding box center [474, 224] width 136 height 29
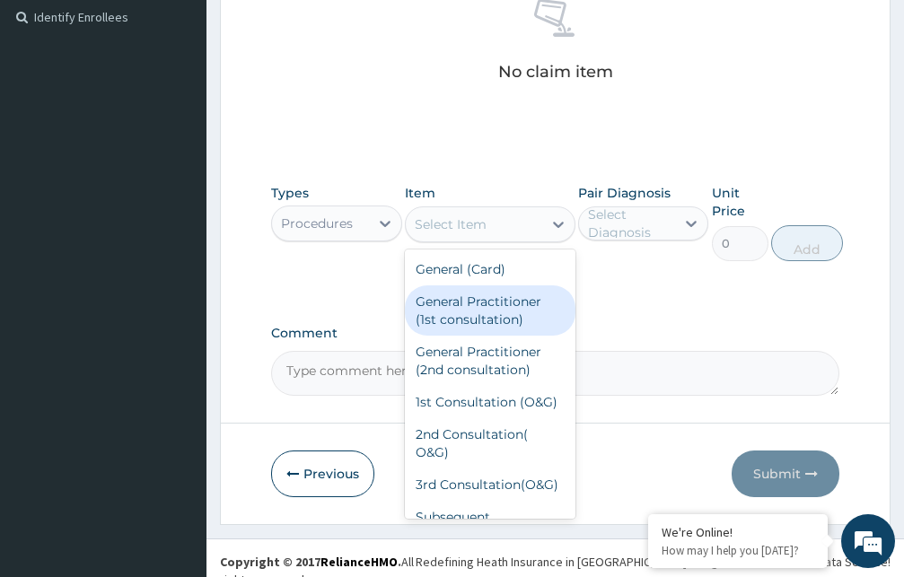
click at [486, 308] on div "General Practitioner (1st consultation)" at bounding box center [490, 310] width 171 height 50
type input "1500"
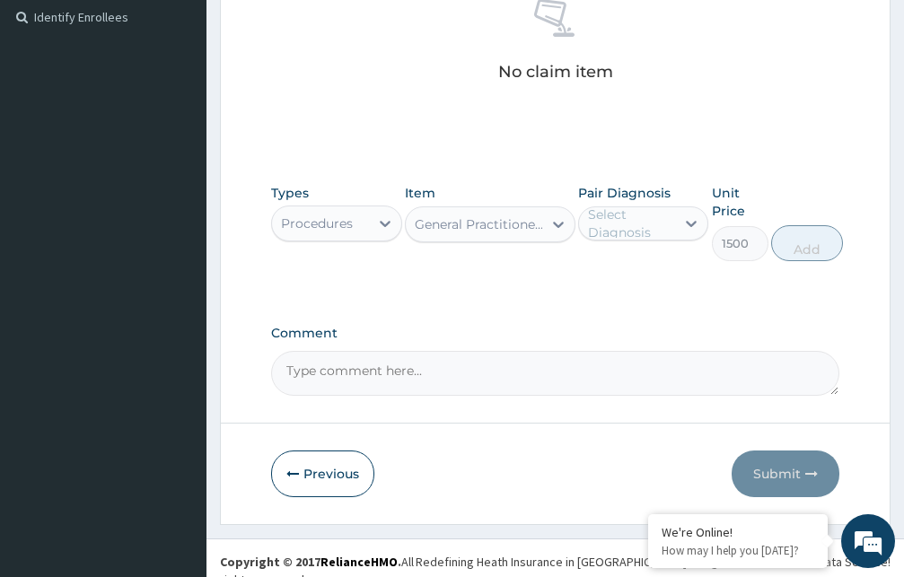
click at [646, 223] on div "Select Diagnosis" at bounding box center [631, 224] width 86 height 36
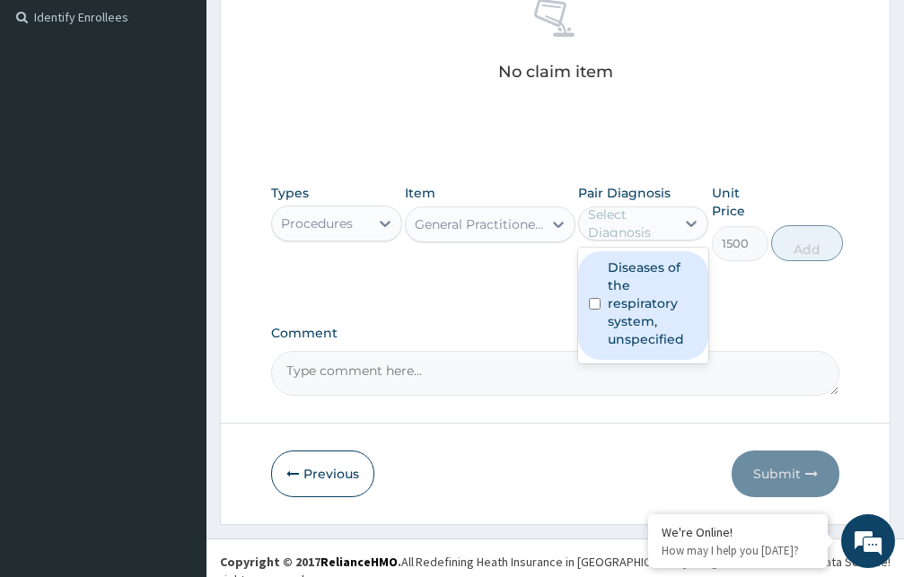
click at [625, 289] on label "Diseases of the respiratory system, unspecified" at bounding box center [653, 303] width 91 height 90
checkbox input "true"
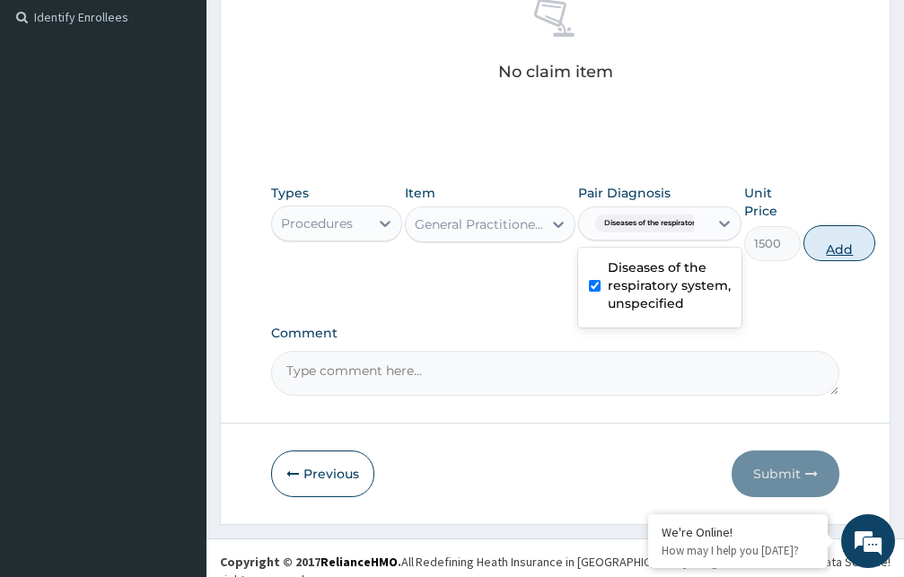
click at [843, 247] on button "Add" at bounding box center [839, 243] width 72 height 36
type input "0"
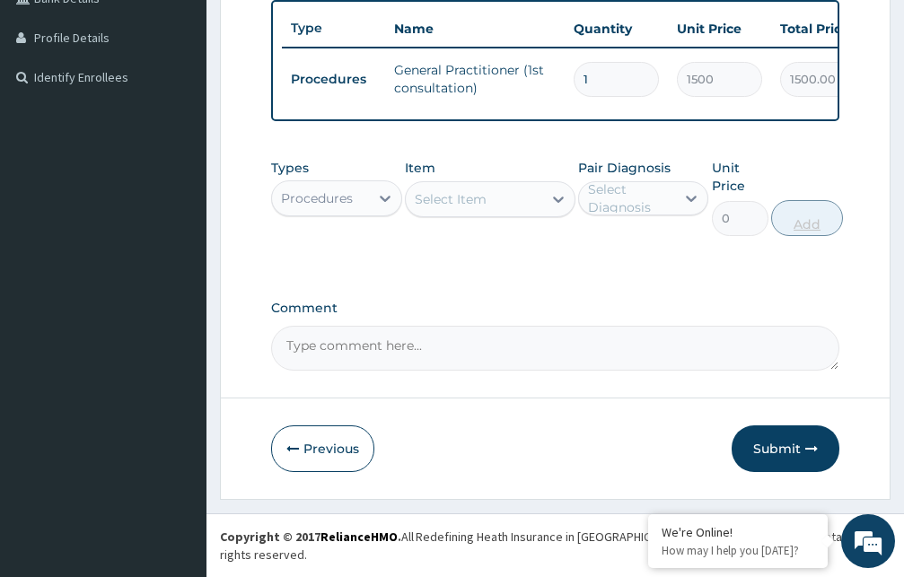
scroll to position [471, 0]
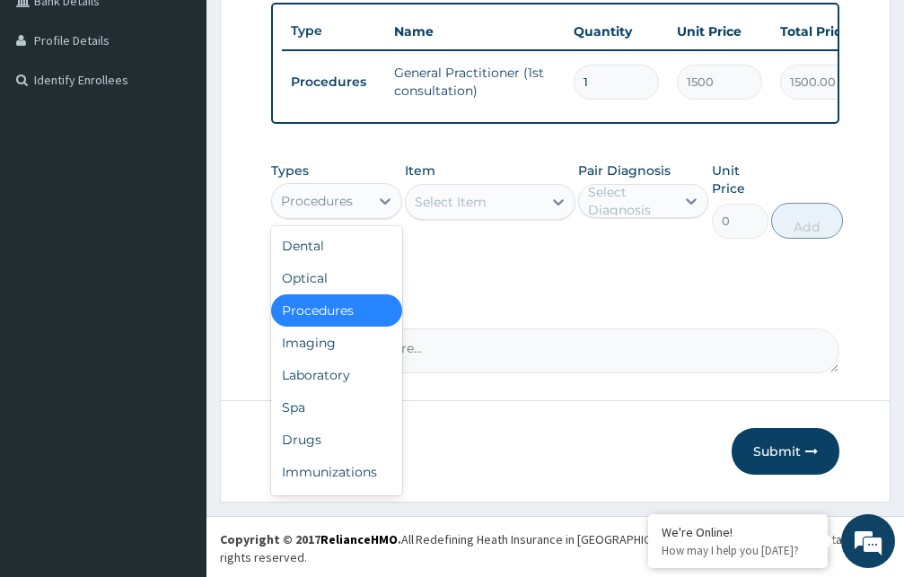
click at [347, 210] on div "Procedures" at bounding box center [317, 201] width 72 height 18
click at [307, 454] on div "Drugs" at bounding box center [336, 440] width 131 height 32
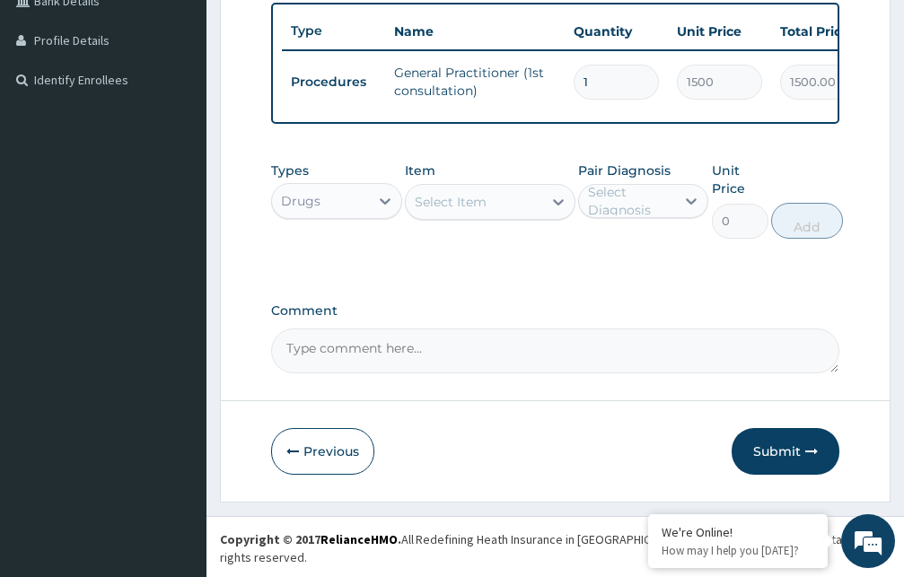
click at [471, 211] on div "Select Item" at bounding box center [451, 202] width 72 height 18
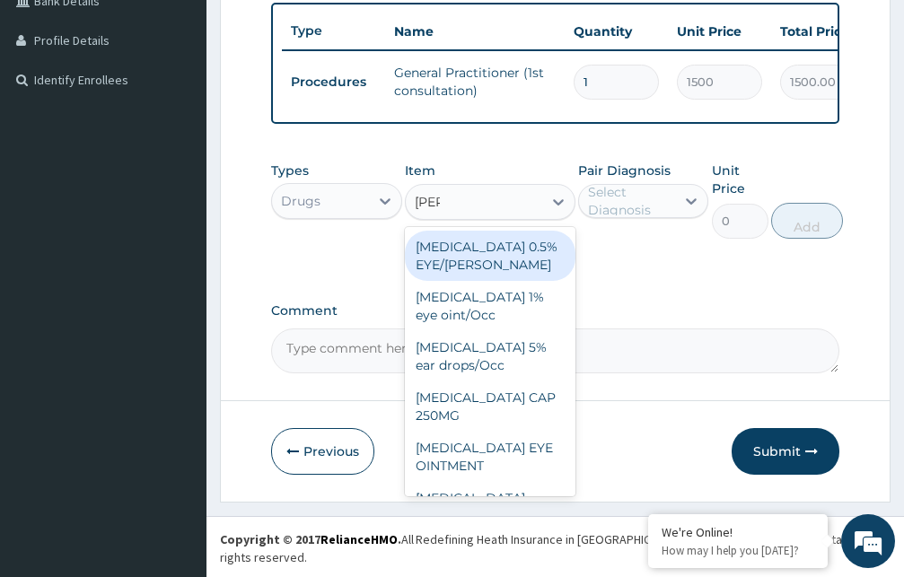
type input "lorat"
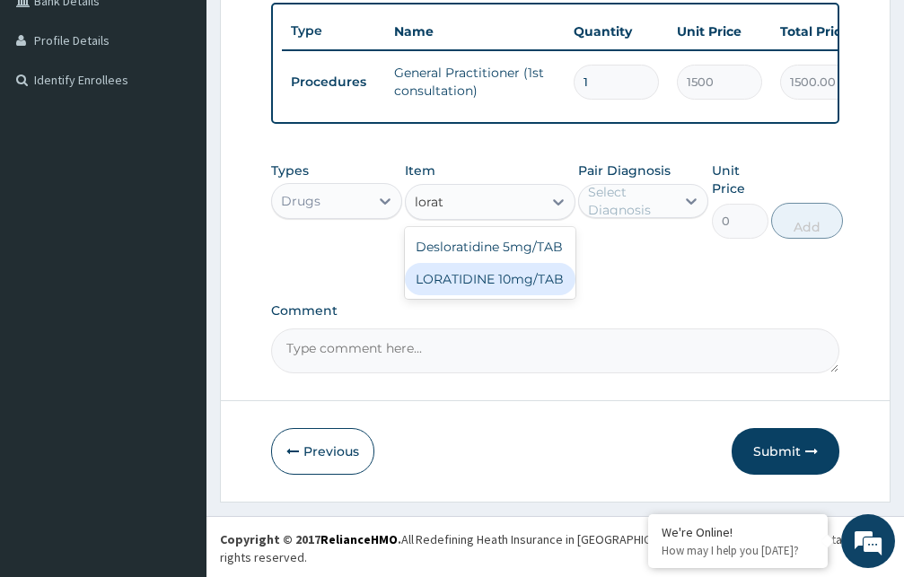
click at [491, 293] on div "LORATIDINE 10mg/TAB" at bounding box center [490, 279] width 171 height 32
type input "11.55"
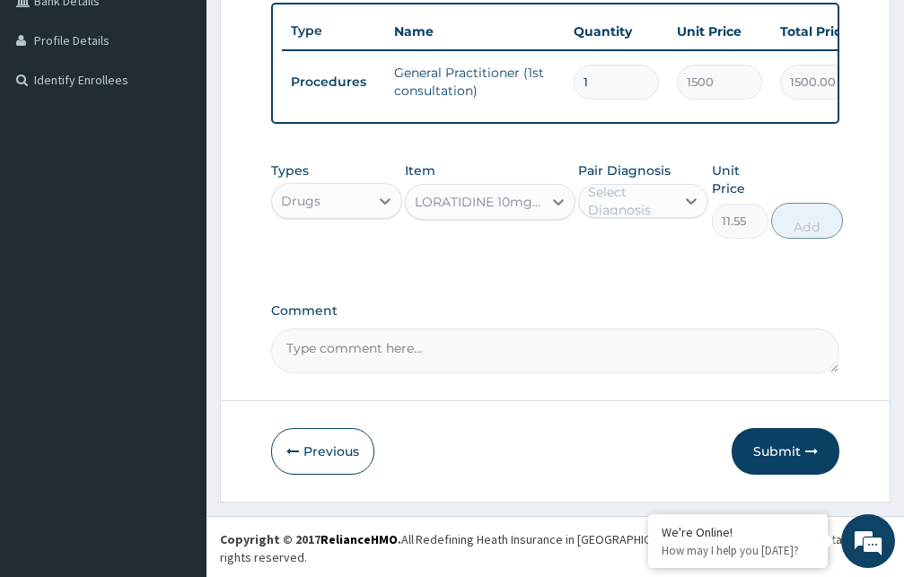
click at [615, 215] on div "Select Diagnosis" at bounding box center [631, 201] width 86 height 36
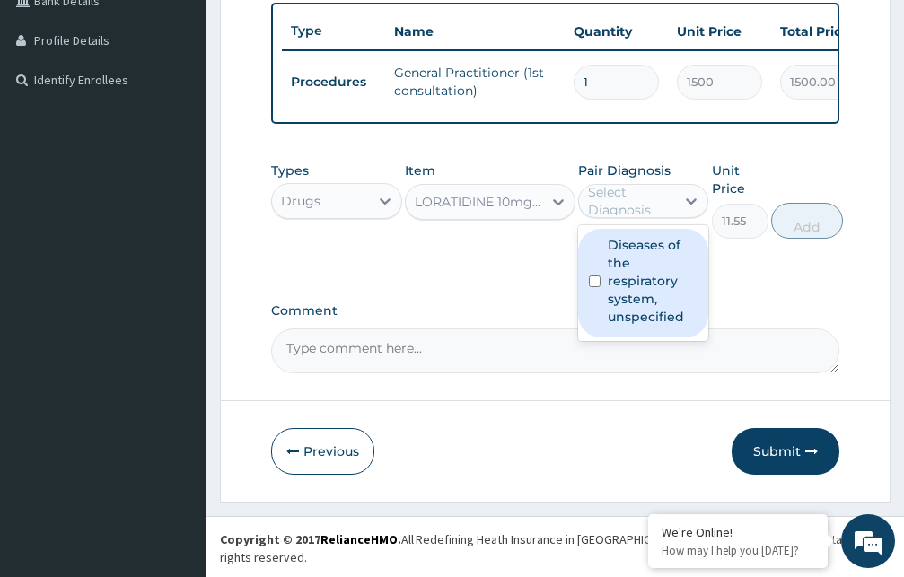
click at [616, 302] on label "Diseases of the respiratory system, unspecified" at bounding box center [653, 281] width 91 height 90
checkbox input "true"
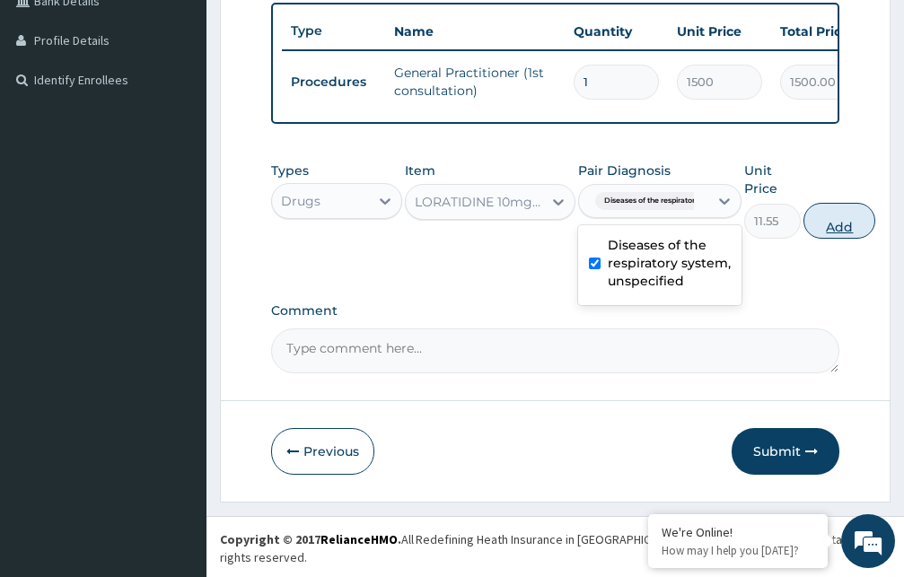
click at [836, 237] on button "Add" at bounding box center [839, 221] width 72 height 36
type input "0"
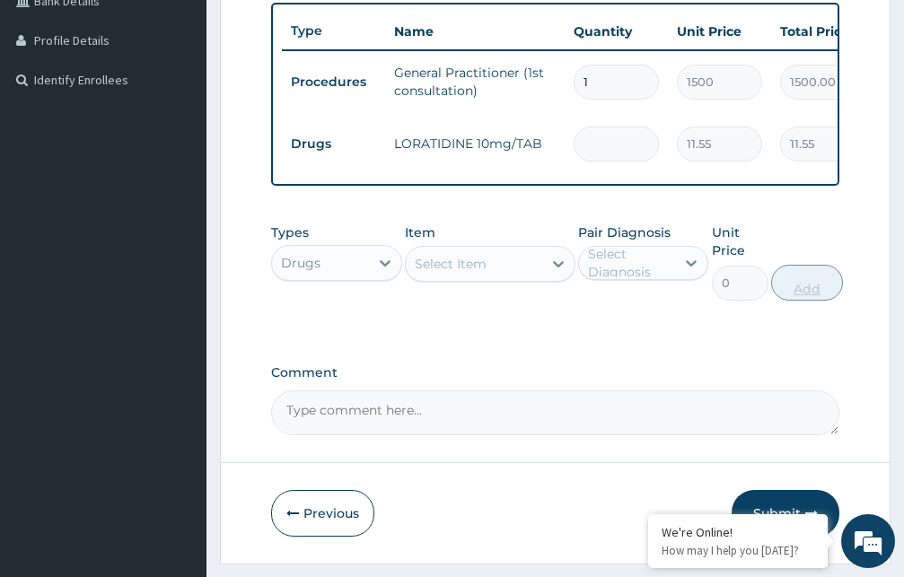
type input "0.00"
type input "3"
type input "34.65"
type input "3"
click at [503, 278] on div "Select Item" at bounding box center [474, 263] width 136 height 29
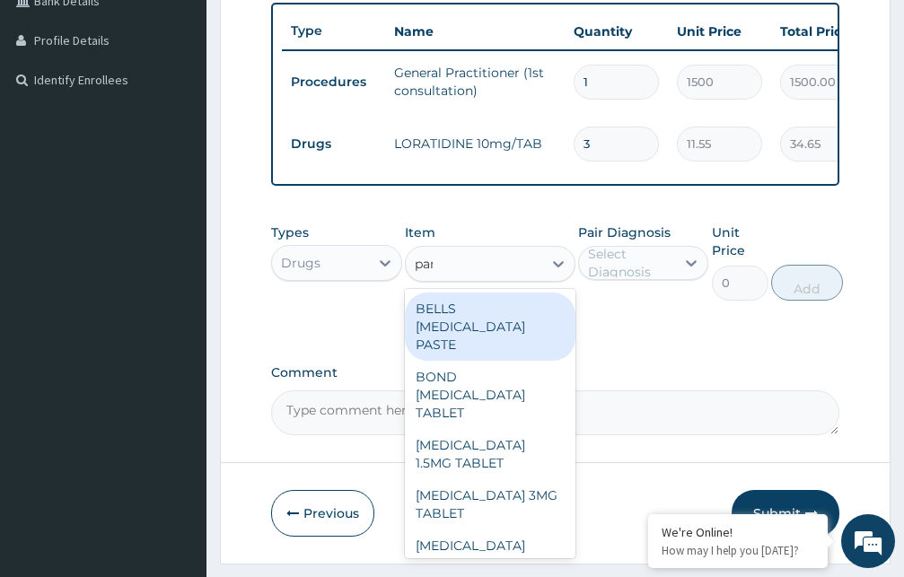
type input "para"
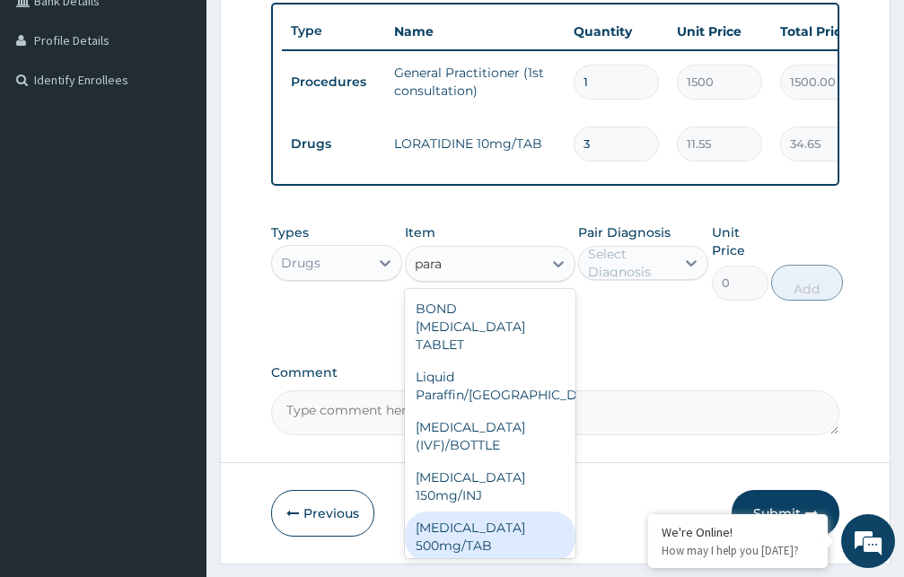
click at [468, 533] on div "PARACETAMOL 500mg/TAB" at bounding box center [490, 537] width 171 height 50
type input "5.25"
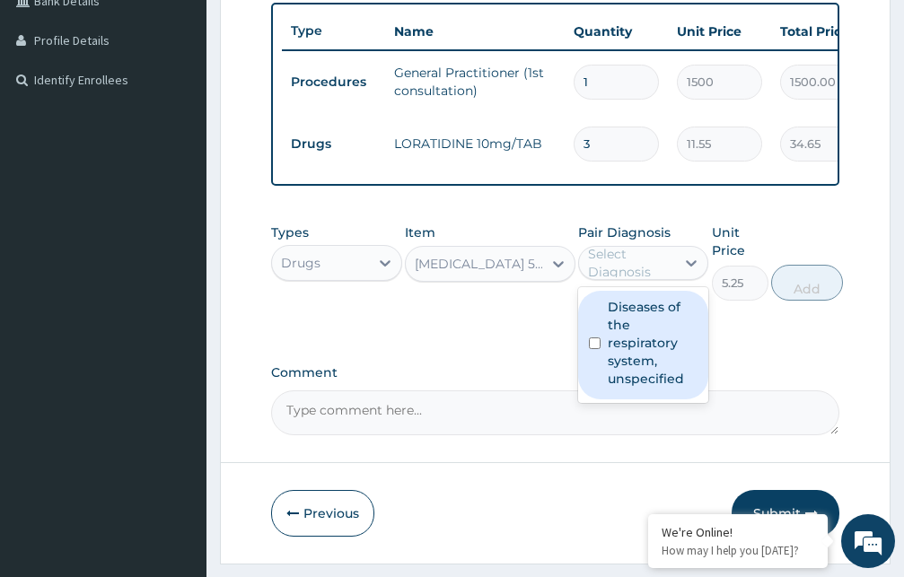
click at [635, 281] on div "Select Diagnosis" at bounding box center [631, 263] width 86 height 36
click at [611, 364] on label "Diseases of the respiratory system, unspecified" at bounding box center [653, 343] width 91 height 90
checkbox input "true"
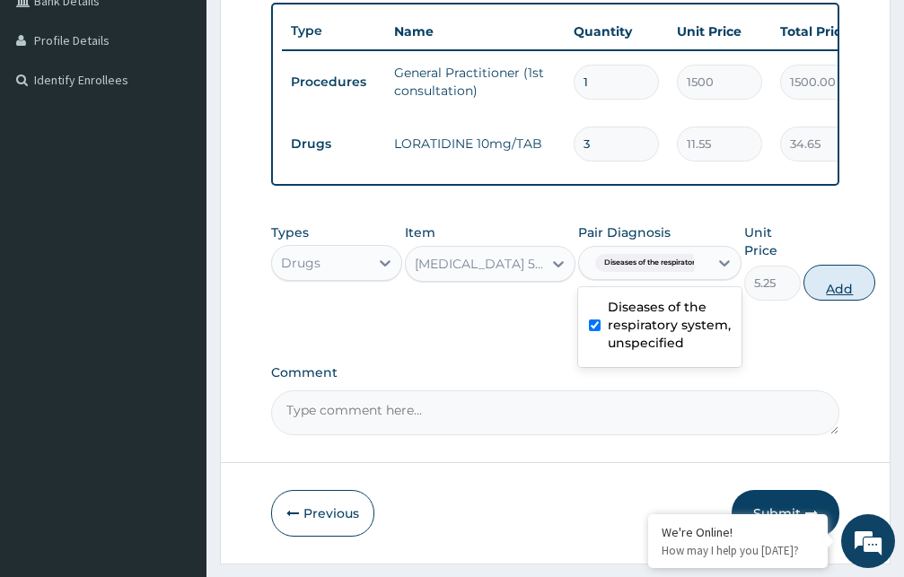
click at [841, 299] on button "Add" at bounding box center [839, 283] width 72 height 36
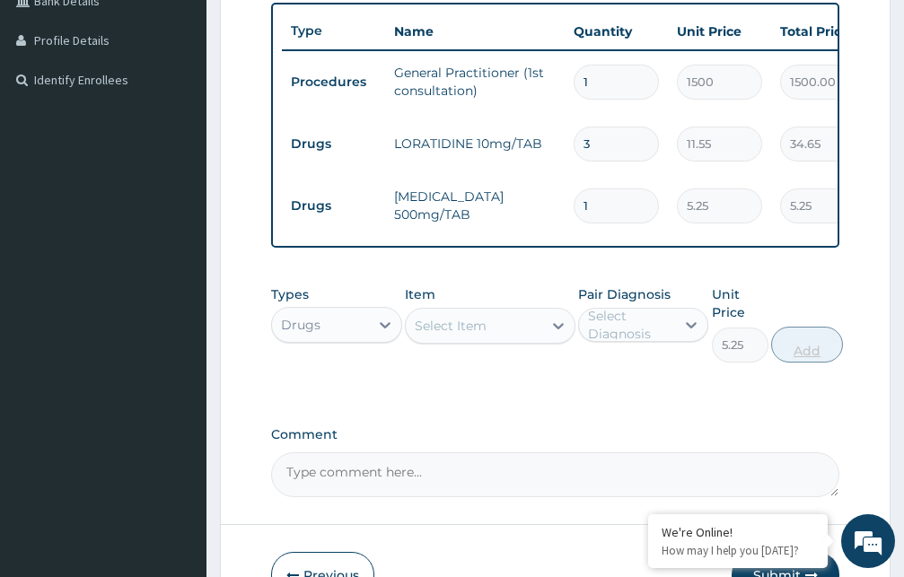
type input "0"
type input "18"
type input "94.50"
type input "18"
click at [512, 340] on div "Select Item" at bounding box center [474, 325] width 136 height 29
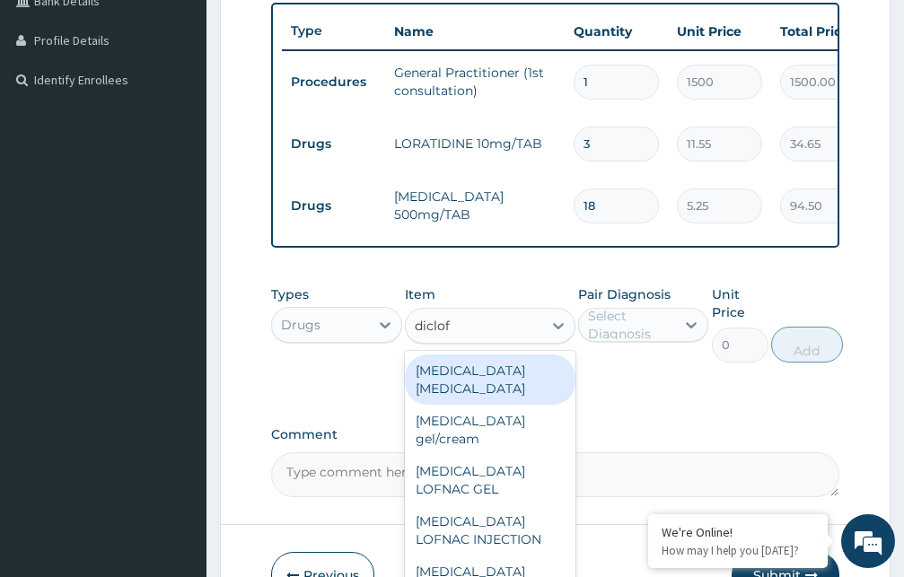
type input "diclofe"
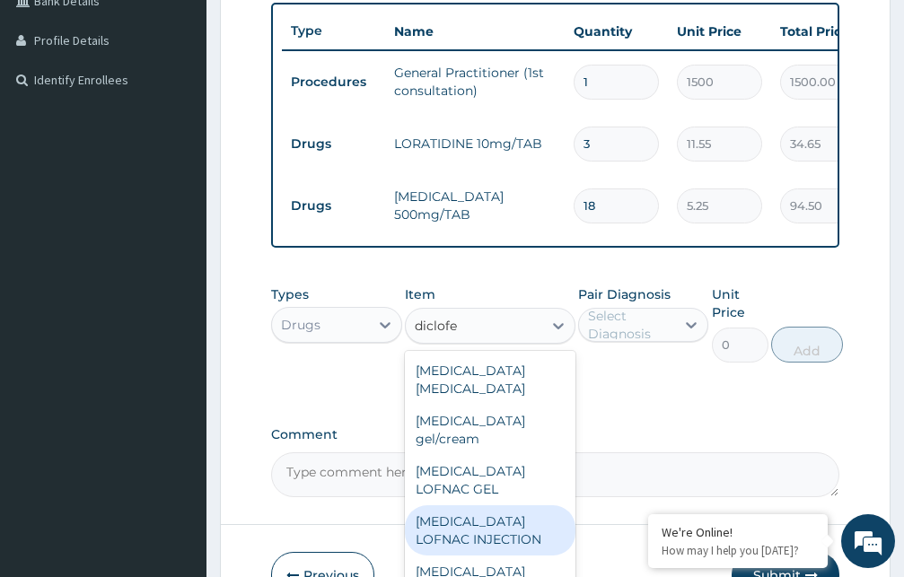
click at [497, 533] on div "Diclofenac LOFNAC INJECTION" at bounding box center [490, 530] width 171 height 50
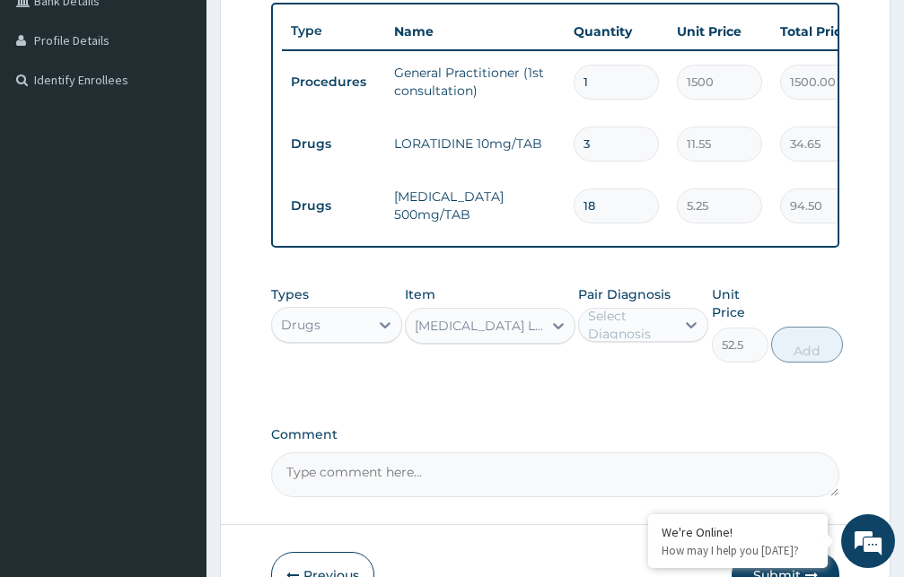
click at [512, 335] on div "Diclofenac LOFNAC INJECTION" at bounding box center [479, 326] width 129 height 18
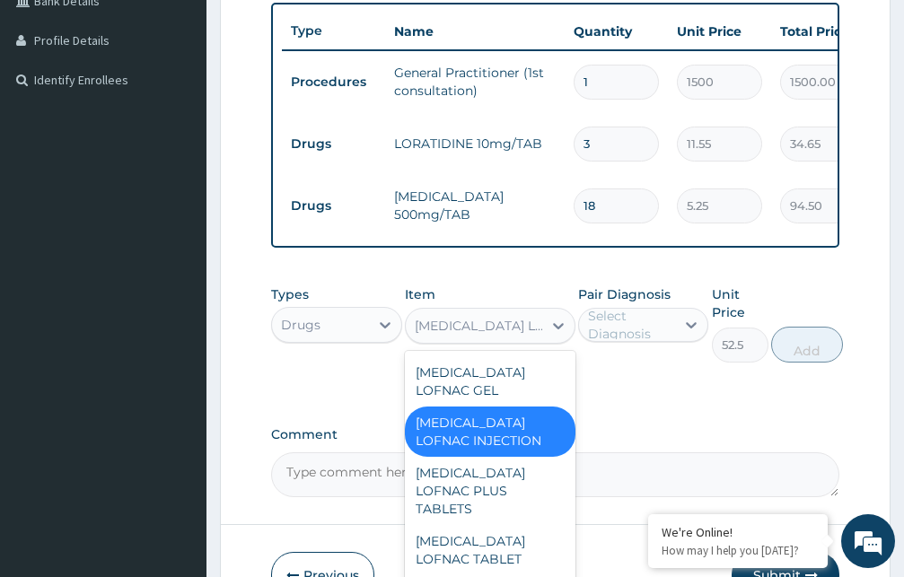
scroll to position [25461, 0]
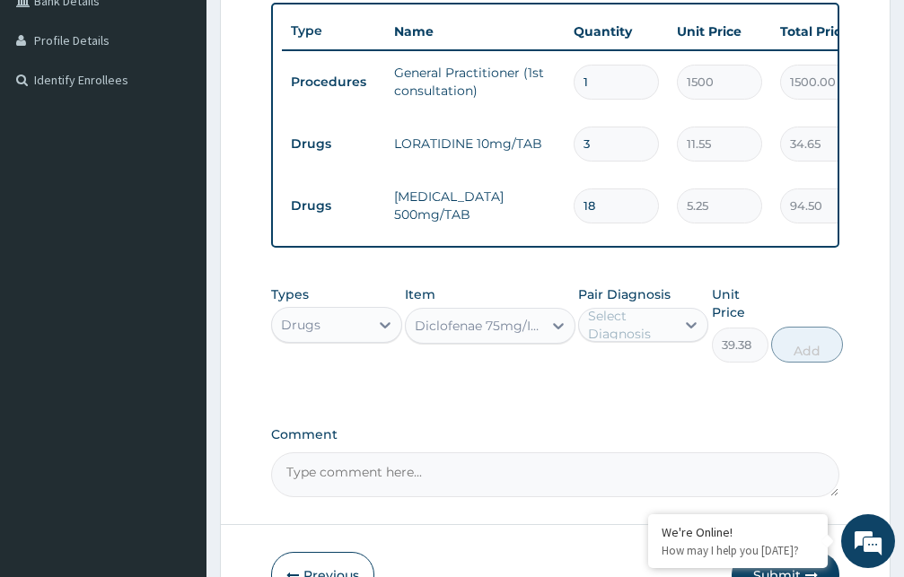
click at [511, 335] on div "Diclofenae 75mg/INJ" at bounding box center [479, 326] width 129 height 18
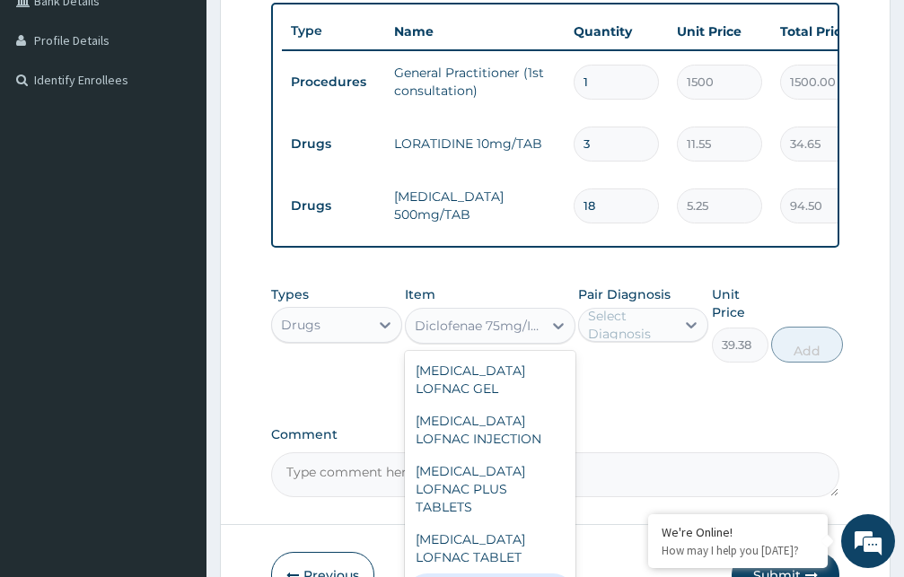
scroll to position [25269, 0]
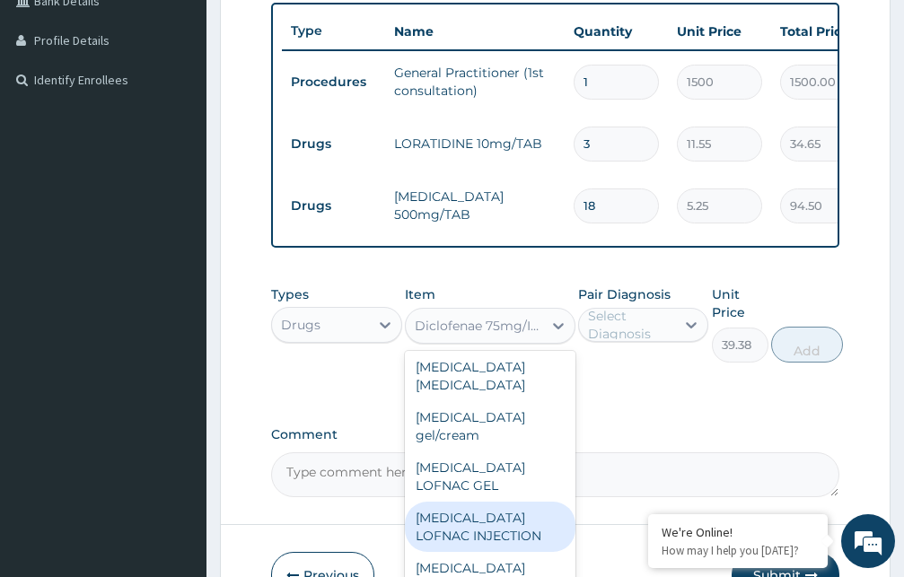
click at [514, 502] on div "Diclofenac LOFNAC INJECTION" at bounding box center [490, 527] width 171 height 50
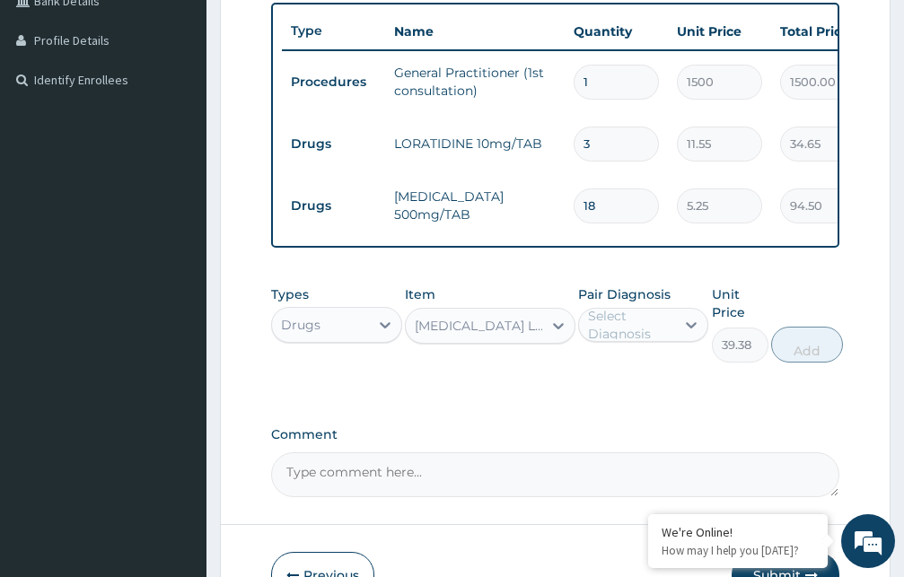
type input "52.5"
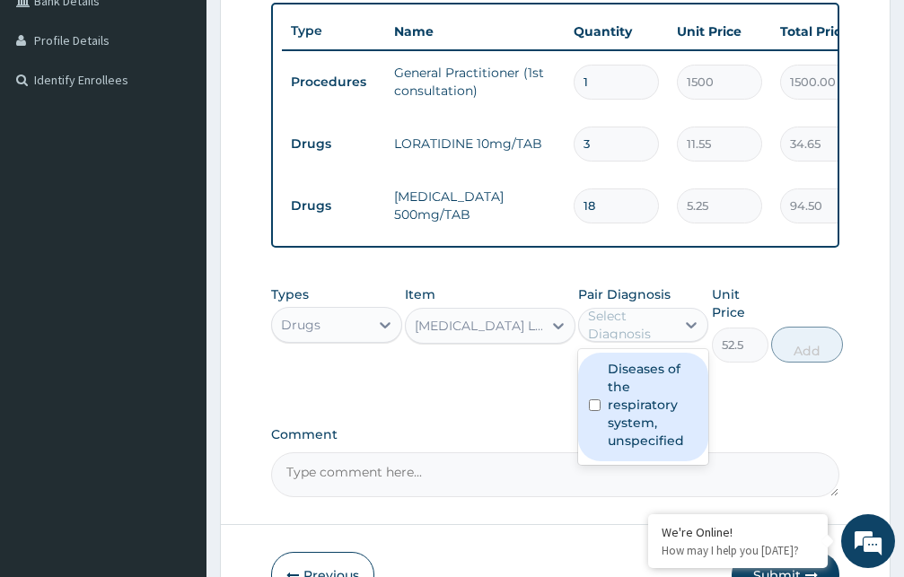
click at [620, 342] on div "Select Diagnosis" at bounding box center [631, 325] width 86 height 36
click at [617, 436] on label "Diseases of the respiratory system, unspecified" at bounding box center [653, 405] width 91 height 90
checkbox input "true"
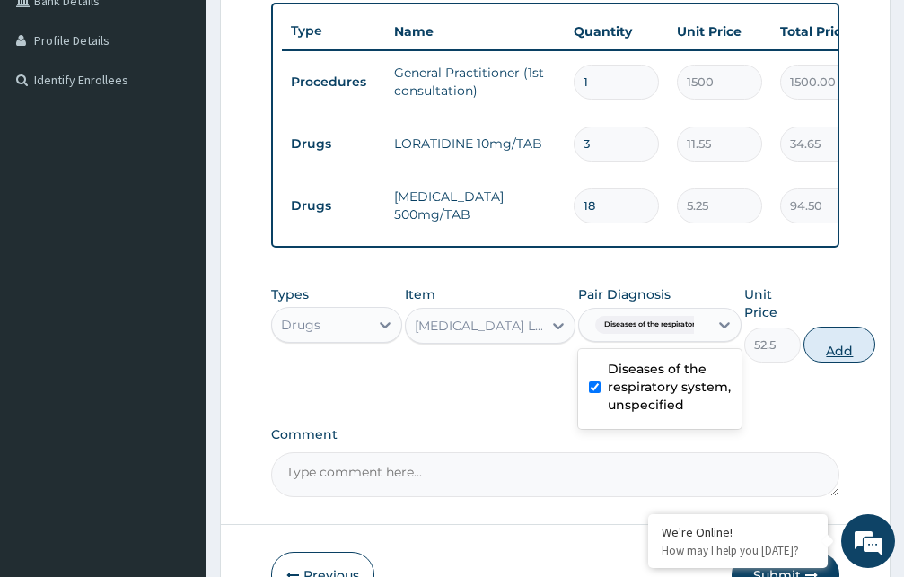
click at [828, 363] on button "Add" at bounding box center [839, 345] width 72 height 36
type input "0"
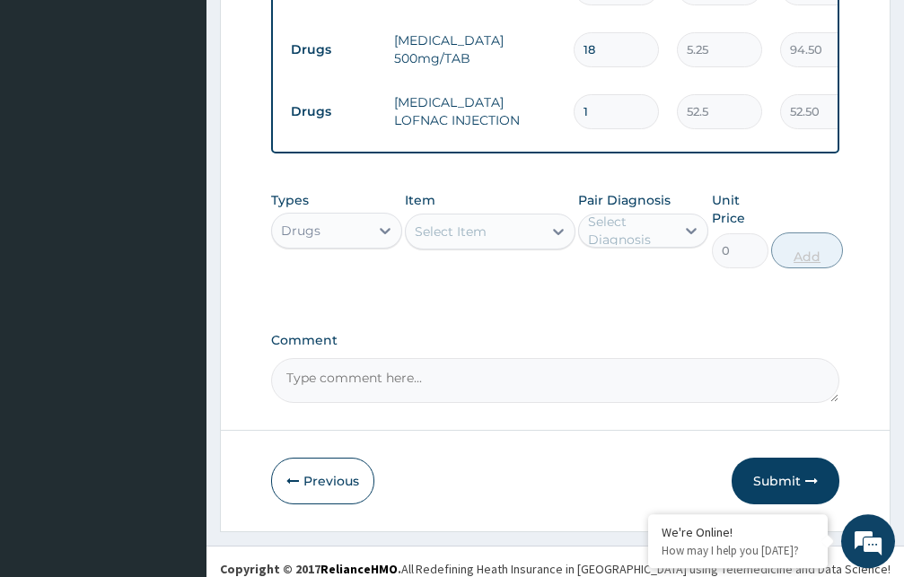
scroll to position [657, 0]
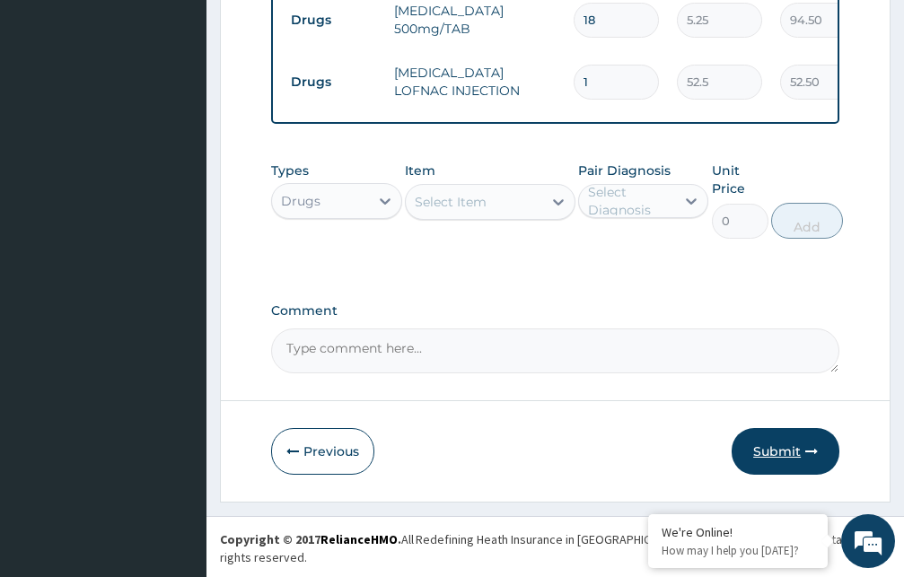
click at [782, 469] on button "Submit" at bounding box center [785, 451] width 108 height 47
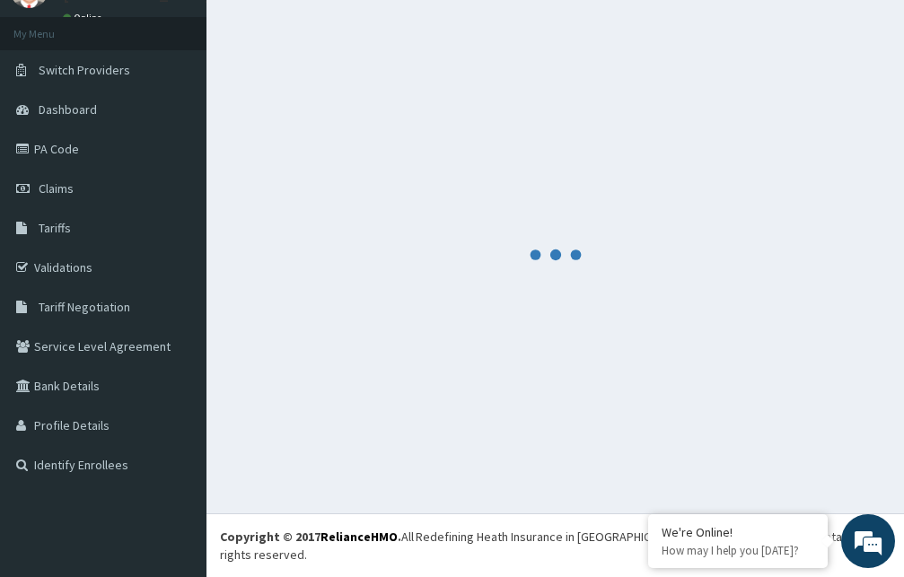
scroll to position [68, 0]
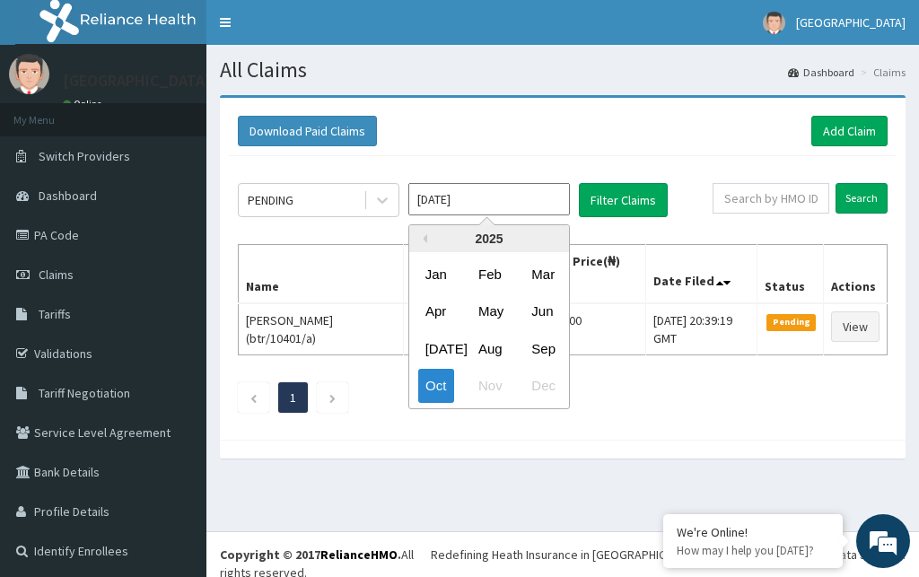
click at [476, 204] on input "[DATE]" at bounding box center [489, 199] width 162 height 32
click at [492, 349] on div "Aug" at bounding box center [489, 348] width 36 height 33
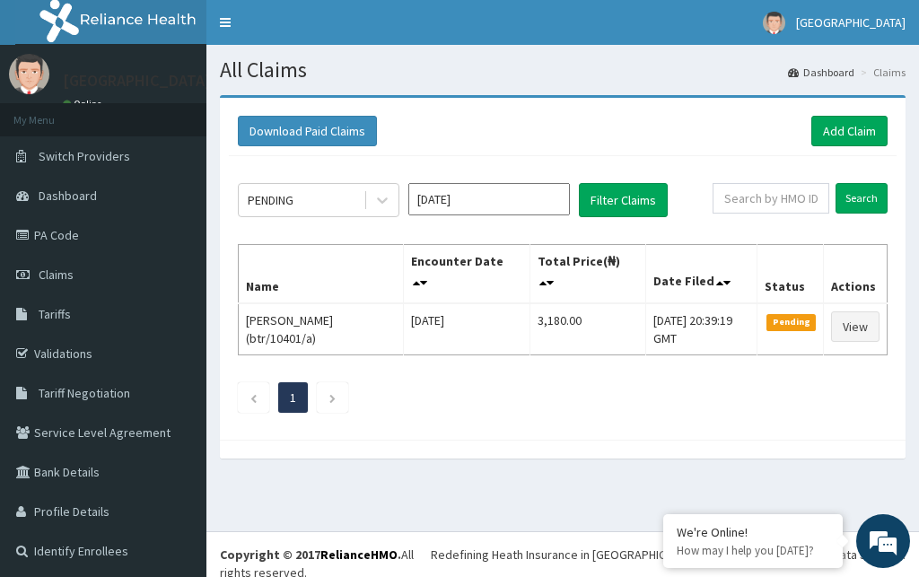
type input "[DATE]"
click at [381, 200] on icon at bounding box center [382, 200] width 18 height 18
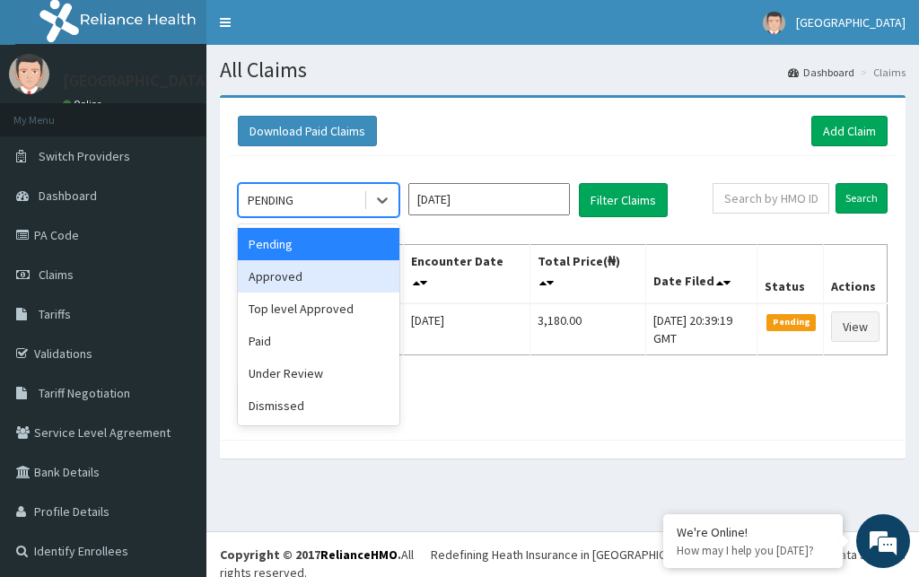
click at [338, 274] on div "Approved" at bounding box center [319, 276] width 162 height 32
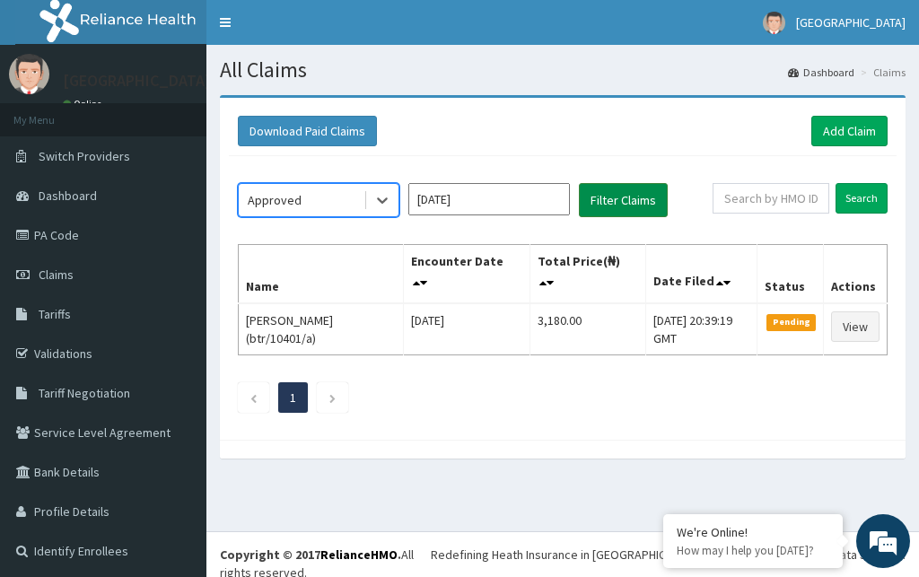
click at [616, 202] on button "Filter Claims" at bounding box center [623, 200] width 89 height 34
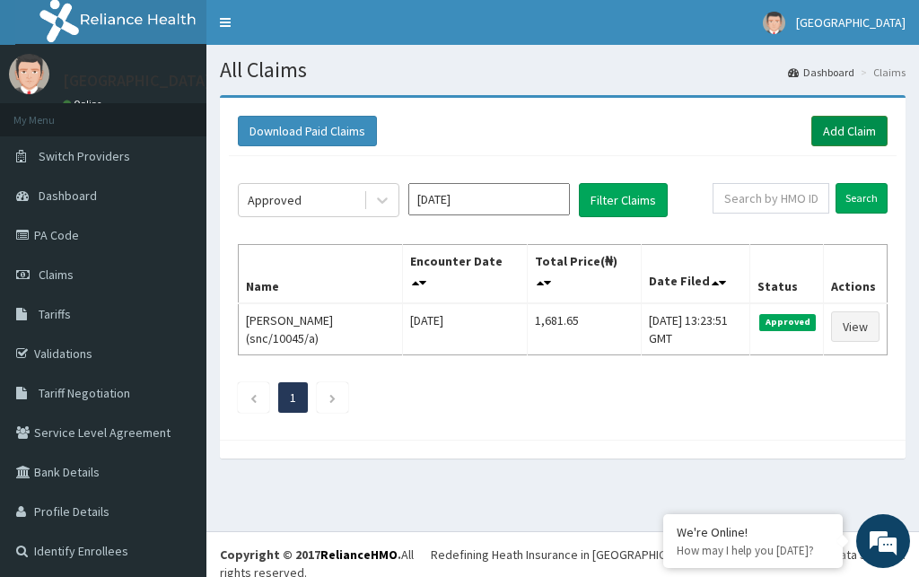
click at [820, 129] on link "Add Claim" at bounding box center [849, 131] width 76 height 31
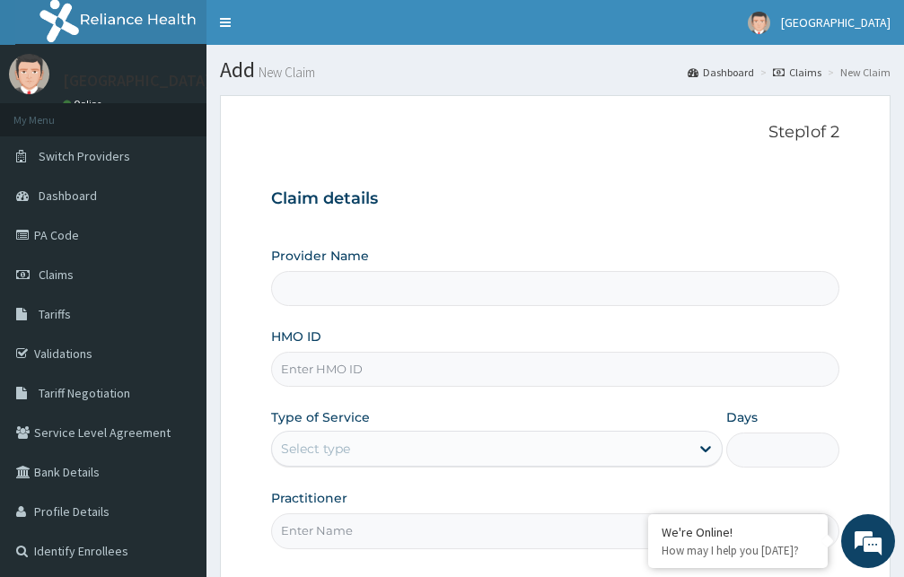
type input "[GEOGRAPHIC_DATA]"
type input "brt/10405/c"
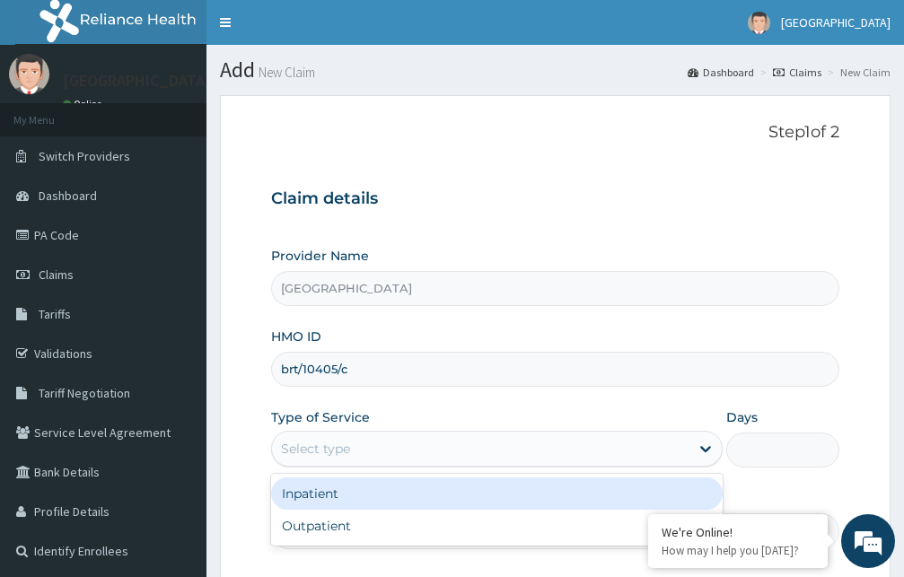
click at [541, 444] on div "Select type" at bounding box center [480, 448] width 417 height 29
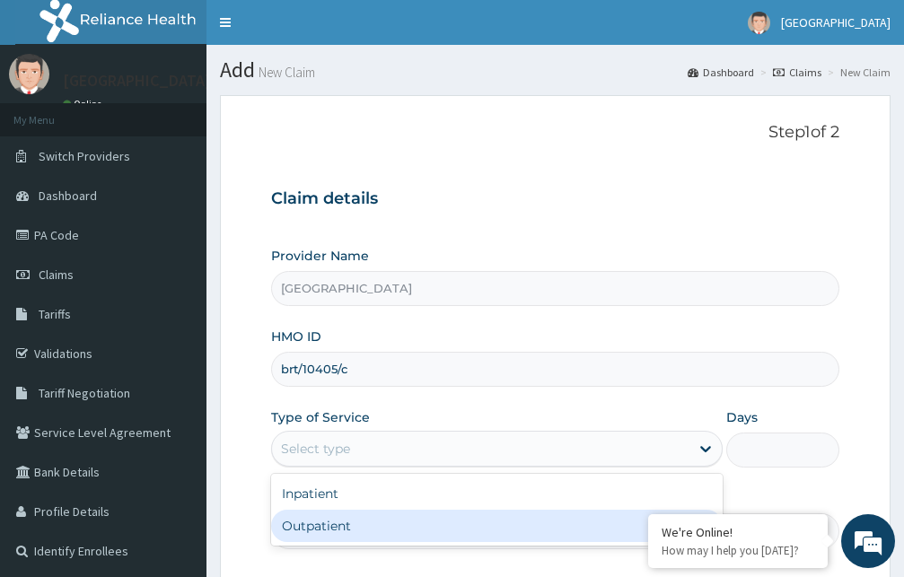
click at [484, 531] on div "Outpatient" at bounding box center [496, 526] width 451 height 32
type input "1"
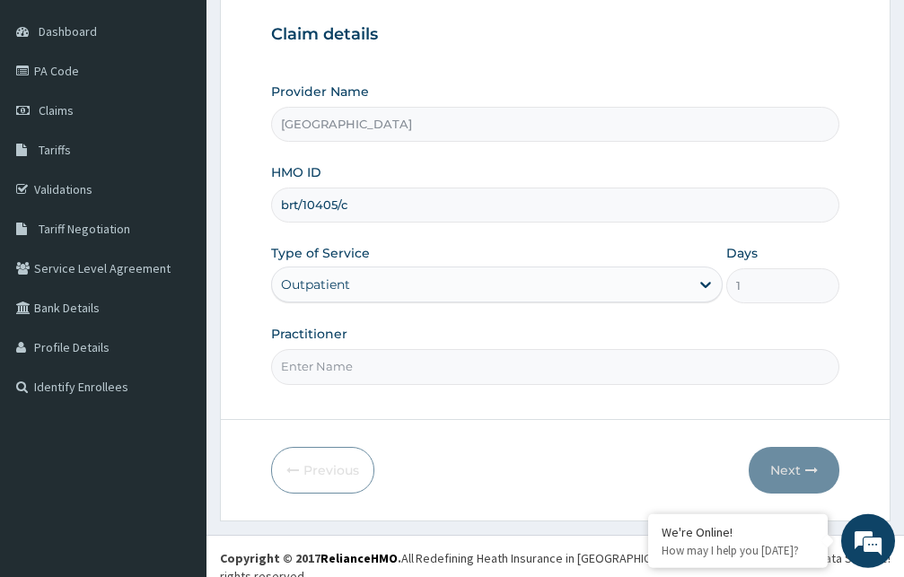
scroll to position [168, 0]
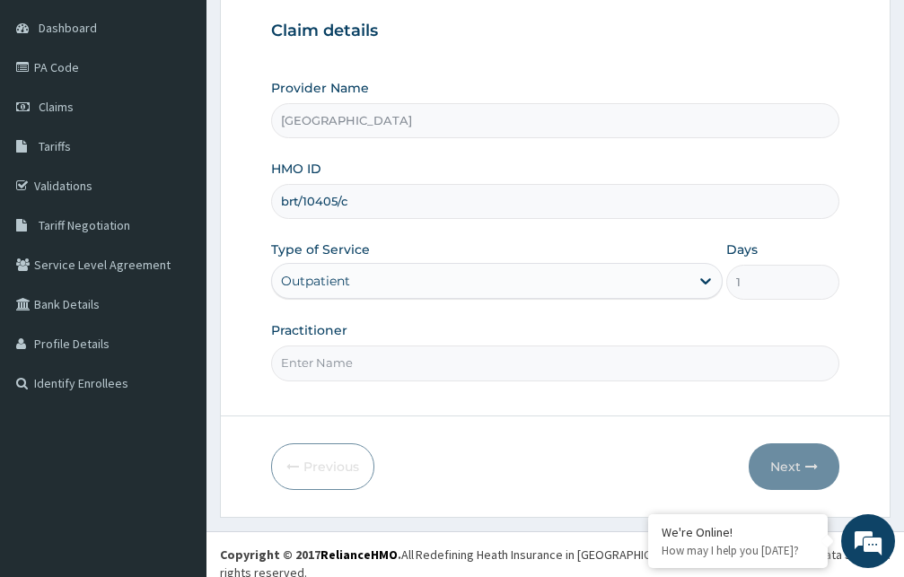
click at [537, 361] on input "Practitioner" at bounding box center [555, 363] width 568 height 35
type input "Dr. Hassan"
click at [789, 467] on button "Next" at bounding box center [793, 466] width 91 height 47
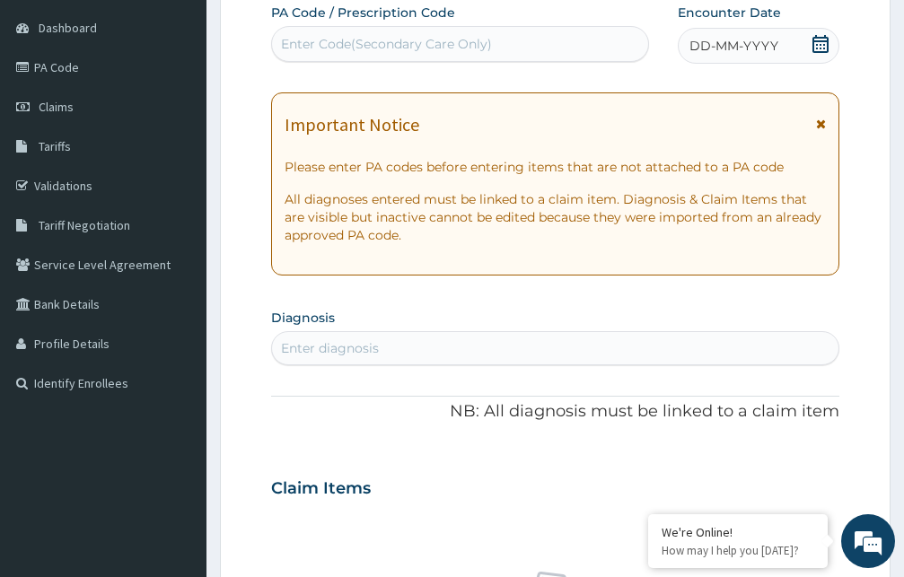
click at [819, 123] on icon at bounding box center [821, 124] width 10 height 13
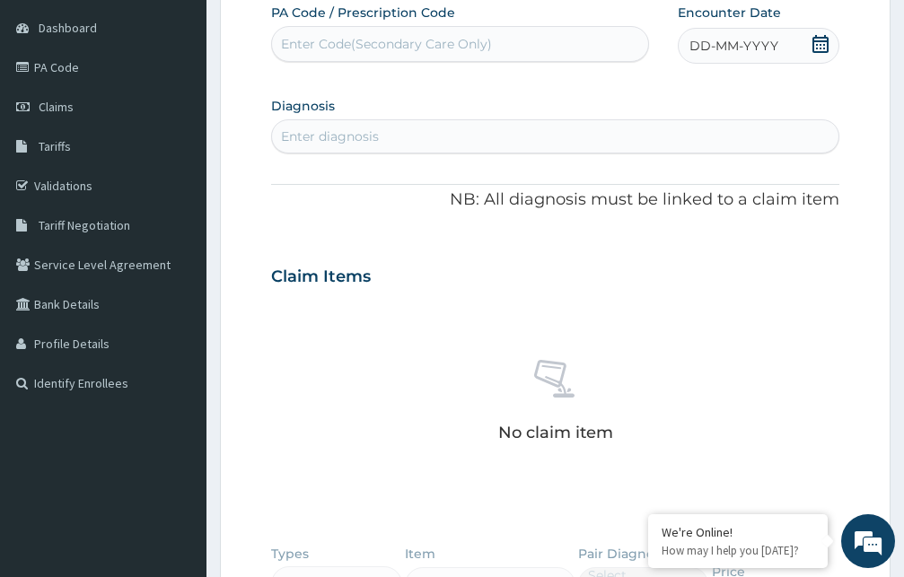
click at [827, 46] on icon at bounding box center [820, 44] width 16 height 18
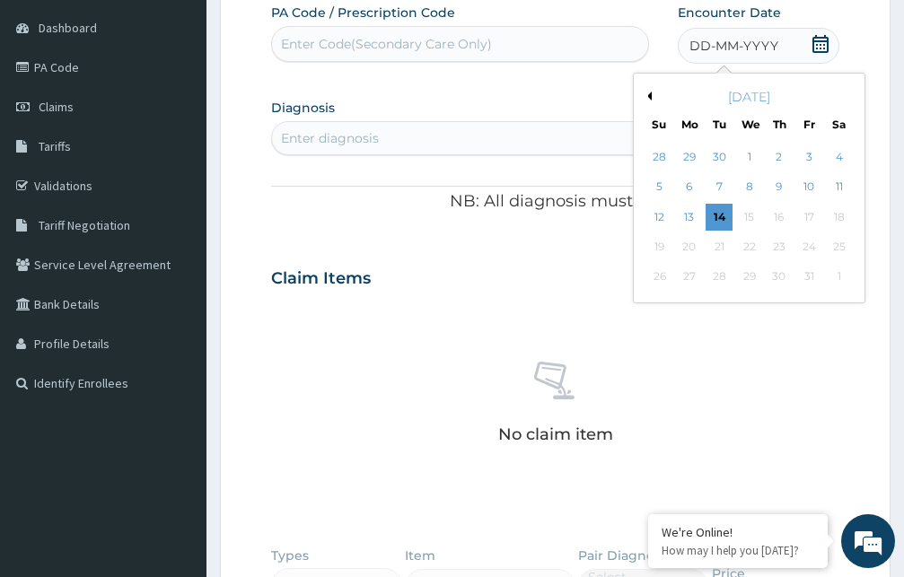
click at [650, 94] on button "Previous Month" at bounding box center [647, 96] width 9 height 9
click at [750, 276] on div "27" at bounding box center [748, 277] width 27 height 27
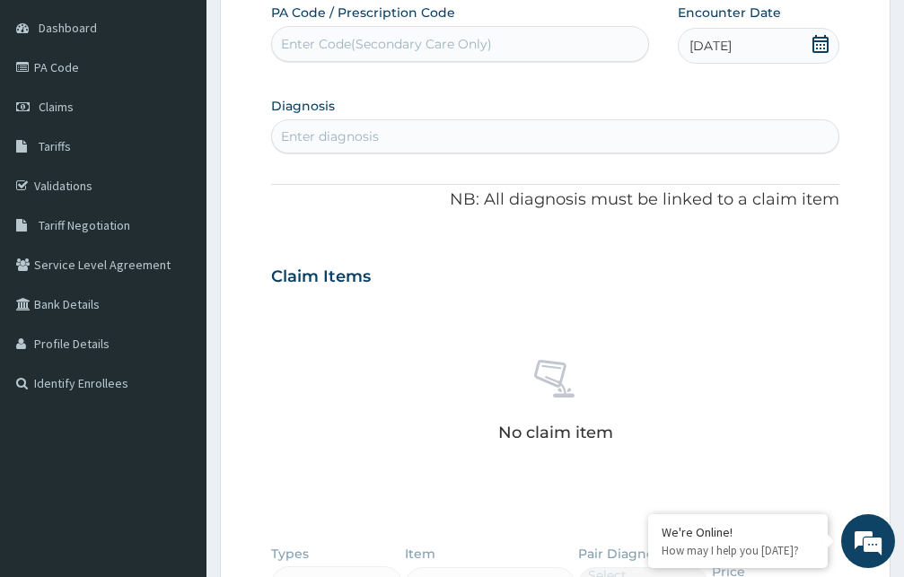
click at [434, 136] on div "Enter diagnosis" at bounding box center [555, 136] width 566 height 29
type input "[MEDICAL_DATA]"
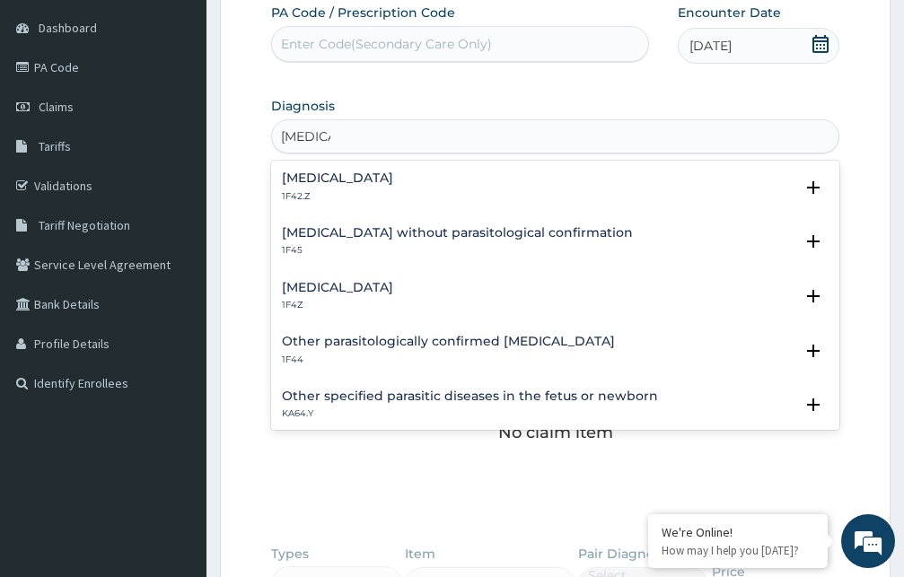
click at [345, 287] on h4 "[MEDICAL_DATA]" at bounding box center [337, 287] width 111 height 13
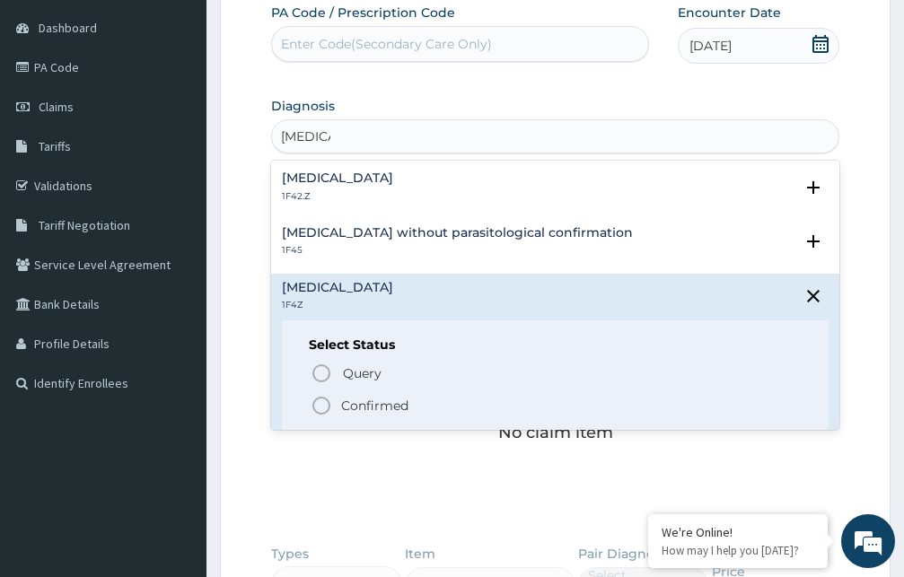
click at [324, 410] on icon "status option filled" at bounding box center [322, 406] width 22 height 22
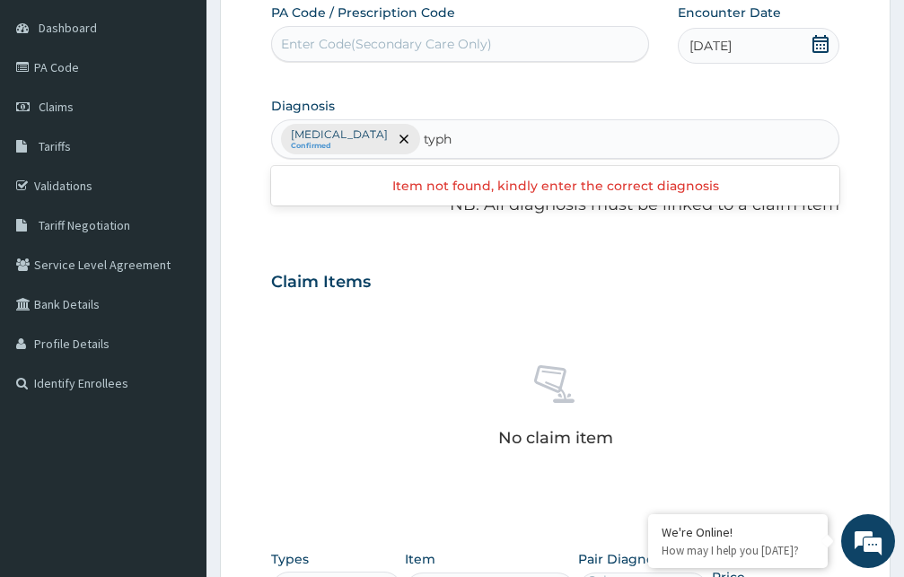
type input "typho"
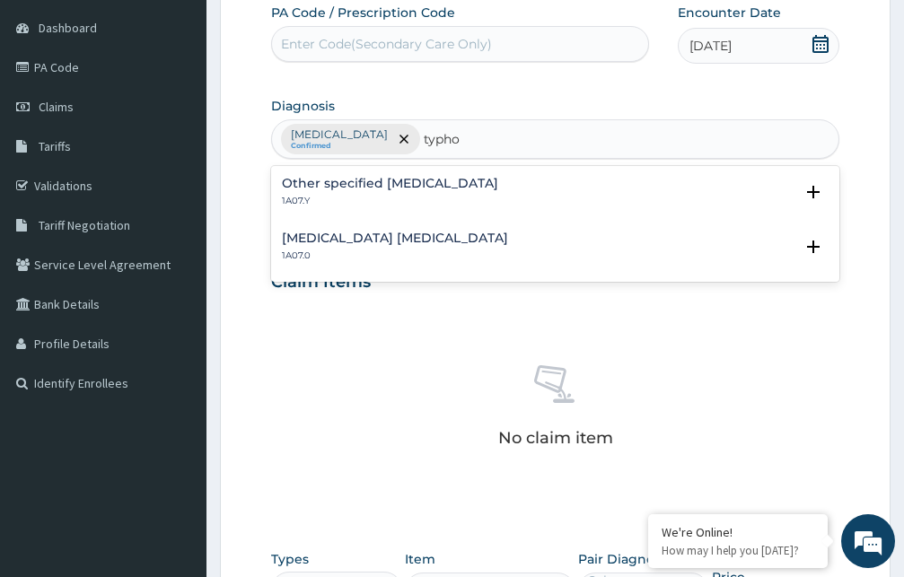
click at [399, 186] on h4 "Other specified typhoid fever" at bounding box center [390, 183] width 216 height 13
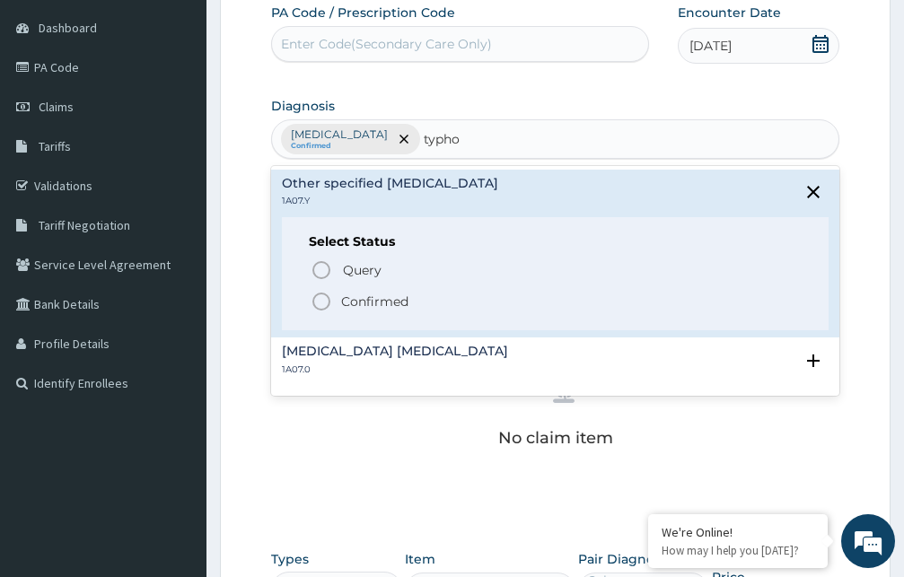
click at [326, 302] on icon "status option filled" at bounding box center [322, 302] width 22 height 22
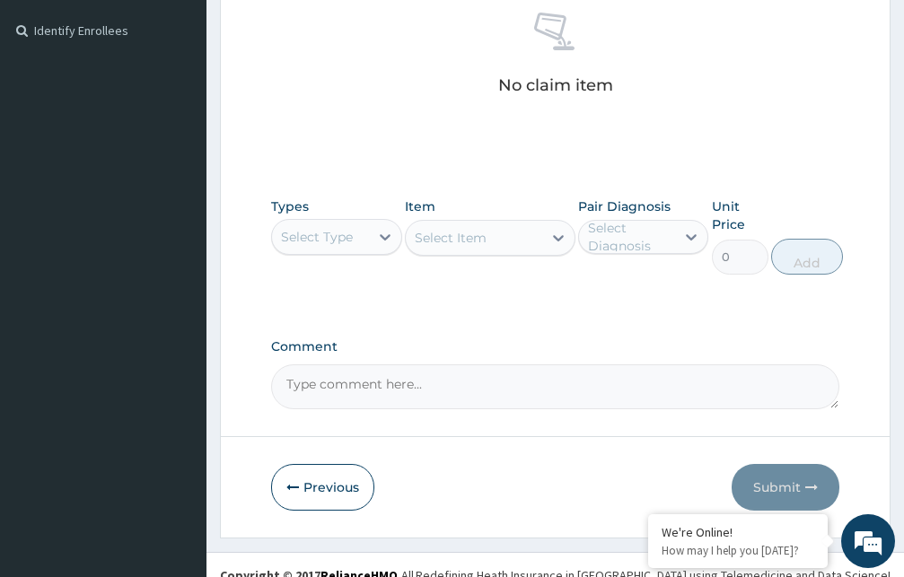
scroll to position [534, 0]
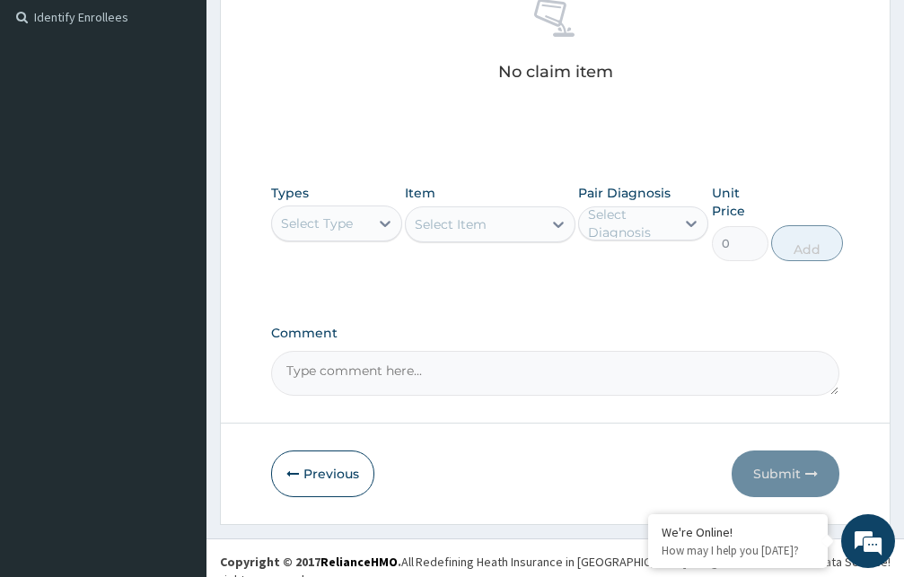
click at [342, 224] on div "Select Type" at bounding box center [317, 223] width 72 height 18
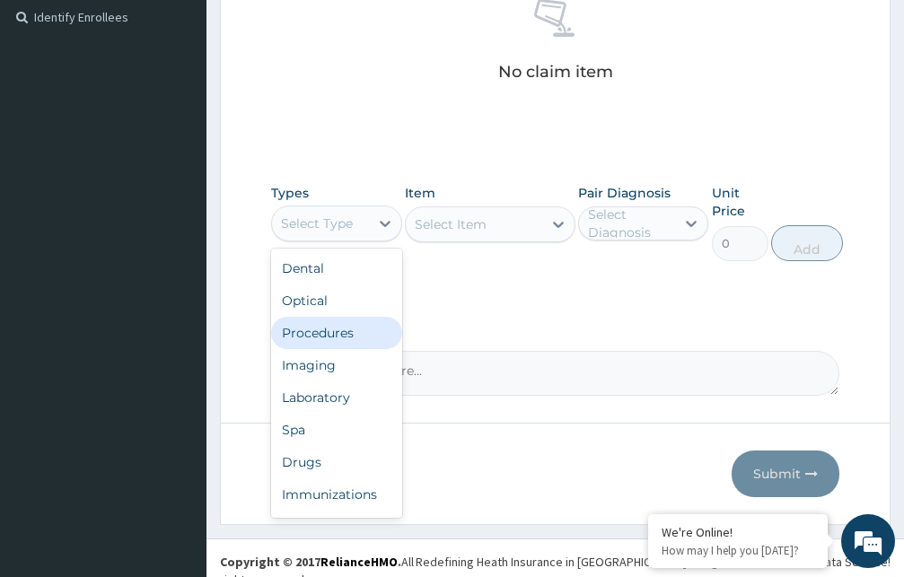
click at [328, 338] on div "Procedures" at bounding box center [336, 333] width 131 height 32
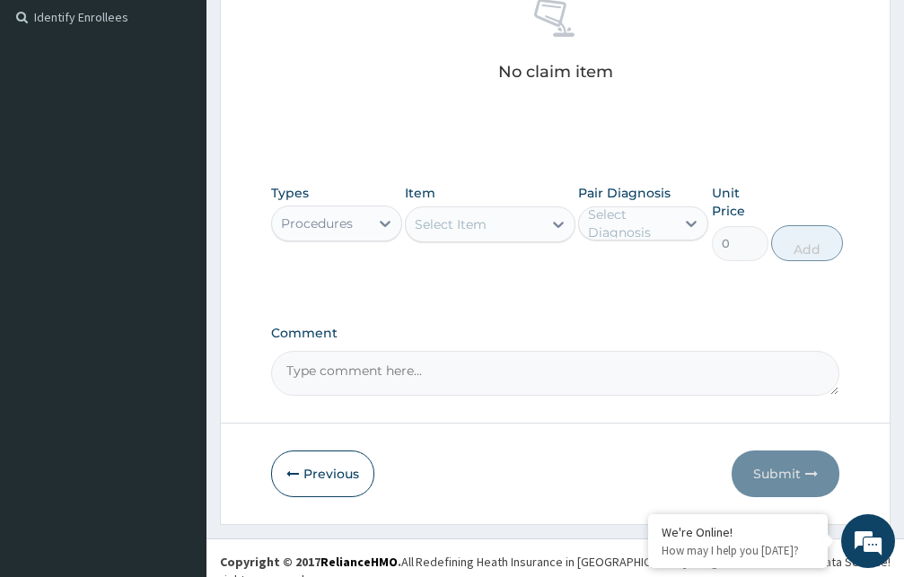
click at [447, 227] on div "Select Item" at bounding box center [451, 224] width 72 height 18
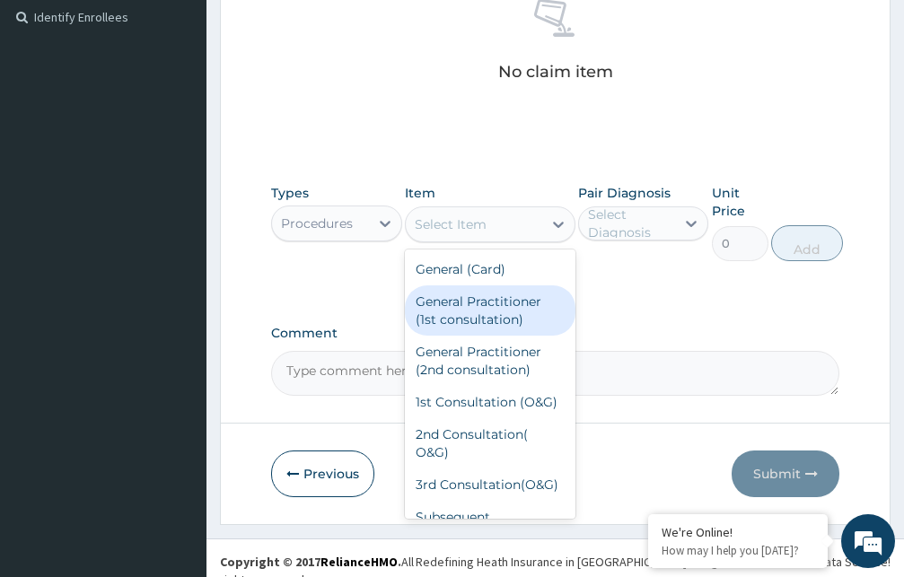
click at [467, 319] on div "General Practitioner (1st consultation)" at bounding box center [490, 310] width 171 height 50
type input "1500"
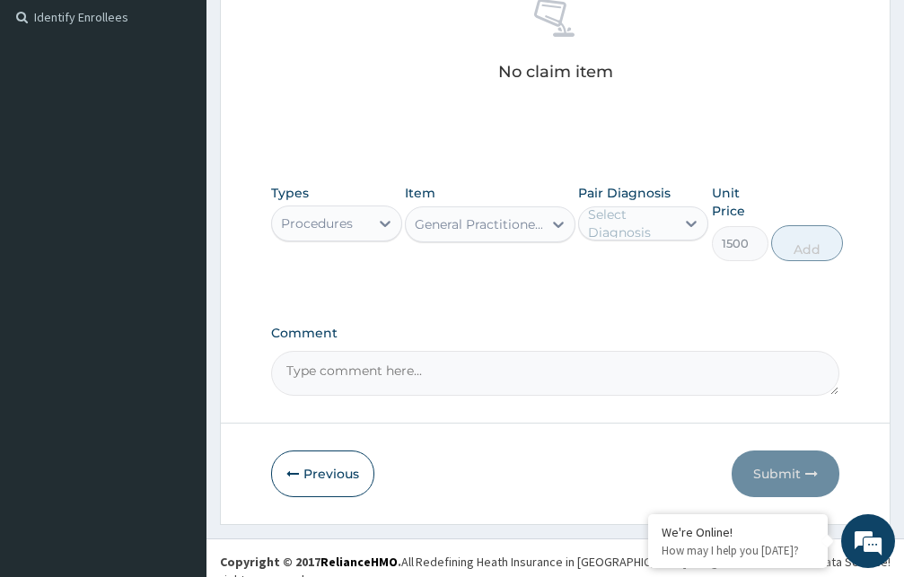
click at [667, 228] on div "Select Diagnosis" at bounding box center [631, 224] width 86 height 36
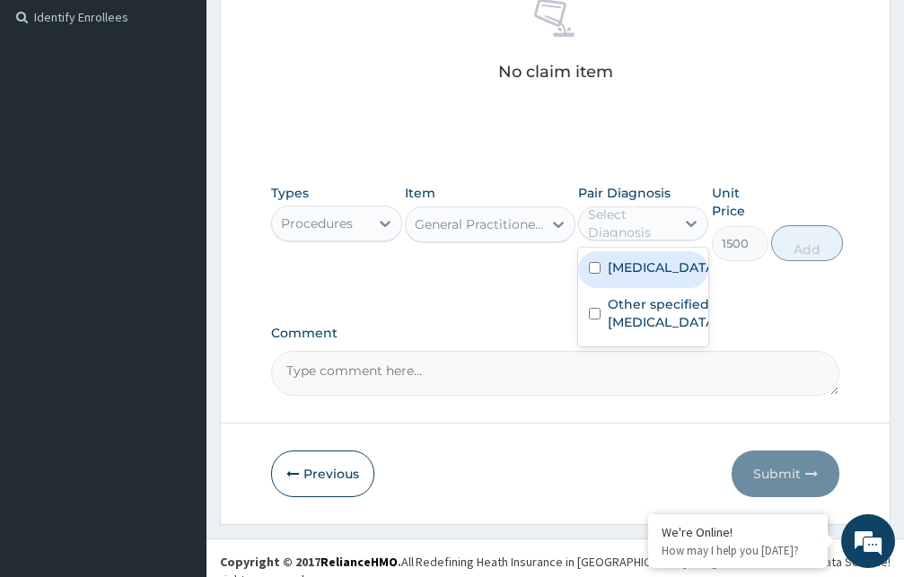
click at [642, 276] on label "[MEDICAL_DATA]" at bounding box center [662, 267] width 109 height 18
checkbox input "true"
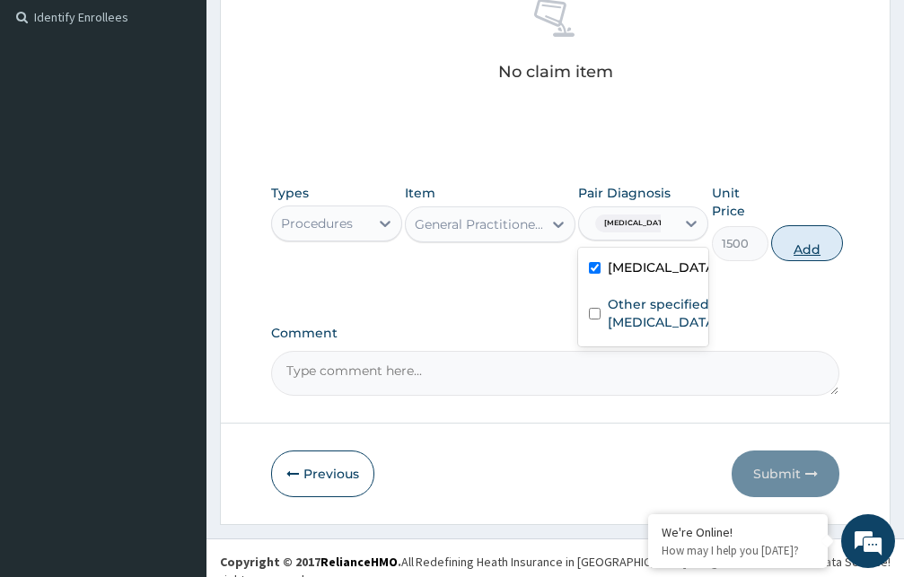
click at [798, 244] on button "Add" at bounding box center [807, 243] width 72 height 36
type input "0"
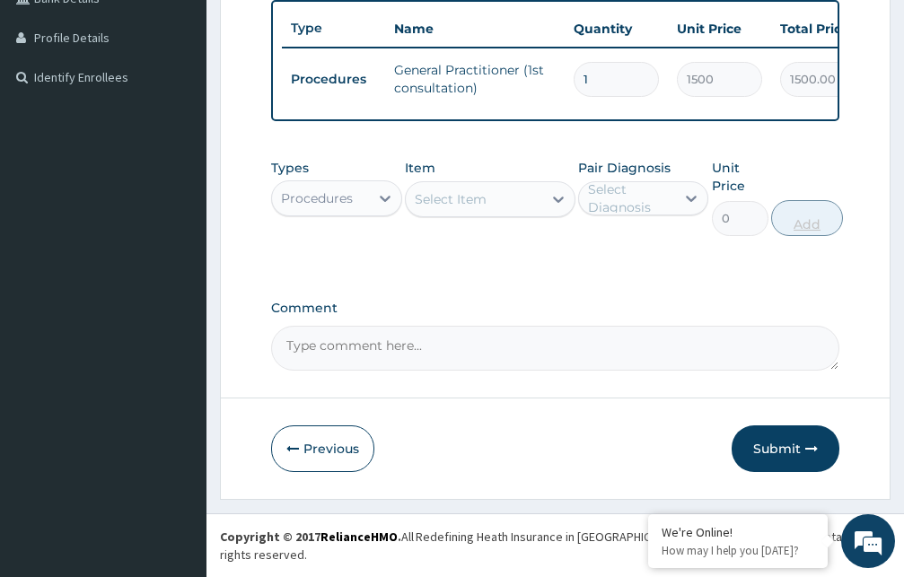
scroll to position [471, 0]
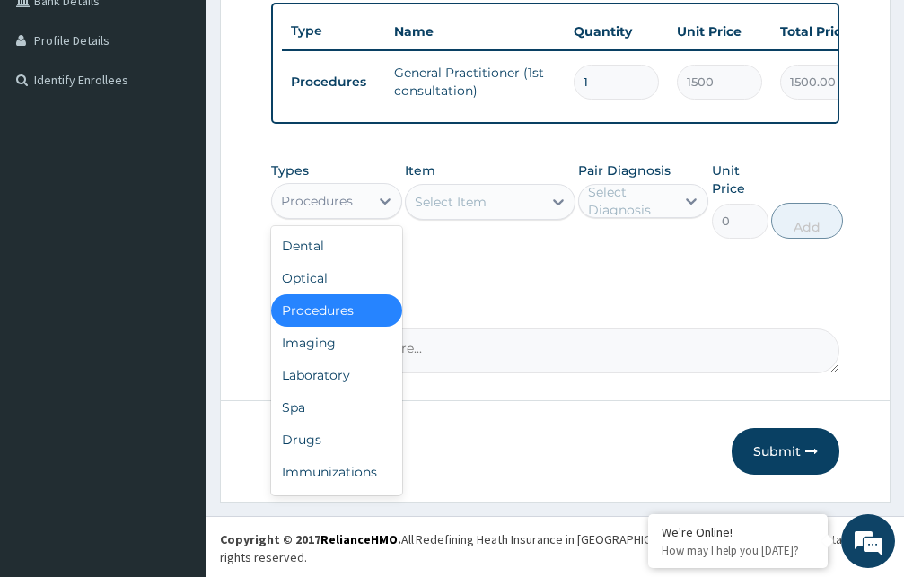
click at [325, 210] on div "Procedures" at bounding box center [317, 201] width 72 height 18
click at [301, 454] on div "Drugs" at bounding box center [336, 440] width 131 height 32
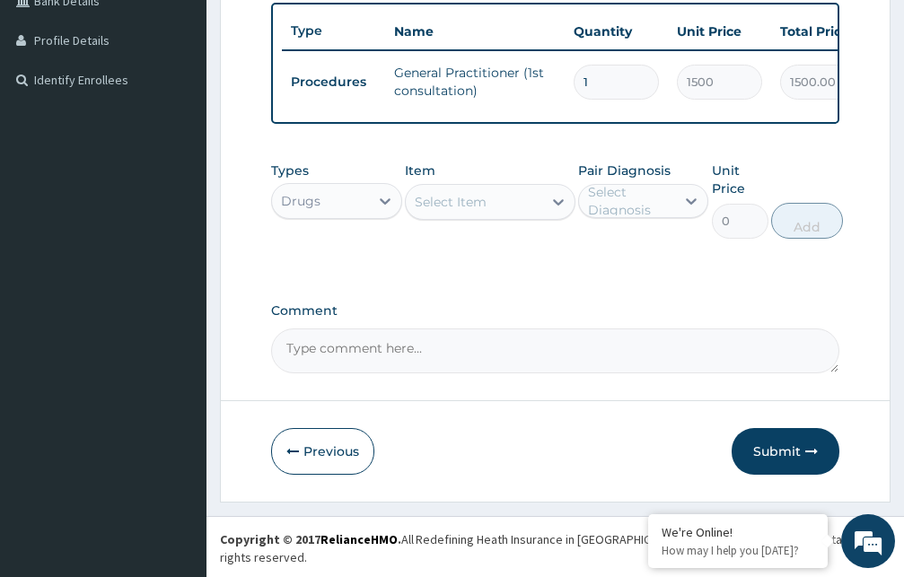
click at [465, 211] on div "Select Item" at bounding box center [451, 202] width 72 height 18
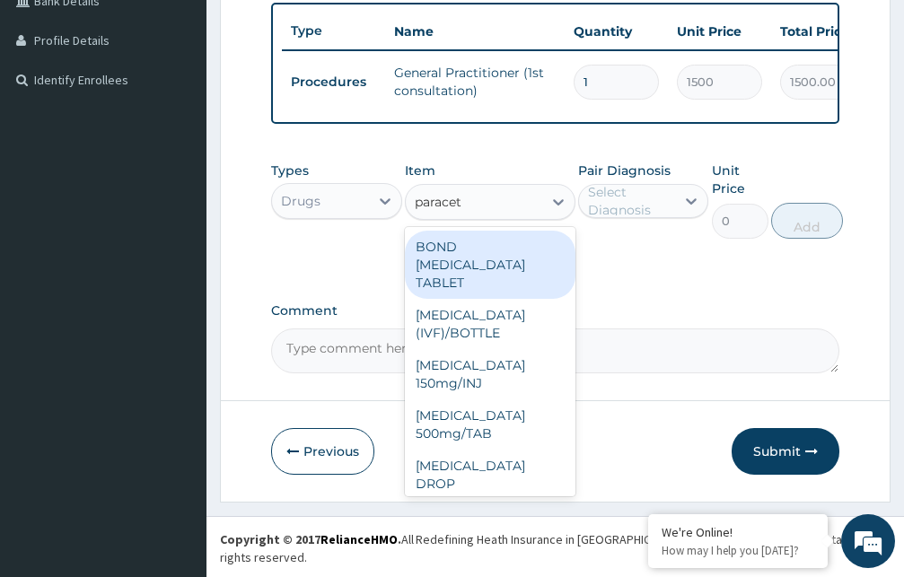
type input "paraceta"
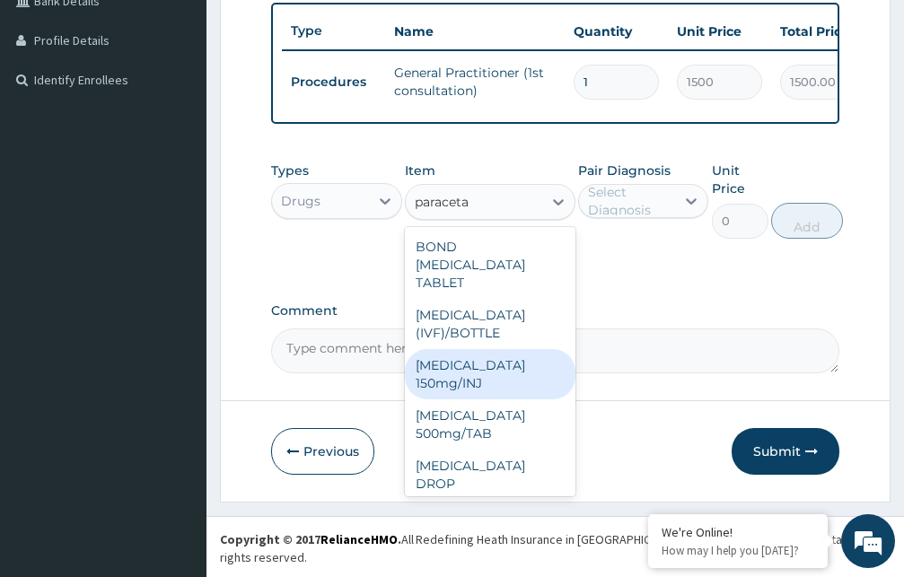
click at [464, 389] on div "[MEDICAL_DATA] 150mg/INJ" at bounding box center [490, 374] width 171 height 50
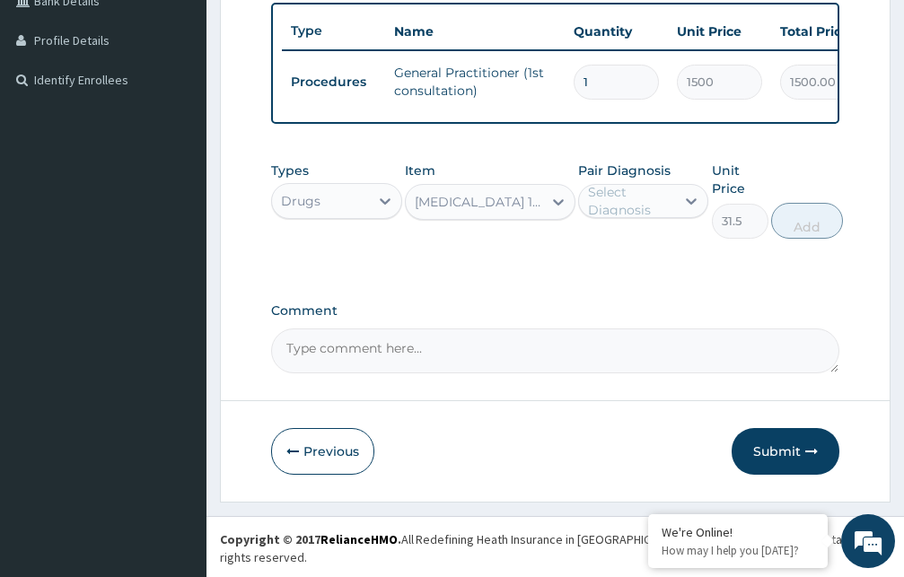
click at [481, 211] on div "[MEDICAL_DATA] 150mg/INJ" at bounding box center [479, 202] width 129 height 18
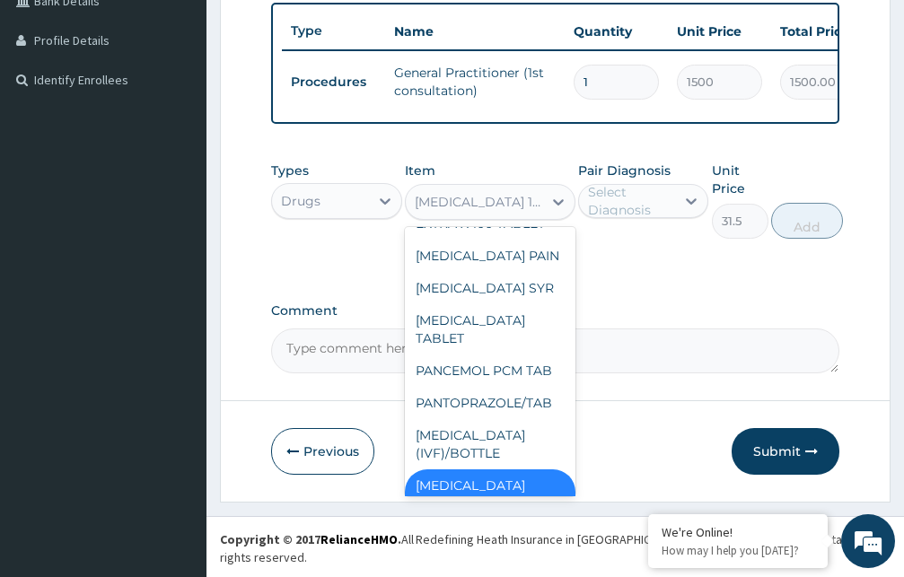
scroll to position [40963, 0]
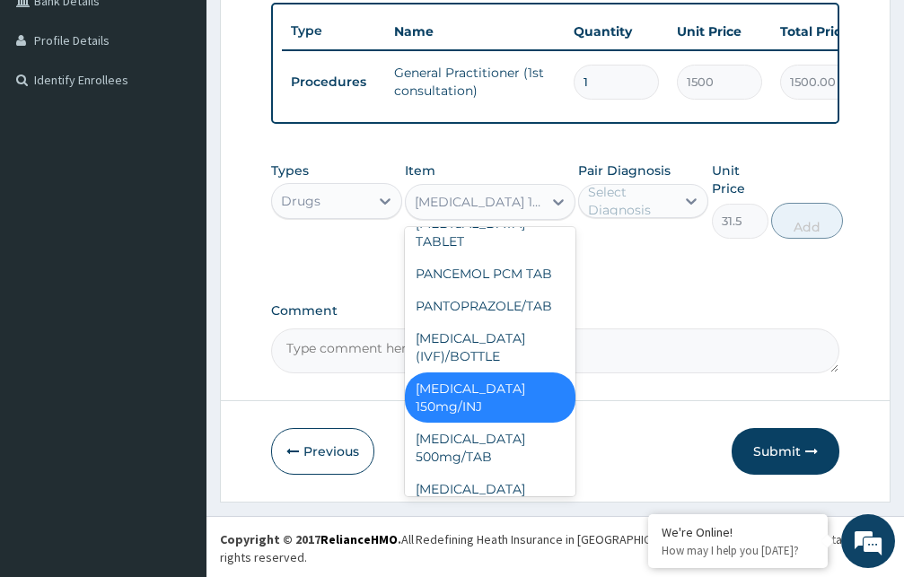
type input "210"
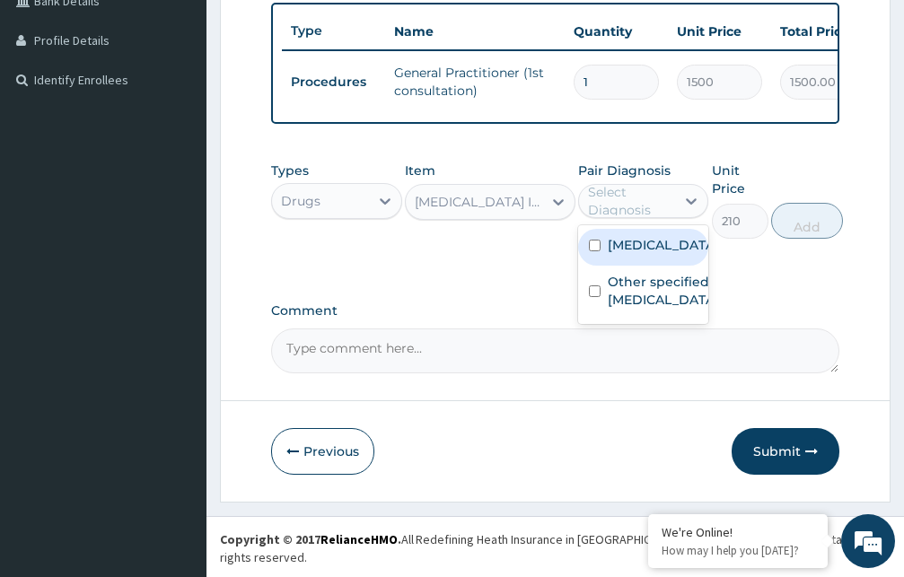
click at [620, 215] on div "Select Diagnosis" at bounding box center [631, 201] width 86 height 36
click at [619, 254] on label "[MEDICAL_DATA]" at bounding box center [662, 245] width 109 height 18
checkbox input "true"
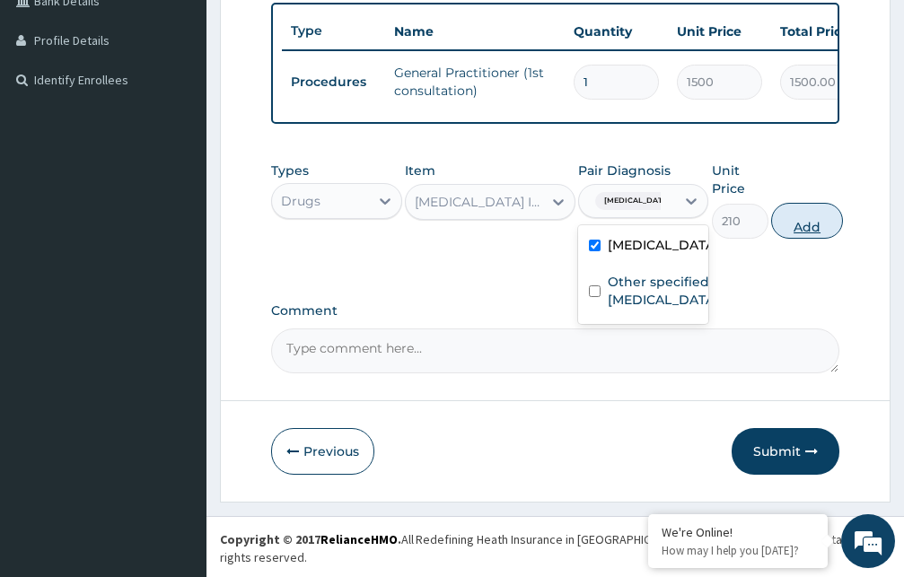
click at [795, 239] on button "Add" at bounding box center [807, 221] width 72 height 36
type input "0"
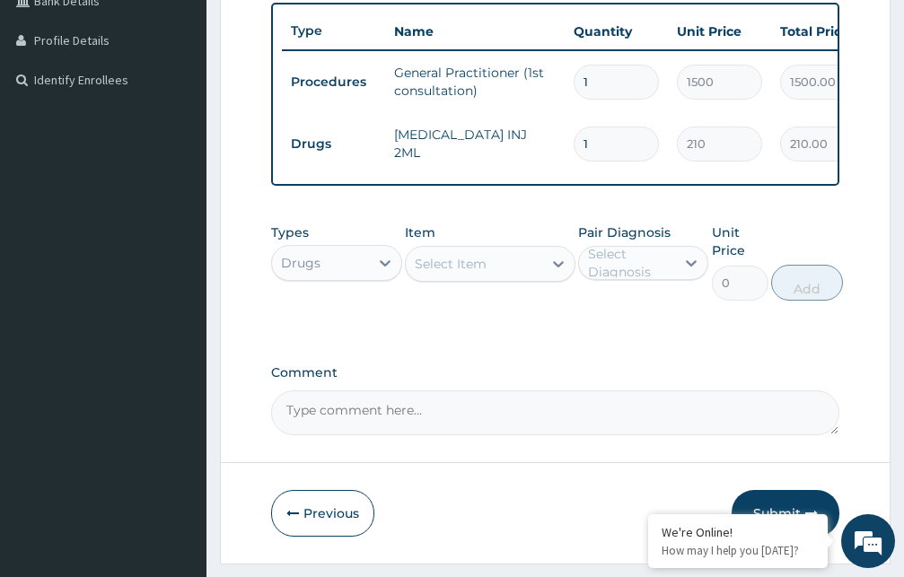
click at [492, 278] on div "Select Item" at bounding box center [474, 263] width 136 height 29
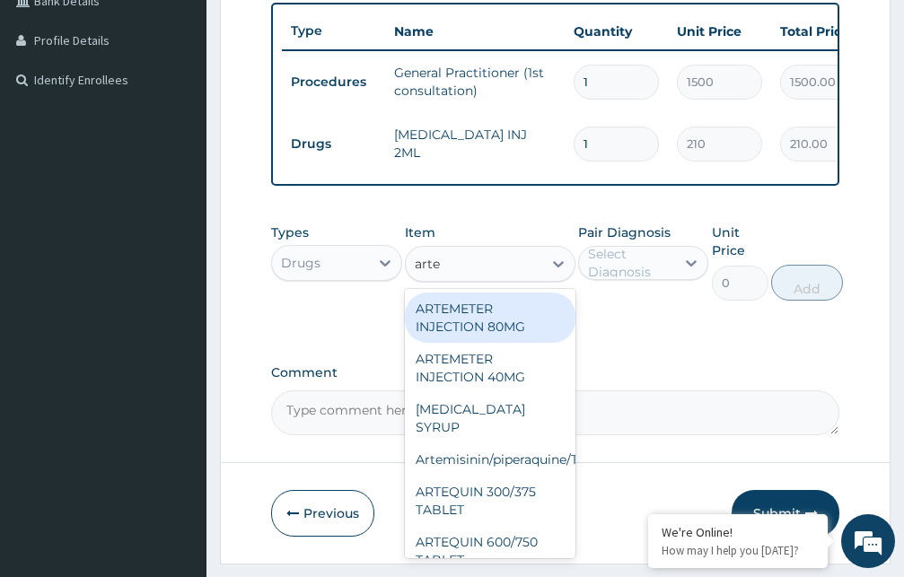
type input "artem"
click at [481, 337] on div "ARTEMETER INJECTION 80MG" at bounding box center [490, 318] width 171 height 50
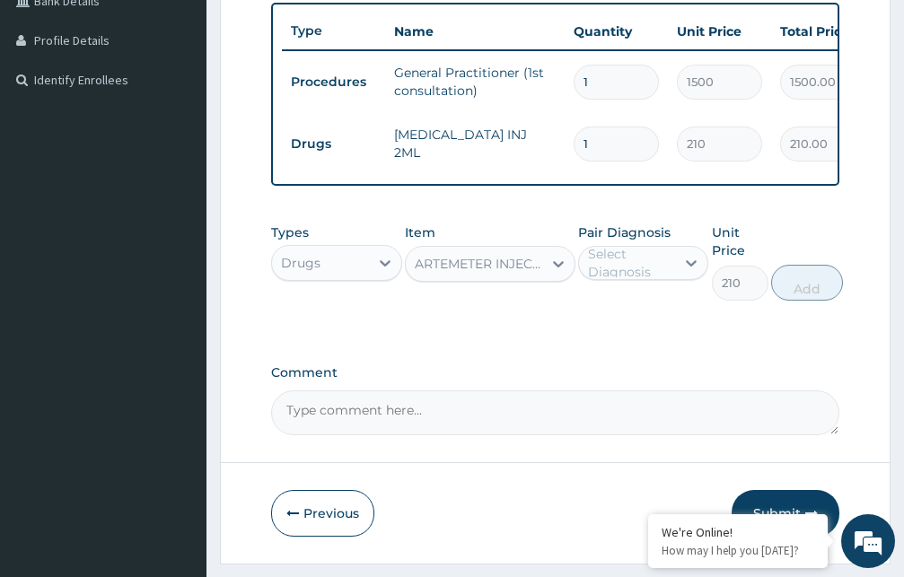
click at [487, 273] on div "ARTEMETER INJECTION 80MG" at bounding box center [479, 264] width 129 height 18
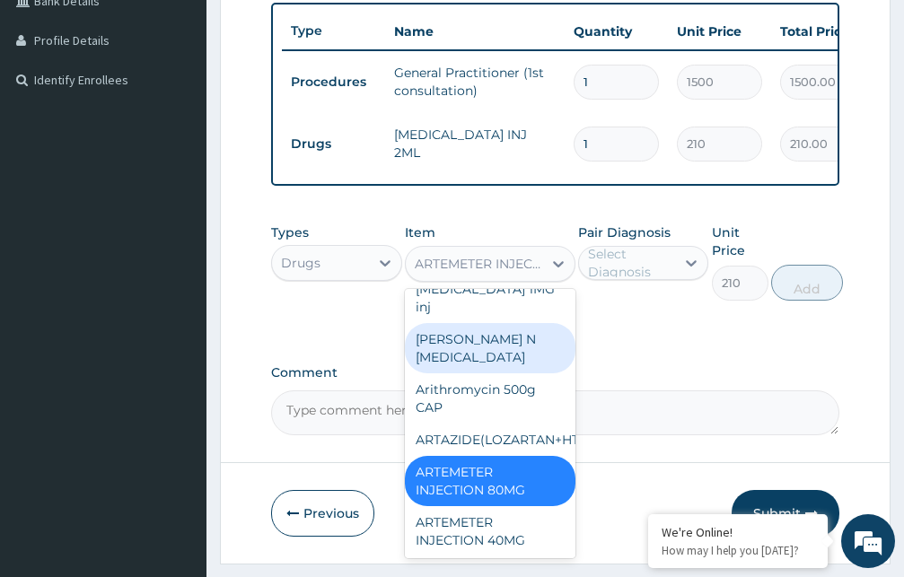
scroll to position [6166, 0]
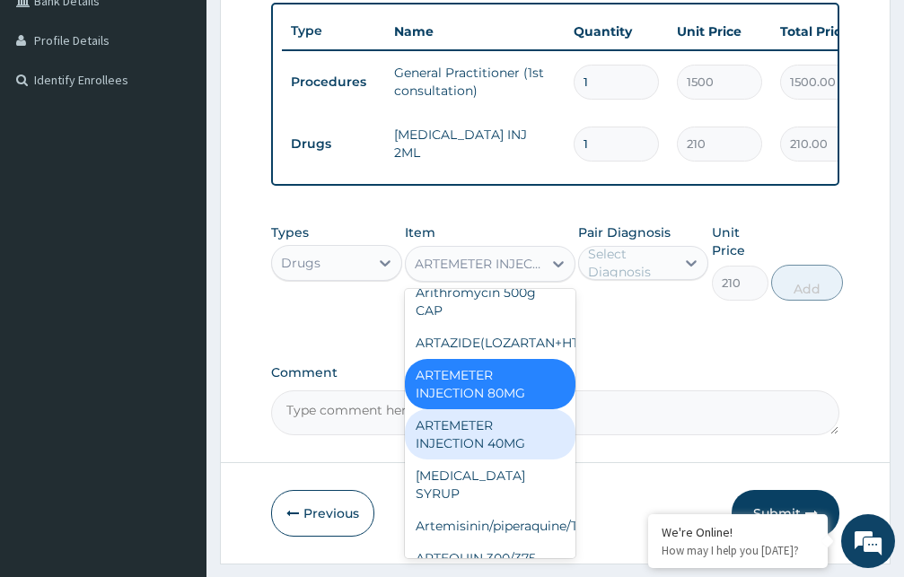
click at [493, 460] on div "ARTEMETER INJECTION 40MG" at bounding box center [490, 434] width 171 height 50
type input "131.25"
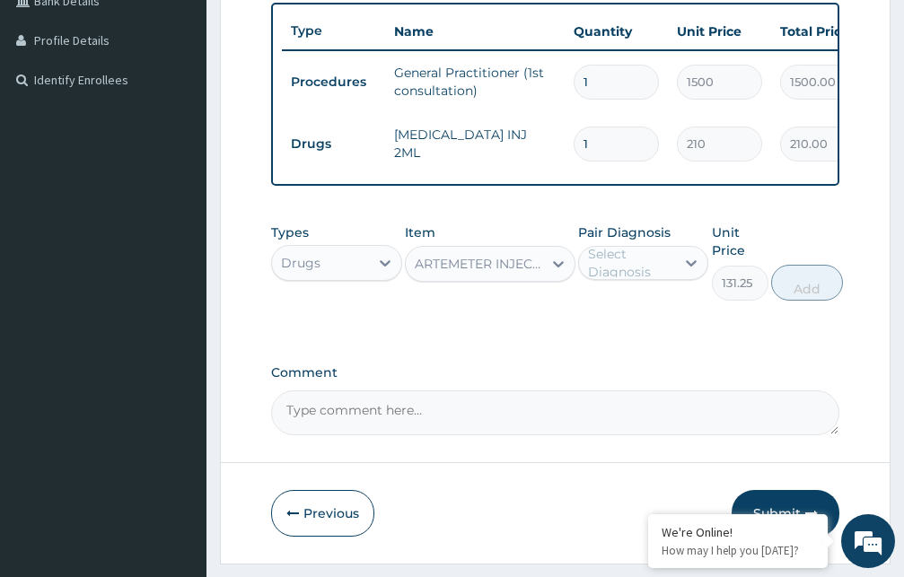
click at [635, 281] on div "Select Diagnosis" at bounding box center [631, 263] width 86 height 36
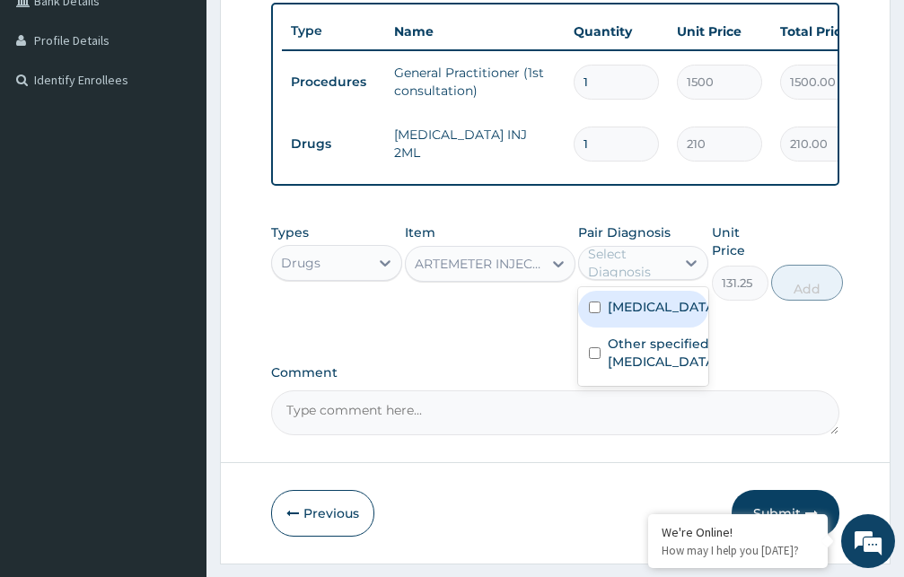
click at [635, 316] on label "[MEDICAL_DATA]" at bounding box center [662, 307] width 109 height 18
checkbox input "true"
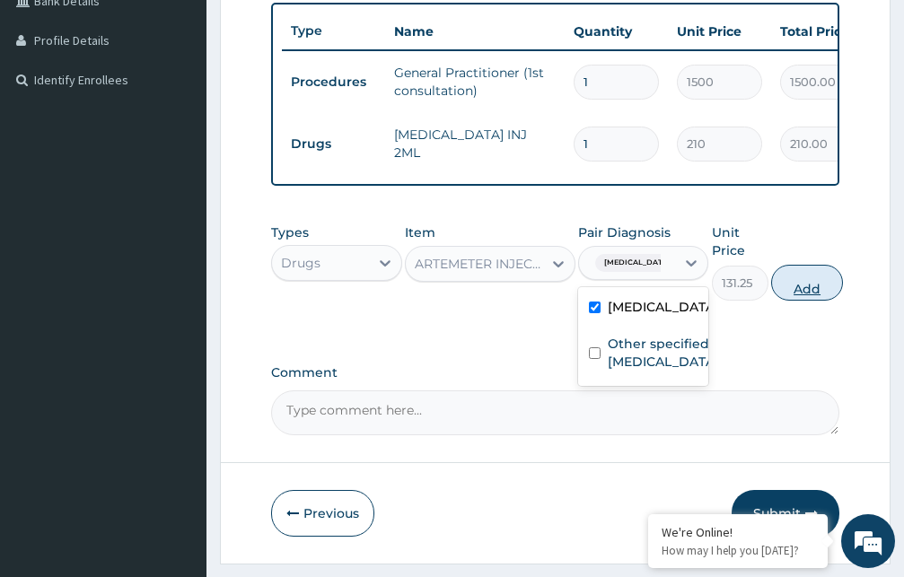
click at [793, 301] on button "Add" at bounding box center [807, 283] width 72 height 36
type input "0"
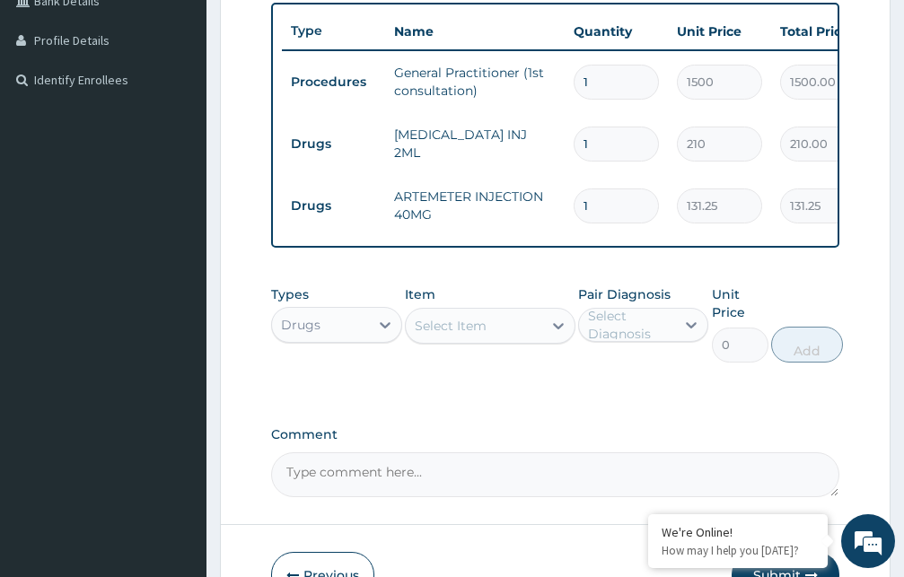
click at [488, 340] on div "Select Item" at bounding box center [474, 325] width 136 height 29
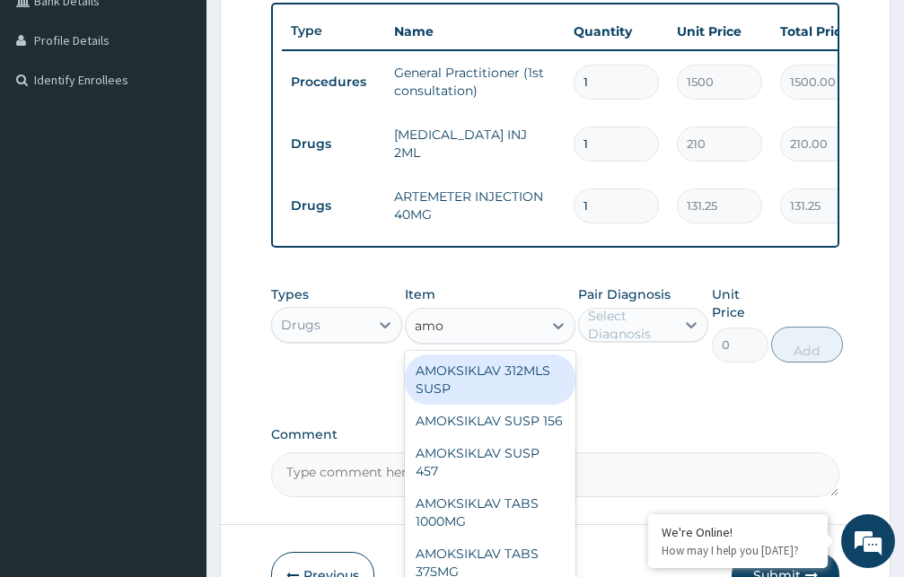
type input "amox"
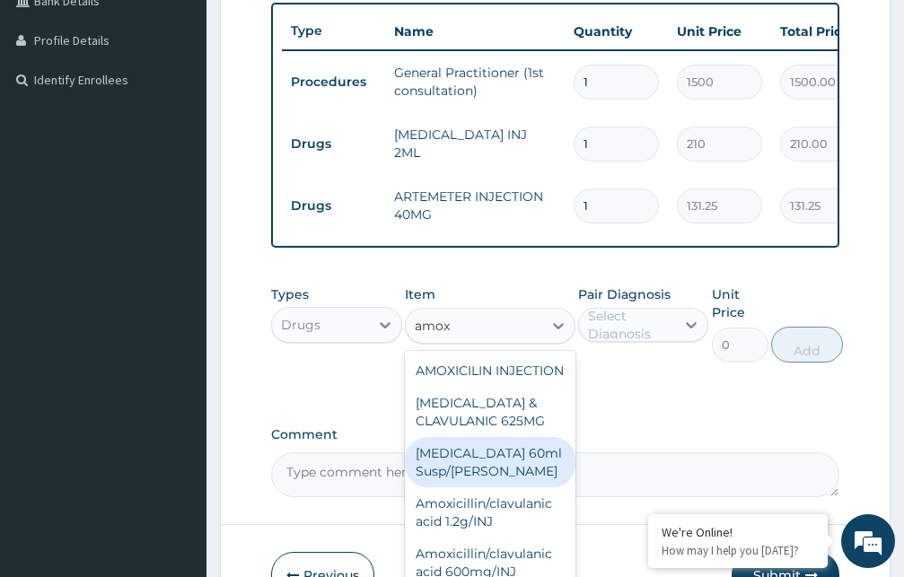
click at [490, 487] on div "[MEDICAL_DATA] 60ml Susp/[PERSON_NAME]" at bounding box center [490, 462] width 171 height 50
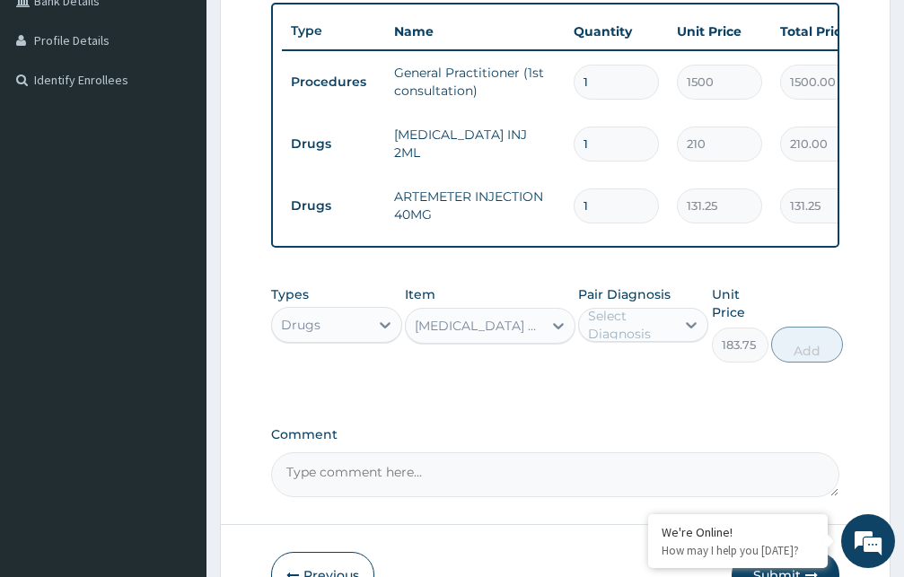
click at [493, 335] on div "[MEDICAL_DATA] 60ml Susp/[PERSON_NAME]" at bounding box center [479, 326] width 129 height 18
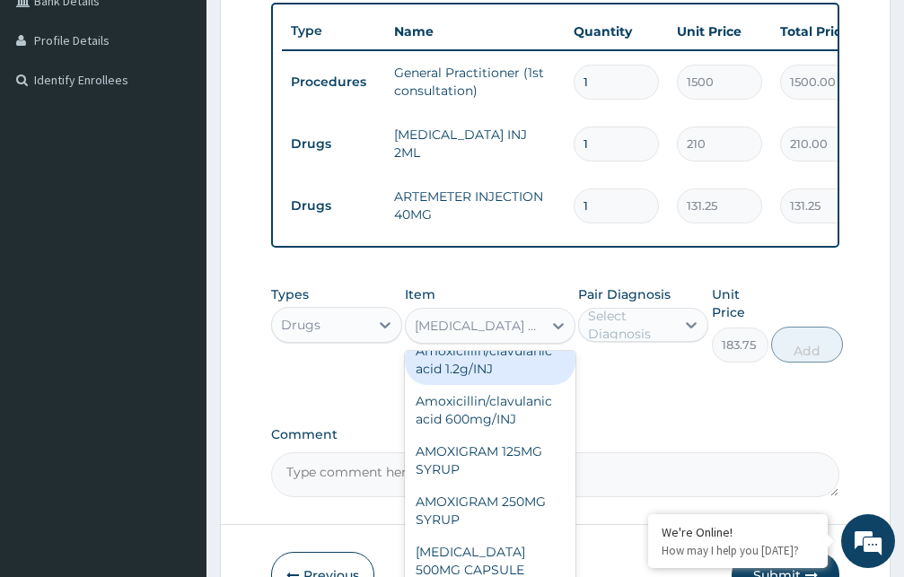
scroll to position [3470, 0]
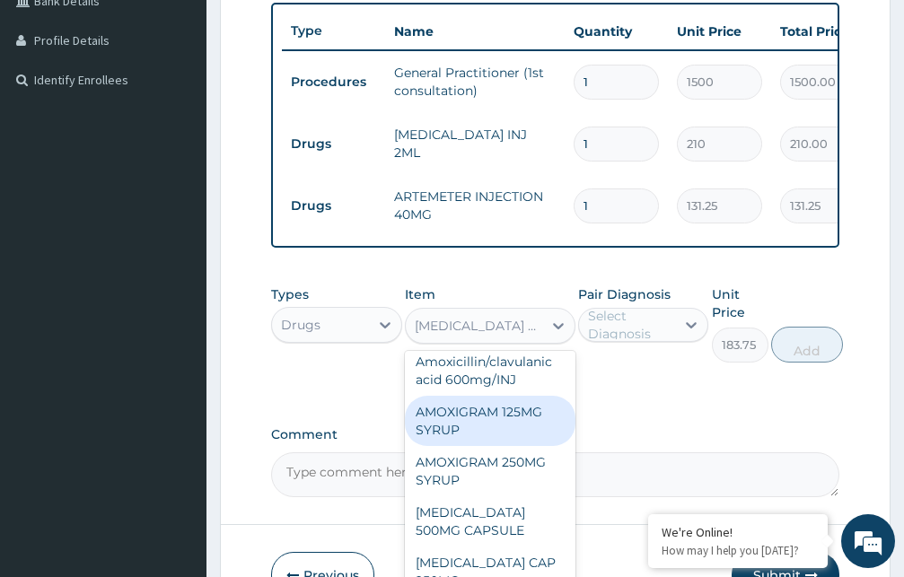
click at [519, 446] on div "AMOXIGRAM 125MG SYRUP" at bounding box center [490, 421] width 171 height 50
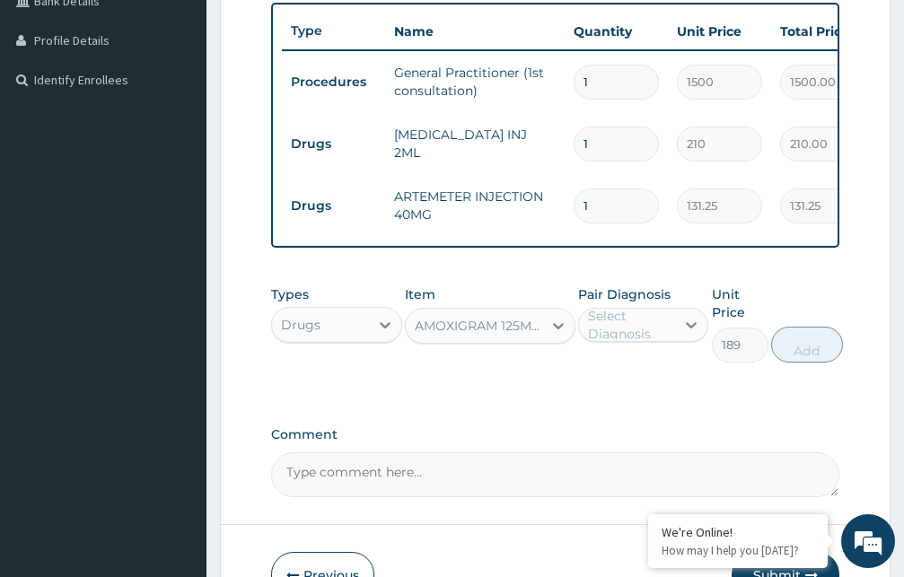
click at [489, 335] on div "AMOXIGRAM 125MG SYRUP" at bounding box center [479, 326] width 129 height 18
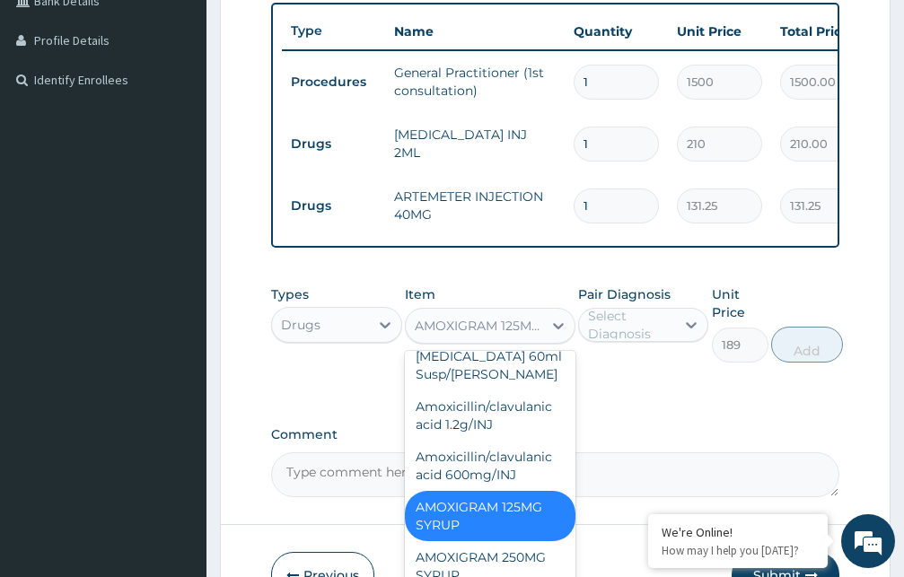
scroll to position [3524, 0]
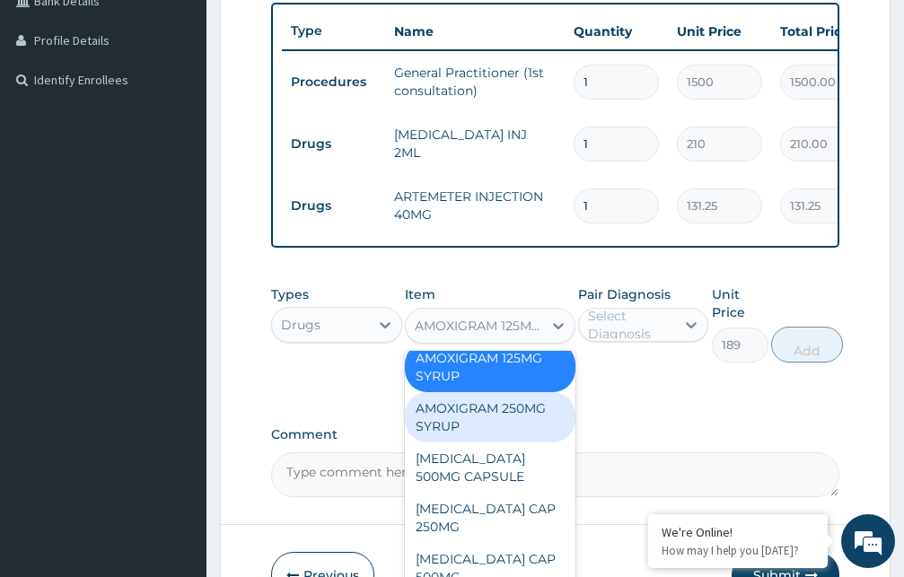
click at [505, 442] on div "AMOXIGRAM 250MG SYRUP" at bounding box center [490, 417] width 171 height 50
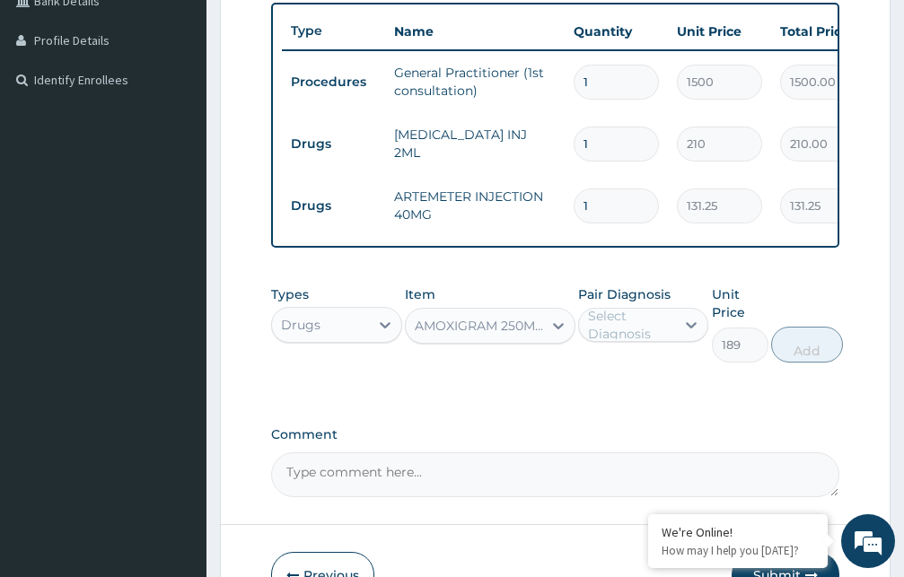
type input "225.75"
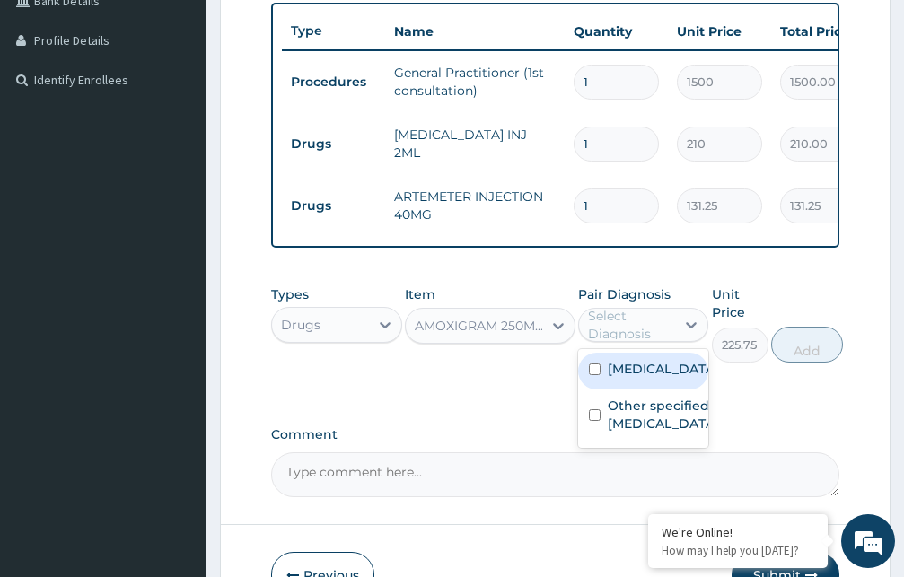
click at [621, 337] on div "Select Diagnosis" at bounding box center [631, 325] width 86 height 36
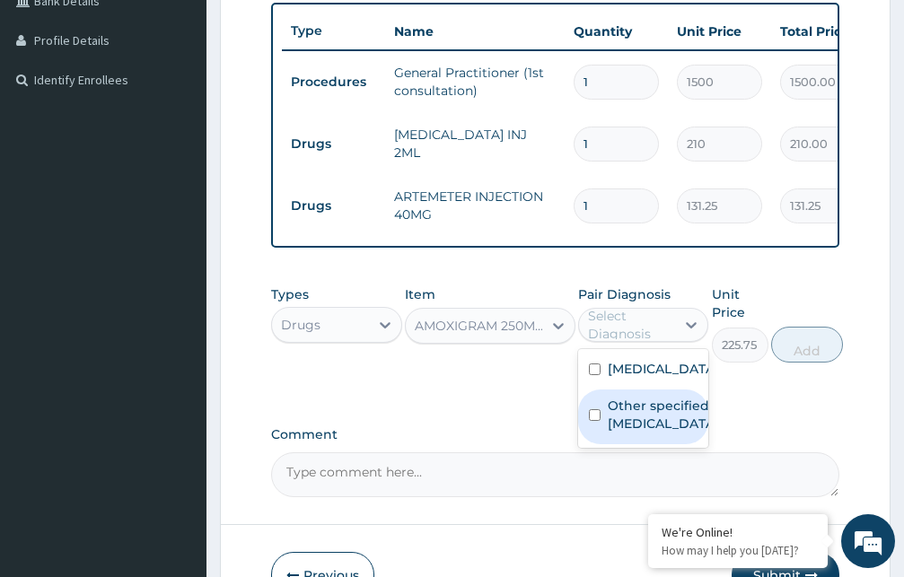
click at [616, 433] on label "Other specified typhoid fever" at bounding box center [662, 415] width 109 height 36
checkbox input "true"
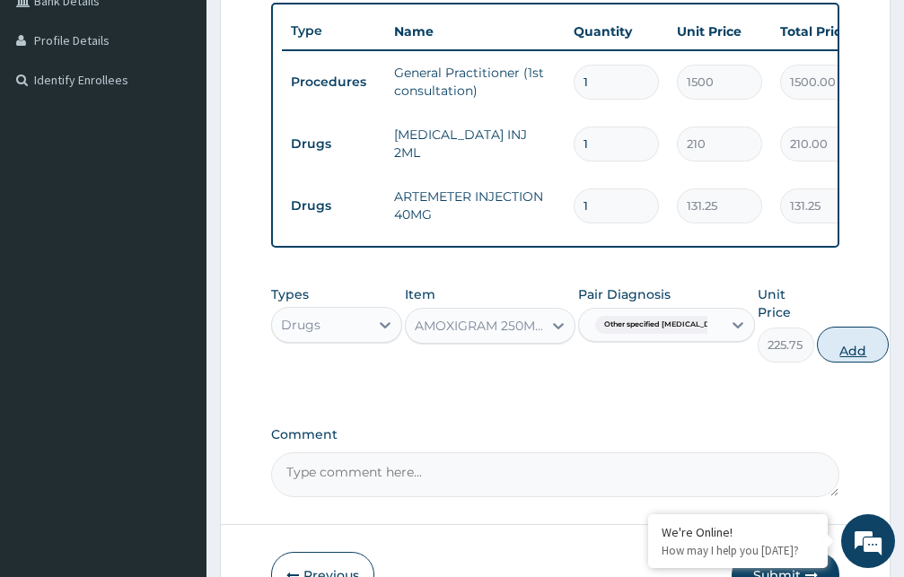
click at [840, 361] on button "Add" at bounding box center [853, 345] width 72 height 36
type input "0"
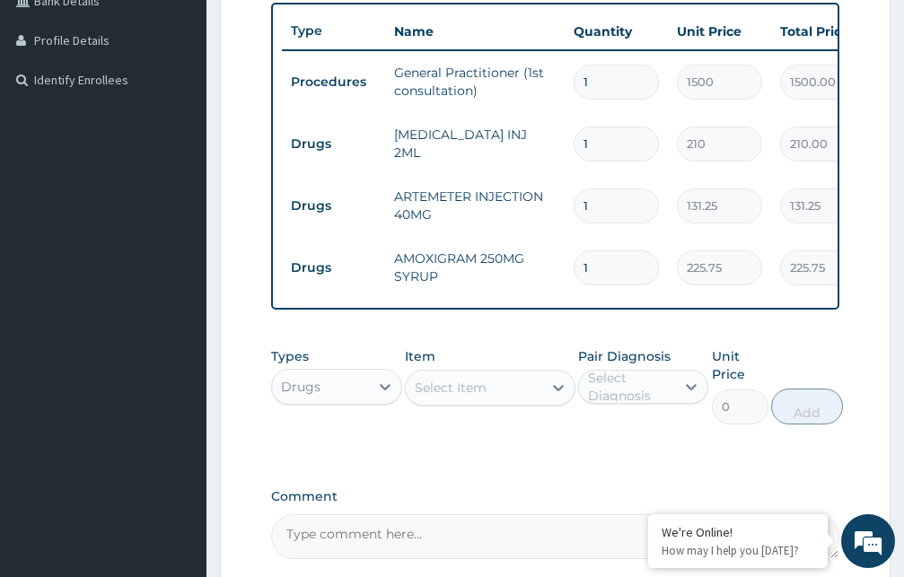
click at [459, 397] on div "Select Item" at bounding box center [451, 388] width 72 height 18
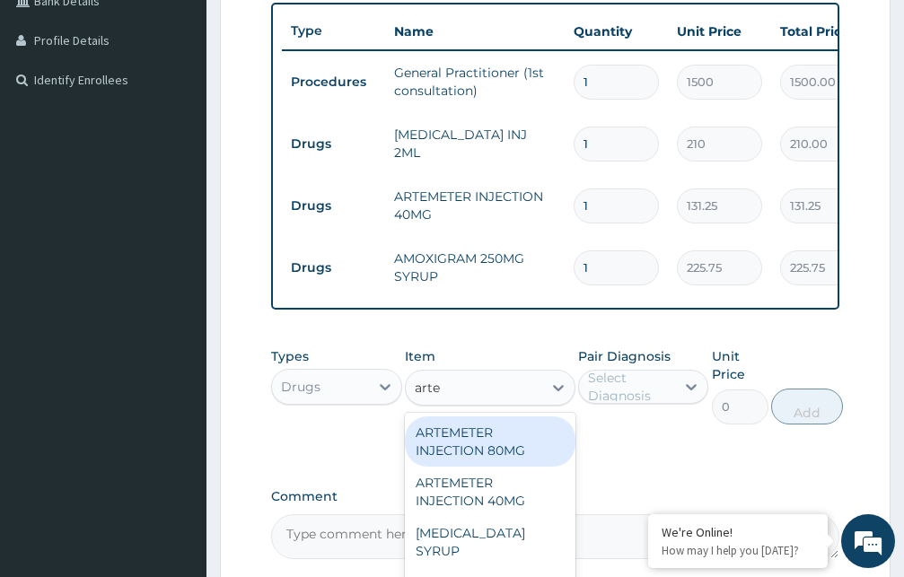
type input "artem"
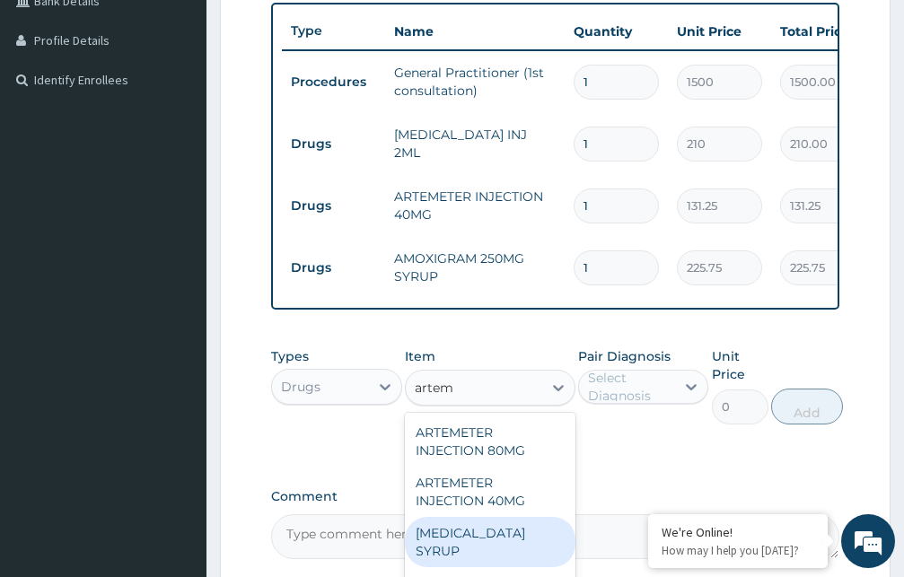
click at [468, 564] on div "[MEDICAL_DATA] SYRUP" at bounding box center [490, 542] width 171 height 50
type input "420"
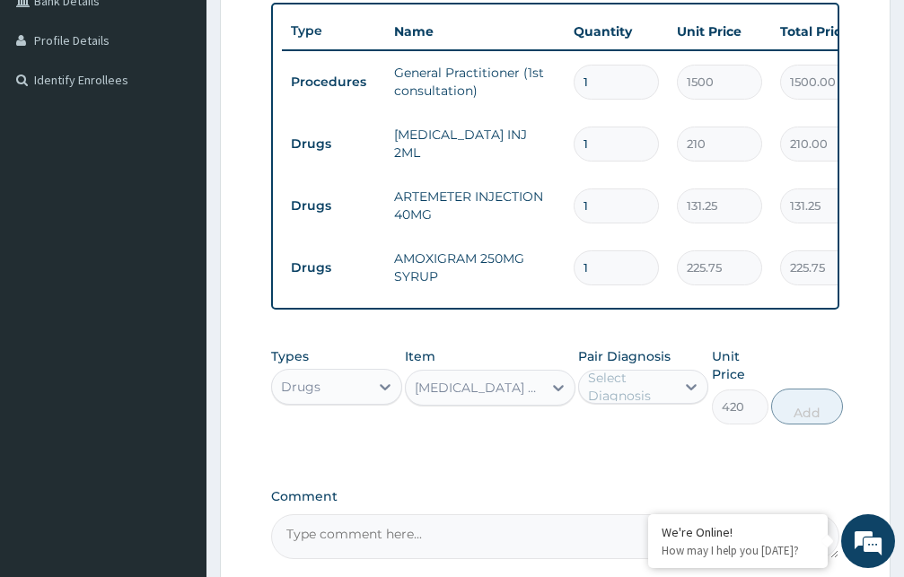
click at [657, 405] on div "Select Diagnosis" at bounding box center [631, 387] width 86 height 36
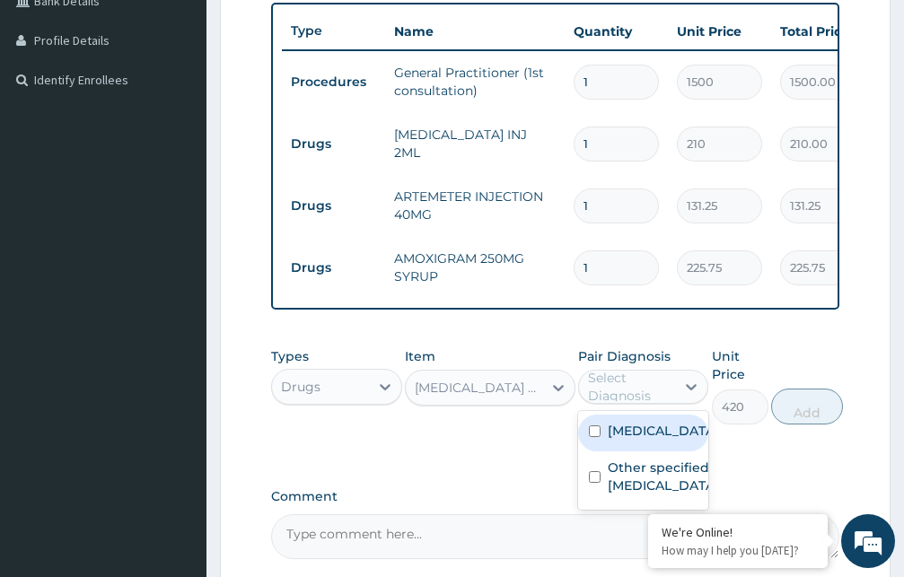
click at [643, 440] on label "[MEDICAL_DATA]" at bounding box center [662, 431] width 109 height 18
checkbox input "true"
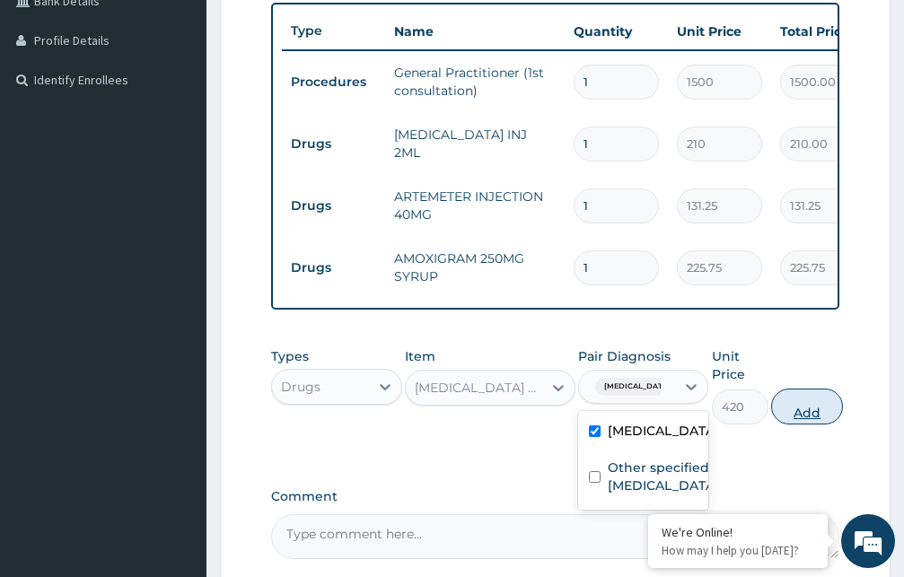
click at [806, 423] on button "Add" at bounding box center [807, 407] width 72 height 36
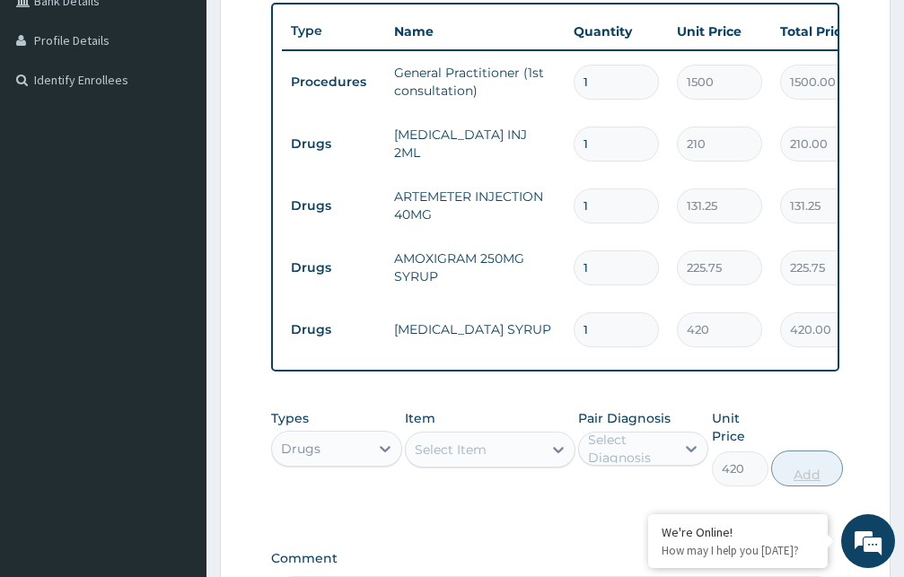
type input "0"
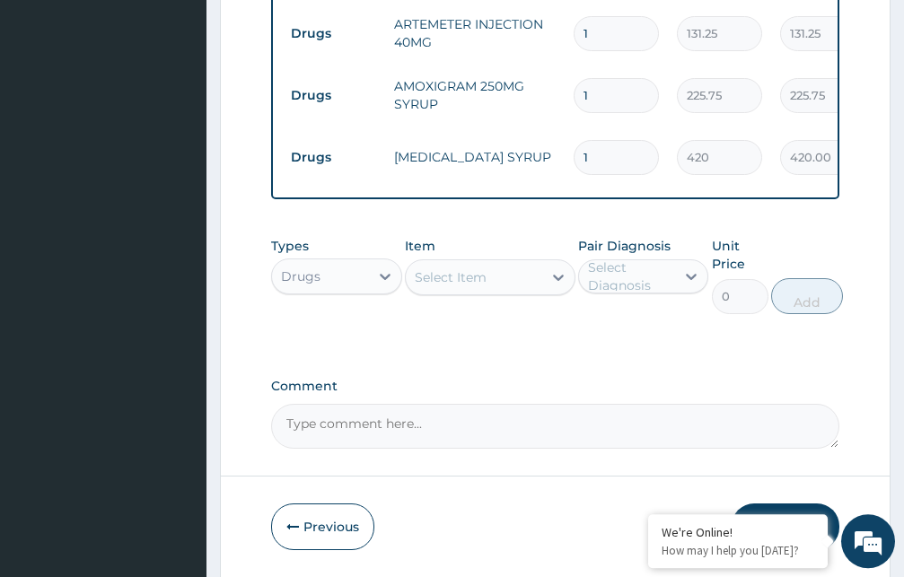
scroll to position [654, 0]
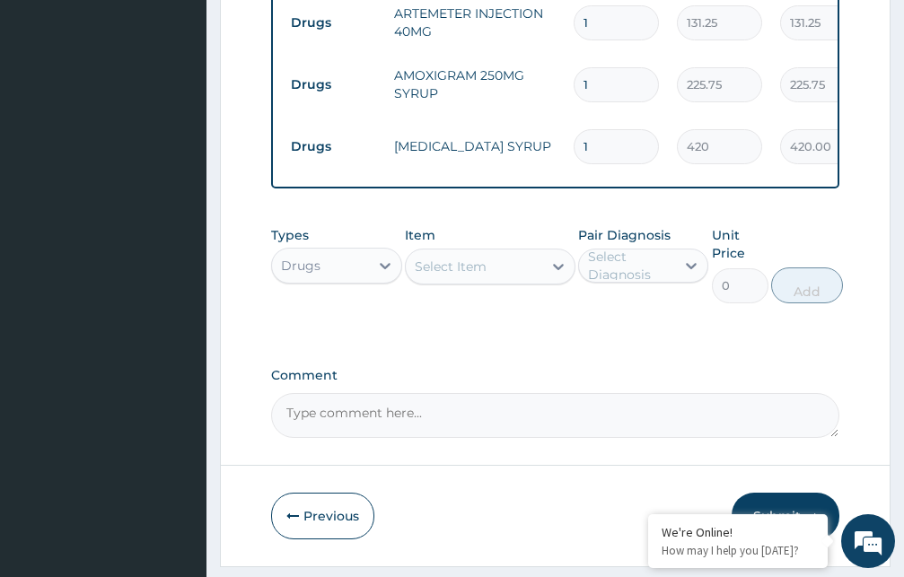
click at [498, 279] on div "Select Item" at bounding box center [474, 266] width 136 height 29
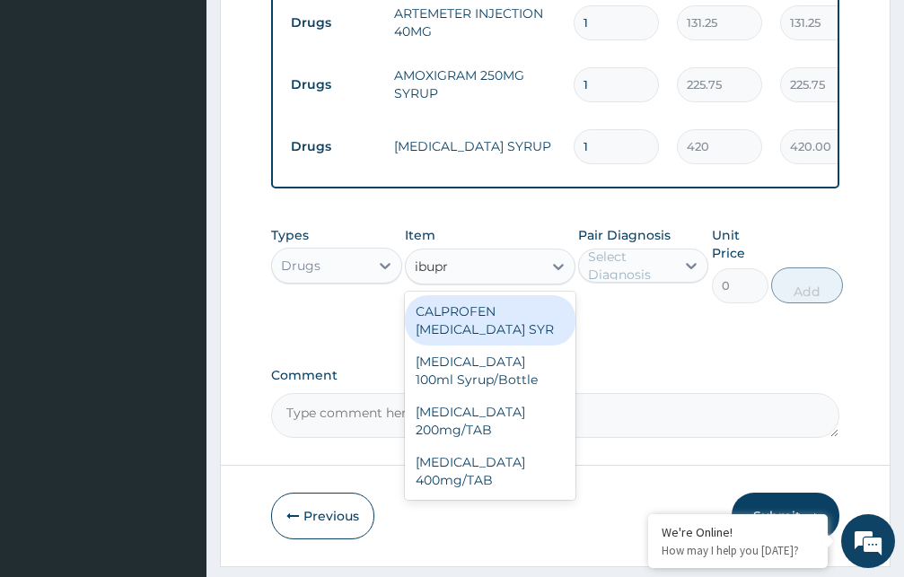
type input "ibupro"
click at [483, 335] on div "CALPROFEN [MEDICAL_DATA] SYR" at bounding box center [490, 320] width 171 height 50
type input "1155"
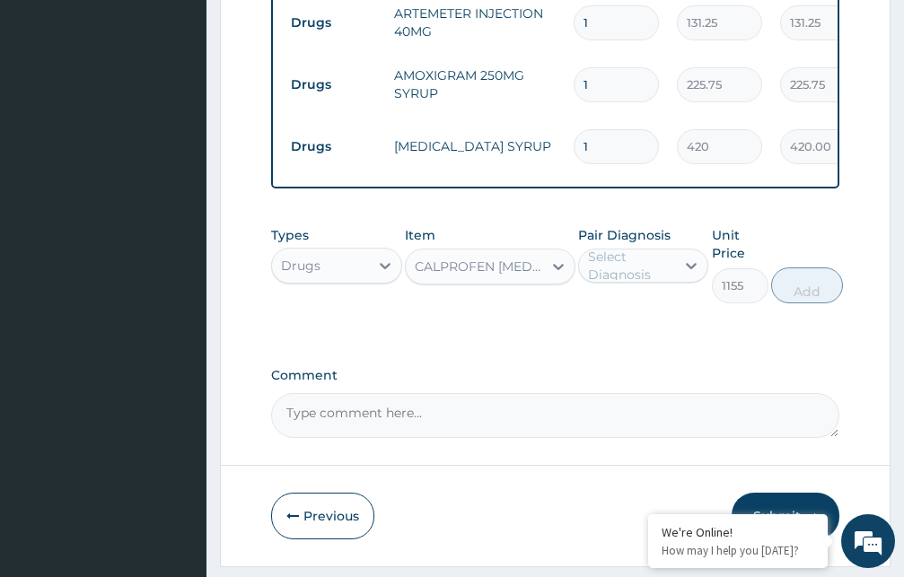
click at [627, 281] on div "Select Diagnosis" at bounding box center [631, 266] width 86 height 36
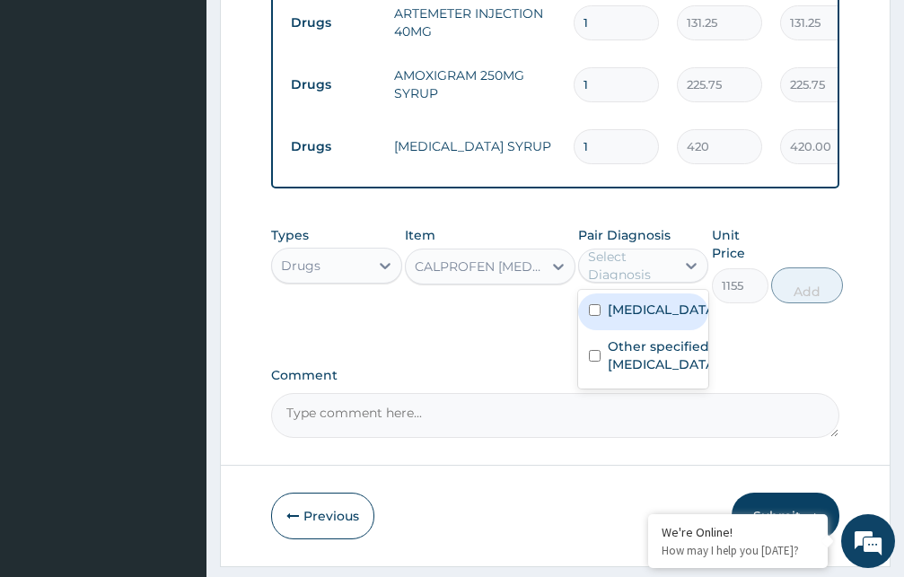
click at [629, 319] on label "Malaria, unspecified" at bounding box center [662, 310] width 109 height 18
checkbox input "true"
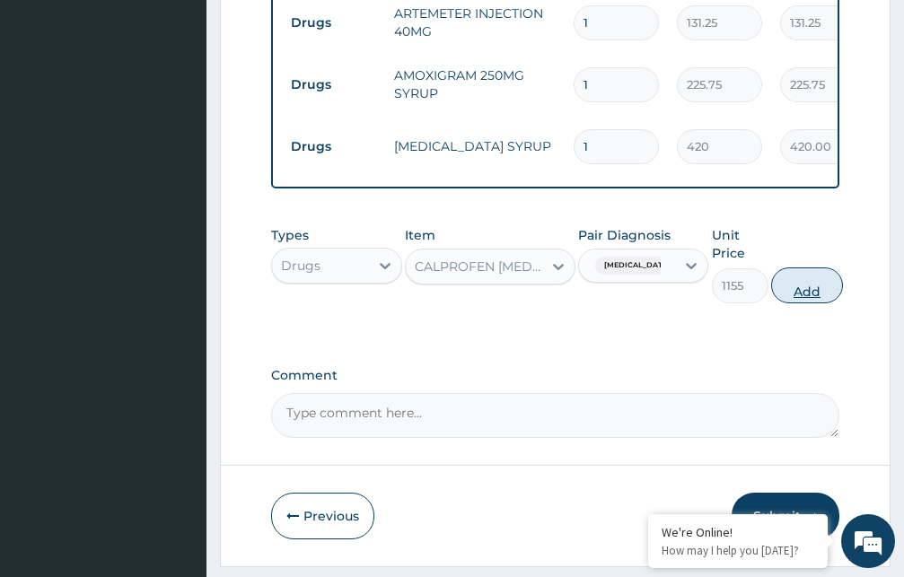
click at [812, 302] on button "Add" at bounding box center [807, 285] width 72 height 36
type input "0"
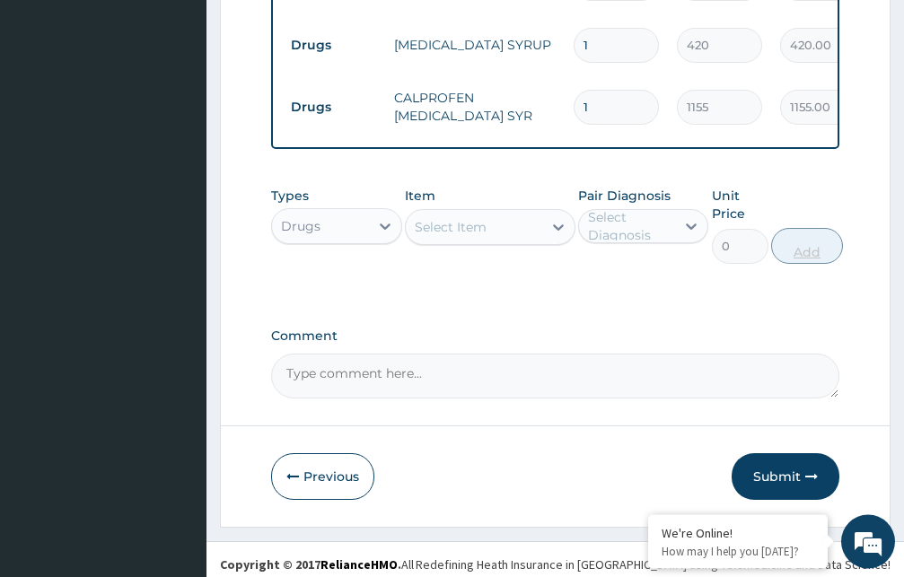
scroll to position [781, 0]
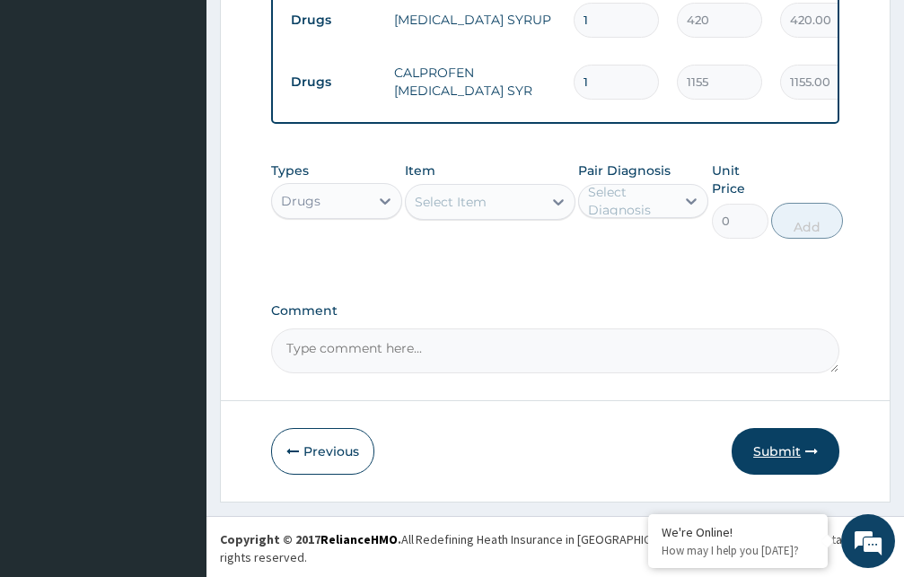
click at [787, 462] on button "Submit" at bounding box center [785, 451] width 108 height 47
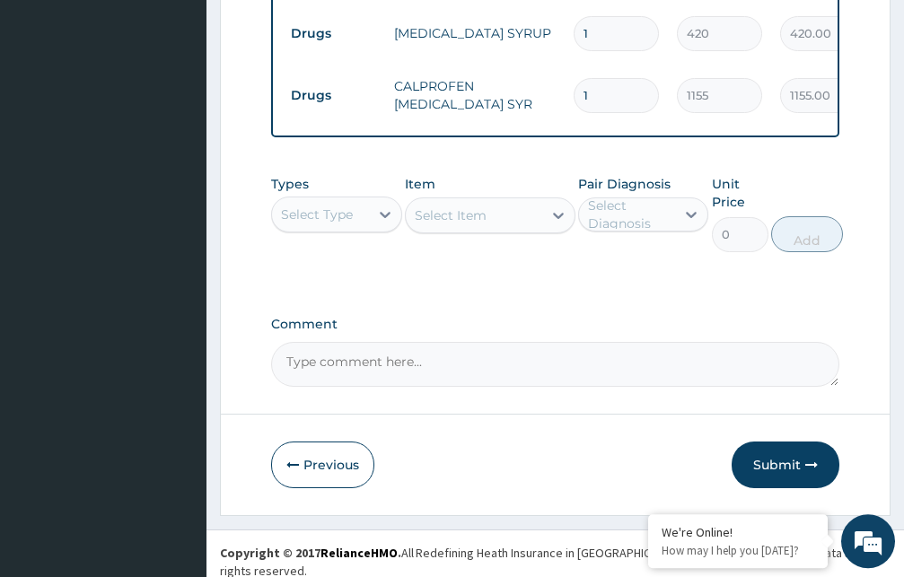
scroll to position [993, 0]
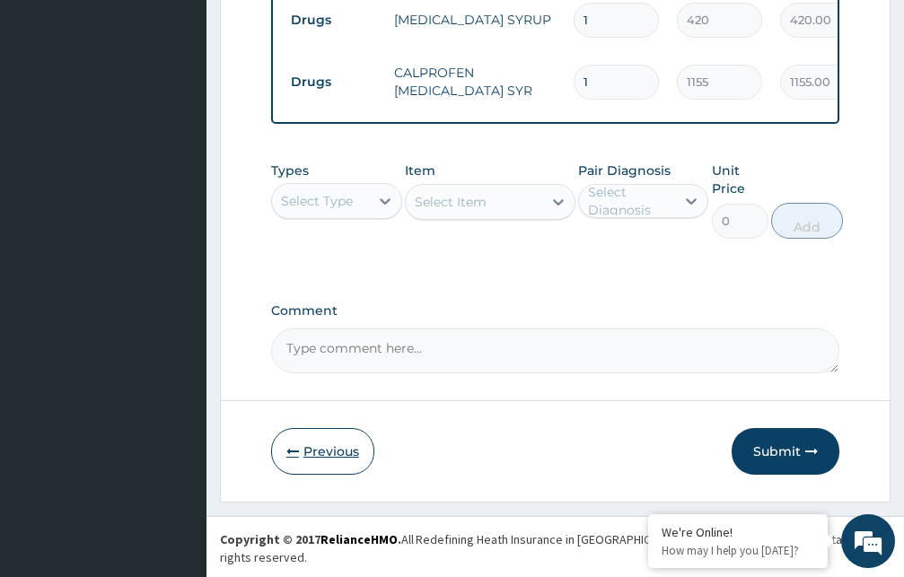
click at [333, 467] on button "Previous" at bounding box center [322, 451] width 103 height 47
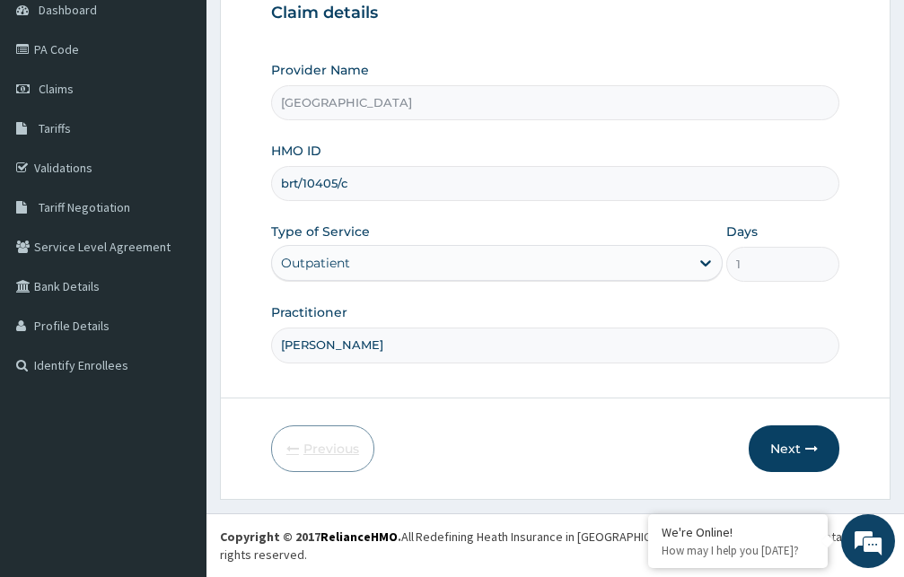
scroll to position [168, 0]
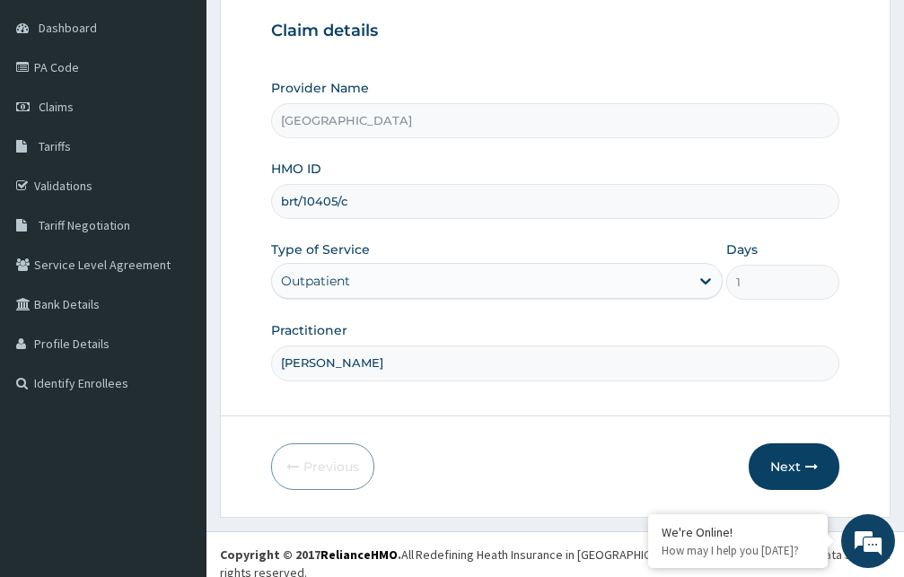
click at [293, 204] on input "brt/10405/c" at bounding box center [555, 201] width 568 height 35
type input "btr/10405/c"
click at [789, 462] on button "Next" at bounding box center [793, 466] width 91 height 47
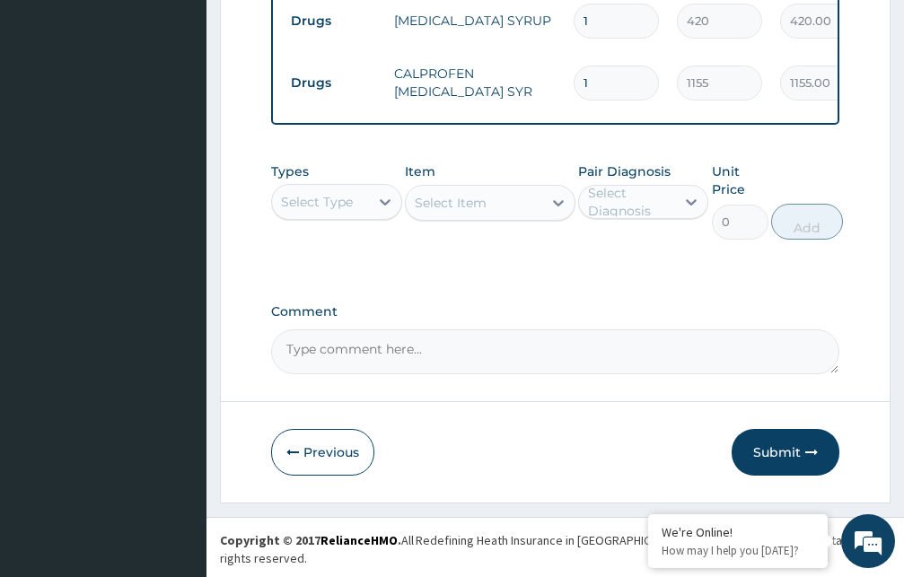
scroll to position [993, 0]
click at [789, 466] on button "Submit" at bounding box center [785, 451] width 108 height 47
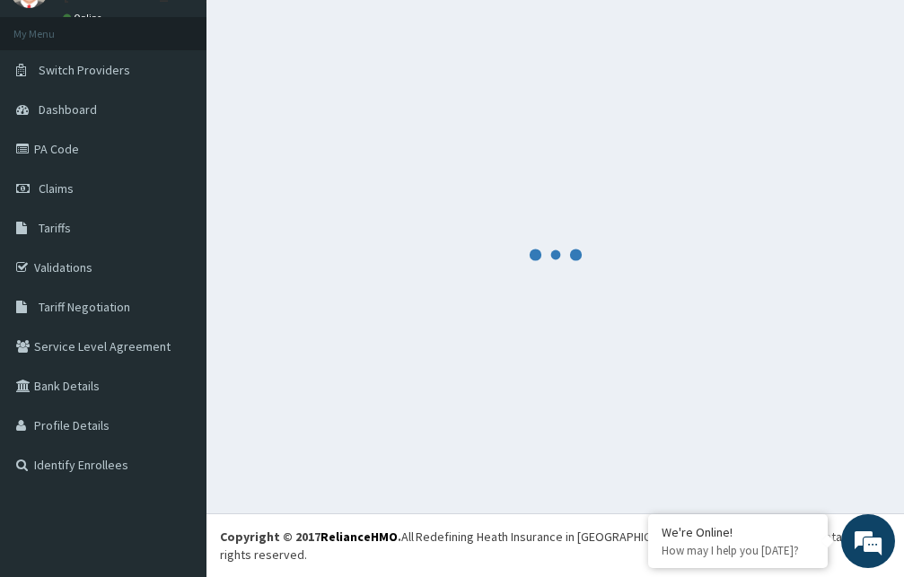
scroll to position [68, 0]
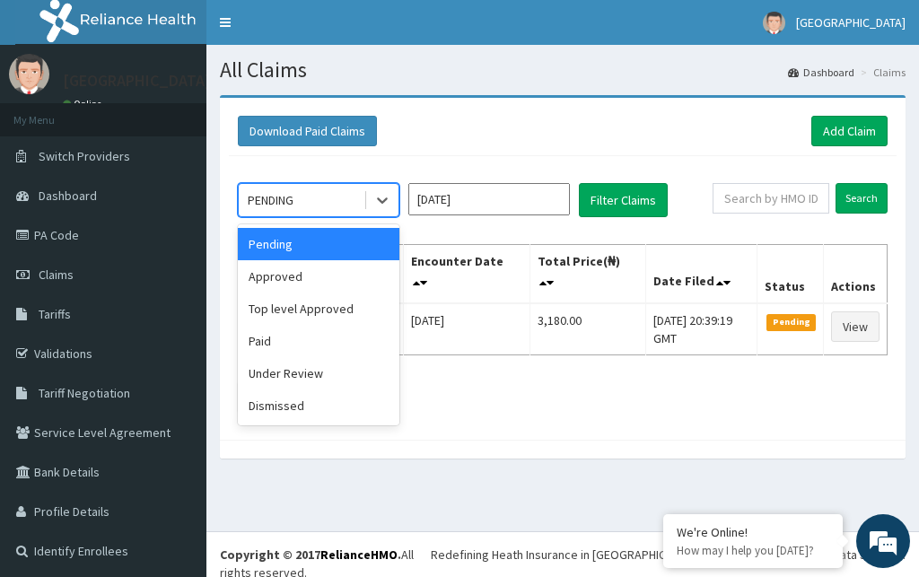
click at [384, 202] on icon at bounding box center [382, 201] width 11 height 6
click at [323, 277] on div "Approved" at bounding box center [319, 276] width 162 height 32
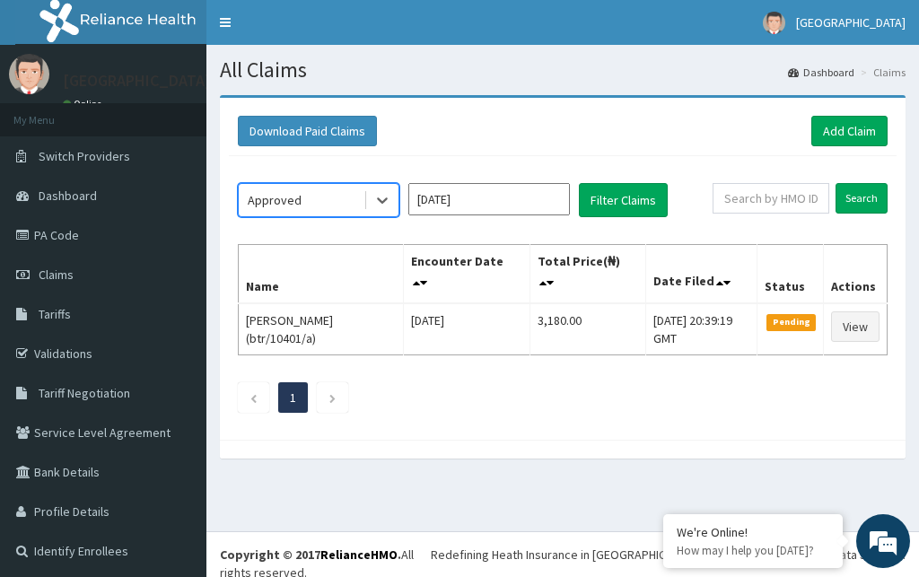
click at [478, 201] on input "[DATE]" at bounding box center [489, 199] width 162 height 32
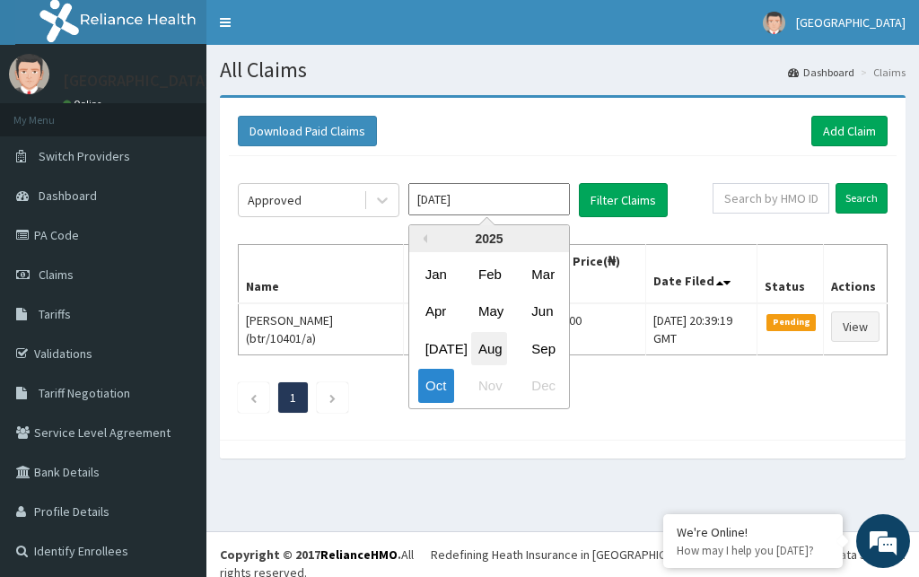
click at [492, 351] on div "Aug" at bounding box center [489, 348] width 36 height 33
type input "[DATE]"
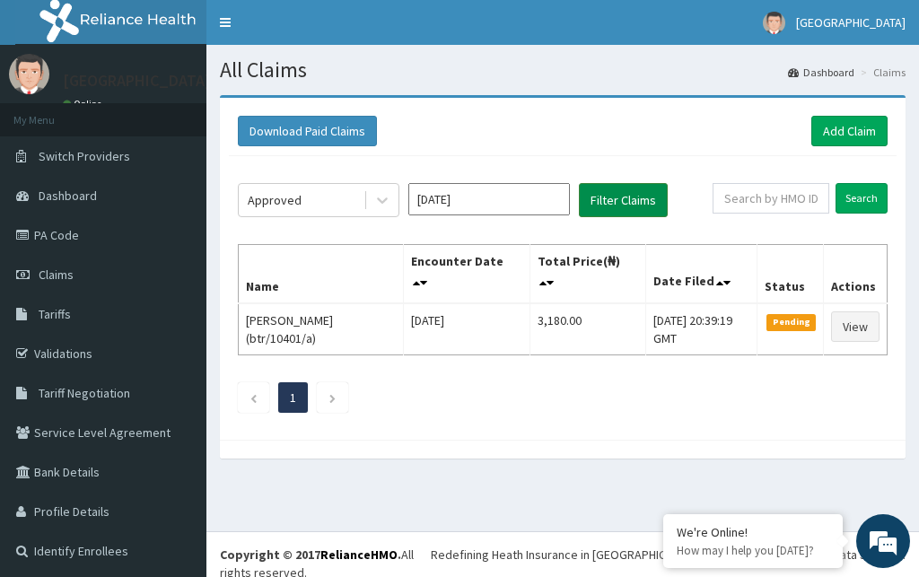
click at [611, 200] on button "Filter Claims" at bounding box center [623, 200] width 89 height 34
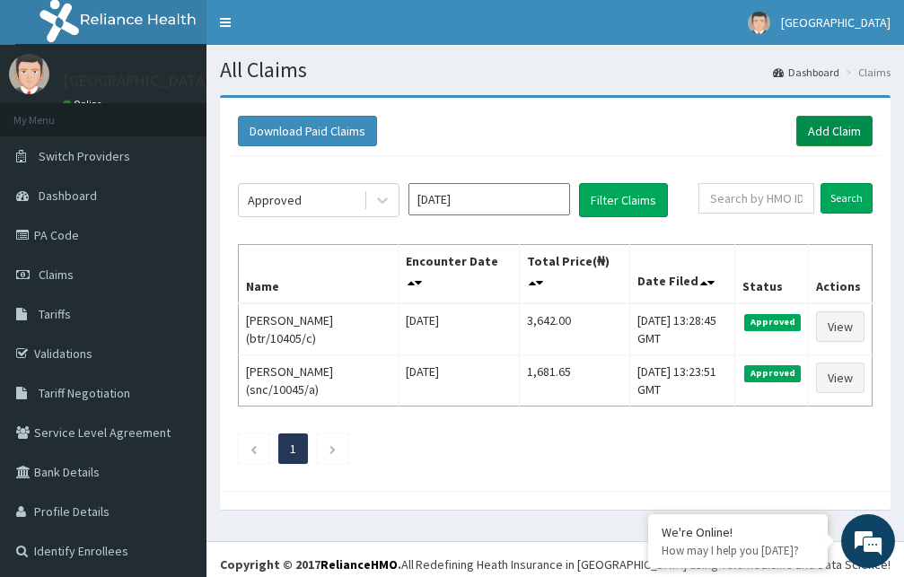
click at [820, 126] on link "Add Claim" at bounding box center [834, 131] width 76 height 31
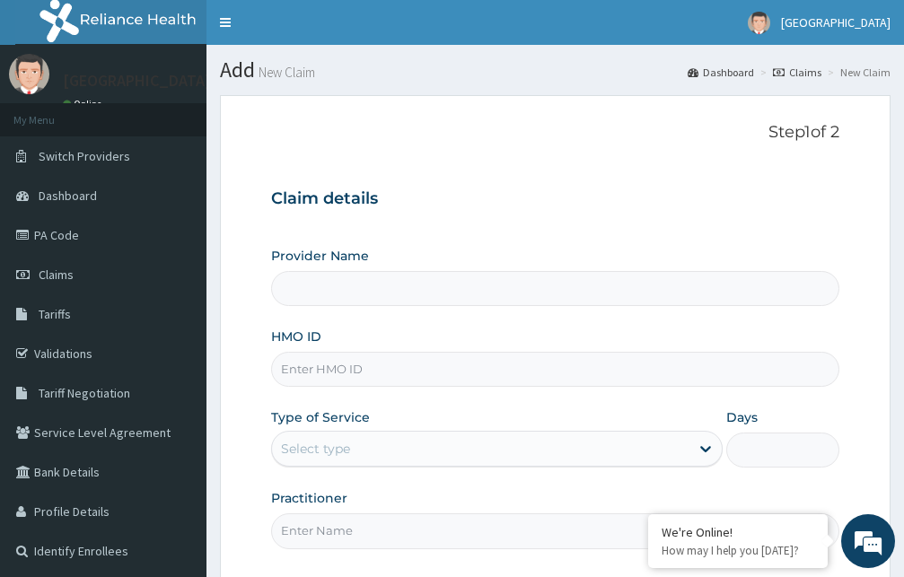
type input "[GEOGRAPHIC_DATA]"
click at [463, 373] on input "HMO ID" at bounding box center [555, 369] width 568 height 35
type input "nbc/11028/g"
click at [434, 447] on div "Select type" at bounding box center [480, 448] width 417 height 29
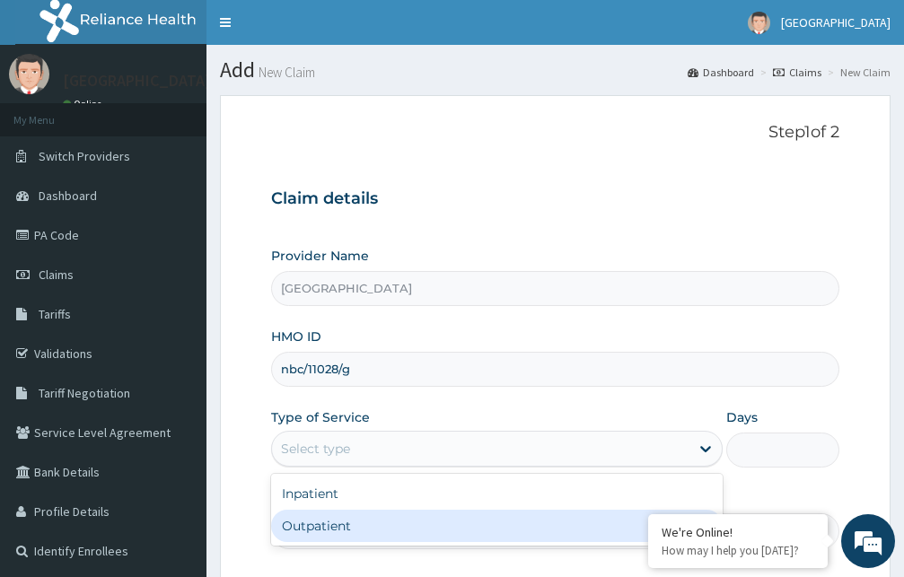
click at [385, 525] on div "Outpatient" at bounding box center [496, 526] width 451 height 32
type input "1"
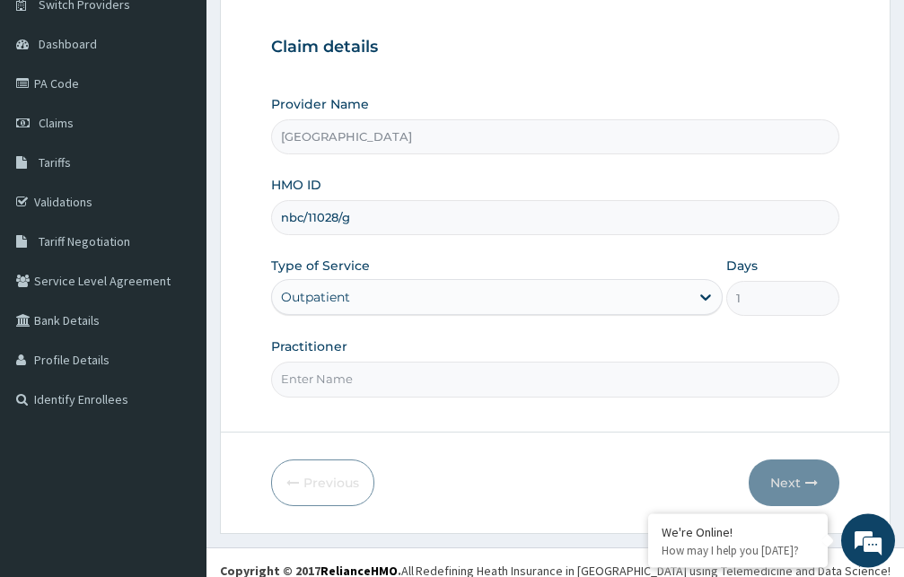
scroll to position [168, 0]
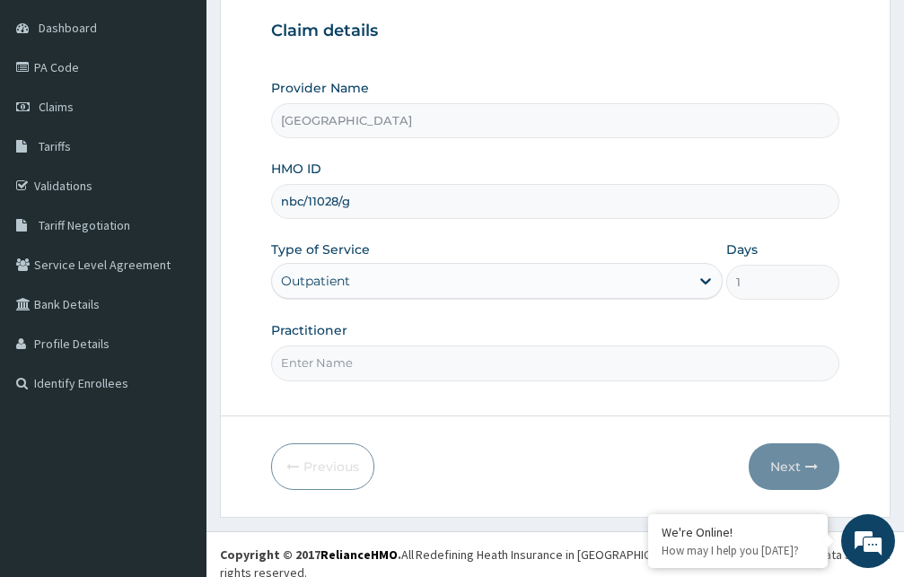
click at [462, 362] on input "Practitioner" at bounding box center [555, 363] width 568 height 35
type input "[PERSON_NAME]"
click at [792, 464] on button "Next" at bounding box center [793, 466] width 91 height 47
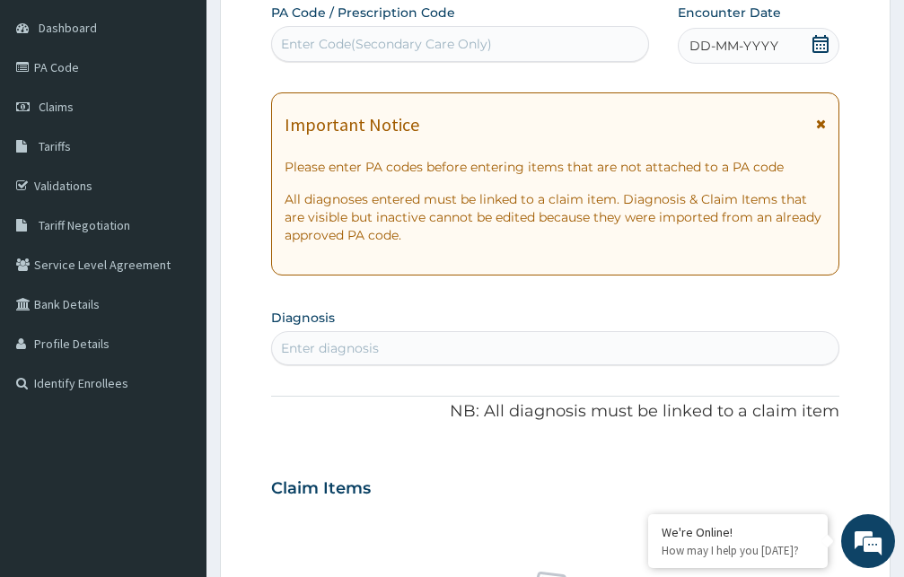
click at [819, 120] on icon at bounding box center [821, 124] width 10 height 13
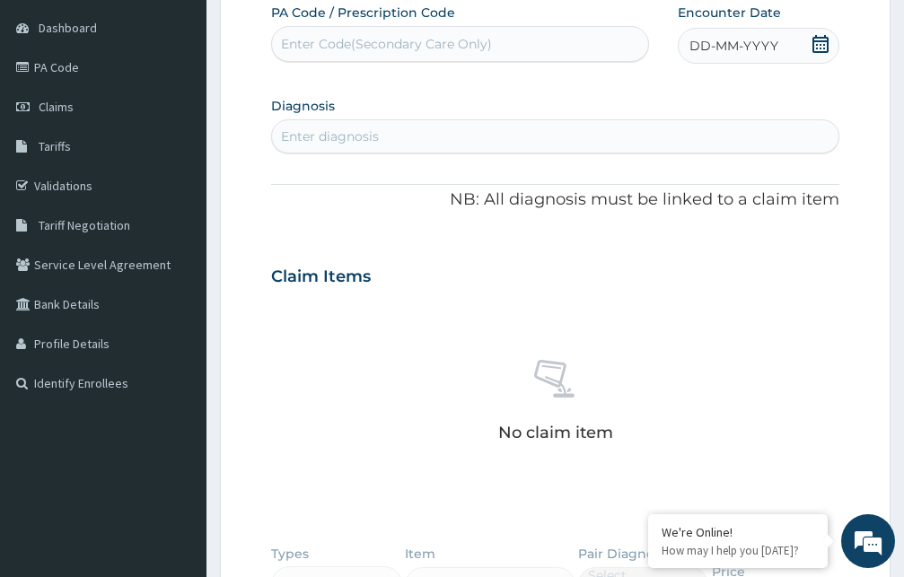
click at [819, 40] on icon at bounding box center [820, 44] width 16 height 18
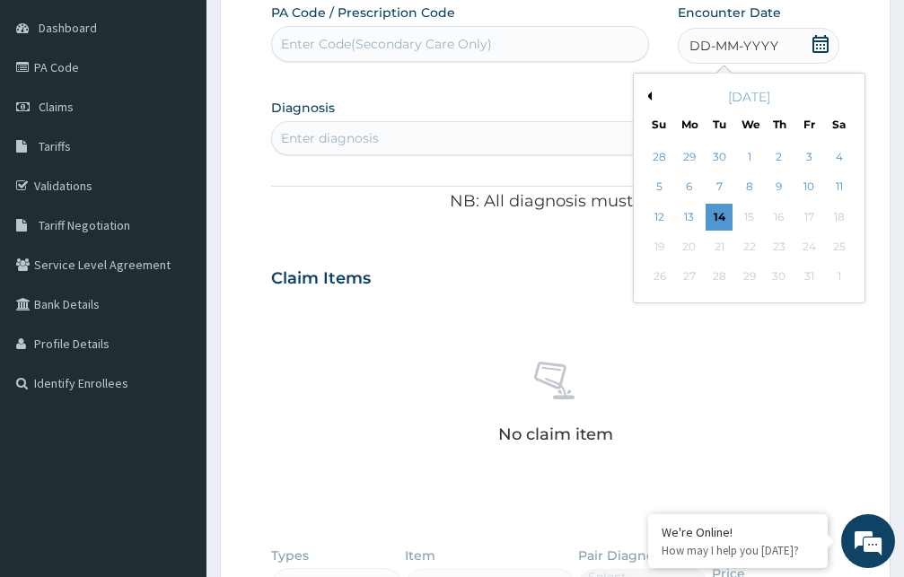
click at [650, 92] on button "Previous Month" at bounding box center [647, 96] width 9 height 9
click at [756, 276] on div "27" at bounding box center [748, 277] width 27 height 27
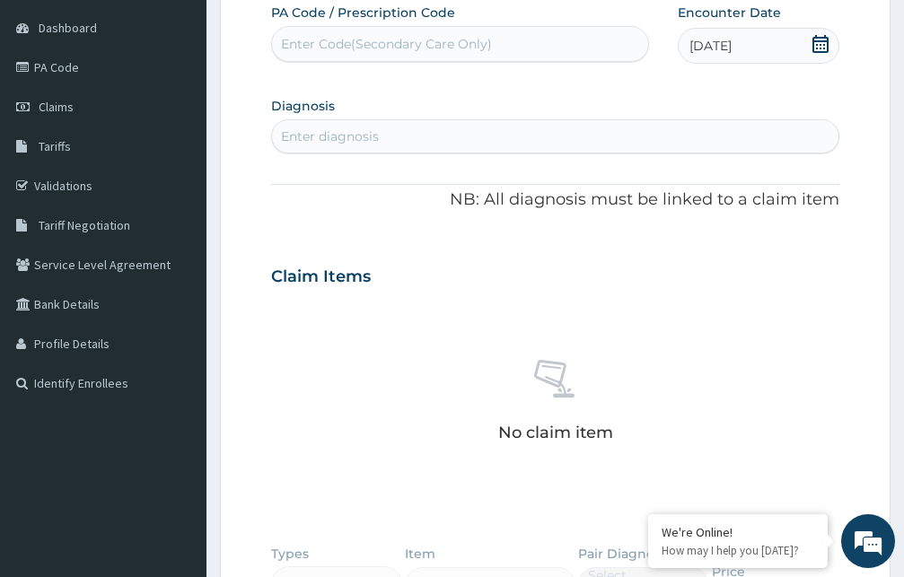
click at [482, 136] on div "Enter diagnosis" at bounding box center [555, 136] width 566 height 29
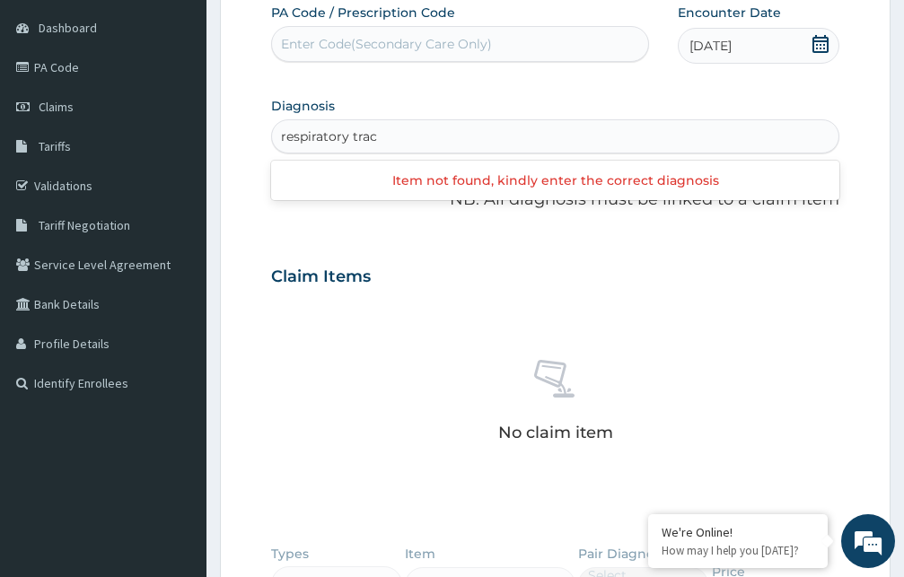
type input "respiratory tract"
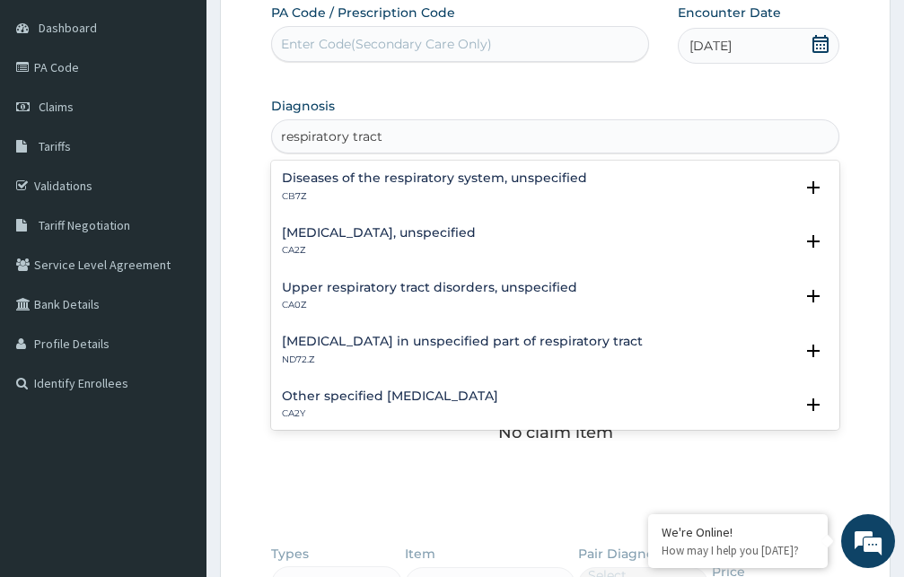
click at [425, 287] on h4 "Upper respiratory tract disorders, unspecified" at bounding box center [429, 287] width 295 height 13
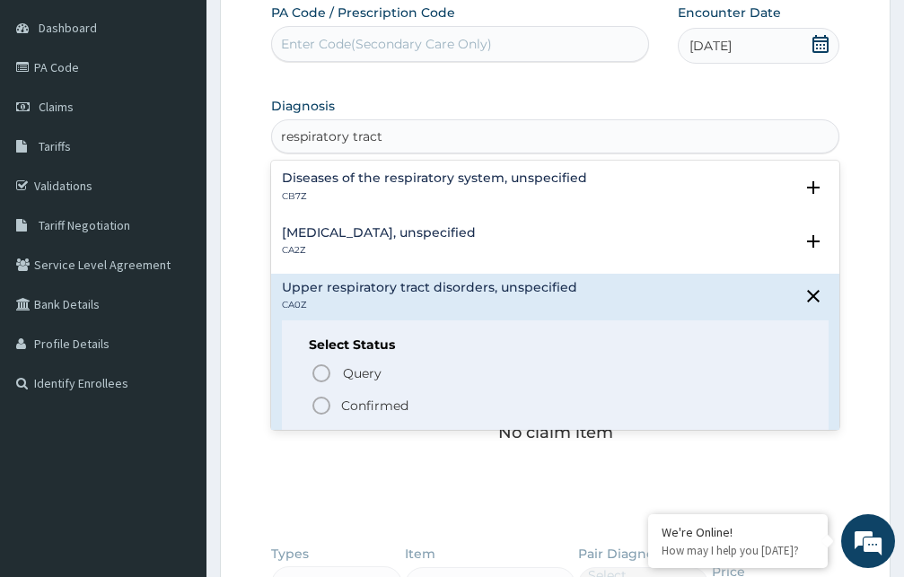
click at [321, 407] on icon "status option filled" at bounding box center [322, 406] width 22 height 22
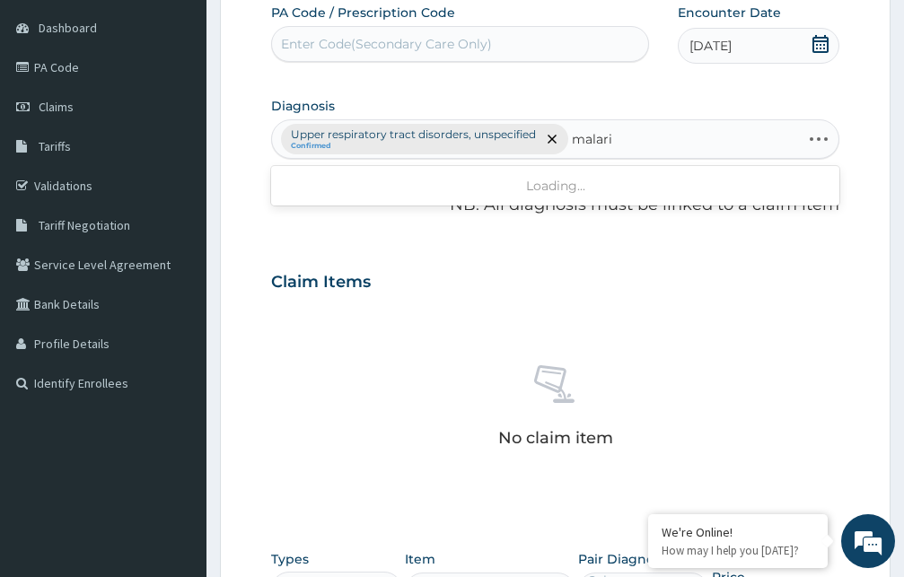
type input "[MEDICAL_DATA]"
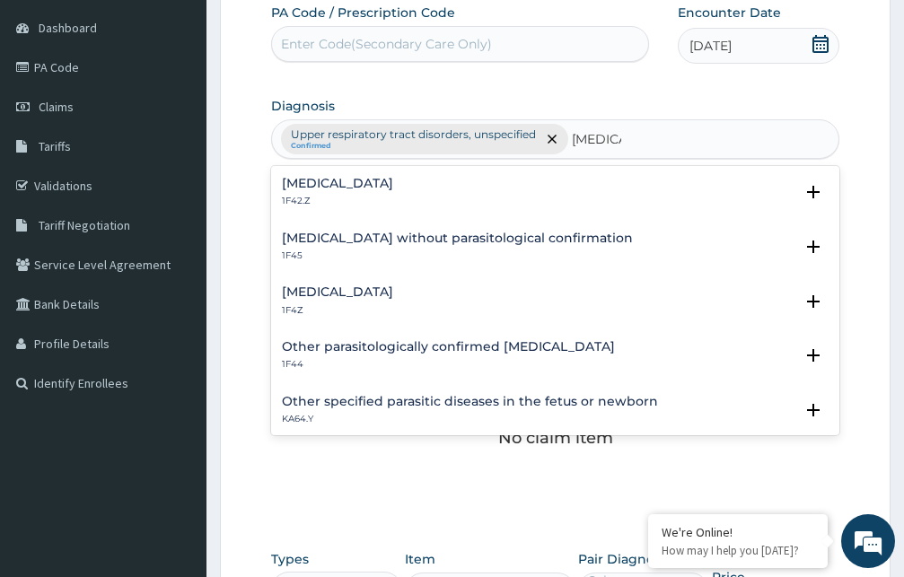
click at [361, 293] on h4 "[MEDICAL_DATA]" at bounding box center [337, 291] width 111 height 13
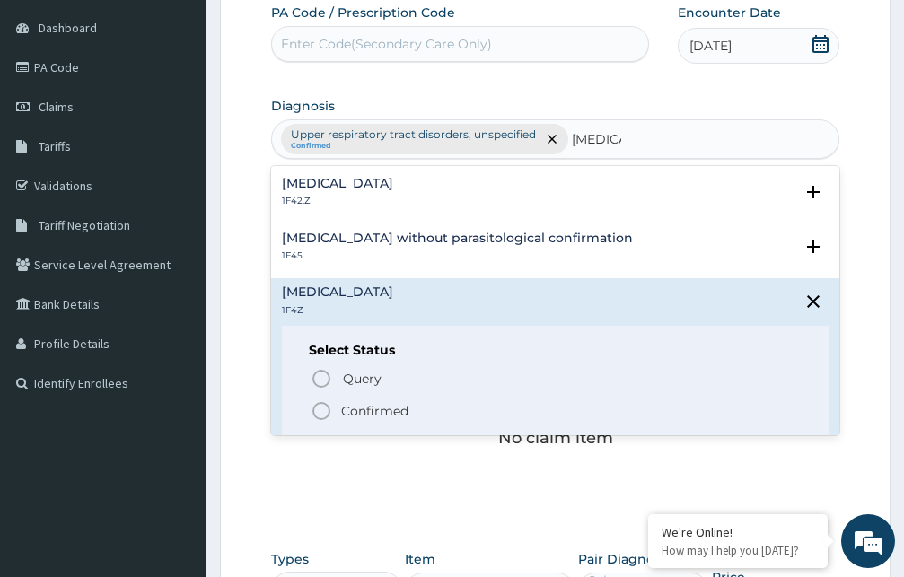
click at [320, 412] on icon "status option filled" at bounding box center [322, 411] width 22 height 22
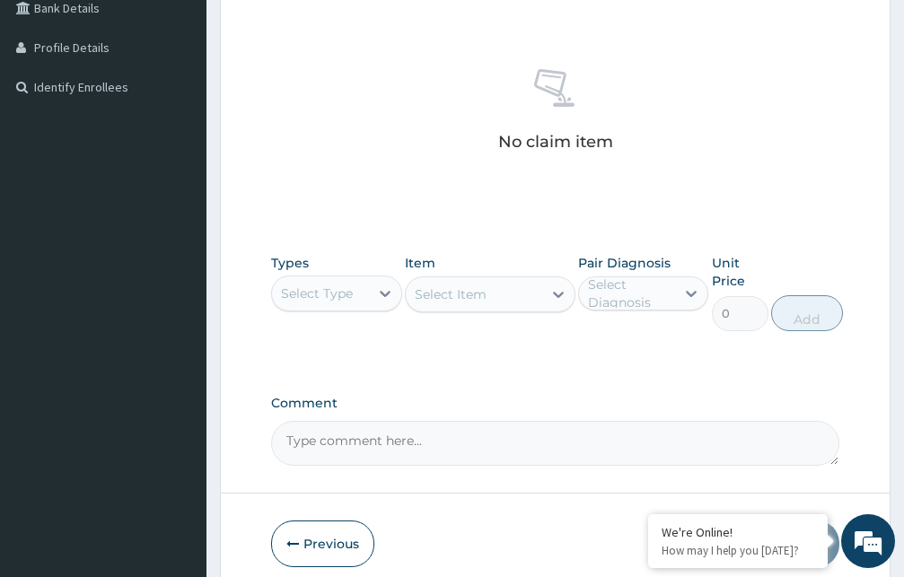
scroll to position [466, 0]
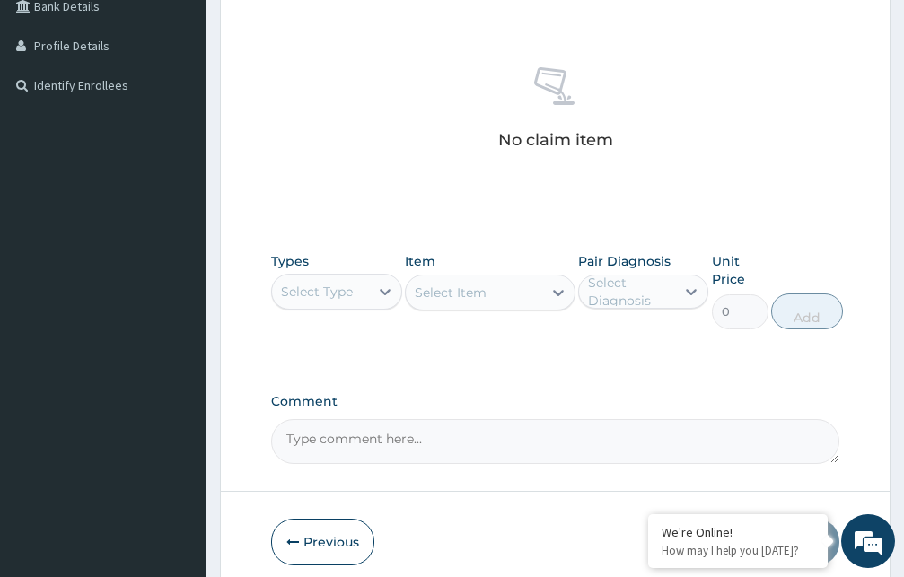
click at [346, 294] on div "Select Type" at bounding box center [317, 292] width 72 height 18
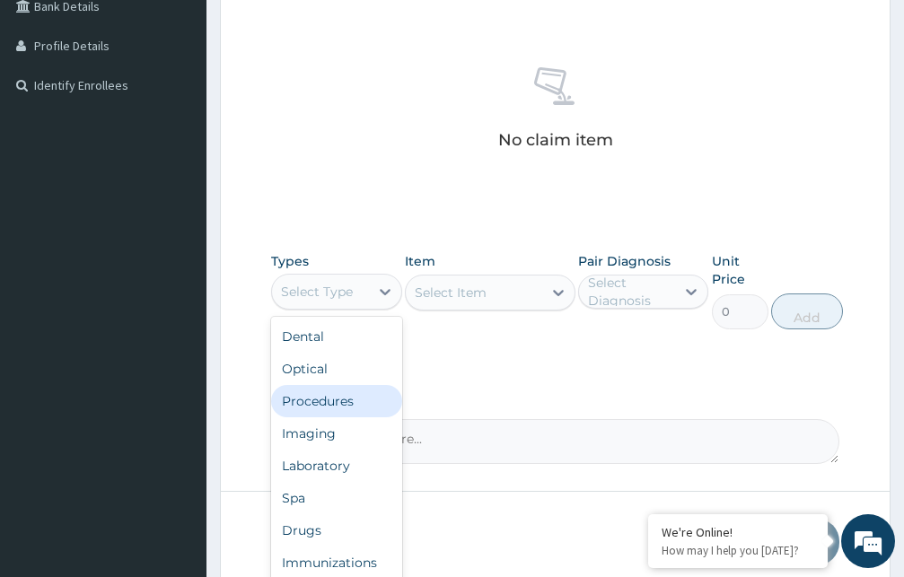
click at [326, 402] on div "Procedures" at bounding box center [336, 401] width 131 height 32
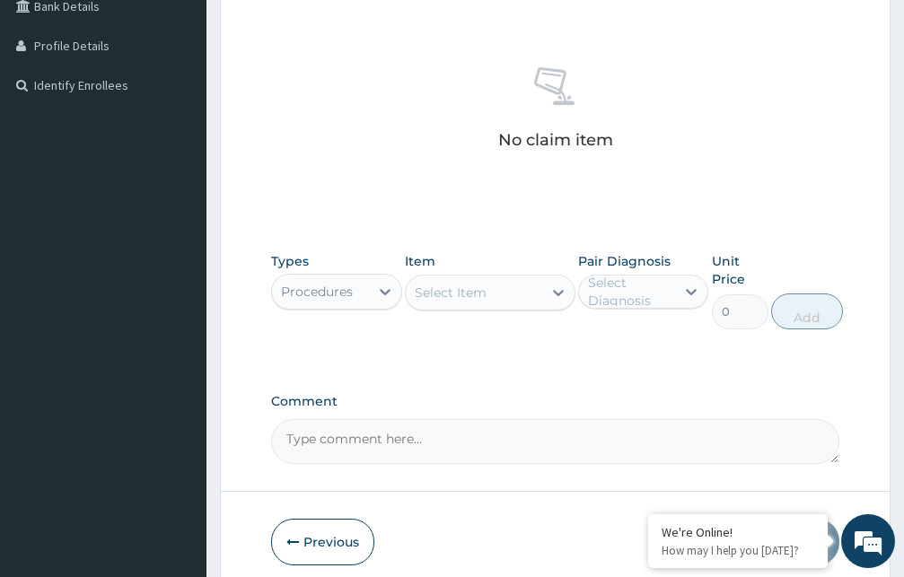
click at [460, 295] on div "Select Item" at bounding box center [451, 293] width 72 height 18
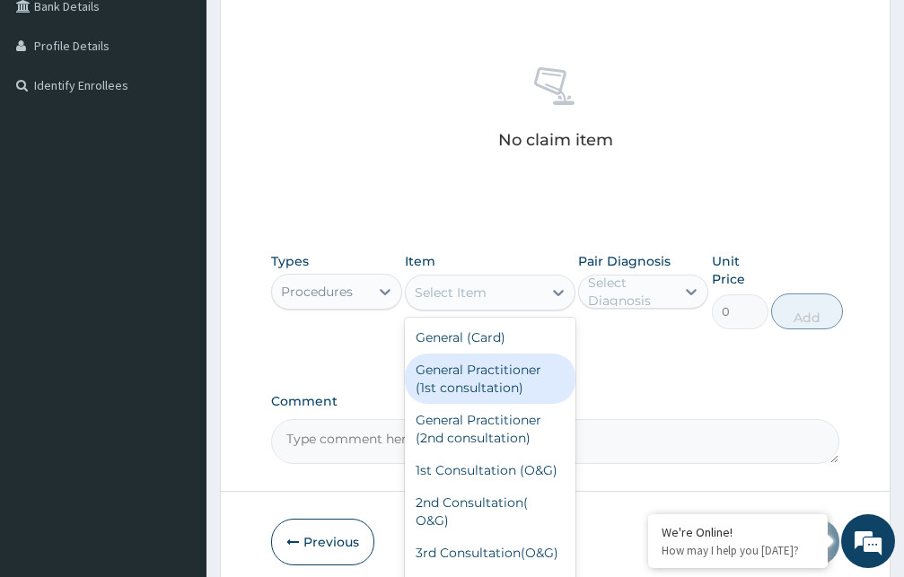
click at [457, 375] on div "General Practitioner (1st consultation)" at bounding box center [490, 379] width 171 height 50
type input "1500"
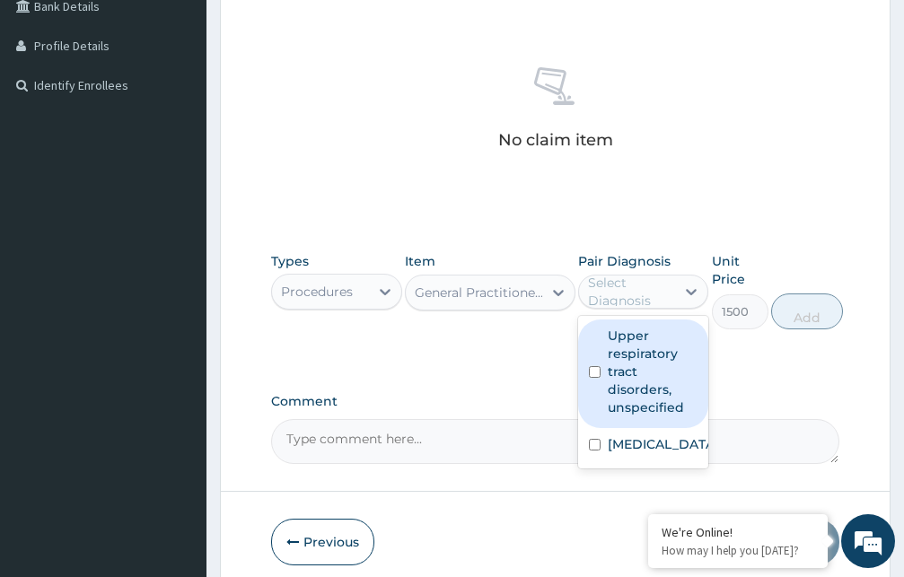
click at [608, 291] on div "Select Diagnosis" at bounding box center [631, 292] width 86 height 36
click at [618, 383] on label "Upper respiratory tract disorders, unspecified" at bounding box center [653, 372] width 91 height 90
checkbox input "true"
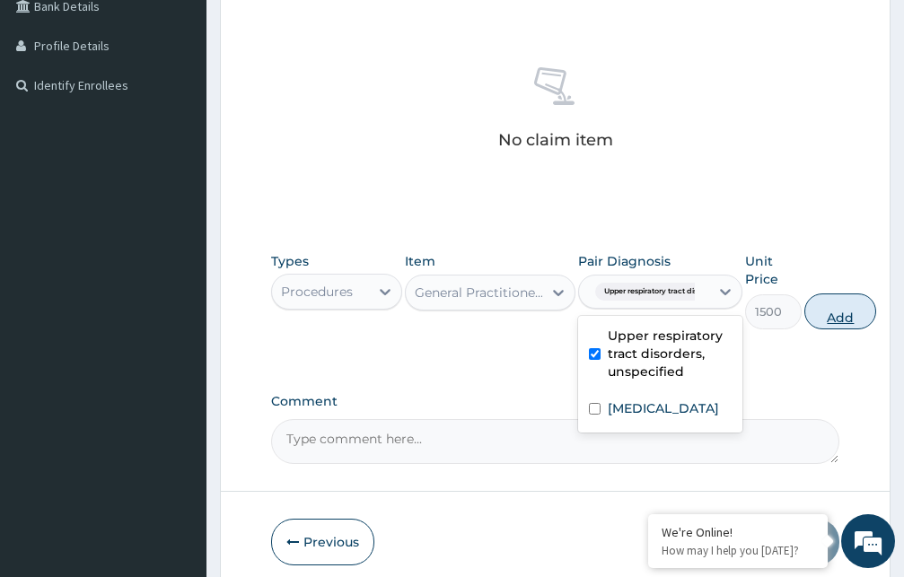
click at [833, 314] on button "Add" at bounding box center [840, 311] width 72 height 36
type input "0"
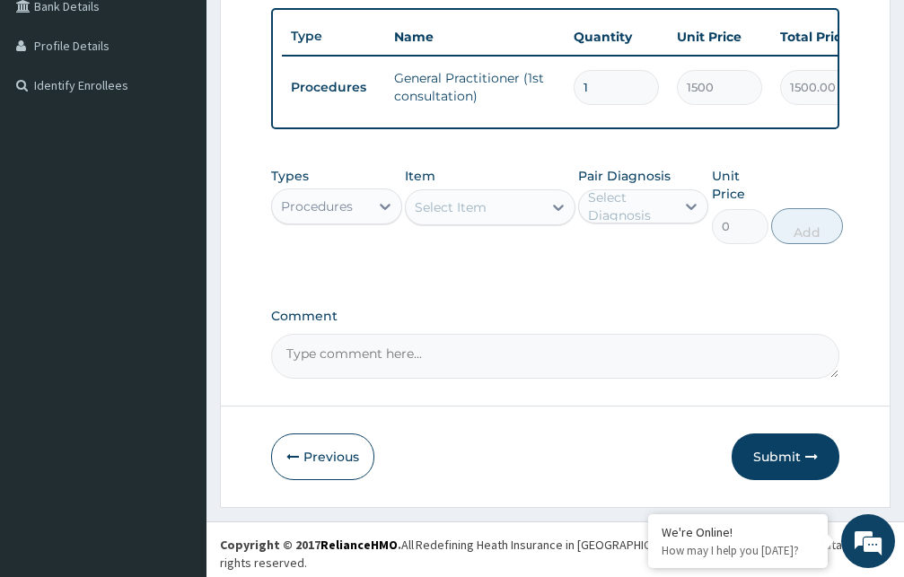
click at [367, 221] on div "Procedures" at bounding box center [320, 206] width 97 height 29
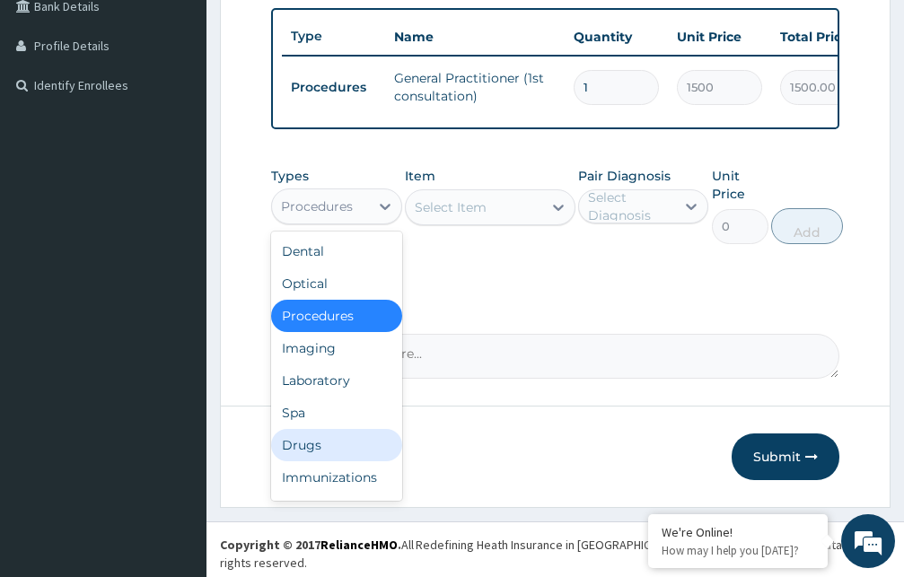
click at [301, 460] on div "Drugs" at bounding box center [336, 445] width 131 height 32
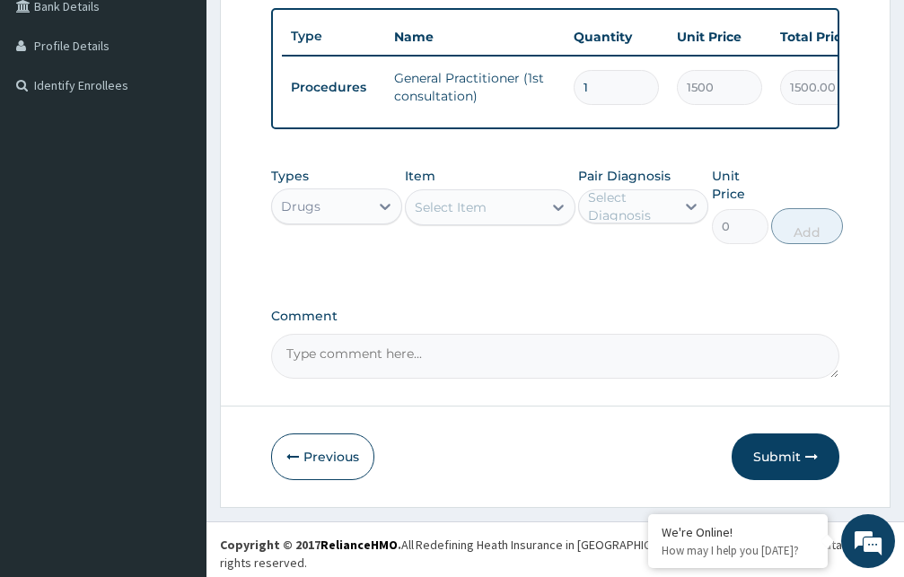
click at [471, 216] on div "Select Item" at bounding box center [451, 207] width 72 height 18
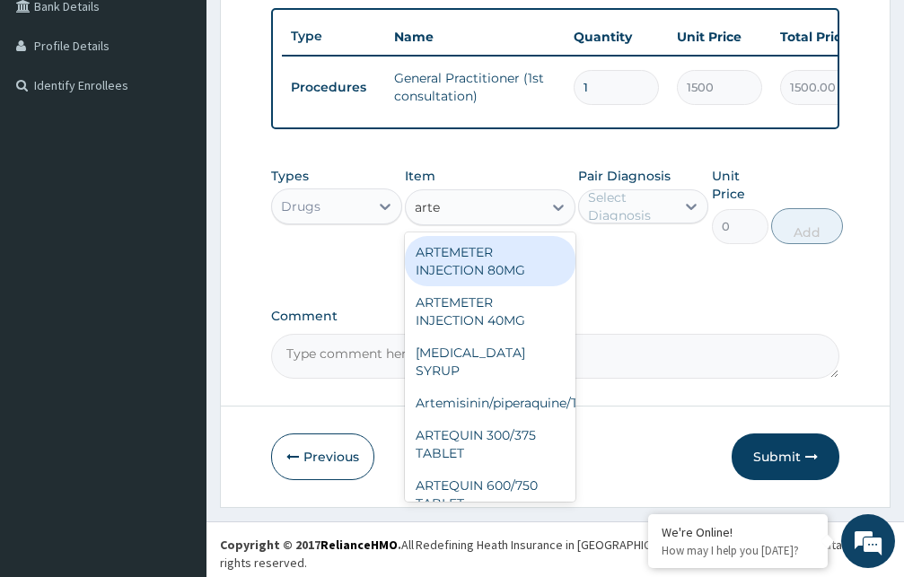
type input "artem"
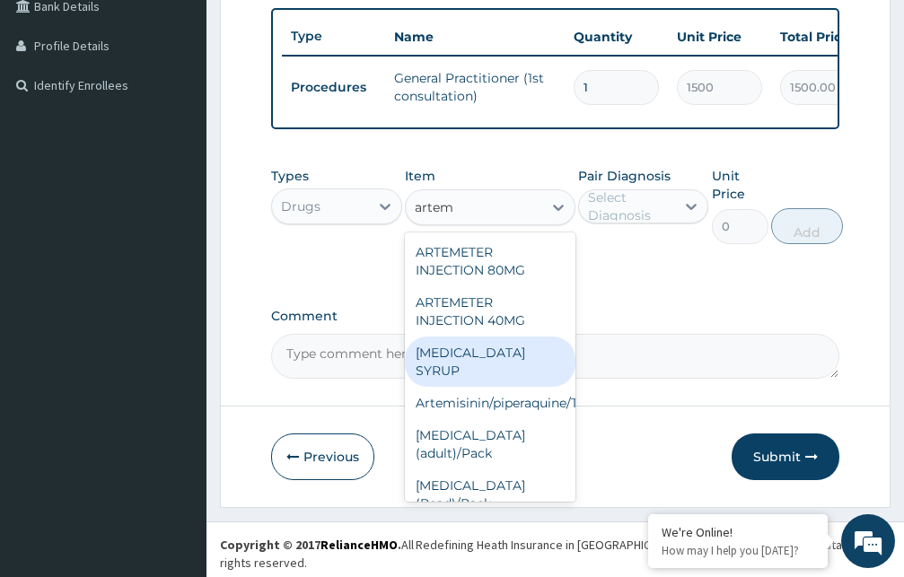
click at [460, 370] on div "[MEDICAL_DATA] SYRUP" at bounding box center [490, 362] width 171 height 50
type input "420"
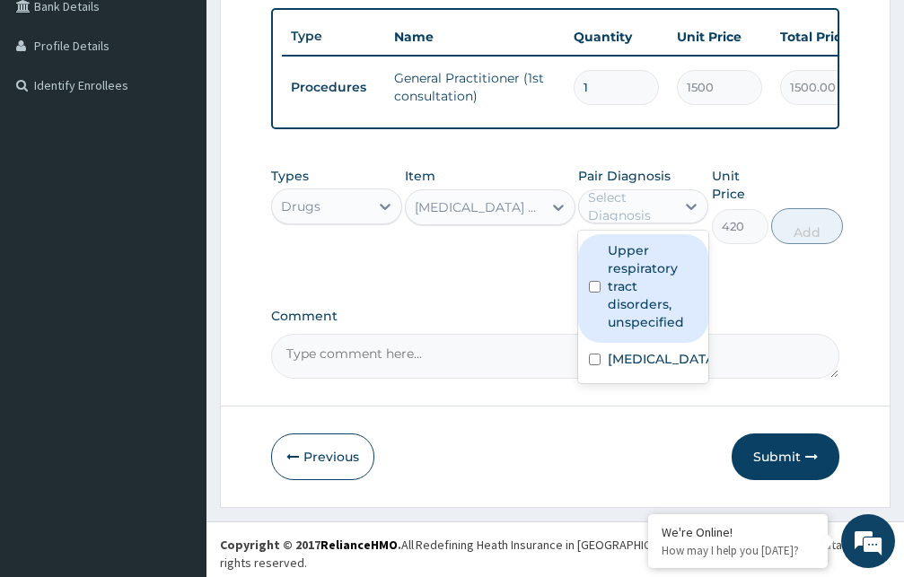
click at [609, 224] on div "Select Diagnosis" at bounding box center [631, 206] width 86 height 36
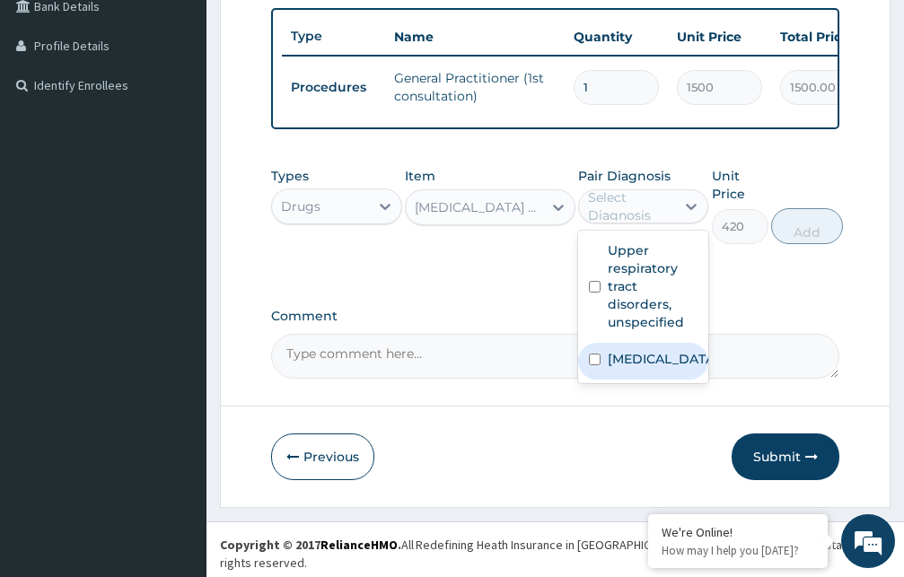
click at [639, 368] on label "[MEDICAL_DATA]" at bounding box center [662, 359] width 109 height 18
checkbox input "true"
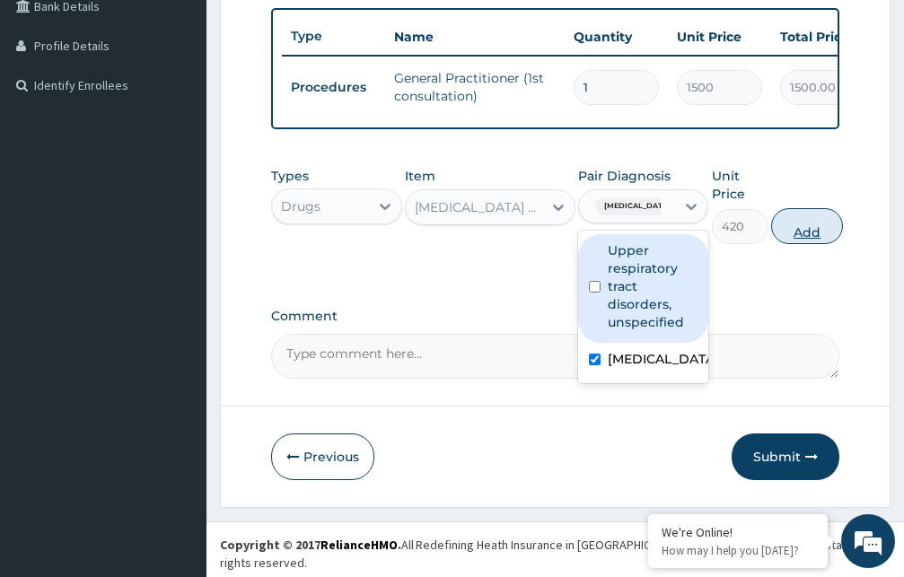
click at [816, 244] on button "Add" at bounding box center [807, 226] width 72 height 36
type input "0"
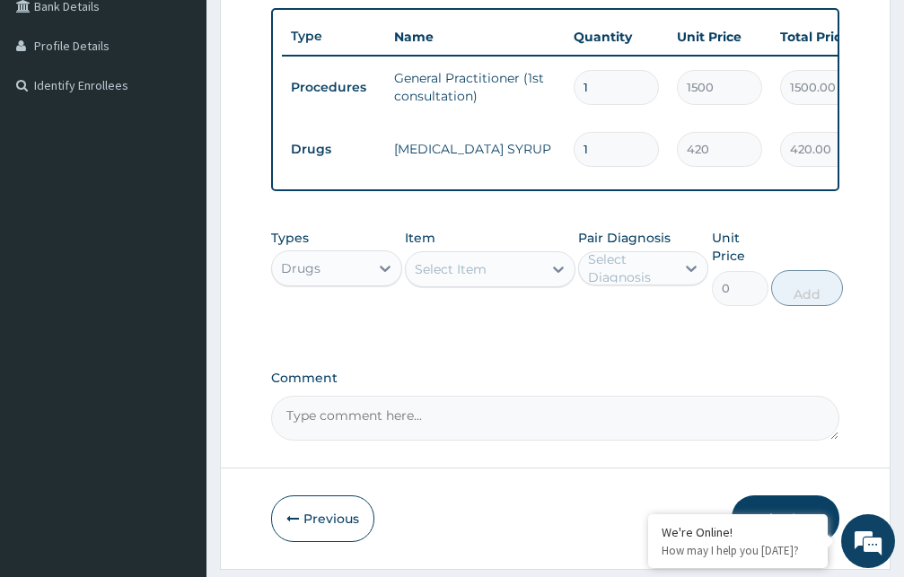
click at [511, 284] on div "Select Item" at bounding box center [474, 269] width 136 height 29
click at [427, 278] on input "erthro" at bounding box center [435, 269] width 41 height 18
type input "erythro"
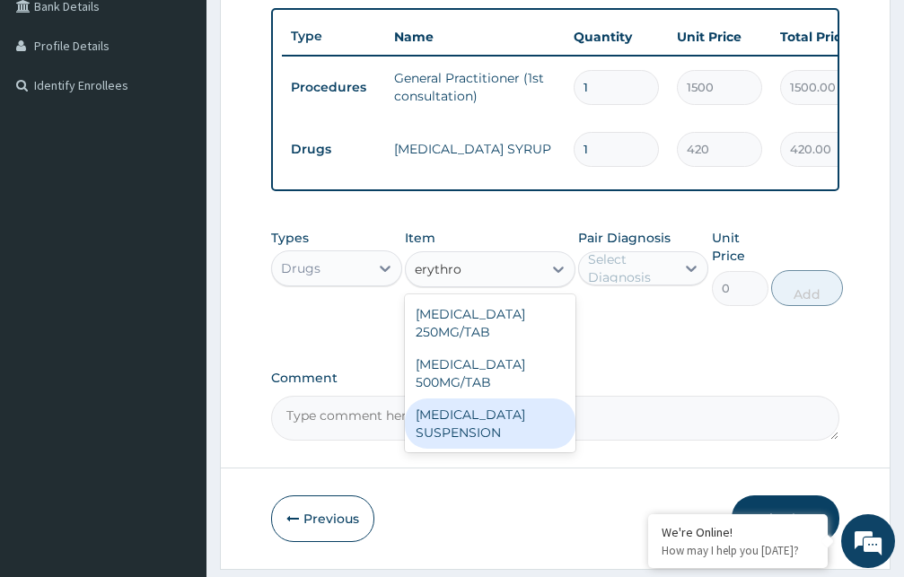
click at [468, 433] on div "[MEDICAL_DATA] SUSPENSION" at bounding box center [490, 423] width 171 height 50
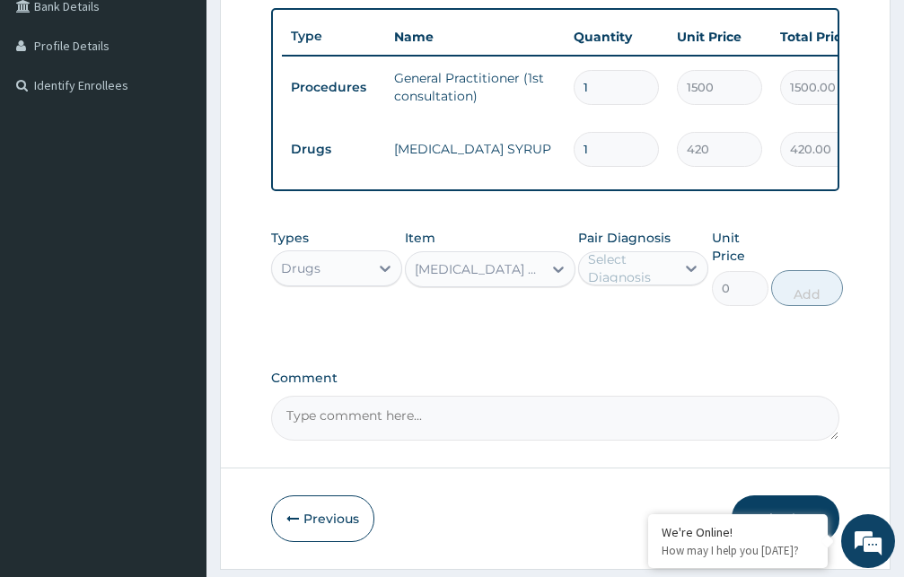
type input "115.5"
click at [603, 286] on div "Select Diagnosis" at bounding box center [631, 268] width 86 height 36
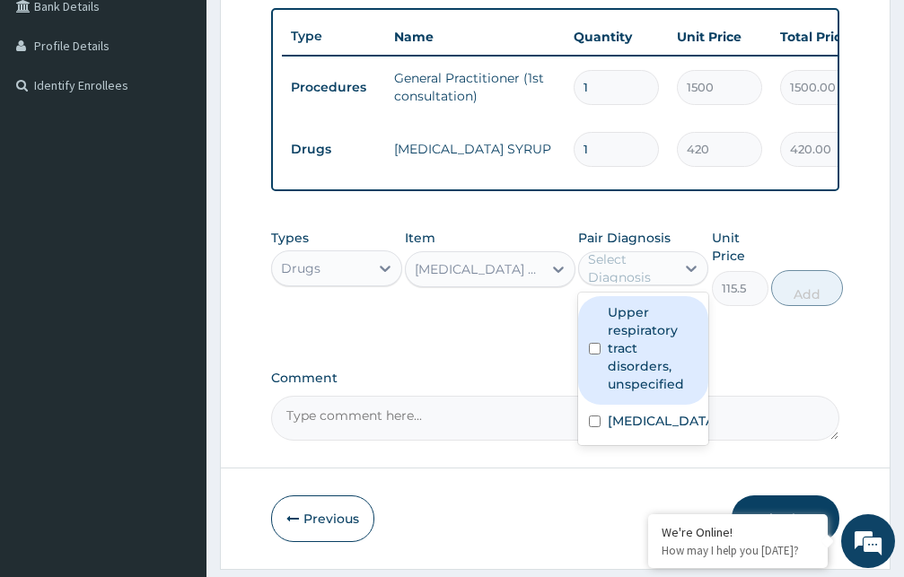
click at [613, 355] on label "Upper respiratory tract disorders, unspecified" at bounding box center [653, 348] width 91 height 90
checkbox input "true"
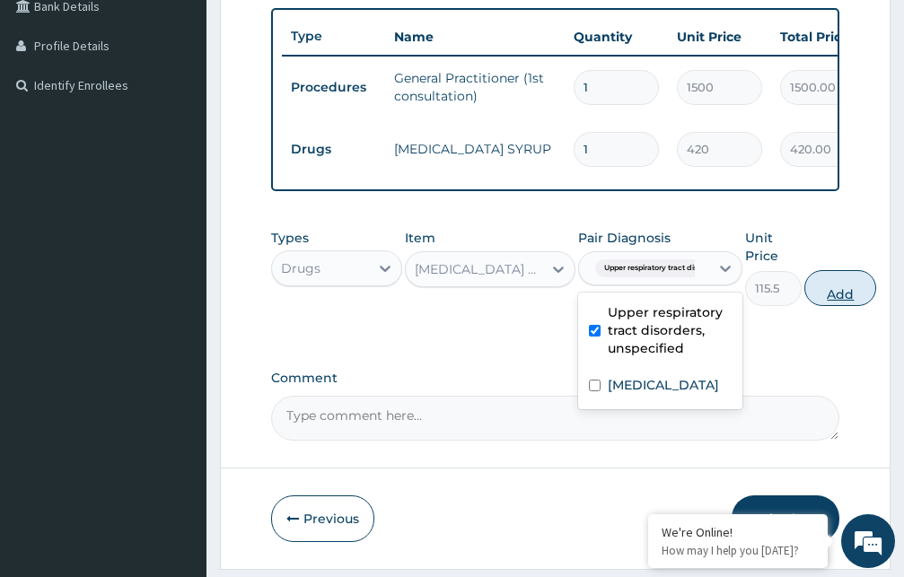
click at [831, 306] on button "Add" at bounding box center [840, 288] width 72 height 36
type input "0"
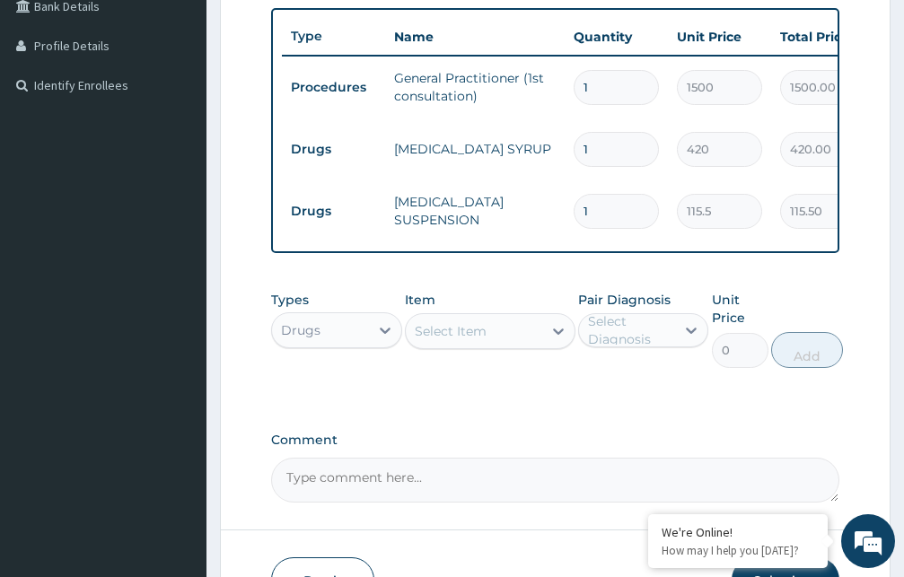
click at [468, 340] on div "Select Item" at bounding box center [451, 331] width 72 height 18
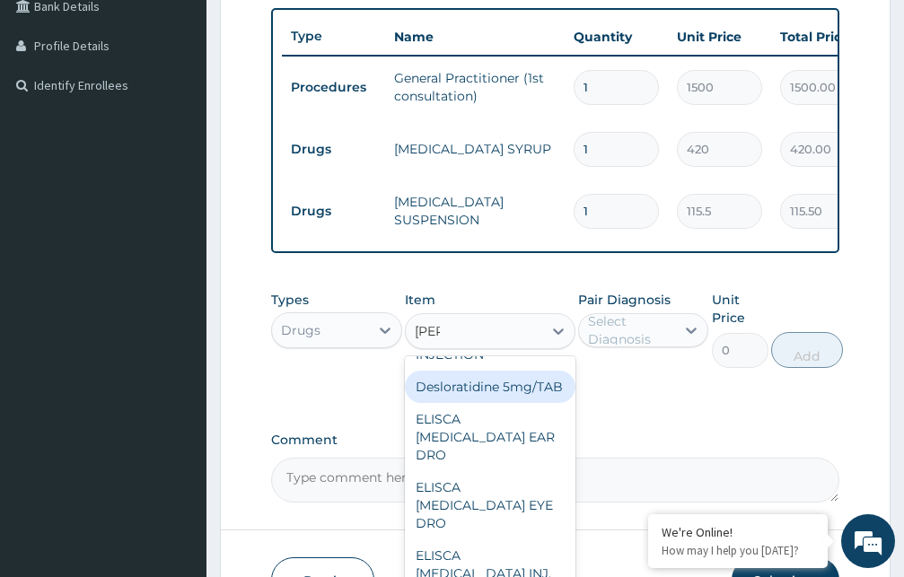
scroll to position [334, 0]
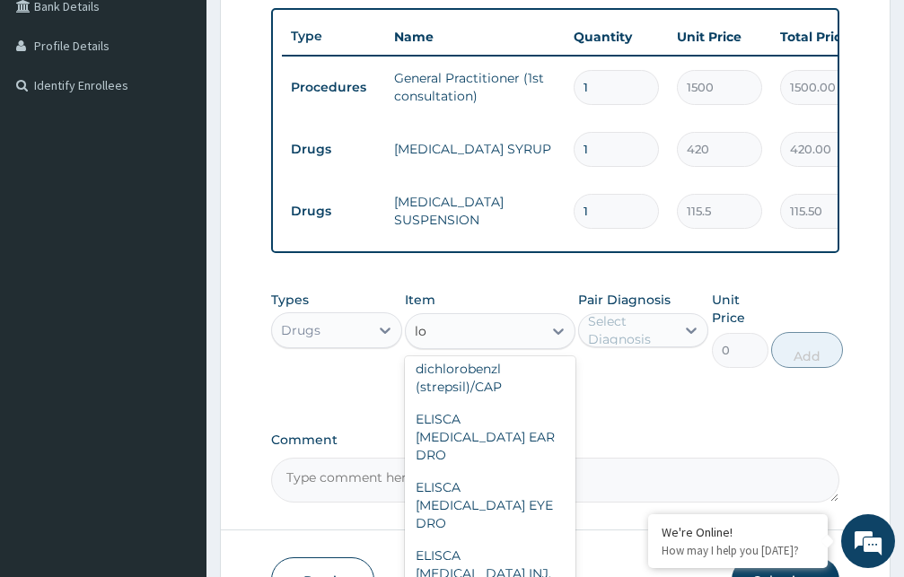
type input "l"
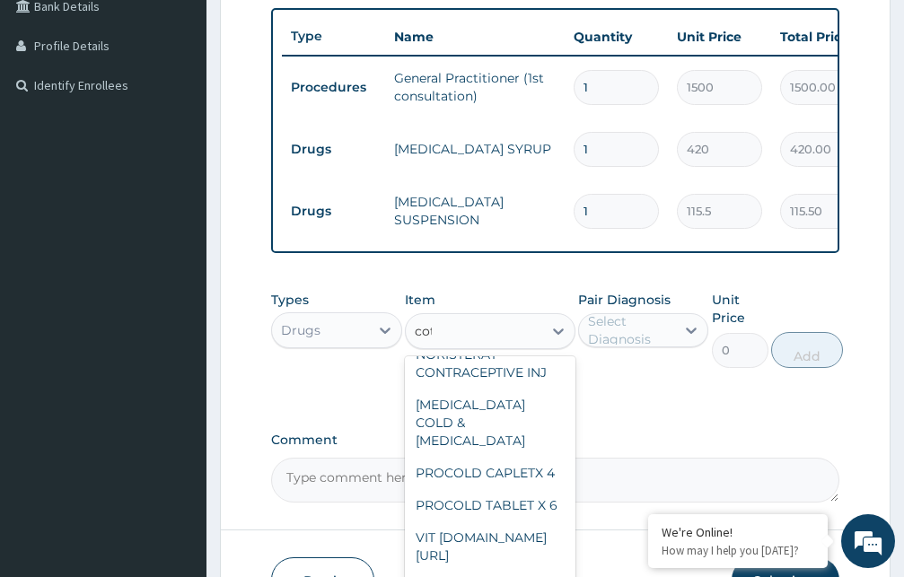
scroll to position [119, 0]
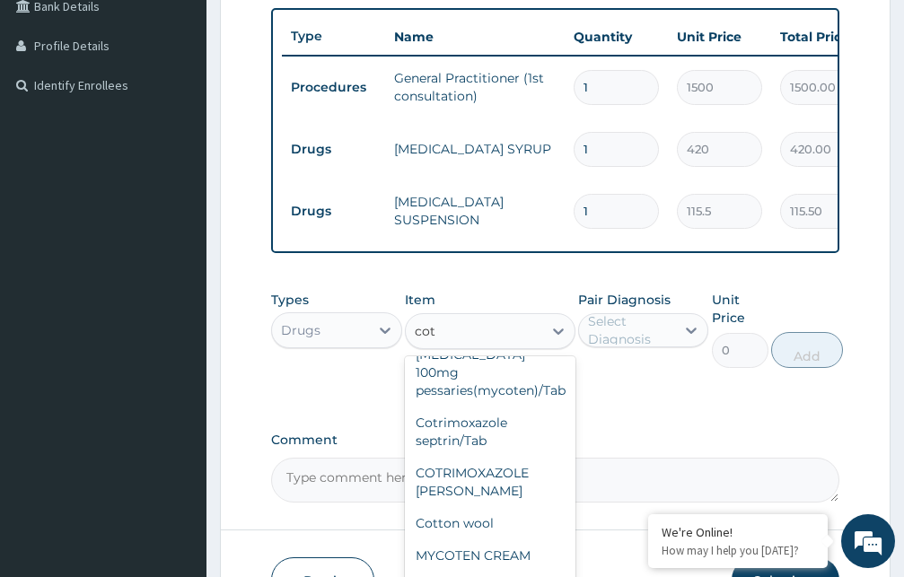
type input "cotr"
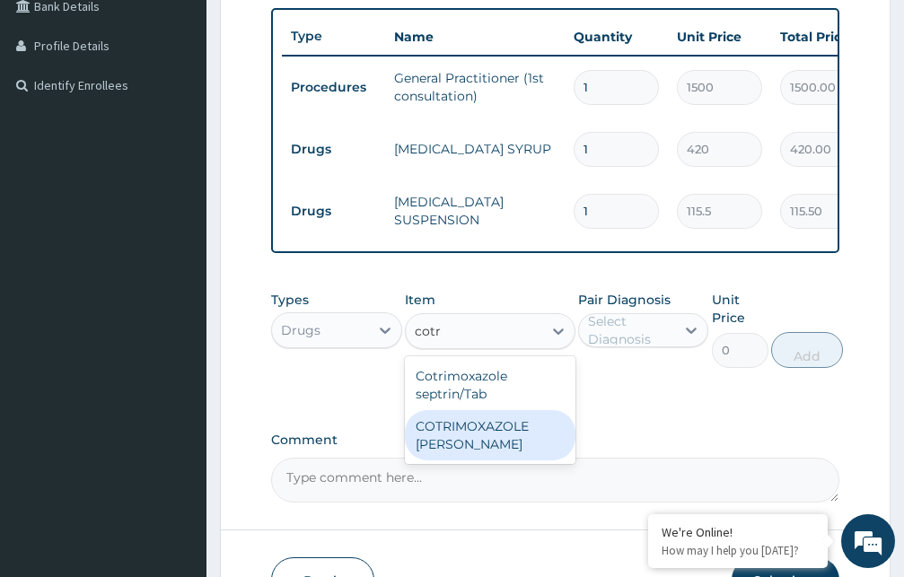
click at [491, 455] on div "COTRIMOXAZOLE [PERSON_NAME]" at bounding box center [490, 435] width 171 height 50
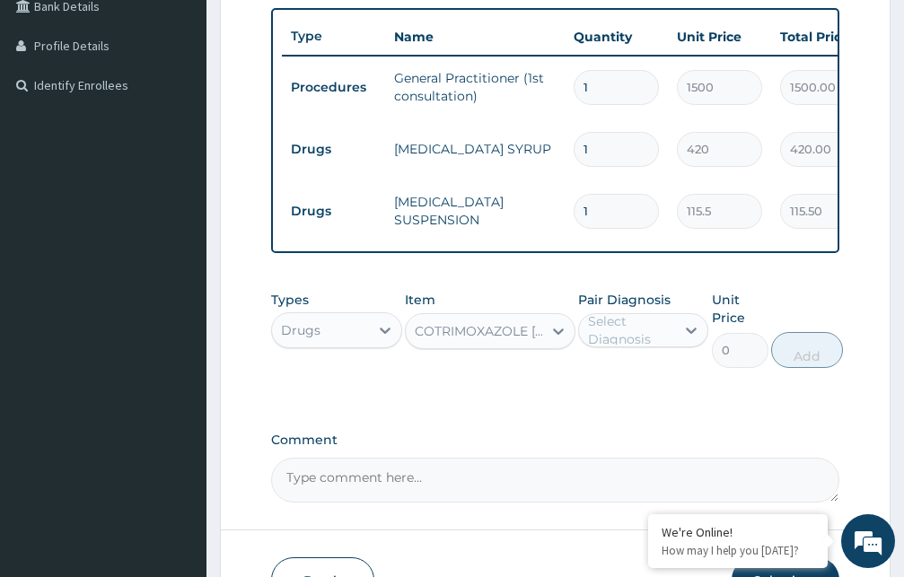
type input "115.5"
click at [652, 337] on div "Select Diagnosis" at bounding box center [631, 330] width 86 height 36
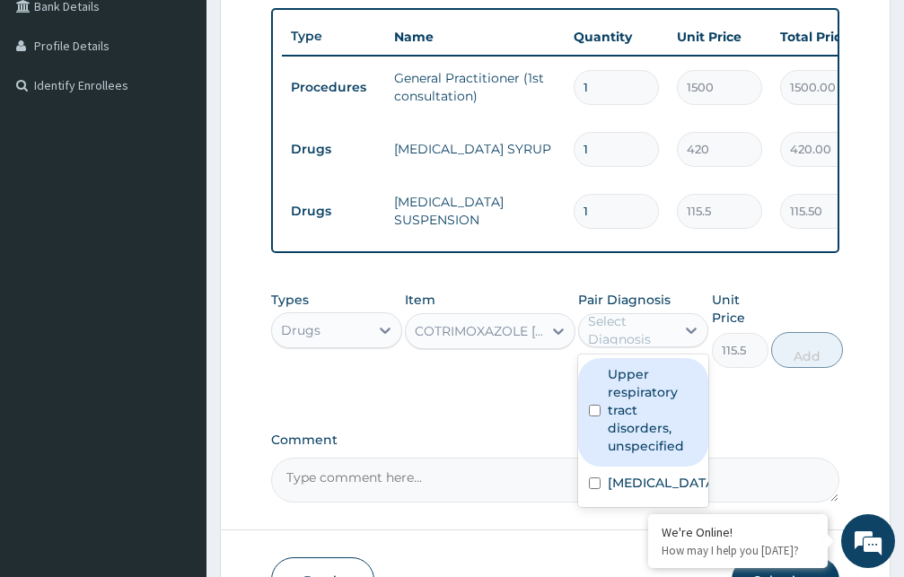
click at [635, 443] on label "Upper respiratory tract disorders, unspecified" at bounding box center [653, 410] width 91 height 90
checkbox input "true"
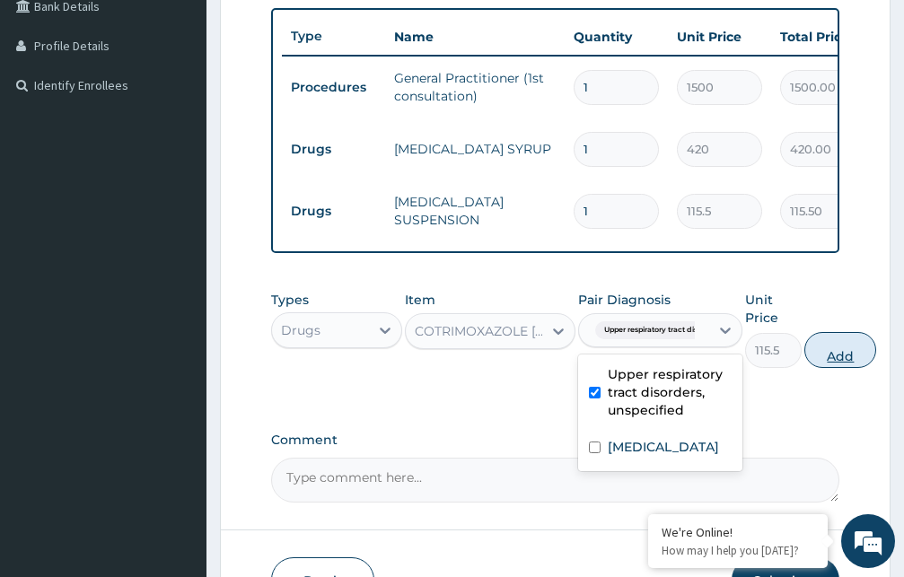
click at [841, 364] on button "Add" at bounding box center [840, 350] width 72 height 36
type input "0"
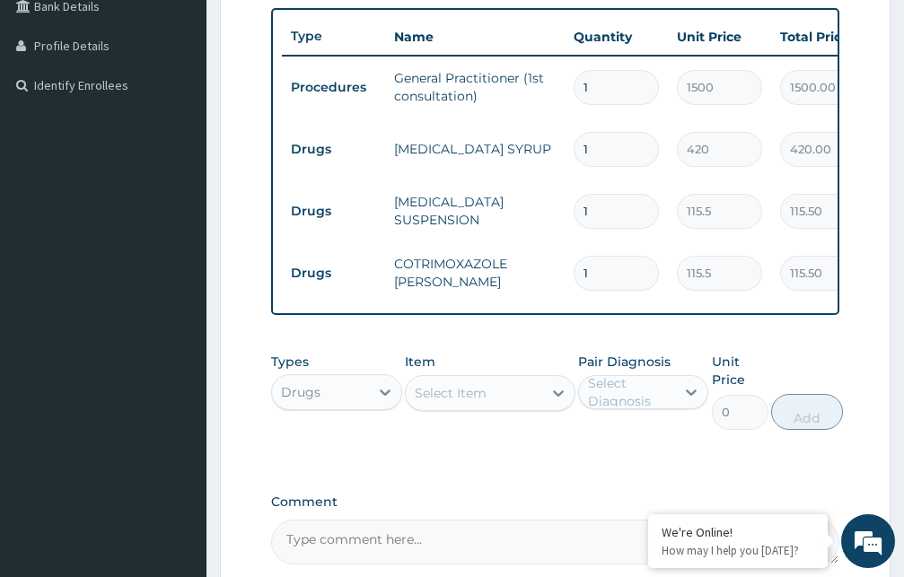
click at [448, 402] on div "Select Item" at bounding box center [451, 393] width 72 height 18
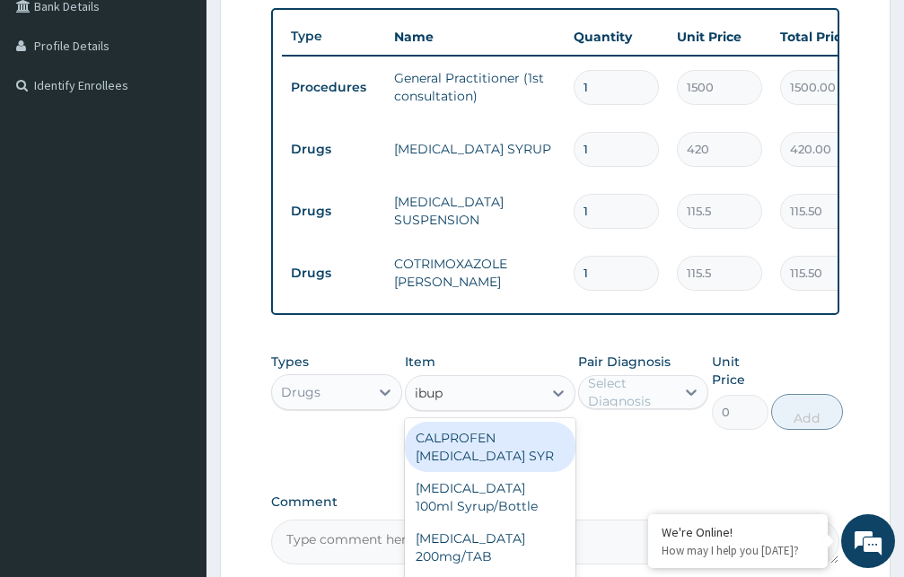
type input "ibupr"
click at [466, 472] on div "CALPROFEN [MEDICAL_DATA] SYR" at bounding box center [490, 447] width 171 height 50
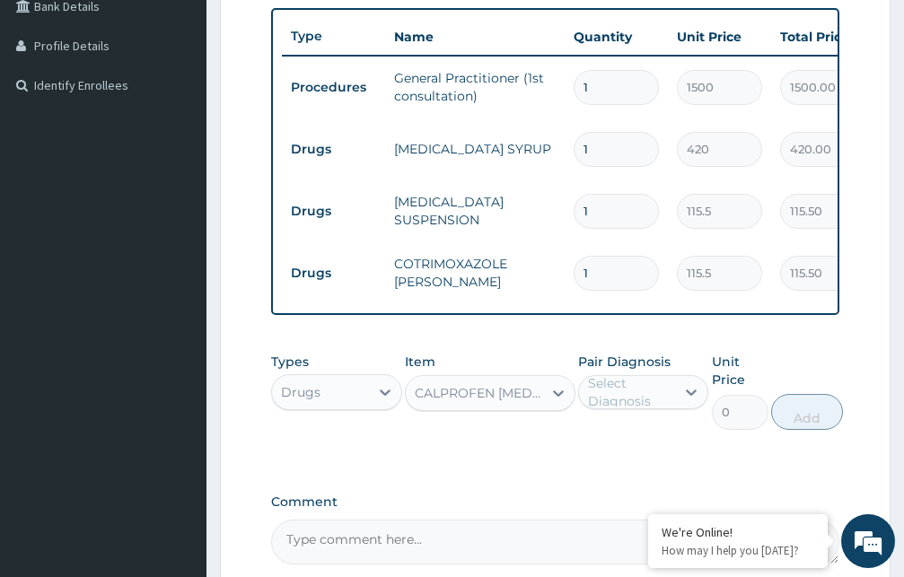
type input "1155"
click at [626, 408] on div "Select Diagnosis" at bounding box center [631, 392] width 86 height 36
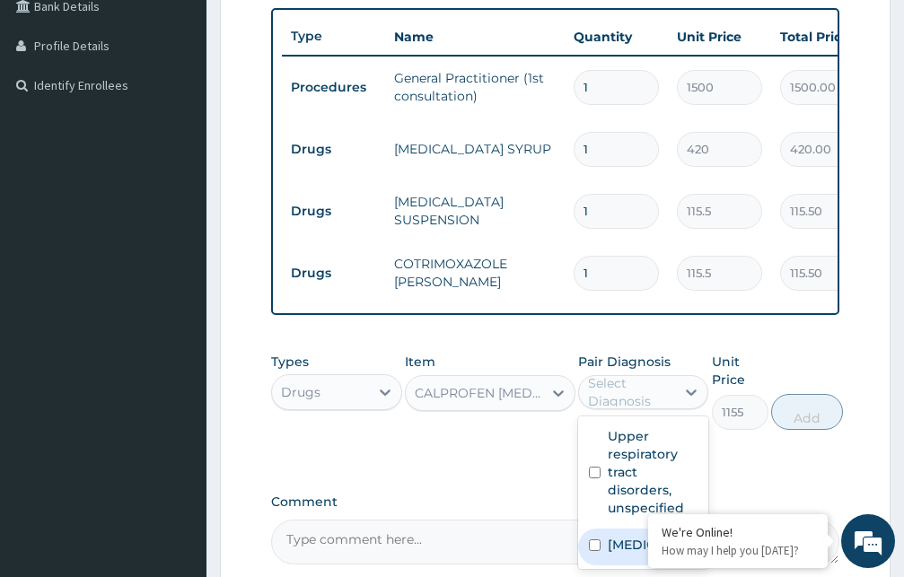
click at [612, 554] on label "[MEDICAL_DATA]" at bounding box center [662, 545] width 109 height 18
checkbox input "true"
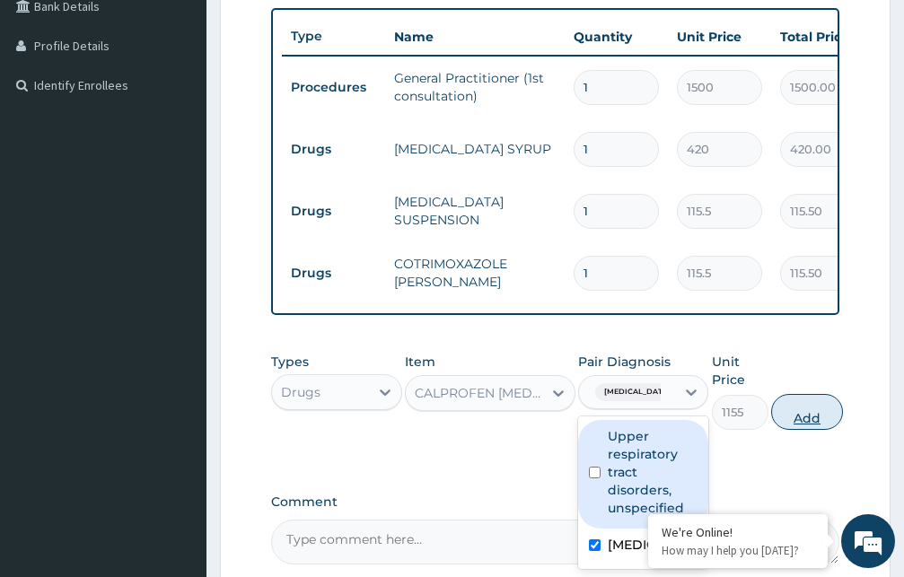
click at [801, 430] on button "Add" at bounding box center [807, 412] width 72 height 36
type input "0"
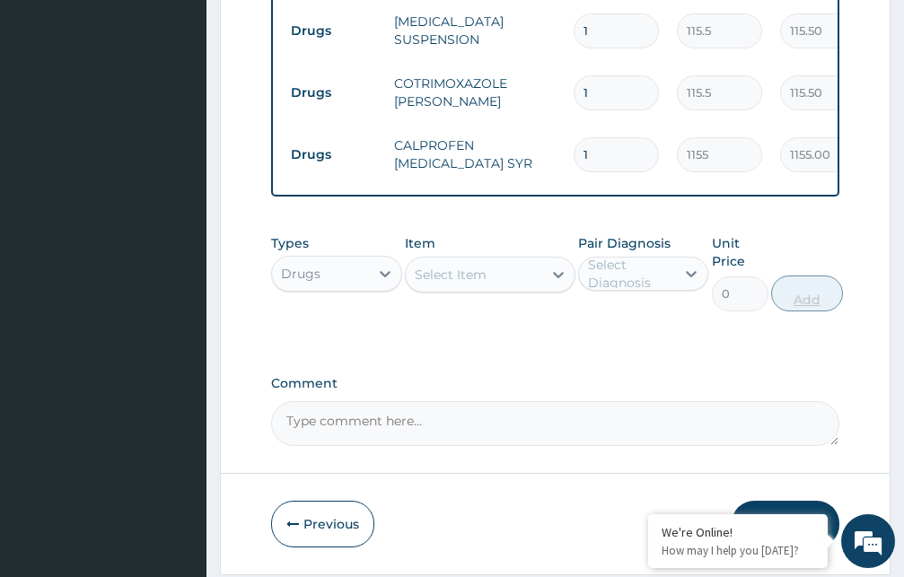
scroll to position [719, 0]
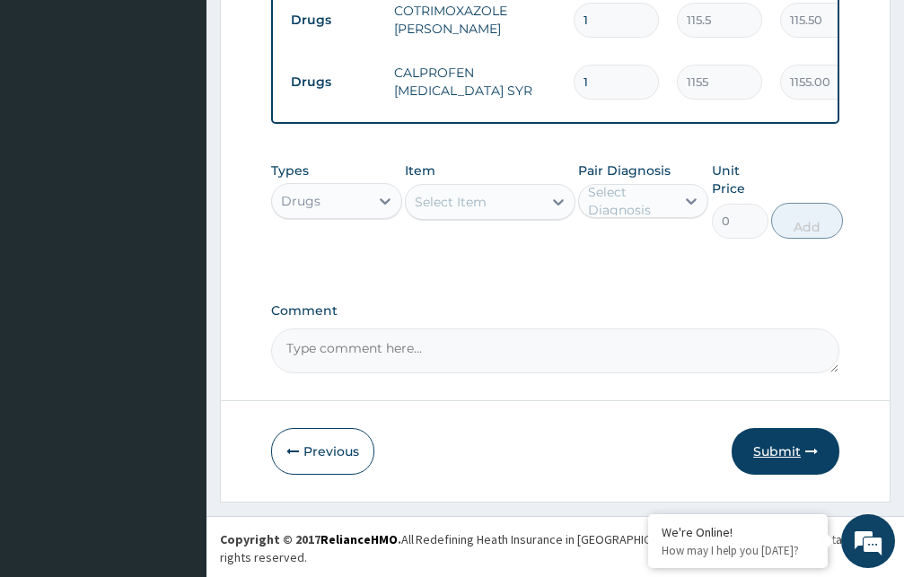
click at [787, 466] on button "Submit" at bounding box center [785, 451] width 108 height 47
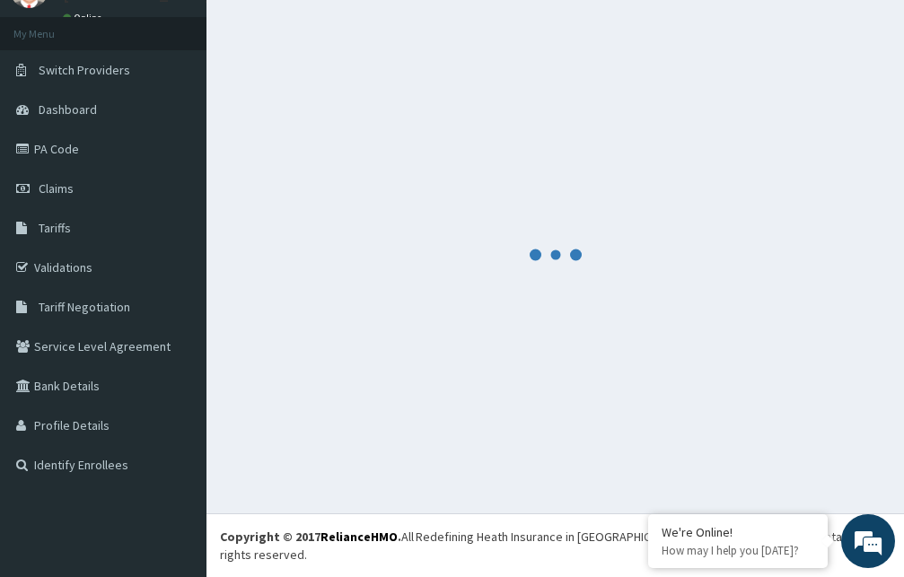
scroll to position [68, 0]
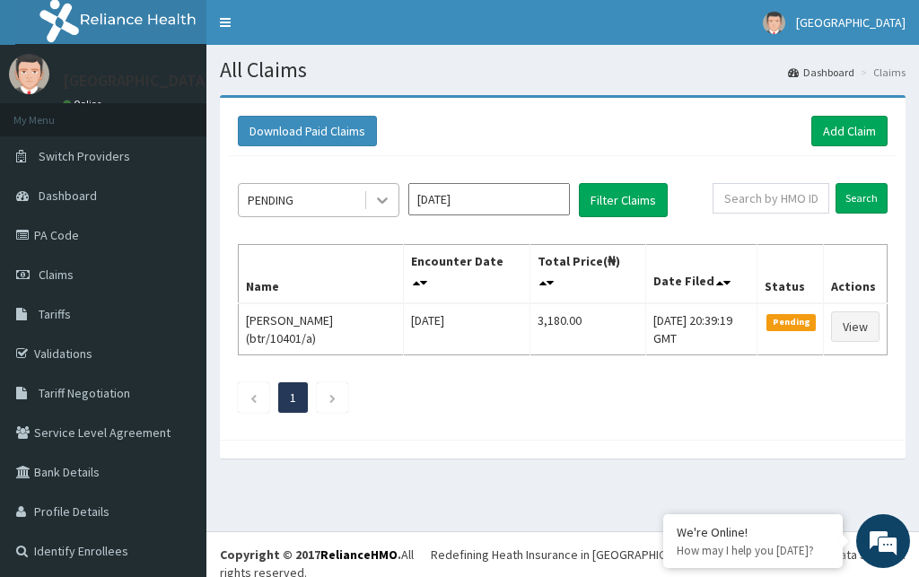
click at [382, 201] on icon at bounding box center [382, 200] width 18 height 18
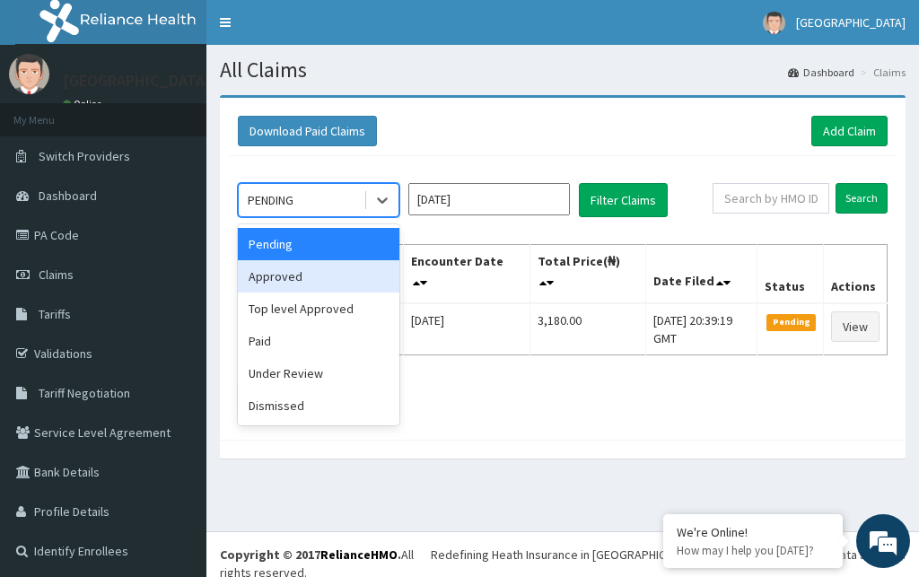
click at [315, 285] on div "Approved" at bounding box center [319, 276] width 162 height 32
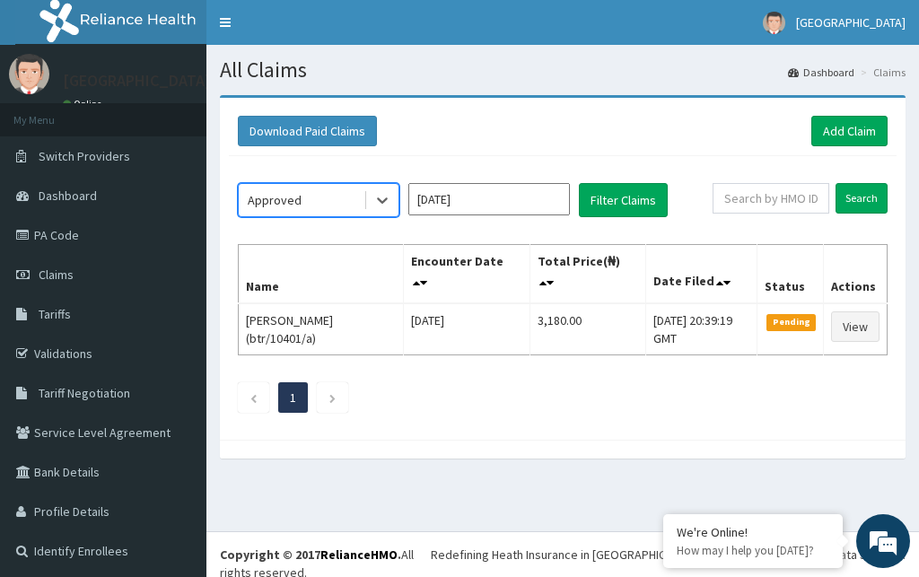
click at [452, 198] on input "[DATE]" at bounding box center [489, 199] width 162 height 32
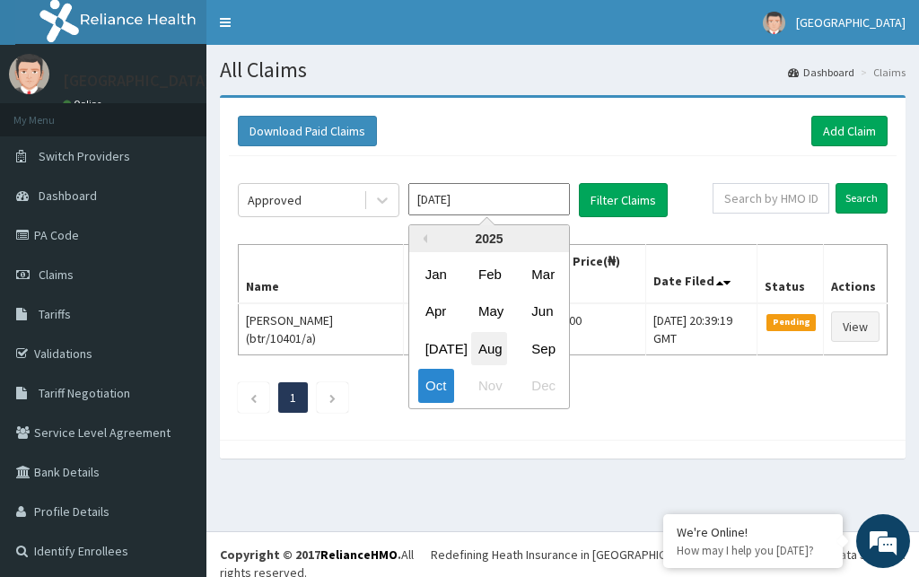
click at [491, 346] on div "Aug" at bounding box center [489, 348] width 36 height 33
type input "[DATE]"
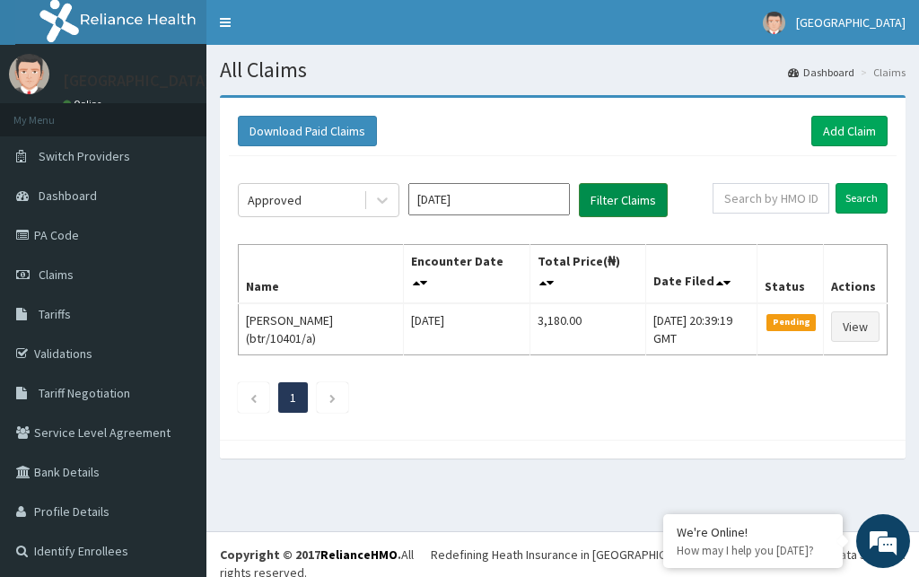
click at [607, 204] on button "Filter Claims" at bounding box center [623, 200] width 89 height 34
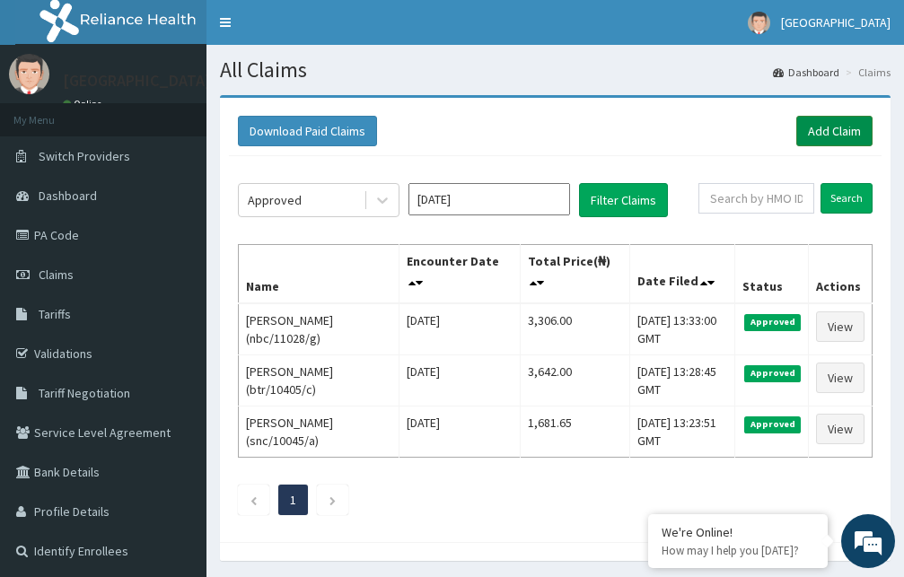
click at [822, 132] on link "Add Claim" at bounding box center [834, 131] width 76 height 31
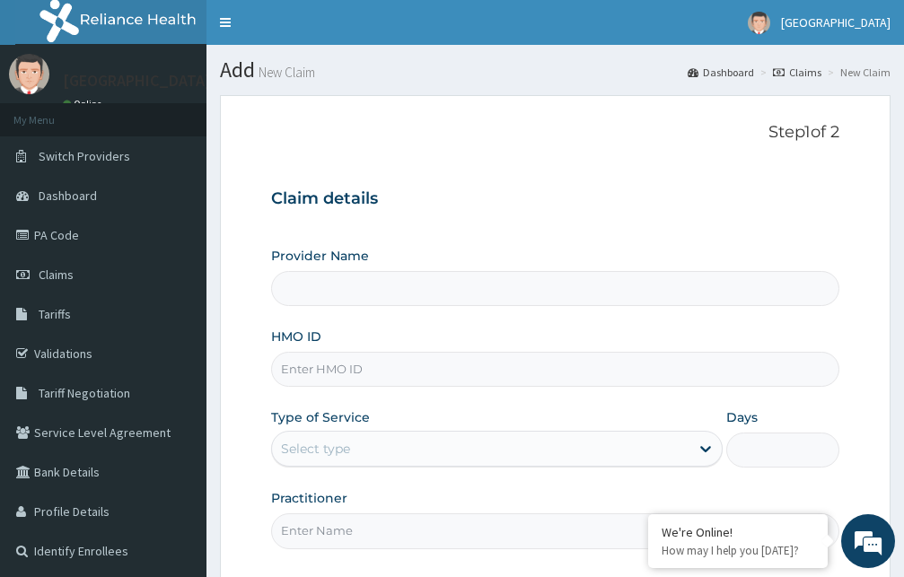
type input "[GEOGRAPHIC_DATA]"
click at [355, 366] on input "HMO ID" at bounding box center [555, 369] width 568 height 35
type input "nbc/11260/b"
click at [461, 451] on div "Select type" at bounding box center [480, 448] width 417 height 29
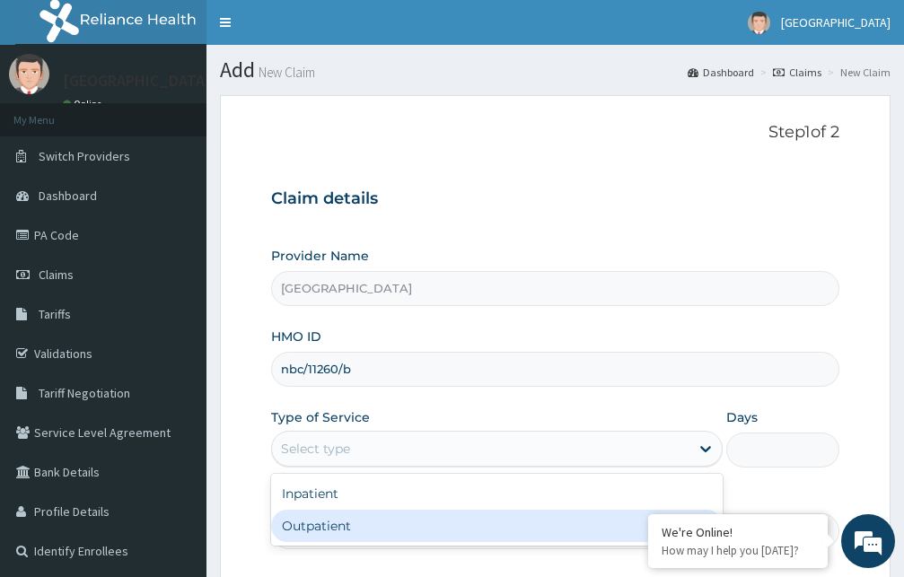
click at [423, 528] on div "Outpatient" at bounding box center [496, 526] width 451 height 32
type input "1"
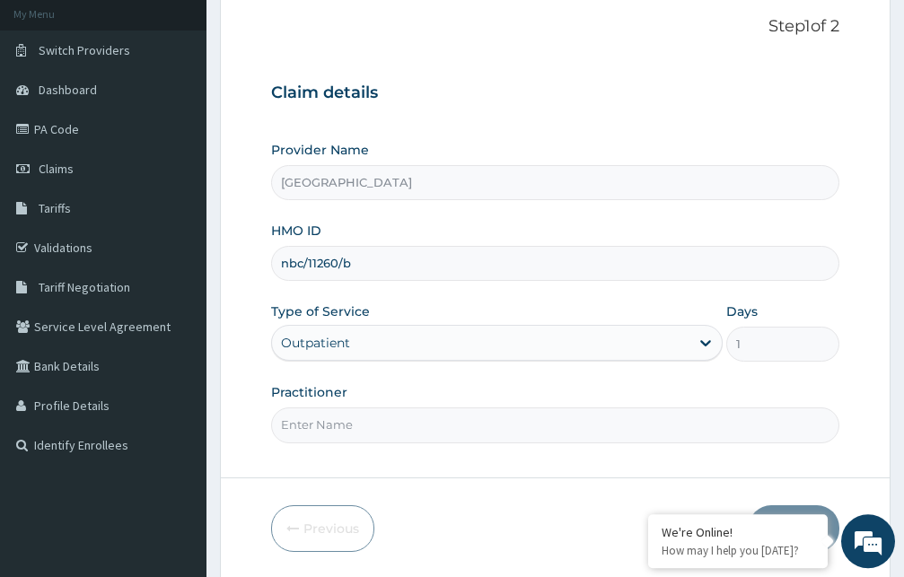
scroll to position [168, 0]
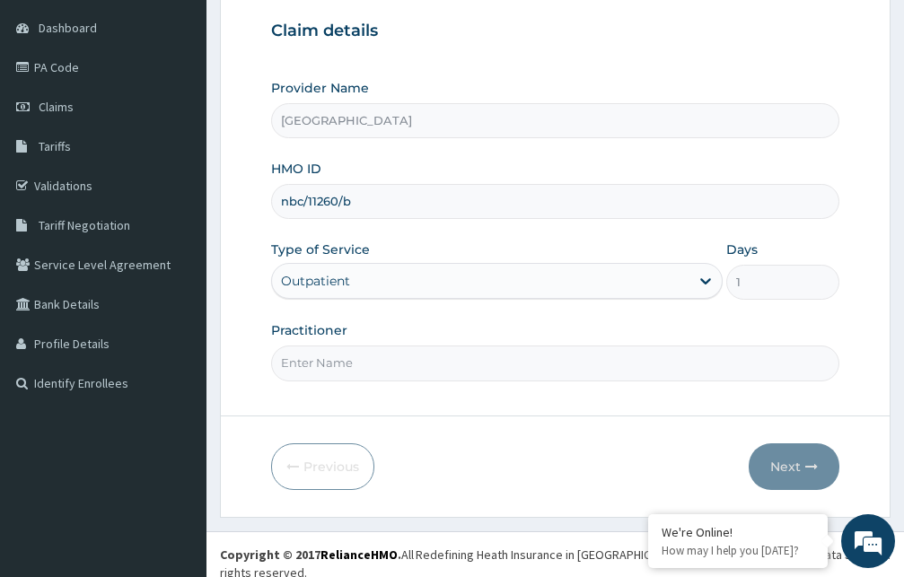
click at [376, 356] on input "Practitioner" at bounding box center [555, 363] width 568 height 35
type input "Dr. Hassan"
click at [783, 464] on button "Next" at bounding box center [793, 466] width 91 height 47
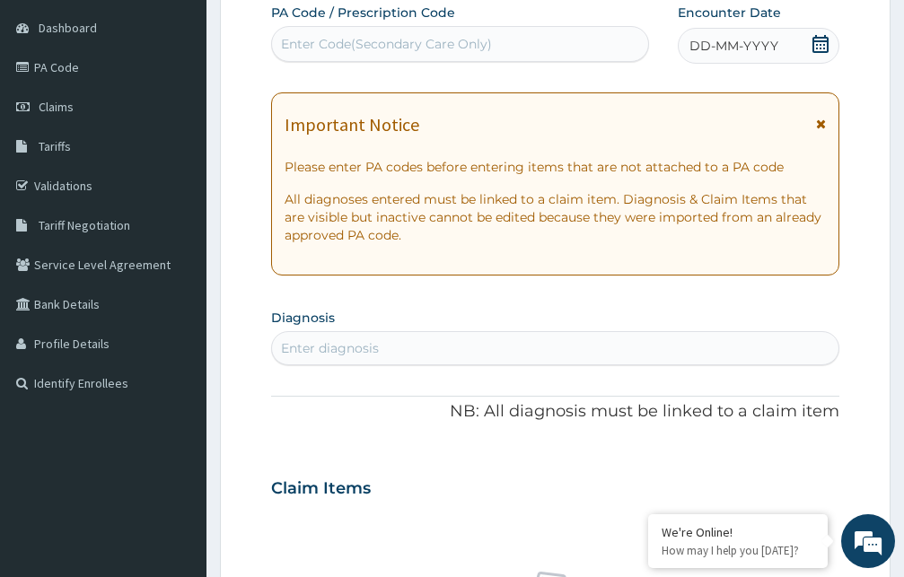
click at [821, 118] on icon at bounding box center [821, 124] width 10 height 13
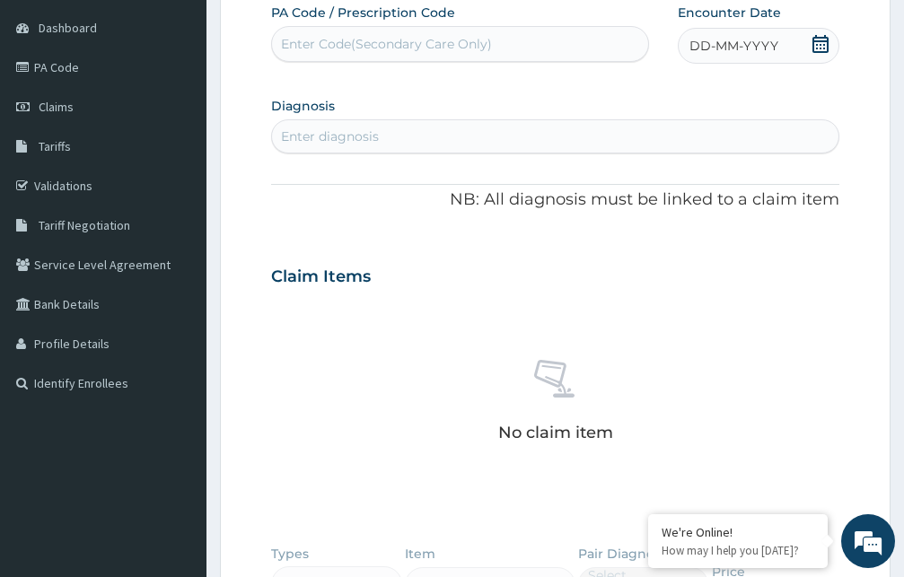
click at [819, 43] on icon at bounding box center [820, 44] width 18 height 18
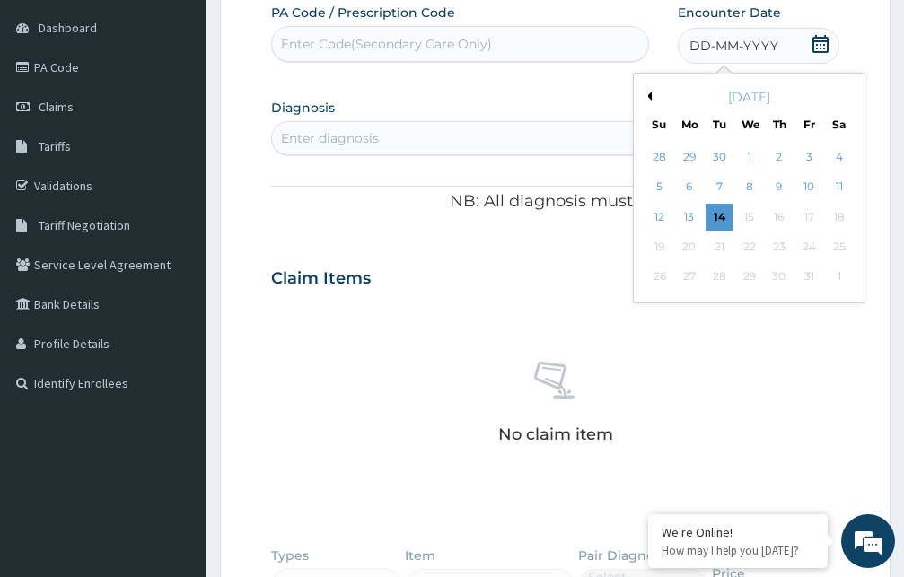
click at [648, 92] on button "Previous Month" at bounding box center [647, 96] width 9 height 9
click at [660, 308] on div "31" at bounding box center [658, 306] width 27 height 27
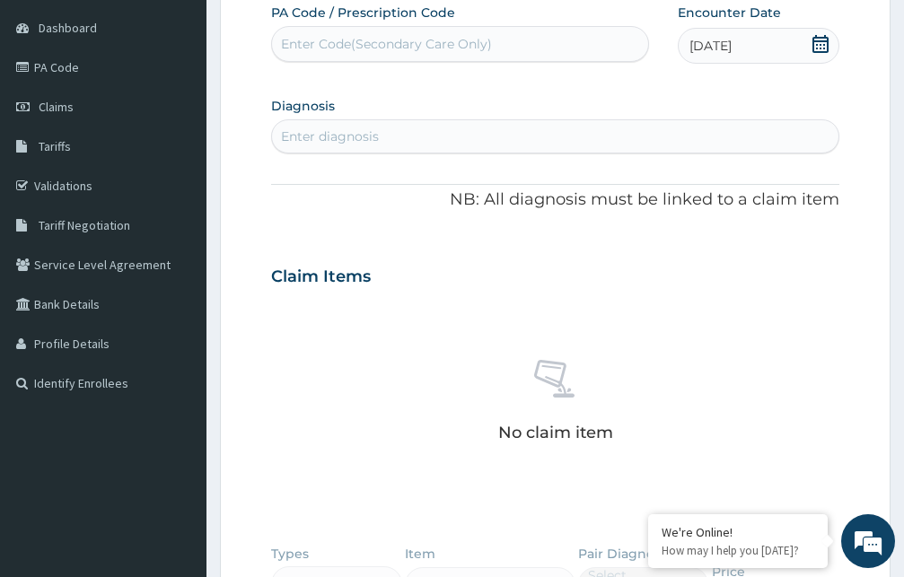
click at [470, 139] on div "Enter diagnosis" at bounding box center [555, 136] width 566 height 29
type input "malaria"
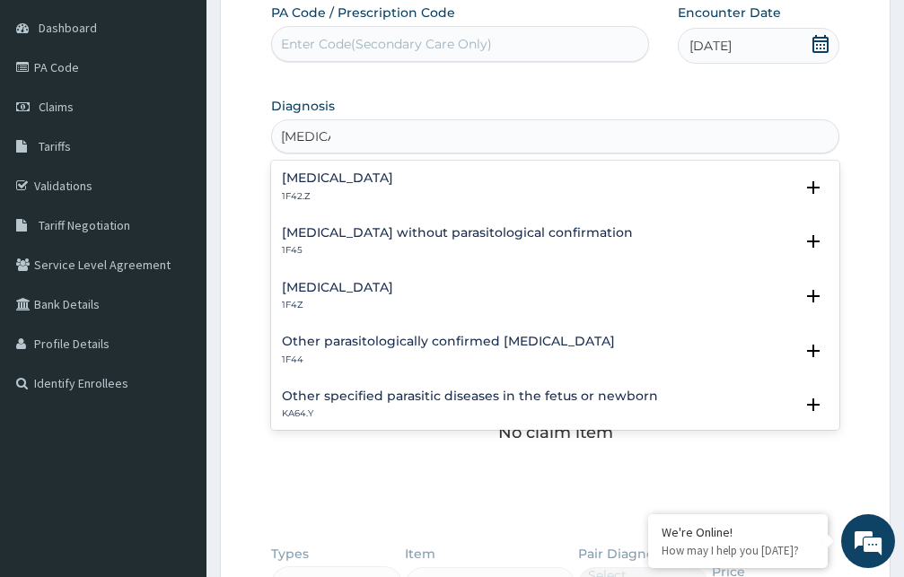
click at [352, 292] on h4 "Malaria, unspecified" at bounding box center [337, 287] width 111 height 13
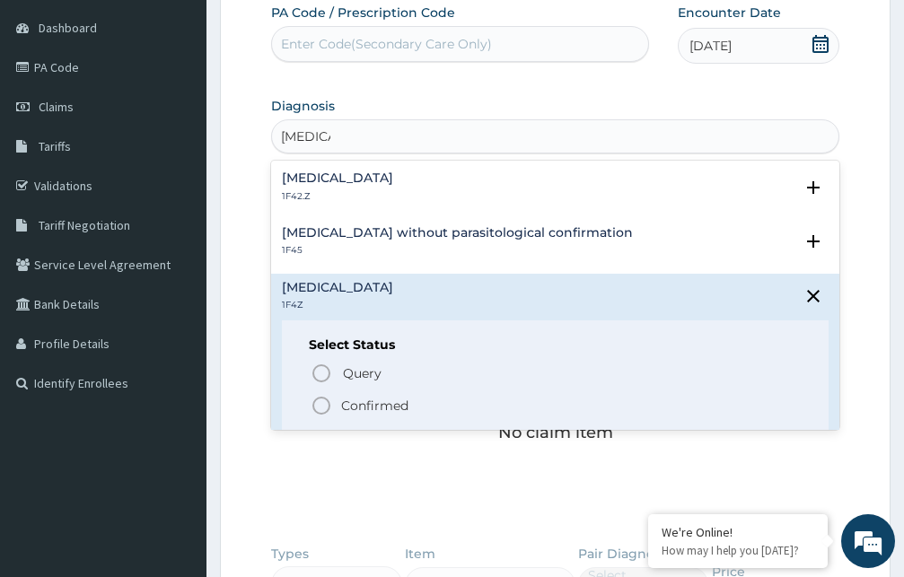
click at [320, 407] on icon "status option filled" at bounding box center [322, 406] width 22 height 22
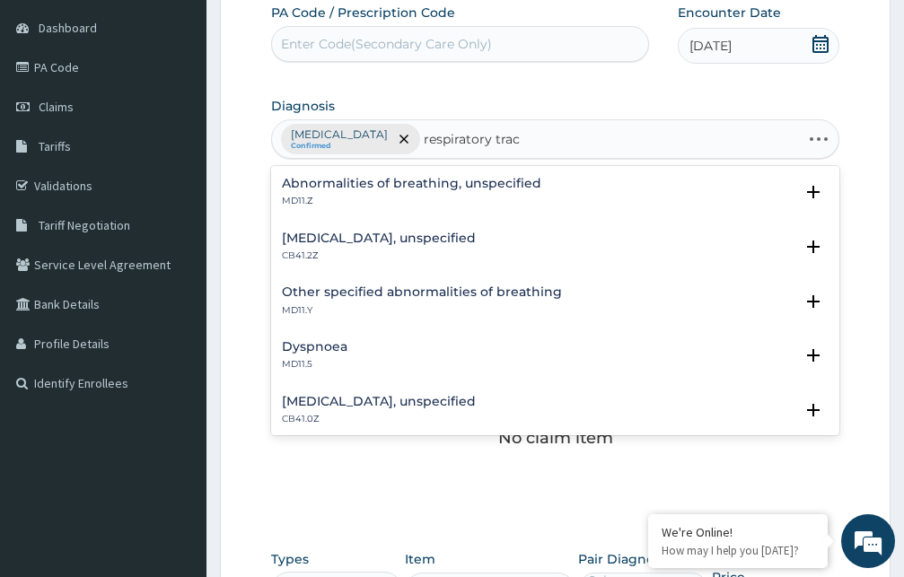
type input "respiratory tract"
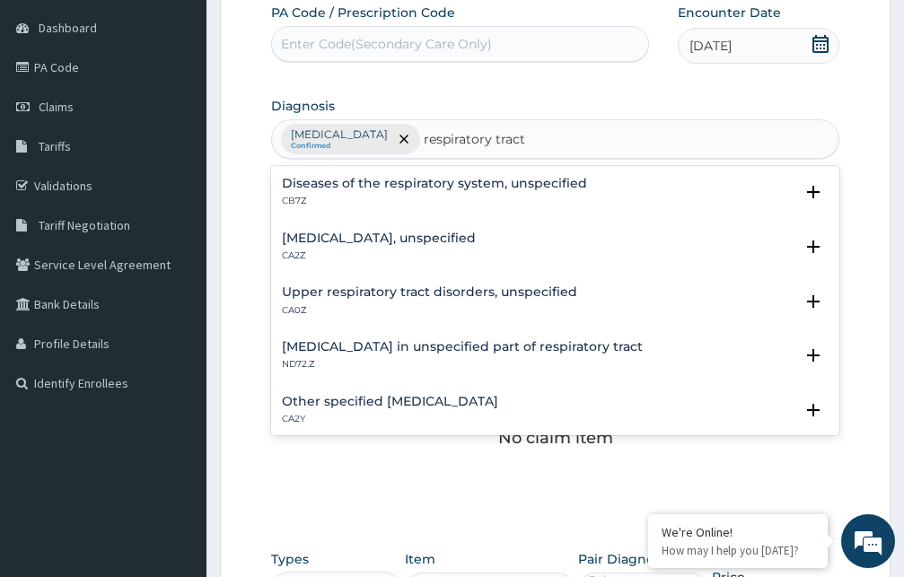
click at [355, 293] on h4 "Upper respiratory tract disorders, unspecified" at bounding box center [429, 291] width 295 height 13
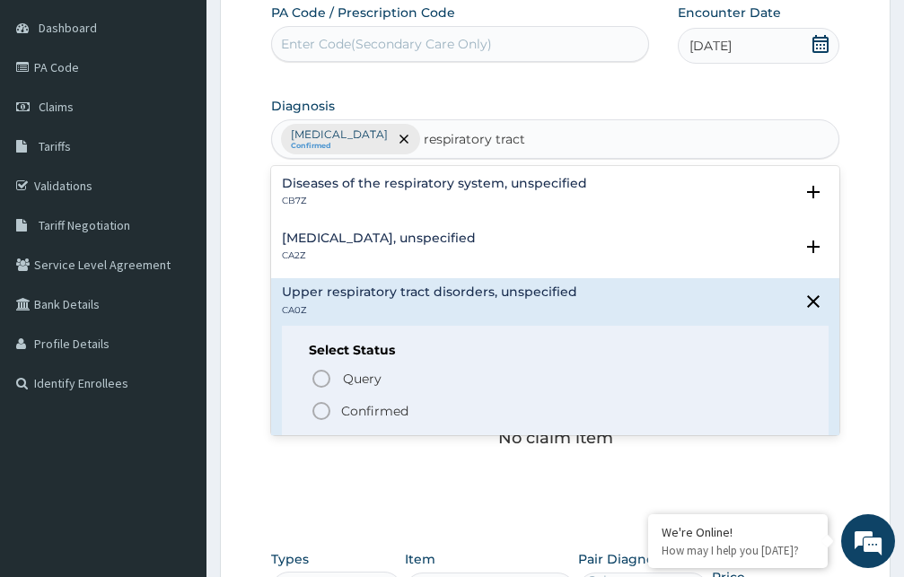
click at [324, 413] on icon "status option filled" at bounding box center [322, 411] width 22 height 22
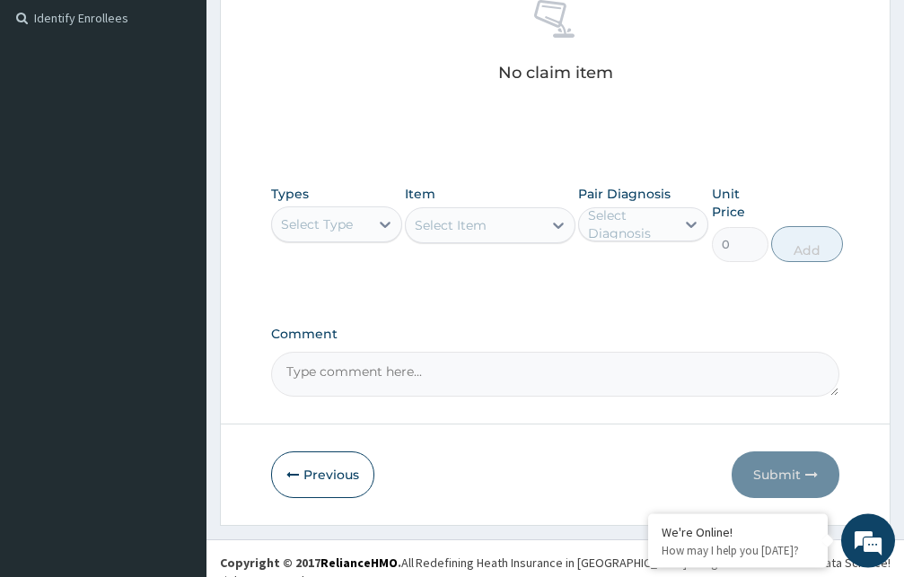
scroll to position [534, 0]
click at [346, 230] on div "Select Type" at bounding box center [317, 223] width 72 height 18
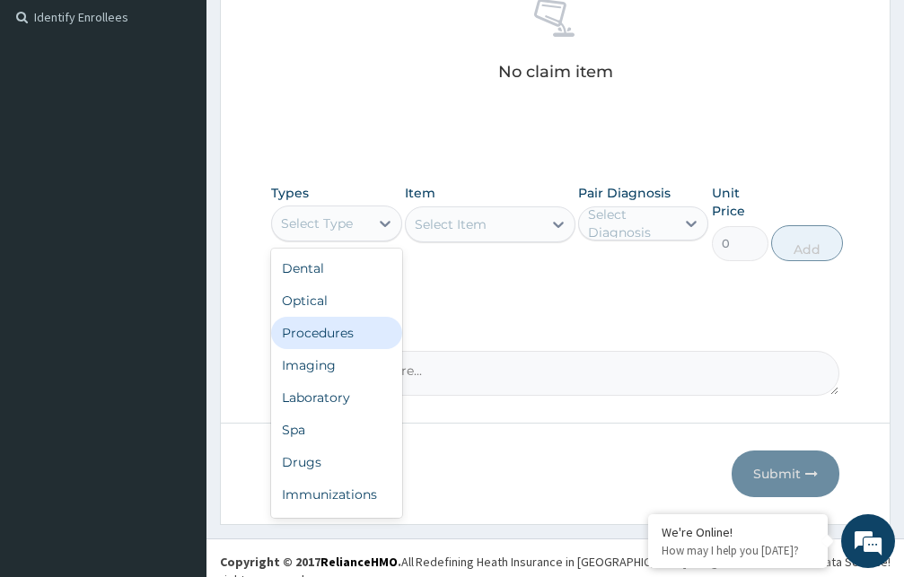
click at [325, 331] on div "Procedures" at bounding box center [336, 333] width 131 height 32
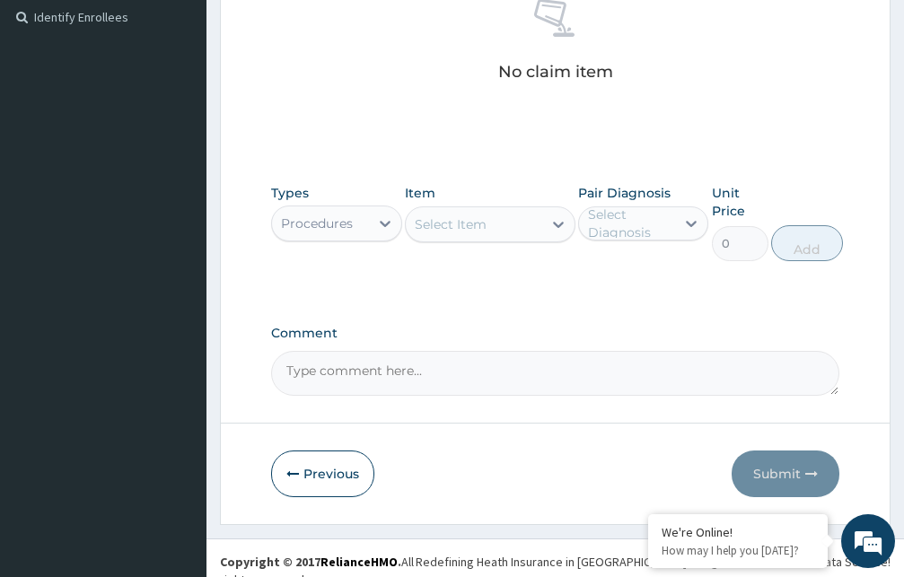
click at [477, 222] on div "Select Item" at bounding box center [451, 224] width 72 height 18
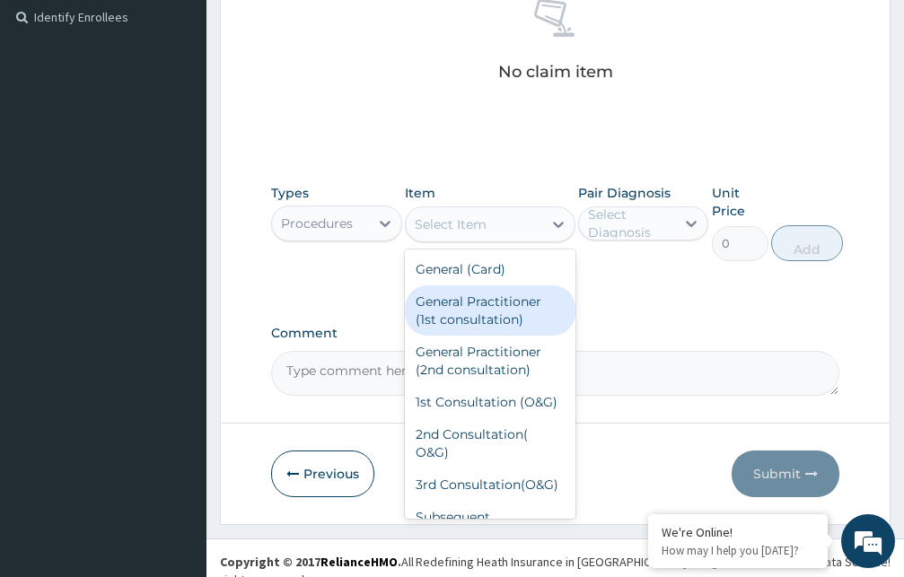
click at [496, 321] on div "General Practitioner (1st consultation)" at bounding box center [490, 310] width 171 height 50
type input "1500"
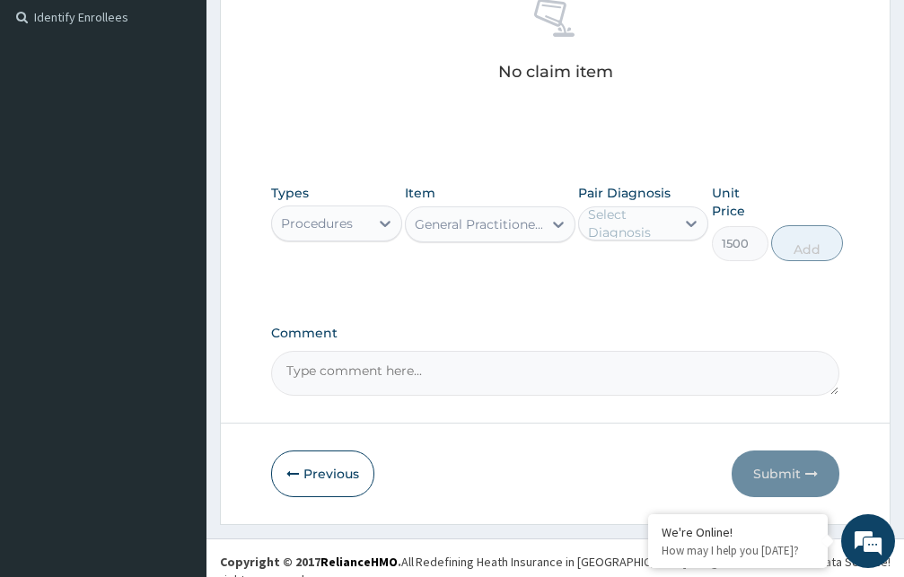
click at [650, 225] on div "Select Diagnosis" at bounding box center [631, 224] width 86 height 36
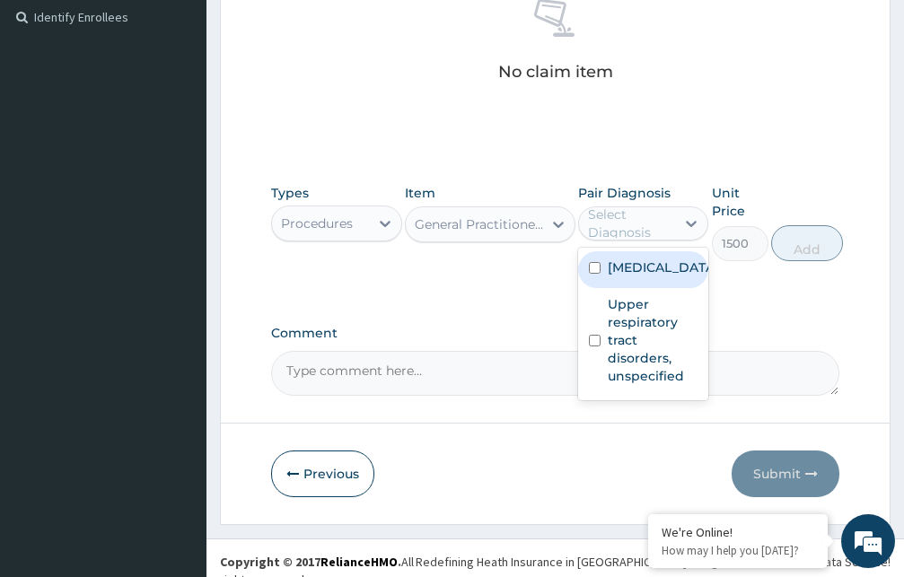
click at [629, 276] on label "Malaria, unspecified" at bounding box center [662, 267] width 109 height 18
checkbox input "true"
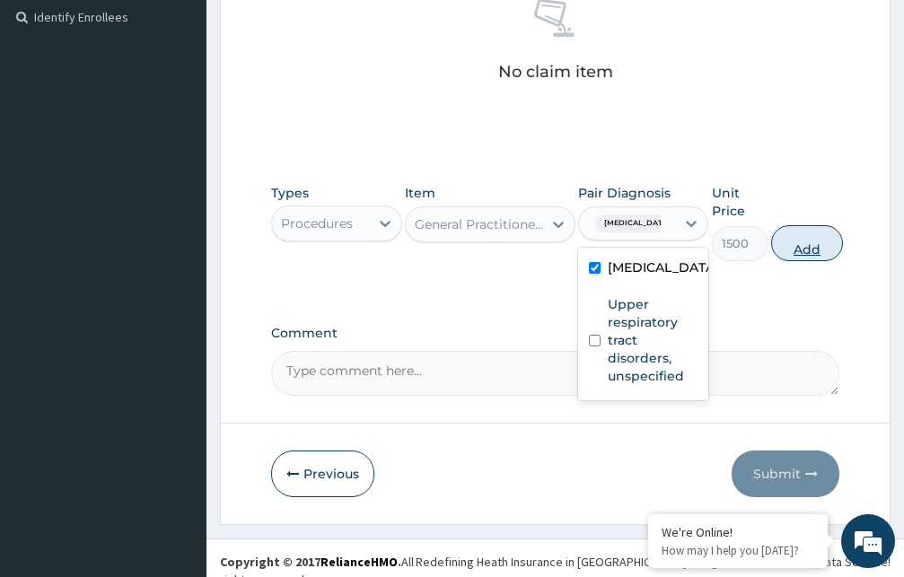
click at [799, 249] on button "Add" at bounding box center [807, 243] width 72 height 36
type input "0"
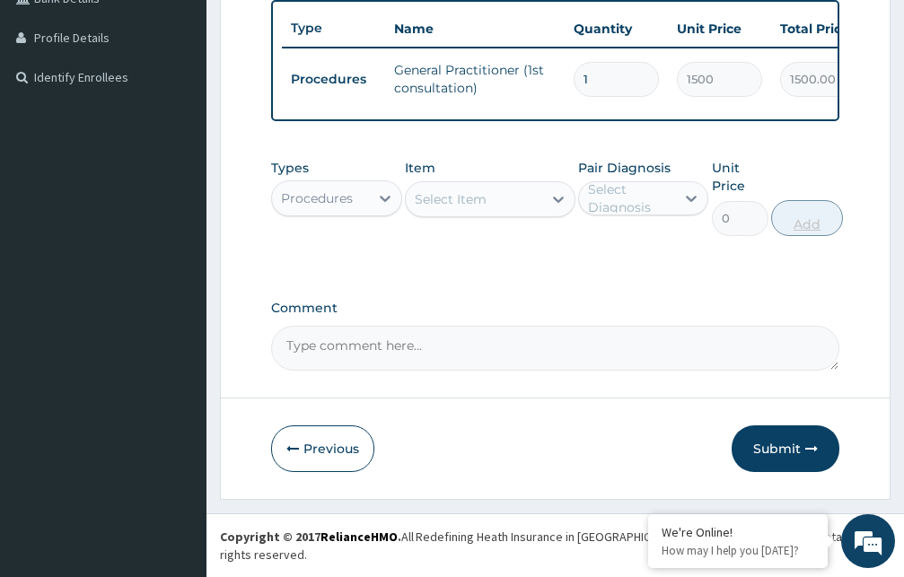
scroll to position [471, 0]
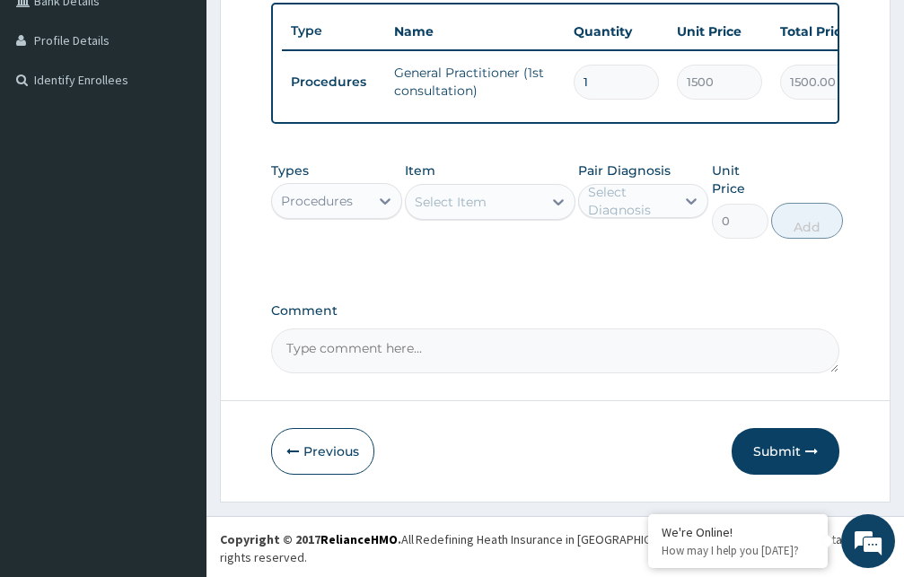
click at [323, 210] on div "Procedures" at bounding box center [317, 201] width 72 height 18
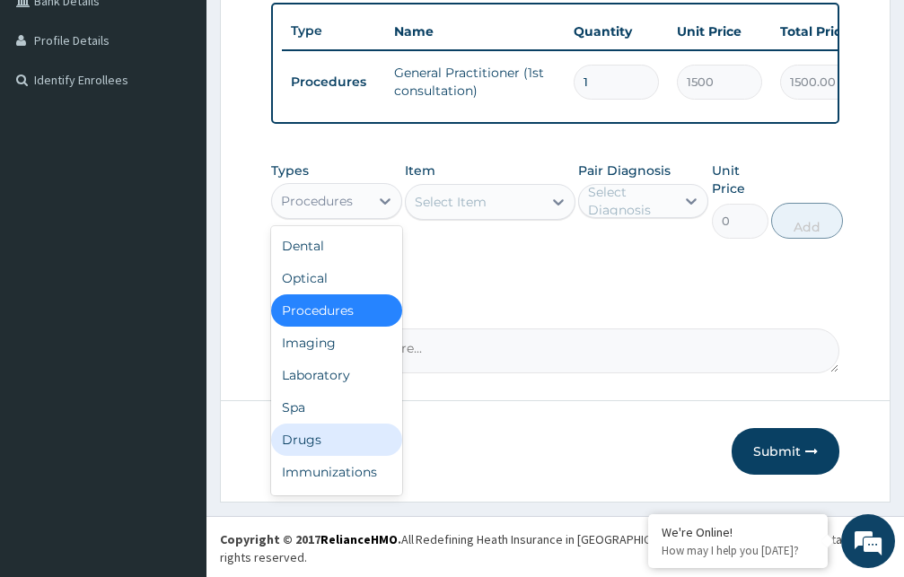
click at [299, 455] on div "Drugs" at bounding box center [336, 440] width 131 height 32
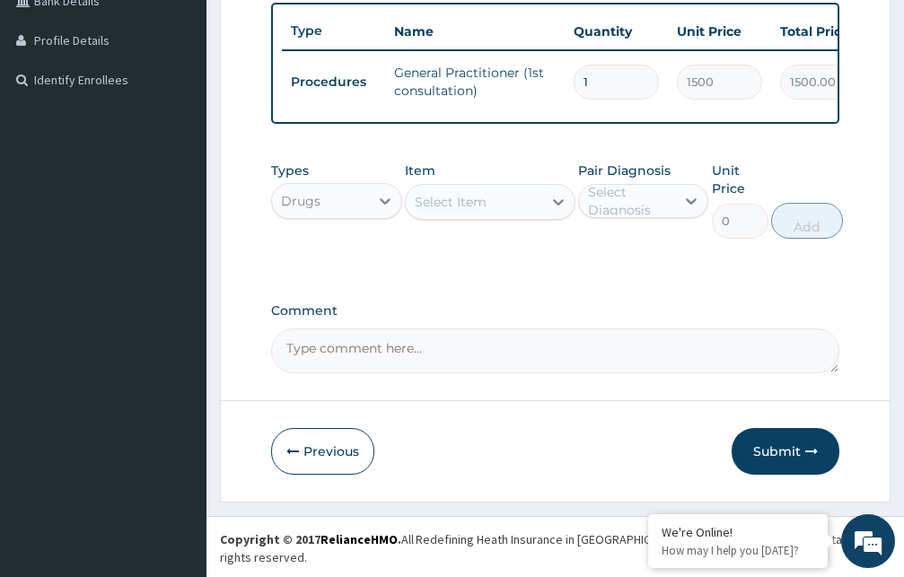
click at [461, 211] on div "Select Item" at bounding box center [451, 202] width 72 height 18
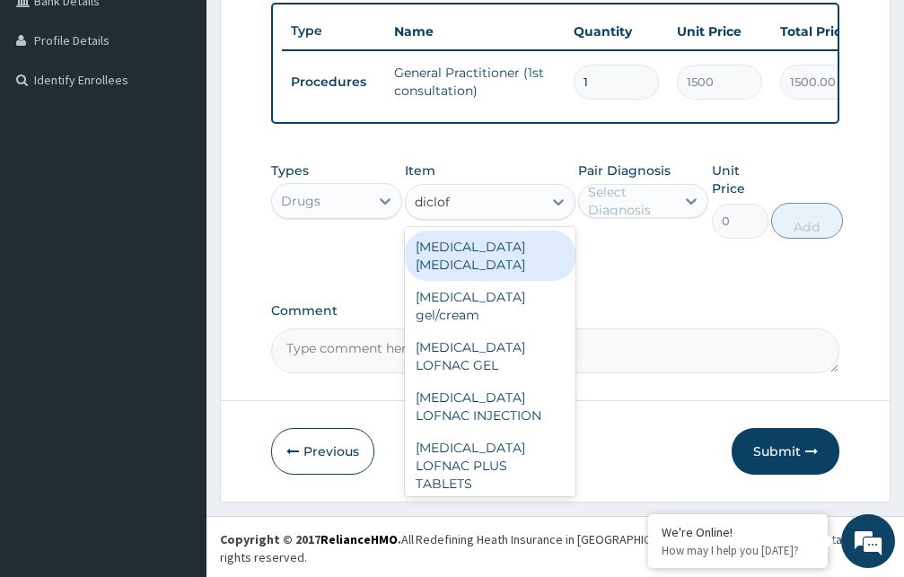
type input "diclofe"
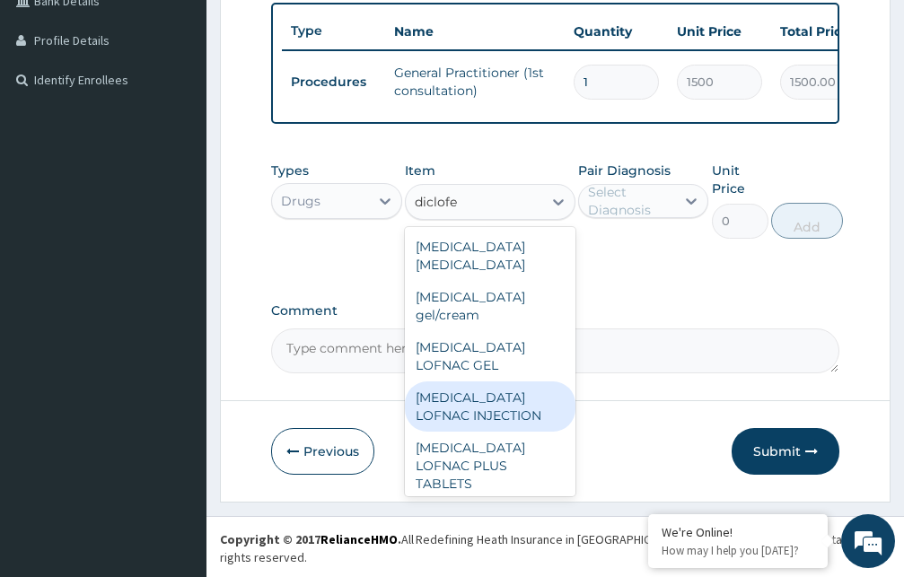
click at [495, 396] on div "Diclofenac LOFNAC INJECTION" at bounding box center [490, 406] width 171 height 50
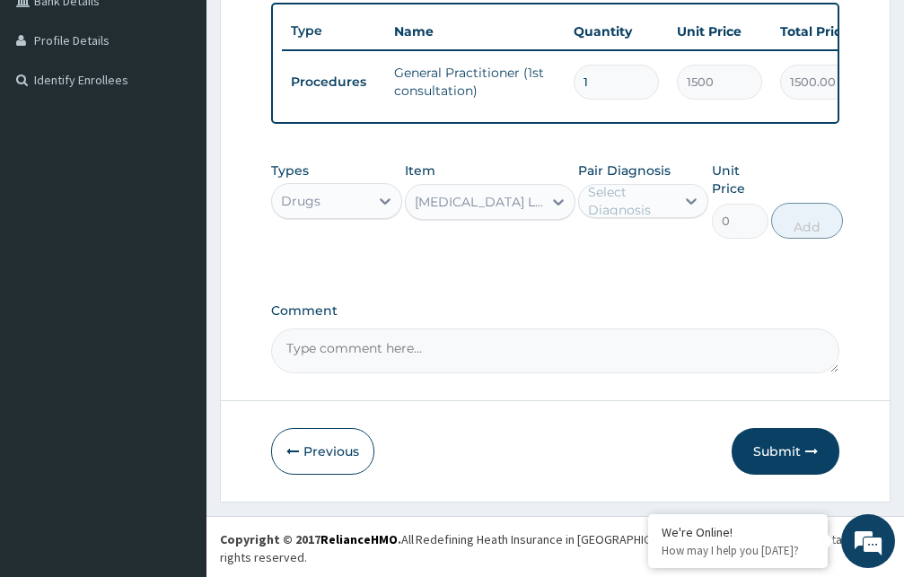
type input "52.5"
click at [609, 214] on div "Select Diagnosis" at bounding box center [631, 201] width 86 height 36
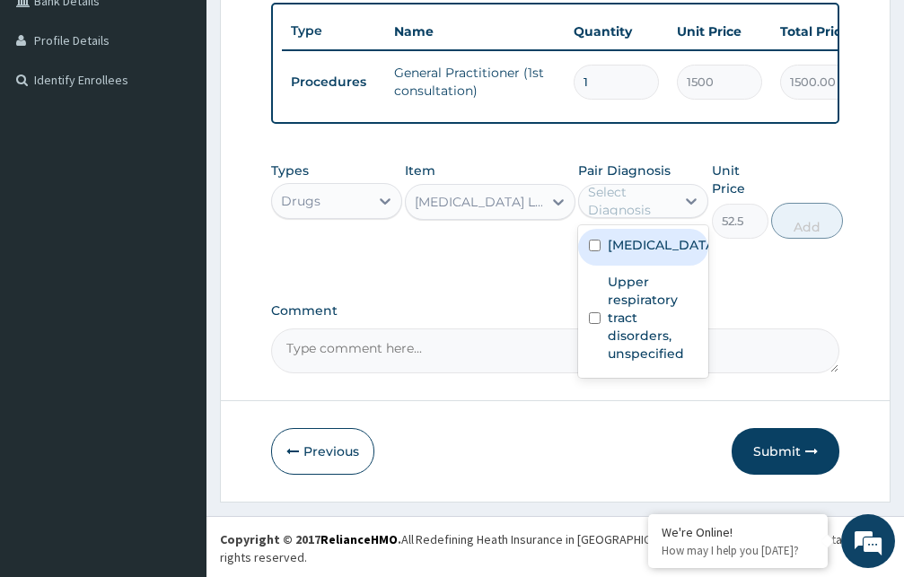
click at [625, 254] on label "Malaria, unspecified" at bounding box center [662, 245] width 109 height 18
checkbox input "true"
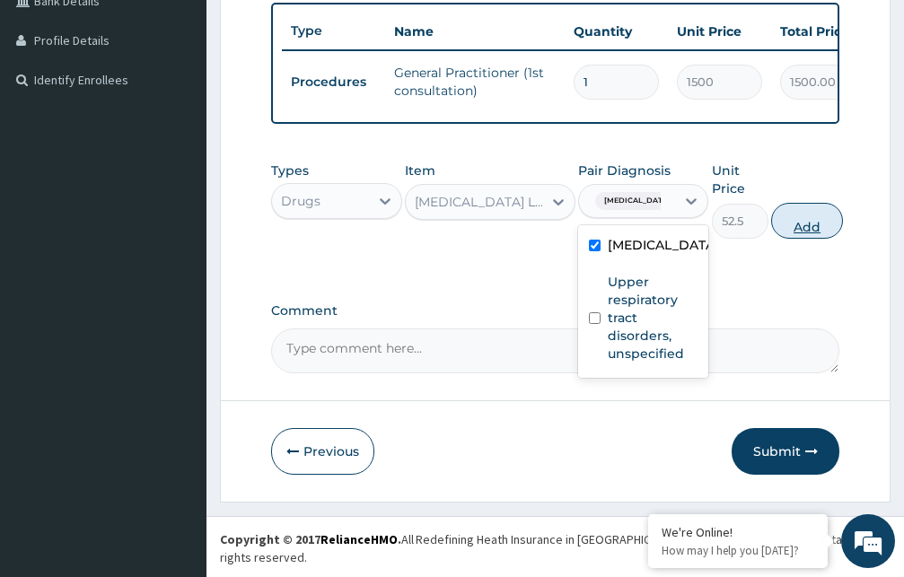
click at [810, 238] on button "Add" at bounding box center [807, 221] width 72 height 36
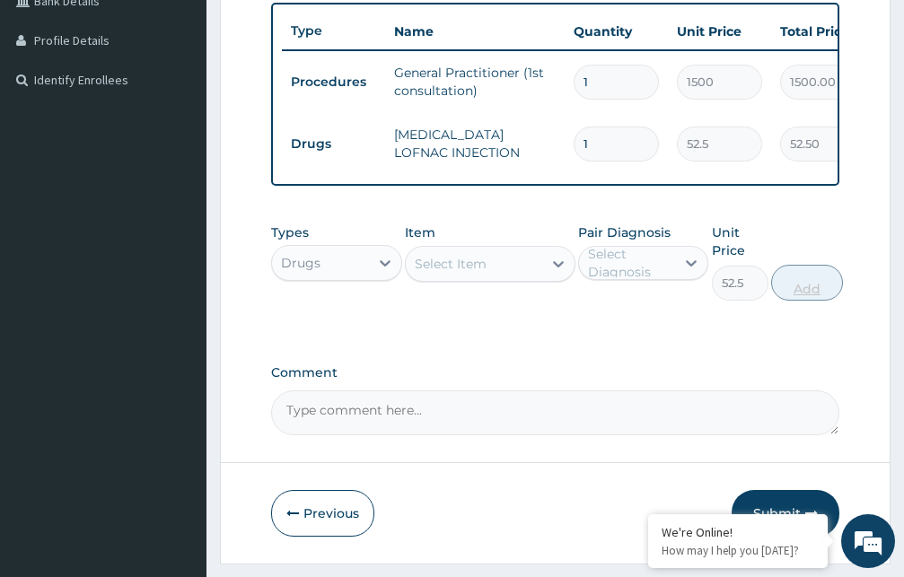
type input "0"
click at [487, 273] on div "Select Item" at bounding box center [474, 263] width 136 height 29
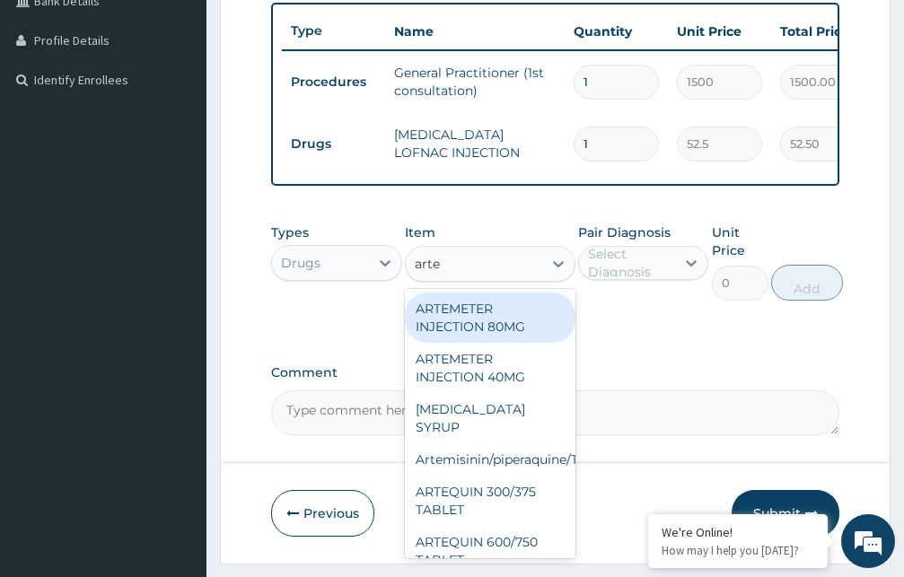
type input "artem"
click at [482, 334] on div "ARTEMETER INJECTION 80MG" at bounding box center [490, 318] width 171 height 50
type input "210"
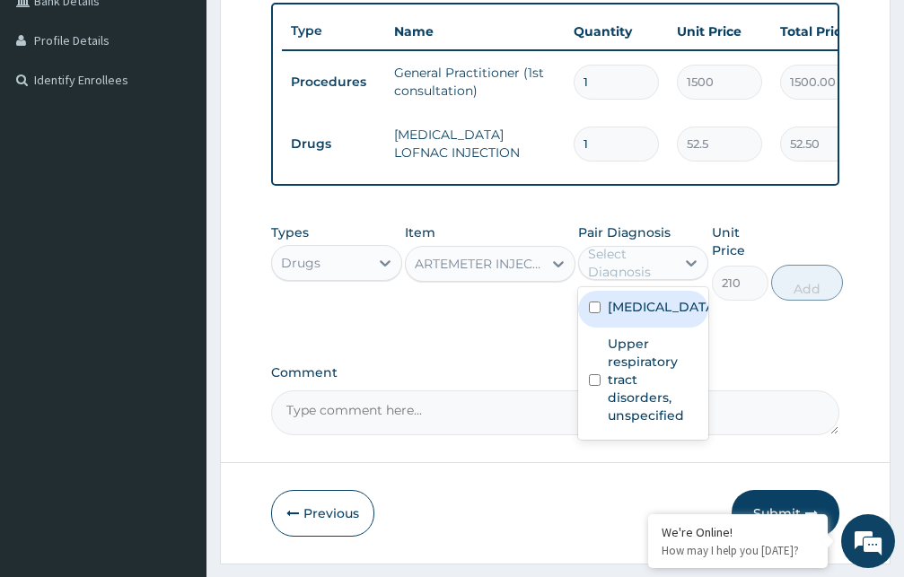
click at [634, 281] on div "Select Diagnosis" at bounding box center [631, 263] width 86 height 36
click at [627, 316] on label "Malaria, unspecified" at bounding box center [662, 307] width 109 height 18
checkbox input "true"
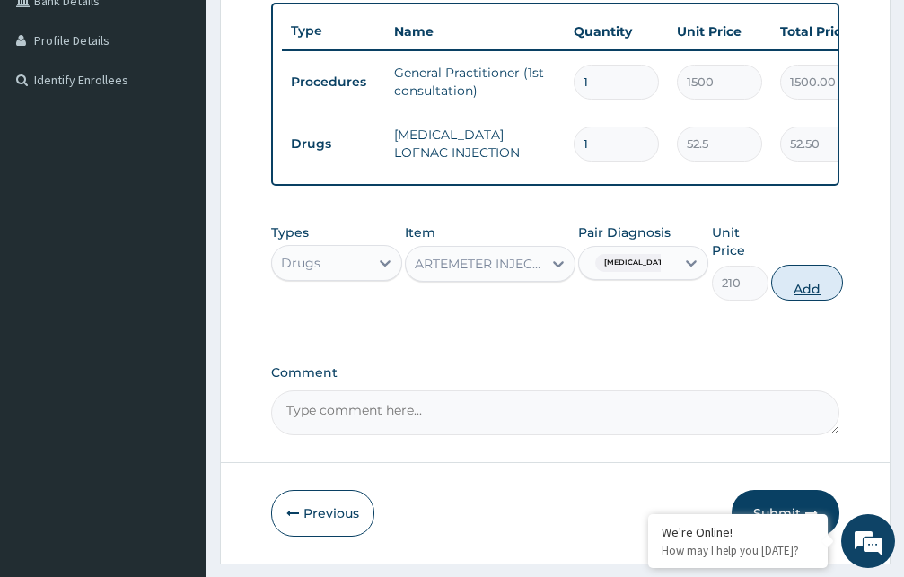
click at [810, 301] on button "Add" at bounding box center [807, 283] width 72 height 36
type input "0"
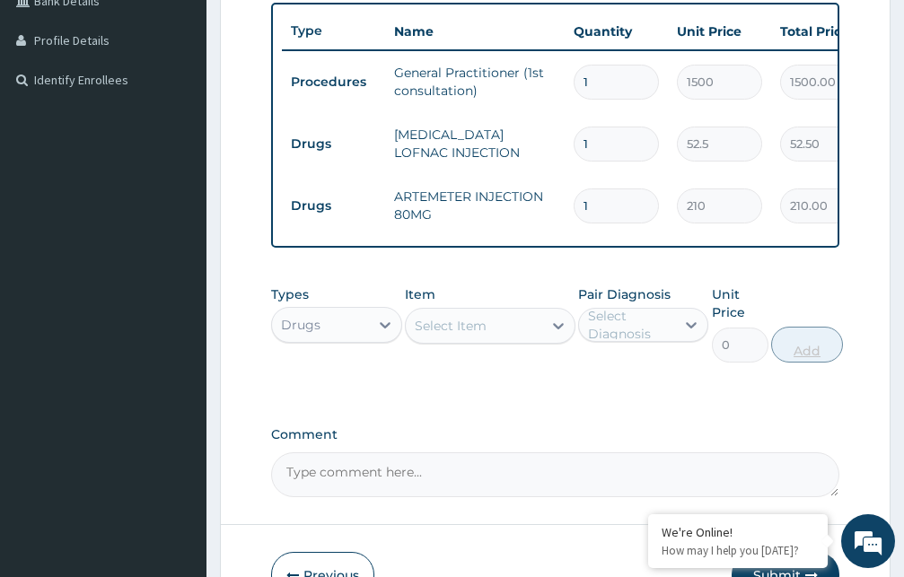
type input "0.00"
type input "2"
type input "420.00"
type input "2"
click at [494, 334] on div "Select Item" at bounding box center [474, 325] width 136 height 29
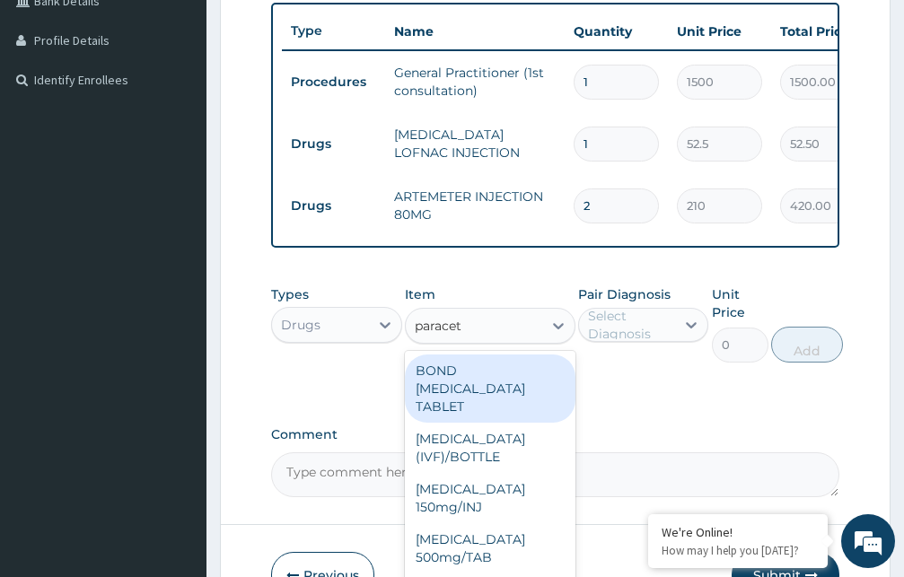
type input "paraceta"
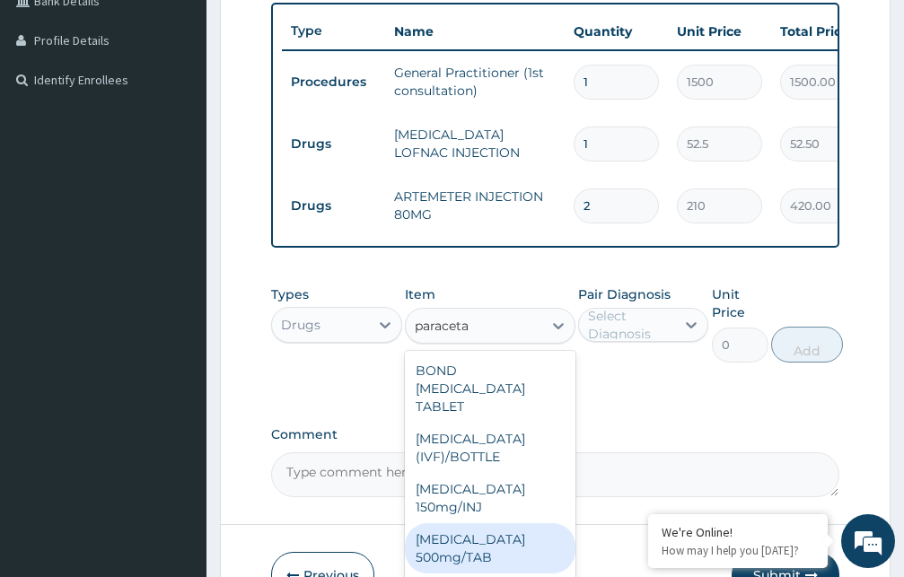
click at [491, 567] on div "PARACETAMOL 500mg/TAB" at bounding box center [490, 548] width 171 height 50
type input "5.25"
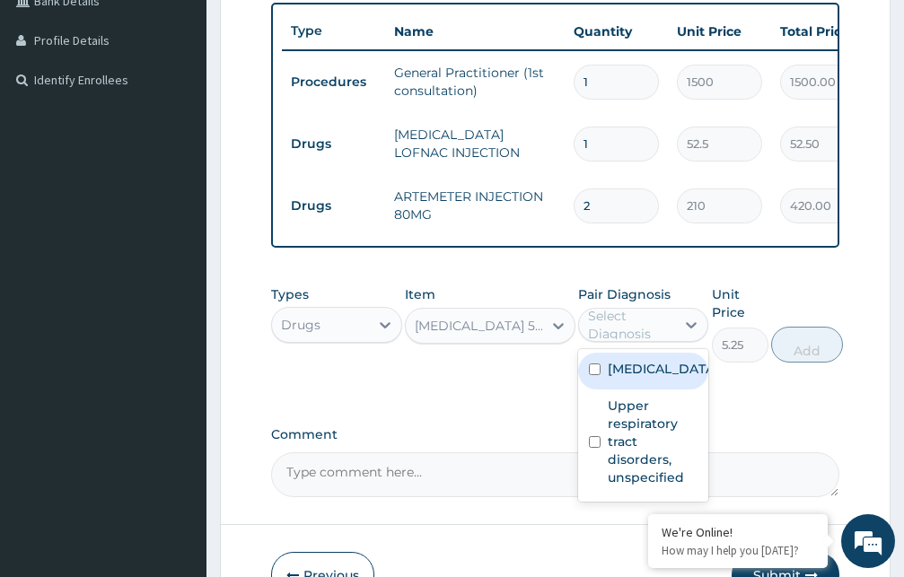
click at [639, 343] on div "Select Diagnosis" at bounding box center [631, 325] width 86 height 36
click at [635, 378] on label "Malaria, unspecified" at bounding box center [662, 369] width 109 height 18
checkbox input "true"
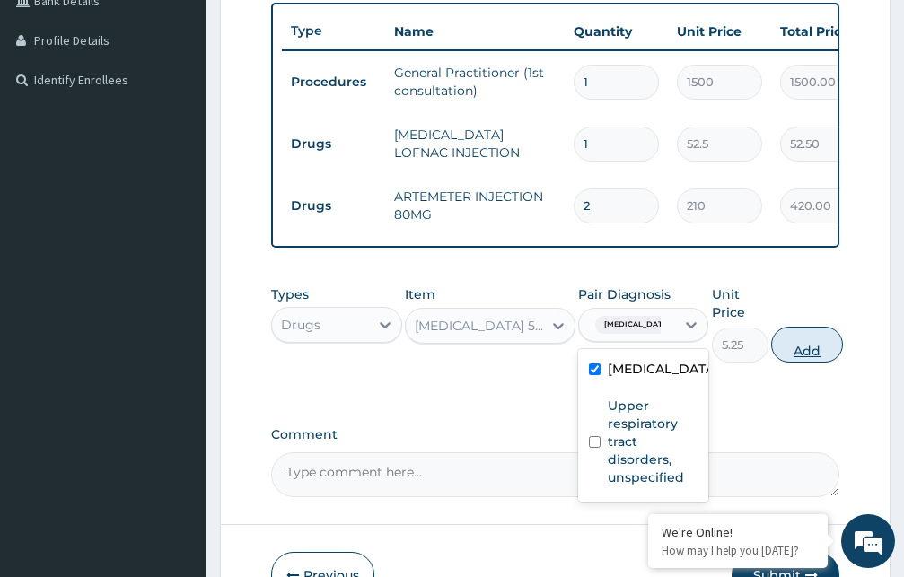
click at [801, 361] on button "Add" at bounding box center [807, 345] width 72 height 36
type input "0"
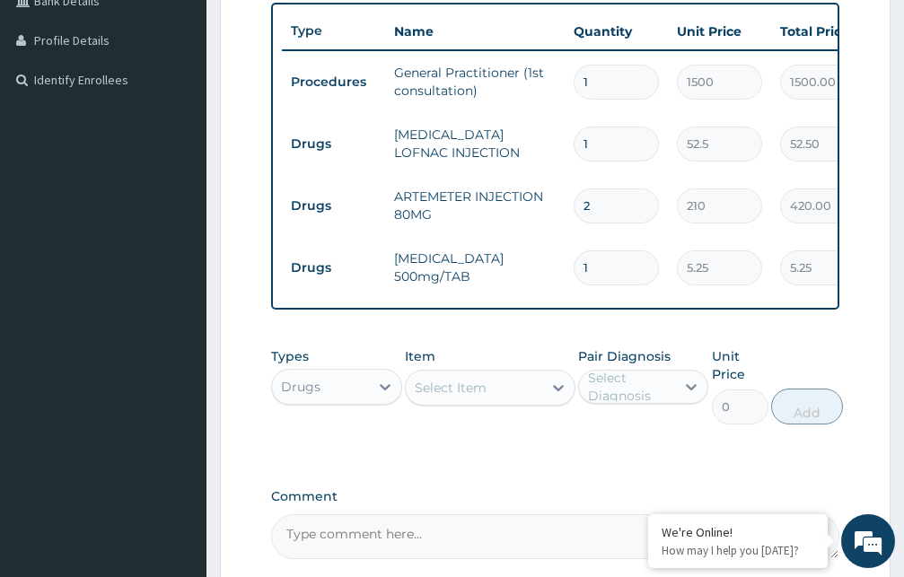
type input "18"
type input "94.50"
type input "18"
click at [446, 397] on div "Select Item" at bounding box center [451, 388] width 72 height 18
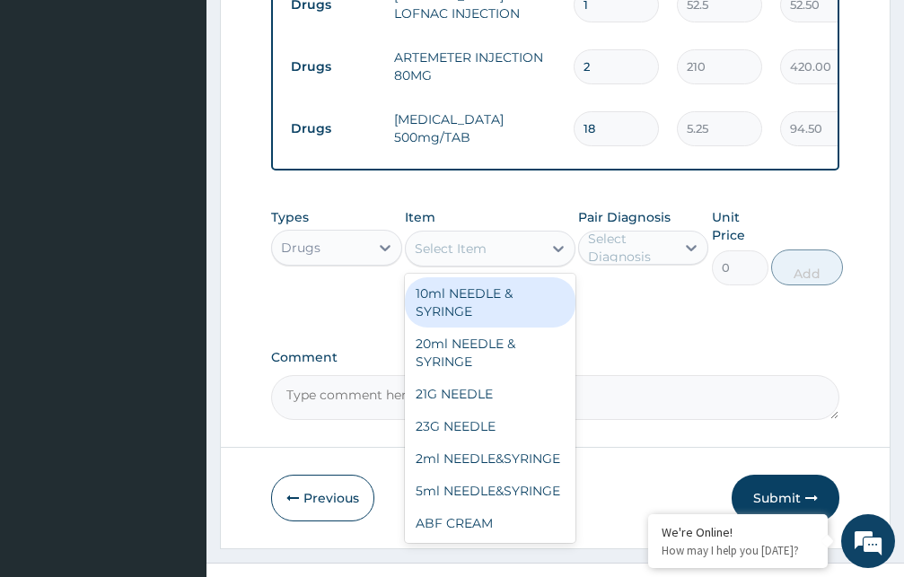
scroll to position [657, 0]
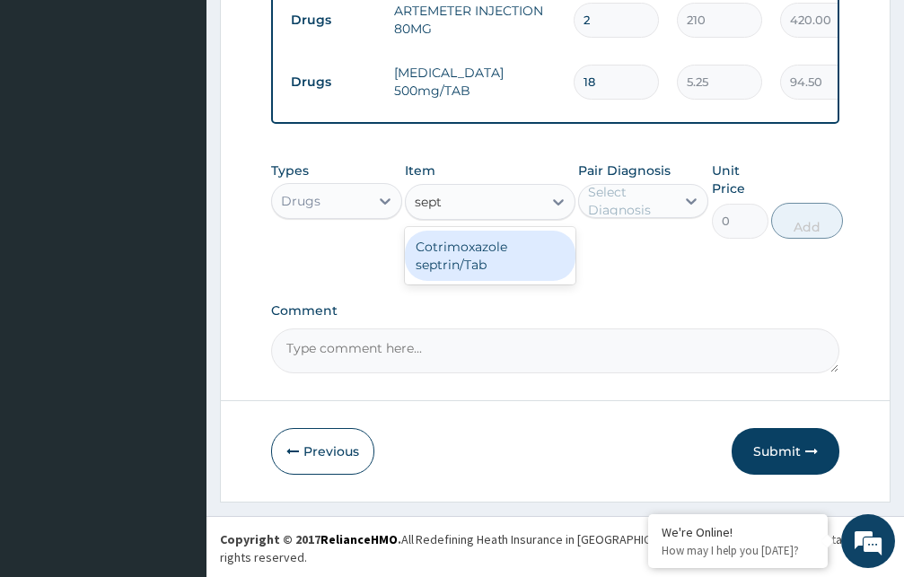
type input "septr"
click at [494, 264] on div "Cotrimoxazole septrin/Tab" at bounding box center [490, 256] width 171 height 50
type input "34.12"
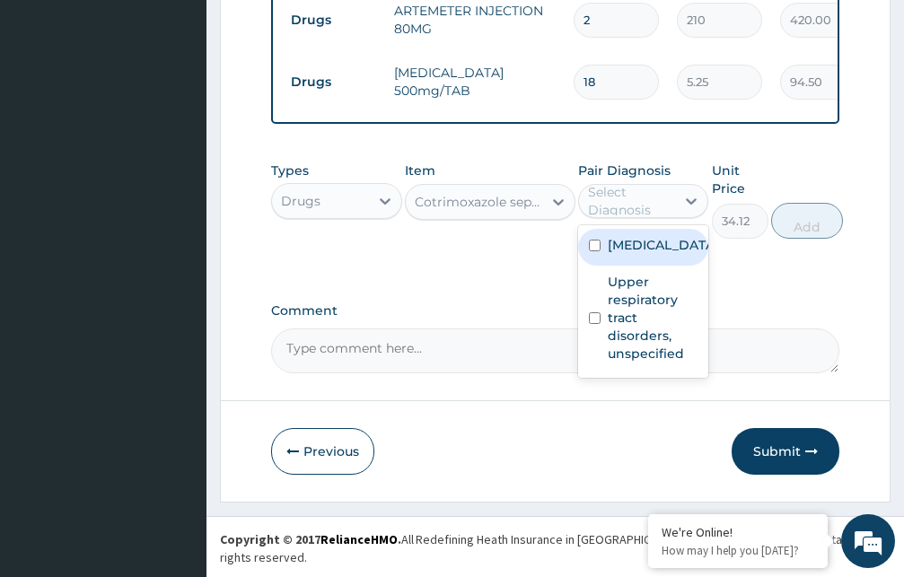
click at [616, 217] on div "Select Diagnosis" at bounding box center [631, 201] width 86 height 36
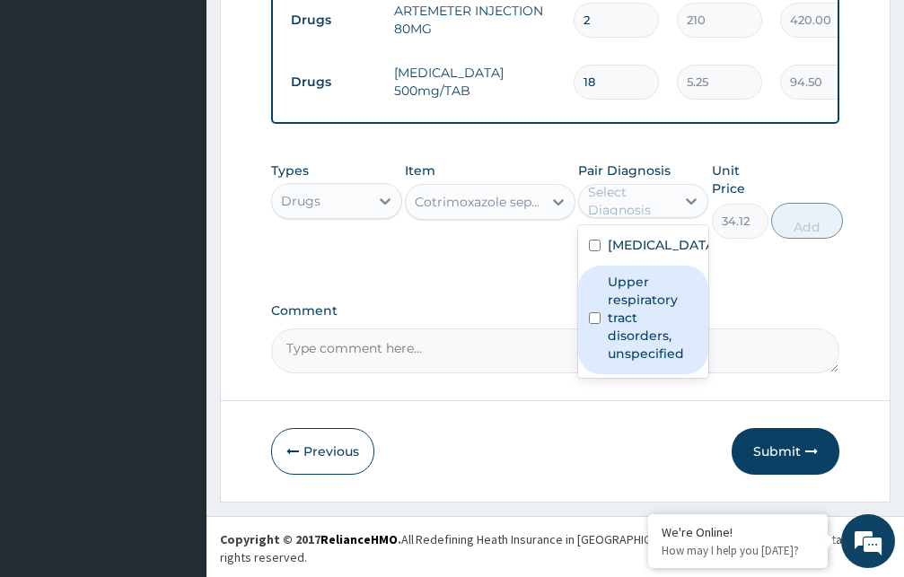
click at [610, 346] on label "Upper respiratory tract disorders, unspecified" at bounding box center [653, 318] width 91 height 90
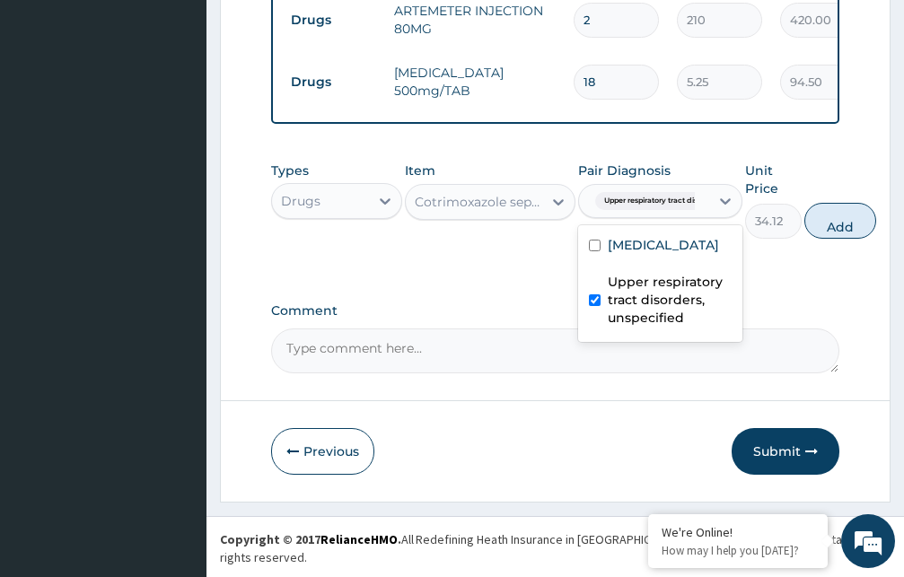
checkbox input "true"
click at [836, 235] on button "Add" at bounding box center [840, 221] width 72 height 36
type input "0"
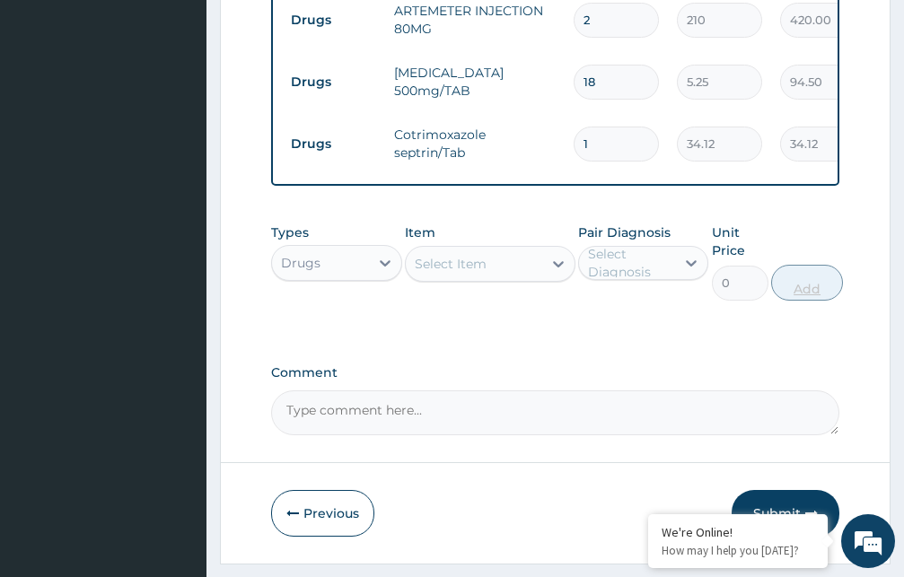
type input "0.00"
type input "2"
type input "68.24"
type input "20"
type input "682.40"
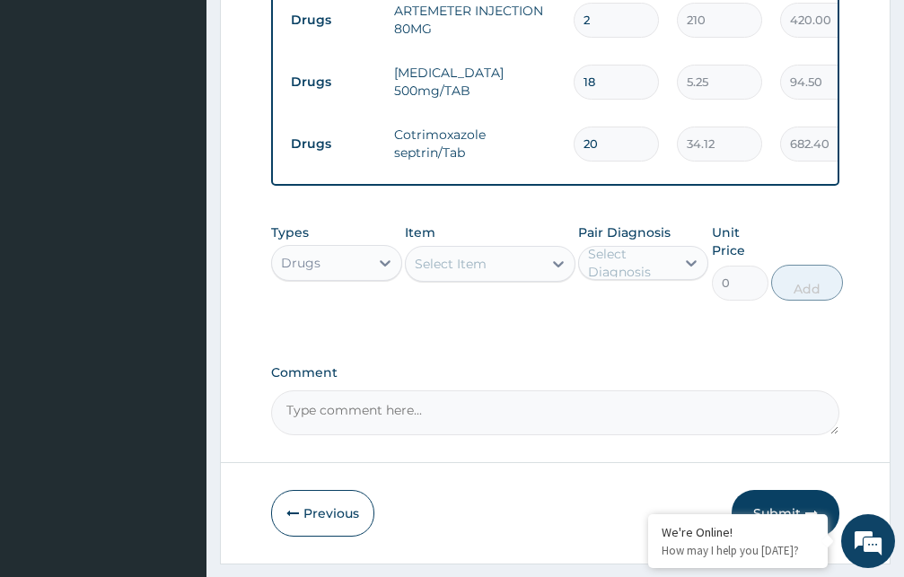
type input "20"
click at [478, 273] on div "Select Item" at bounding box center [451, 264] width 72 height 18
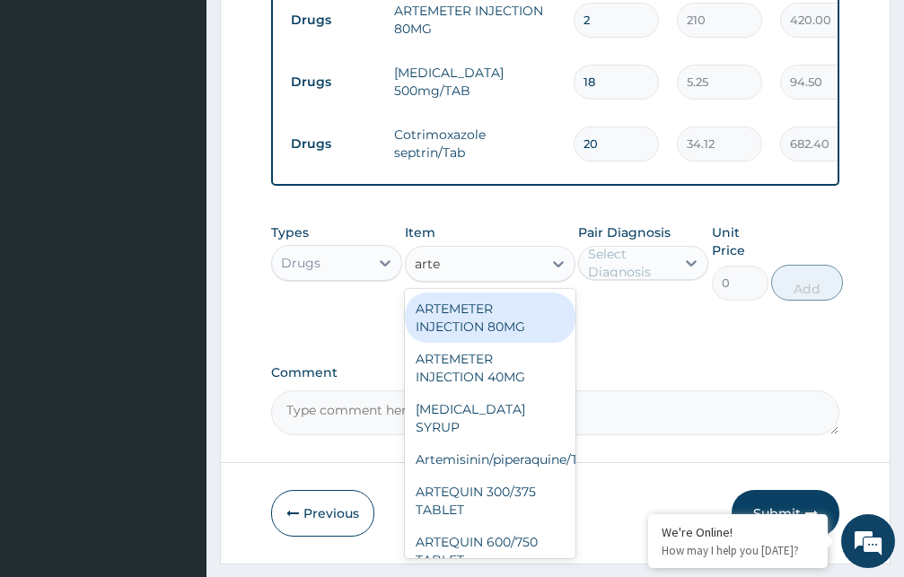
type input "artem"
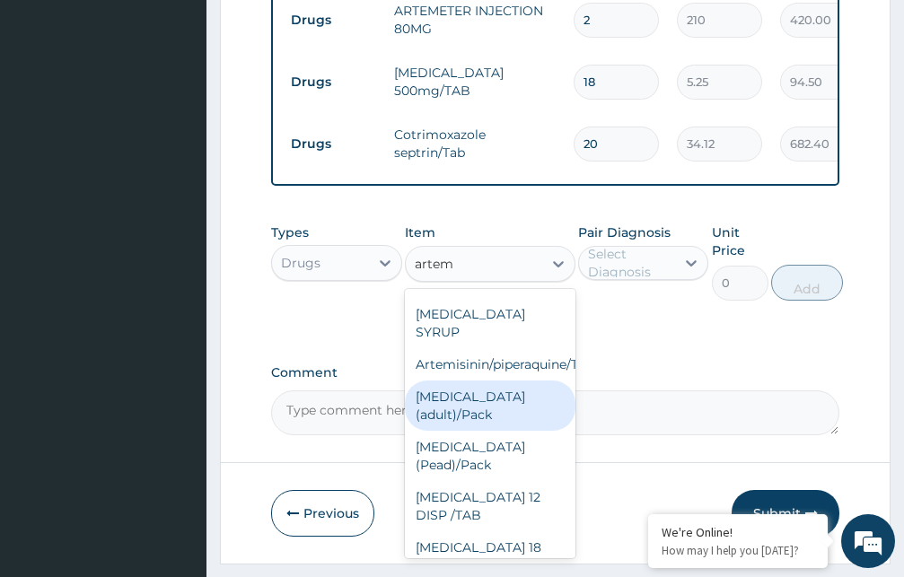
scroll to position [194, 0]
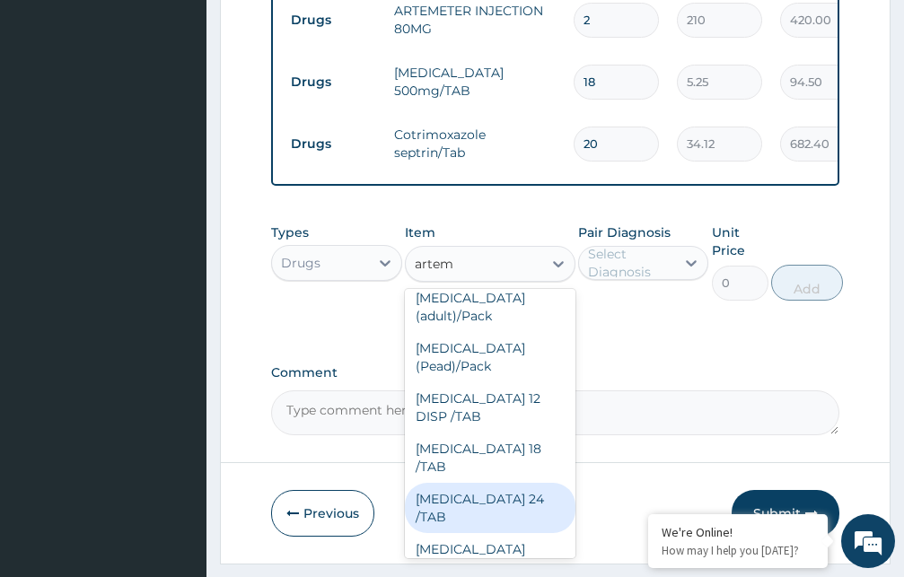
click at [515, 483] on div "COARTEM 24 /TAB" at bounding box center [490, 508] width 171 height 50
type input "21"
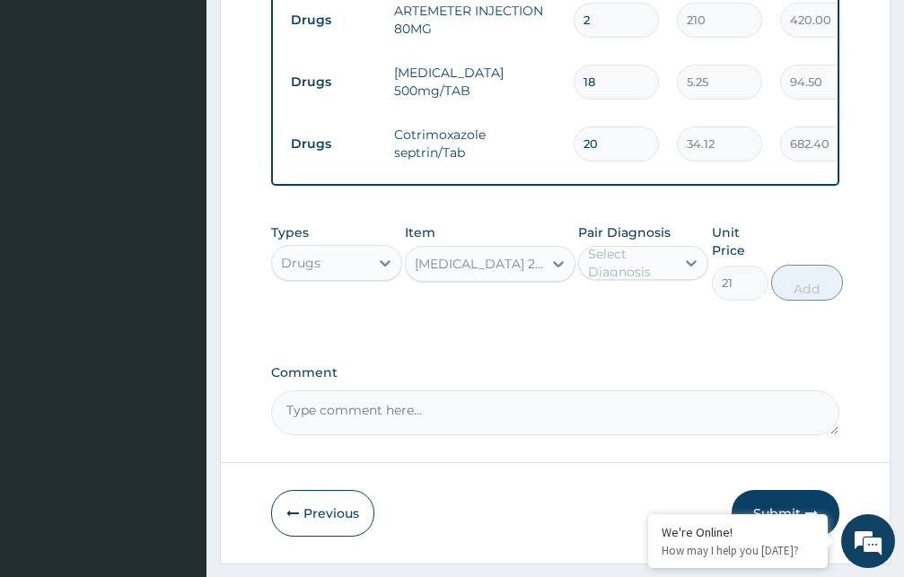
click at [622, 279] on div "Select Diagnosis" at bounding box center [631, 263] width 86 height 36
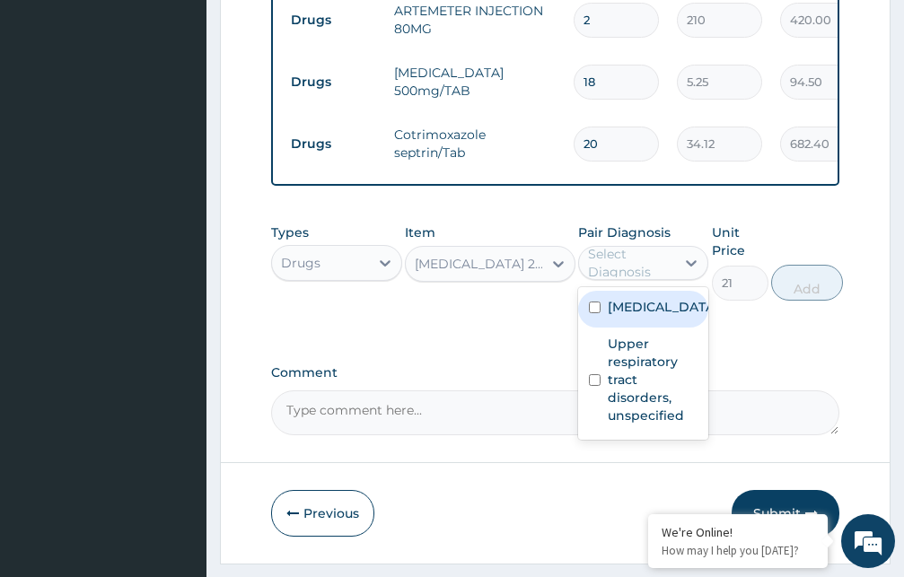
click at [625, 316] on label "Malaria, unspecified" at bounding box center [662, 307] width 109 height 18
checkbox input "true"
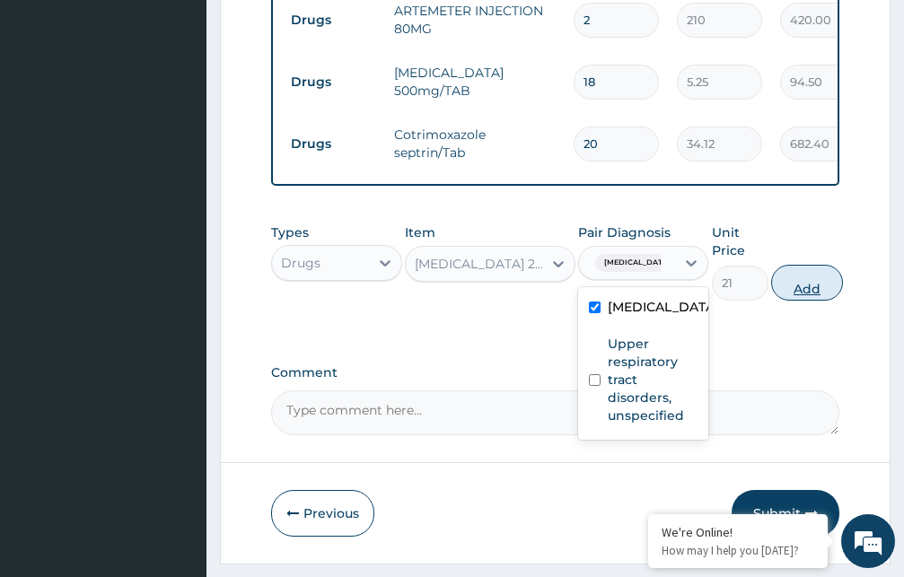
click at [810, 299] on button "Add" at bounding box center [807, 283] width 72 height 36
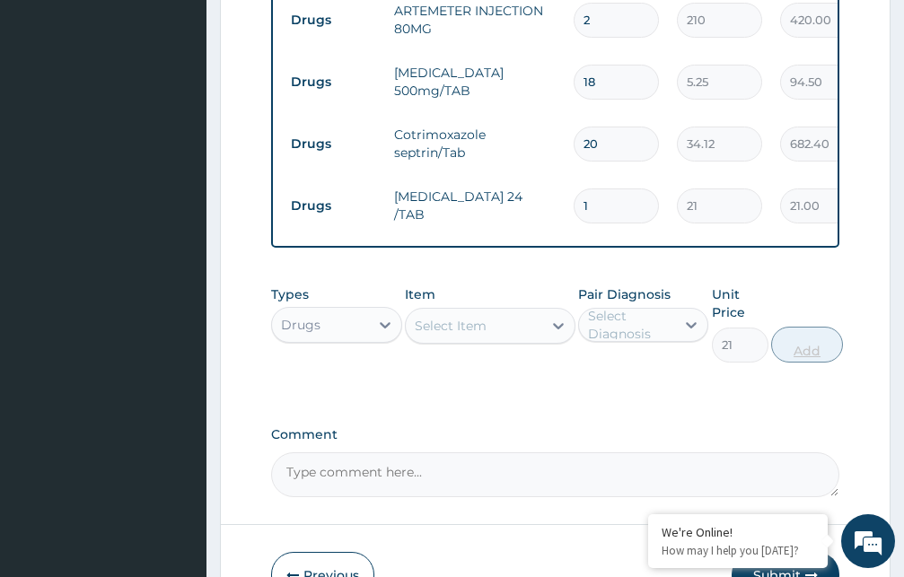
type input "0"
type input "0.00"
type input "2"
type input "42.00"
type input "24"
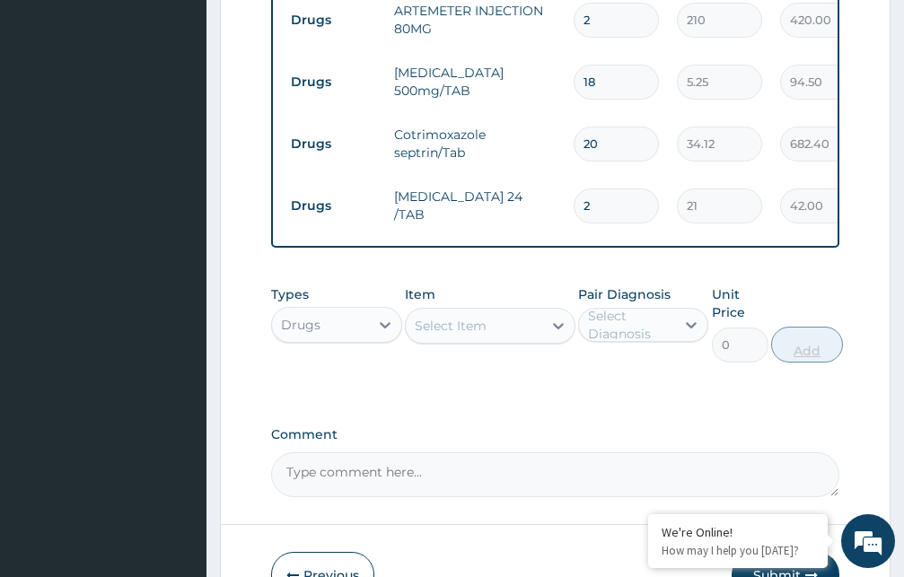
type input "504.00"
type input "24"
click at [490, 340] on div "Select Item" at bounding box center [474, 325] width 136 height 29
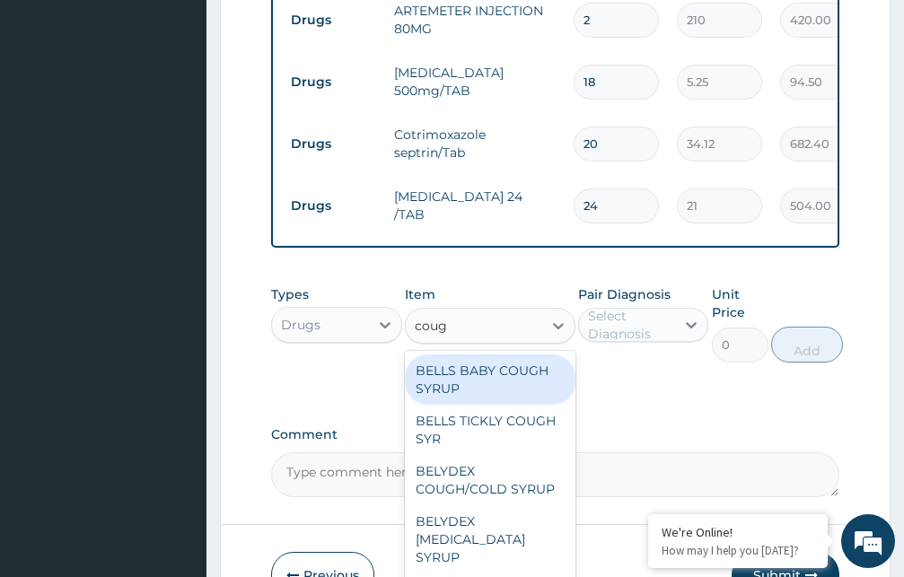
type input "cough"
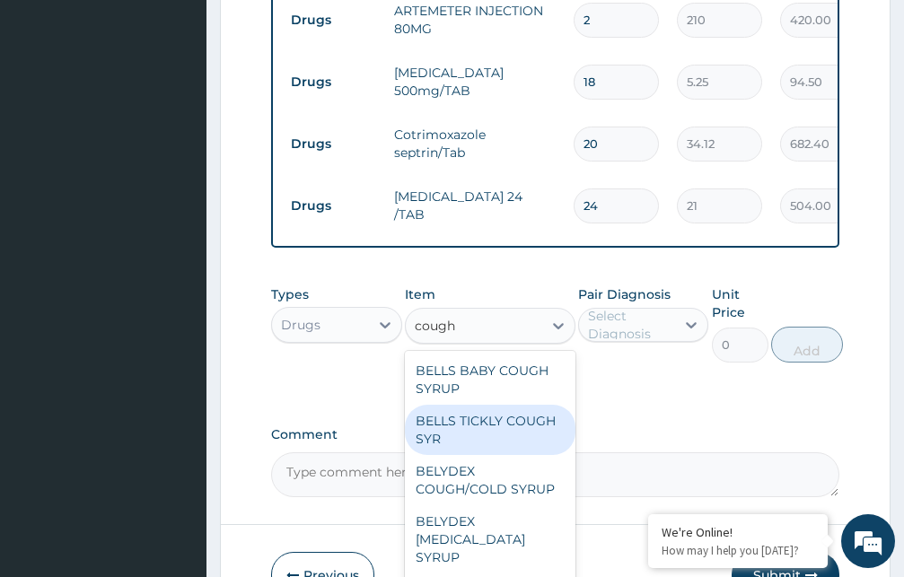
click at [485, 450] on div "BELLS TICKLY COUGH SYR" at bounding box center [490, 430] width 171 height 50
type input "341.25"
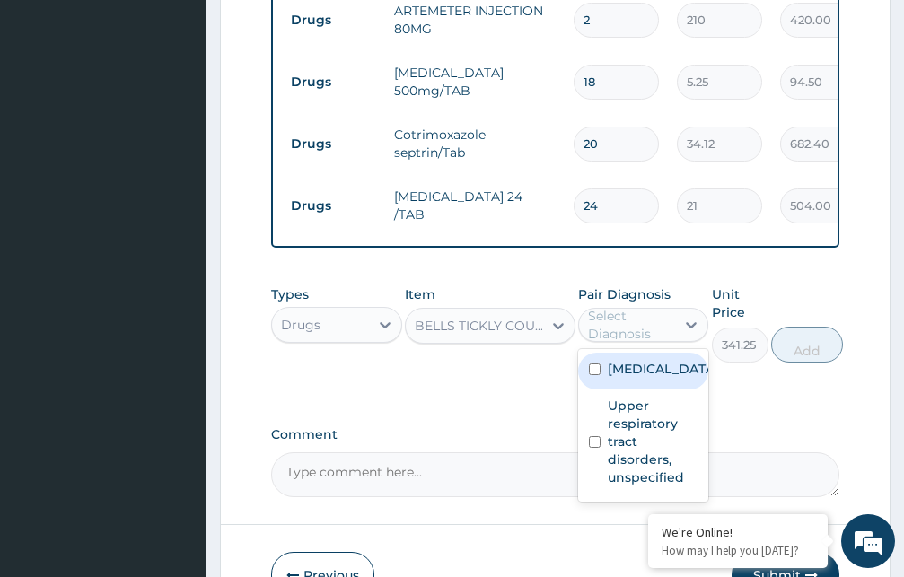
click at [643, 341] on div "Select Diagnosis" at bounding box center [631, 325] width 86 height 36
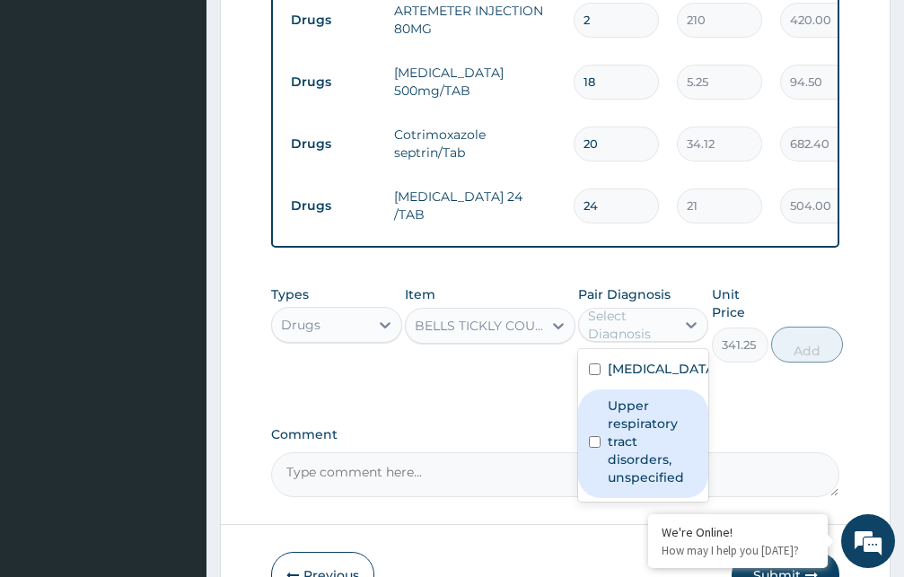
click at [626, 465] on label "Upper respiratory tract disorders, unspecified" at bounding box center [653, 442] width 91 height 90
checkbox input "true"
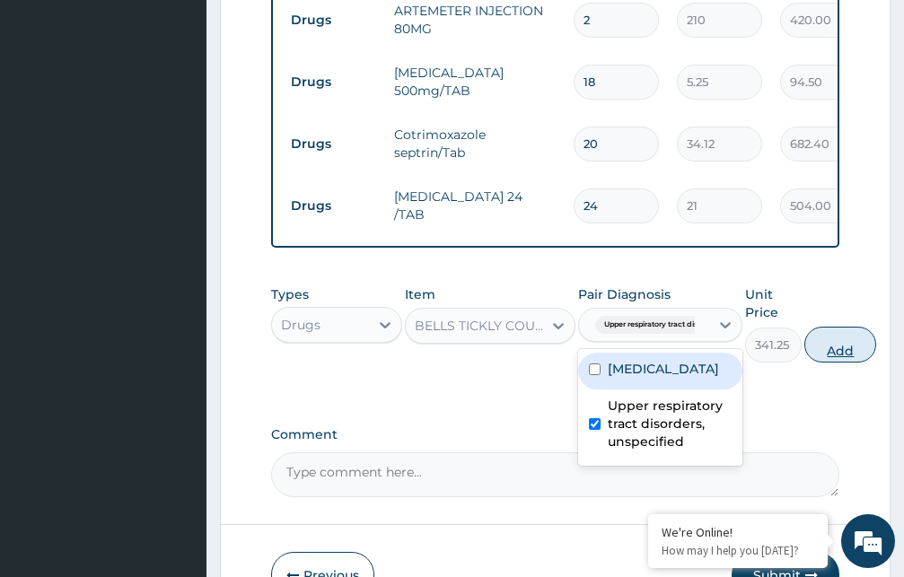
click at [840, 363] on button "Add" at bounding box center [840, 345] width 72 height 36
type input "0"
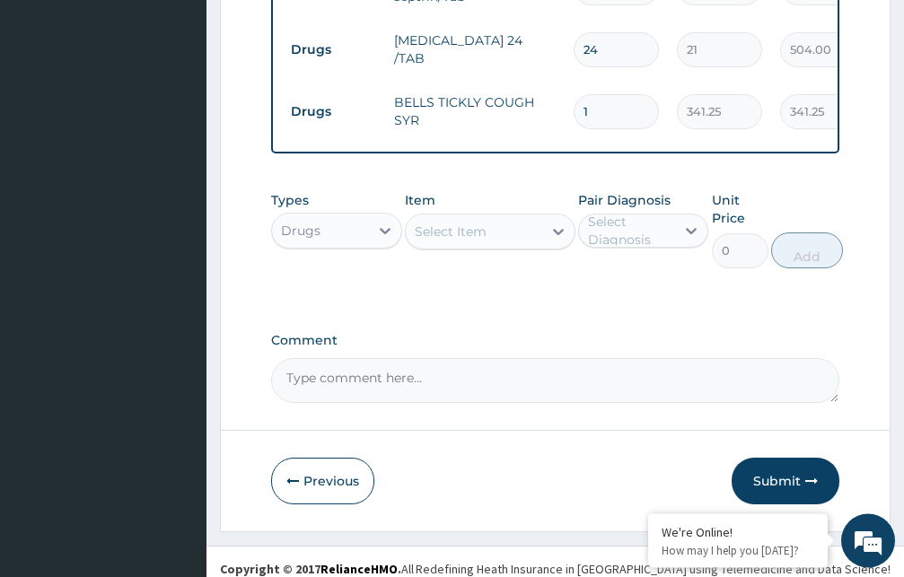
scroll to position [843, 0]
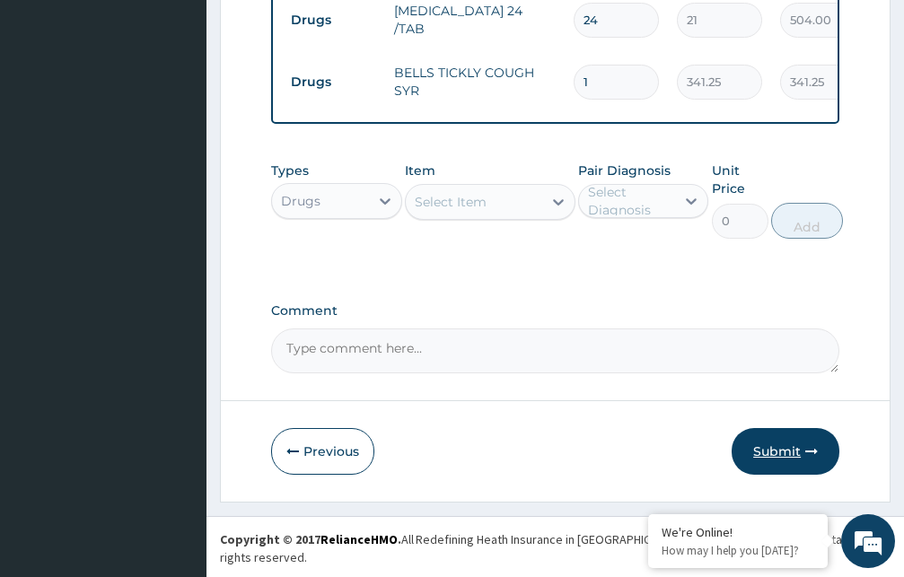
click at [774, 462] on button "Submit" at bounding box center [785, 451] width 108 height 47
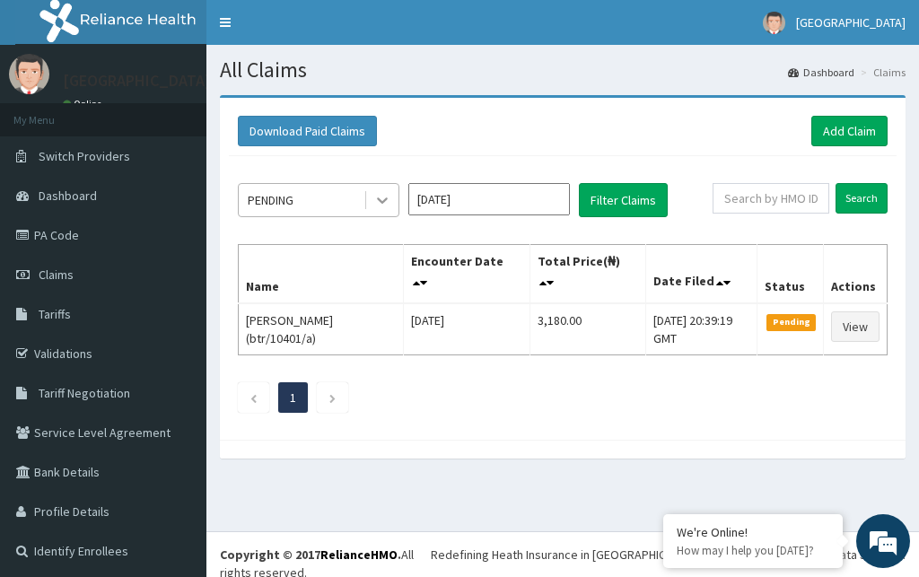
click at [375, 197] on icon at bounding box center [382, 200] width 18 height 18
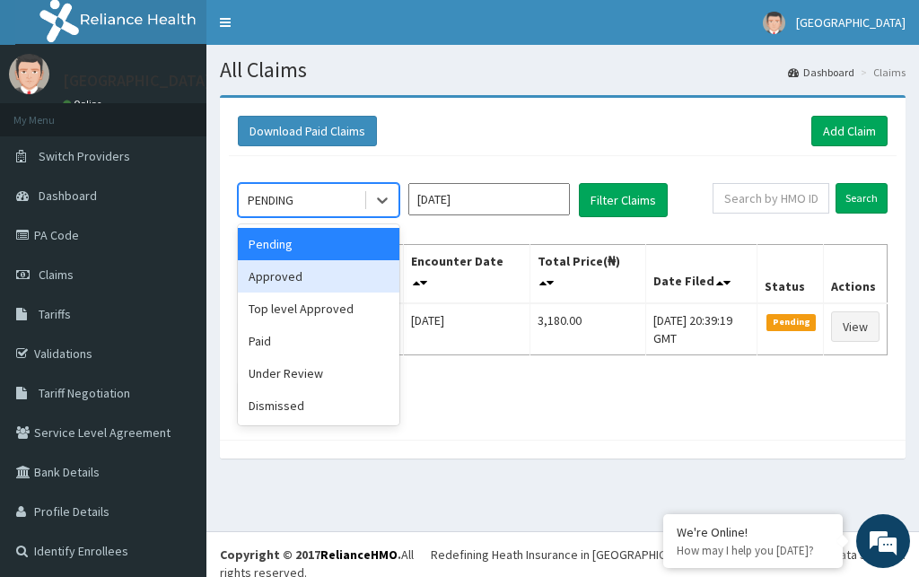
click at [308, 276] on div "Approved" at bounding box center [319, 276] width 162 height 32
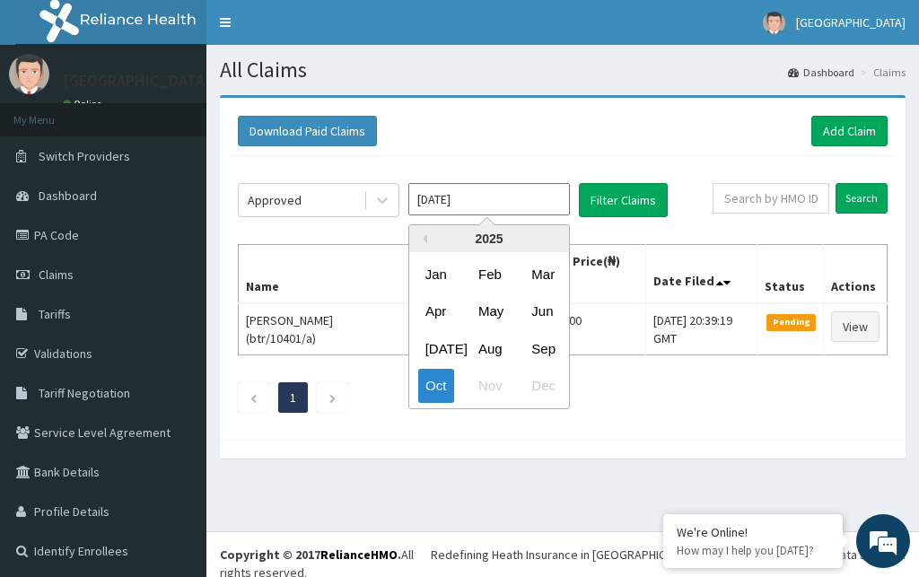
click at [513, 198] on input "[DATE]" at bounding box center [489, 199] width 162 height 32
click at [489, 347] on div "Aug" at bounding box center [489, 348] width 36 height 33
type input "[DATE]"
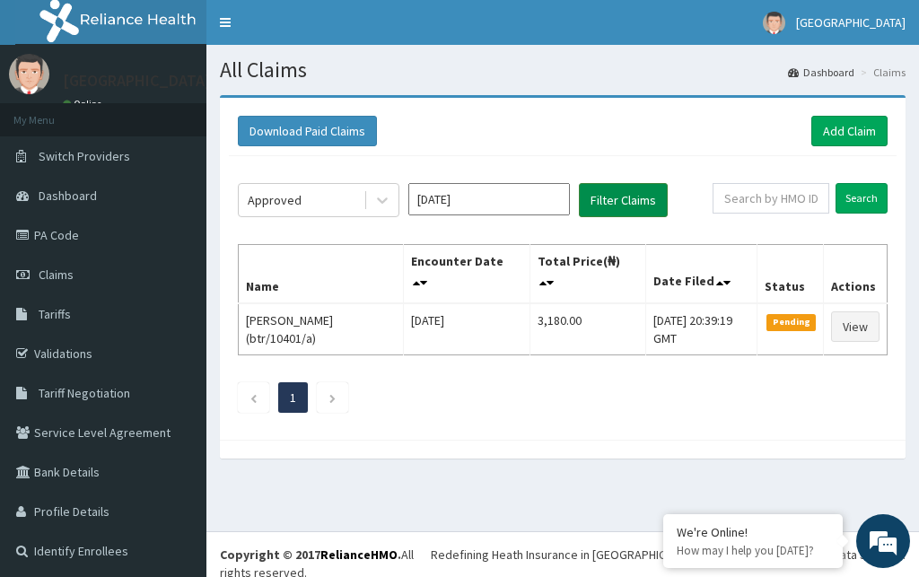
click at [619, 202] on button "Filter Claims" at bounding box center [623, 200] width 89 height 34
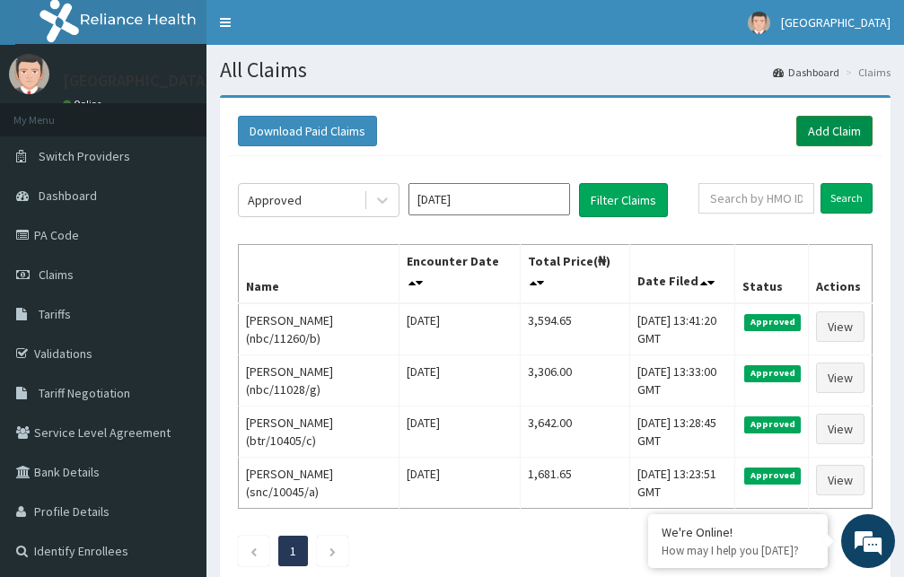
click at [833, 136] on link "Add Claim" at bounding box center [834, 131] width 76 height 31
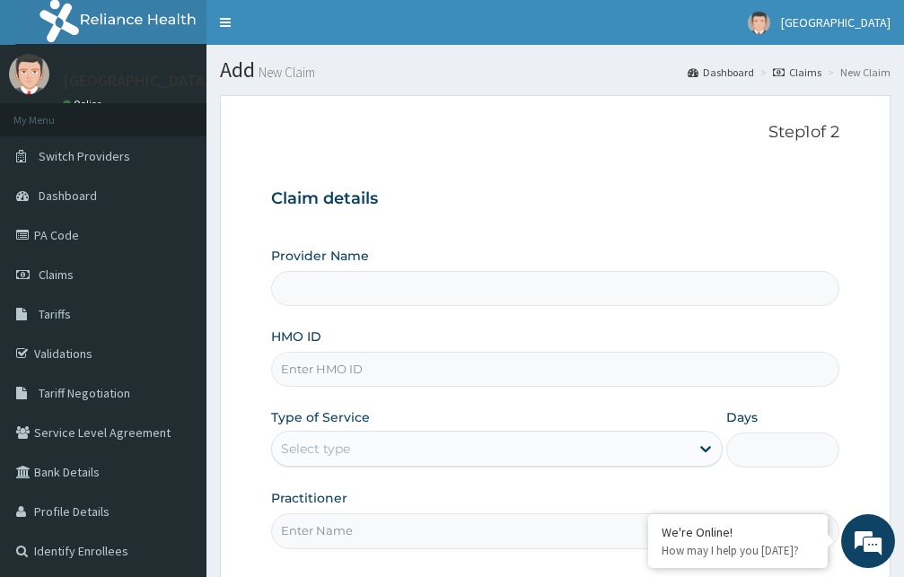
type input "[GEOGRAPHIC_DATA]"
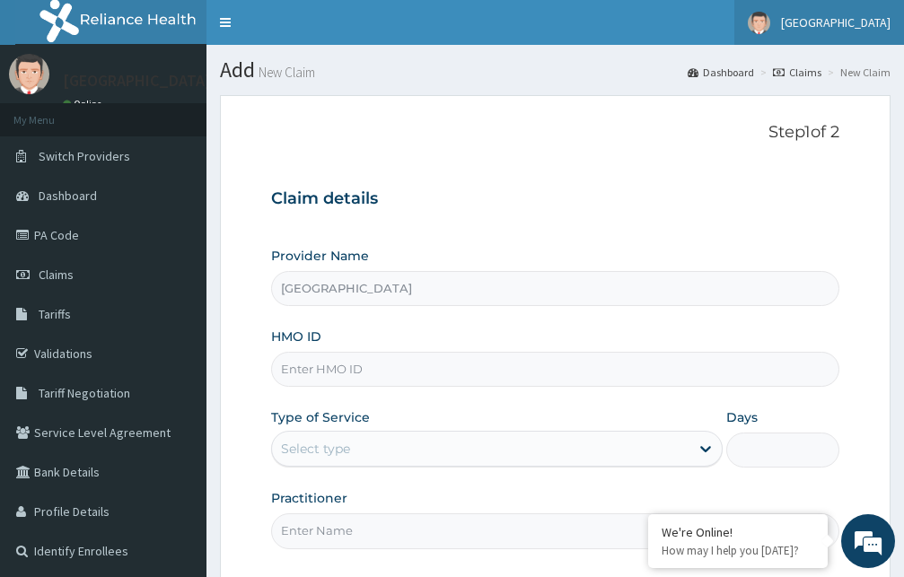
click at [827, 13] on link "[GEOGRAPHIC_DATA]" at bounding box center [819, 22] width 170 height 45
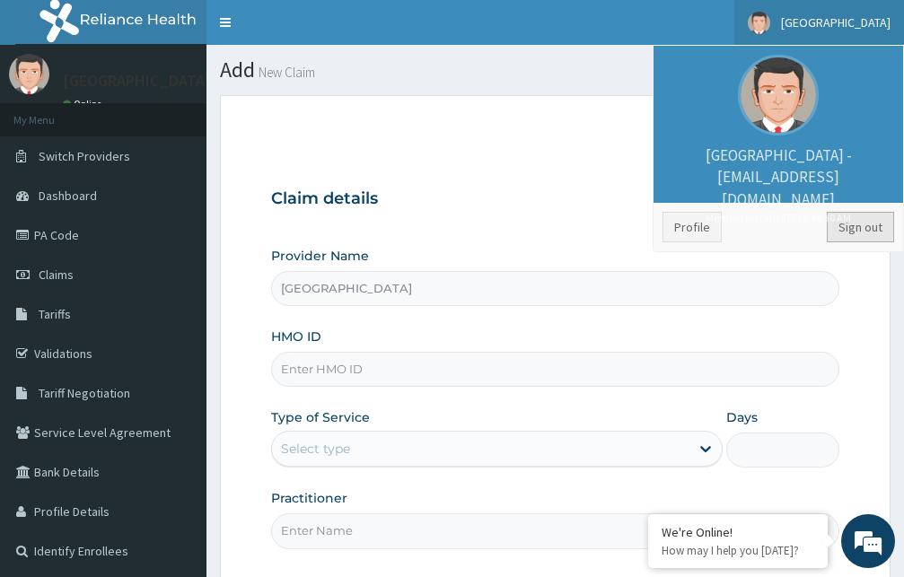
click at [849, 230] on link "Sign out" at bounding box center [860, 227] width 67 height 31
